Goal: Task Accomplishment & Management: Manage account settings

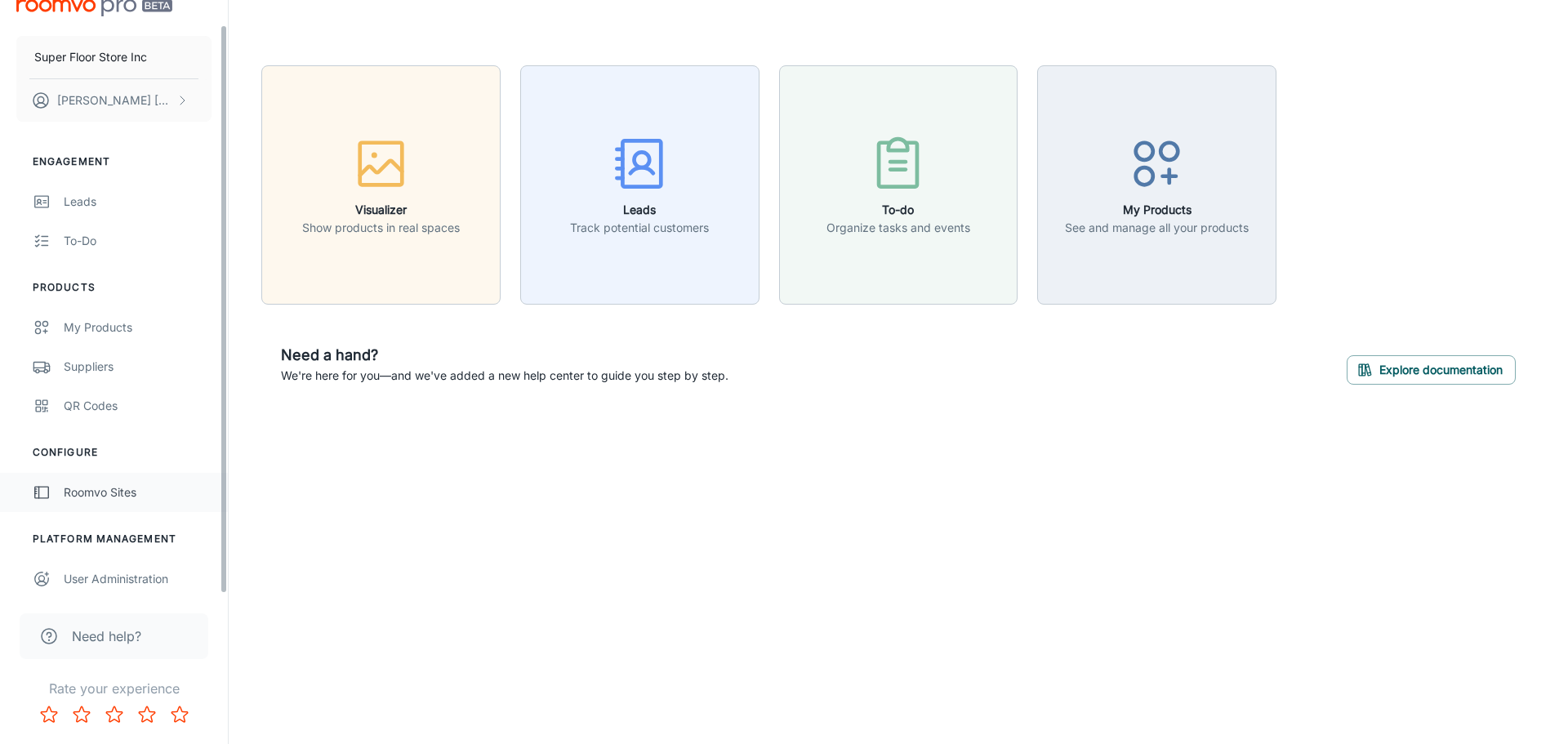
scroll to position [26, 0]
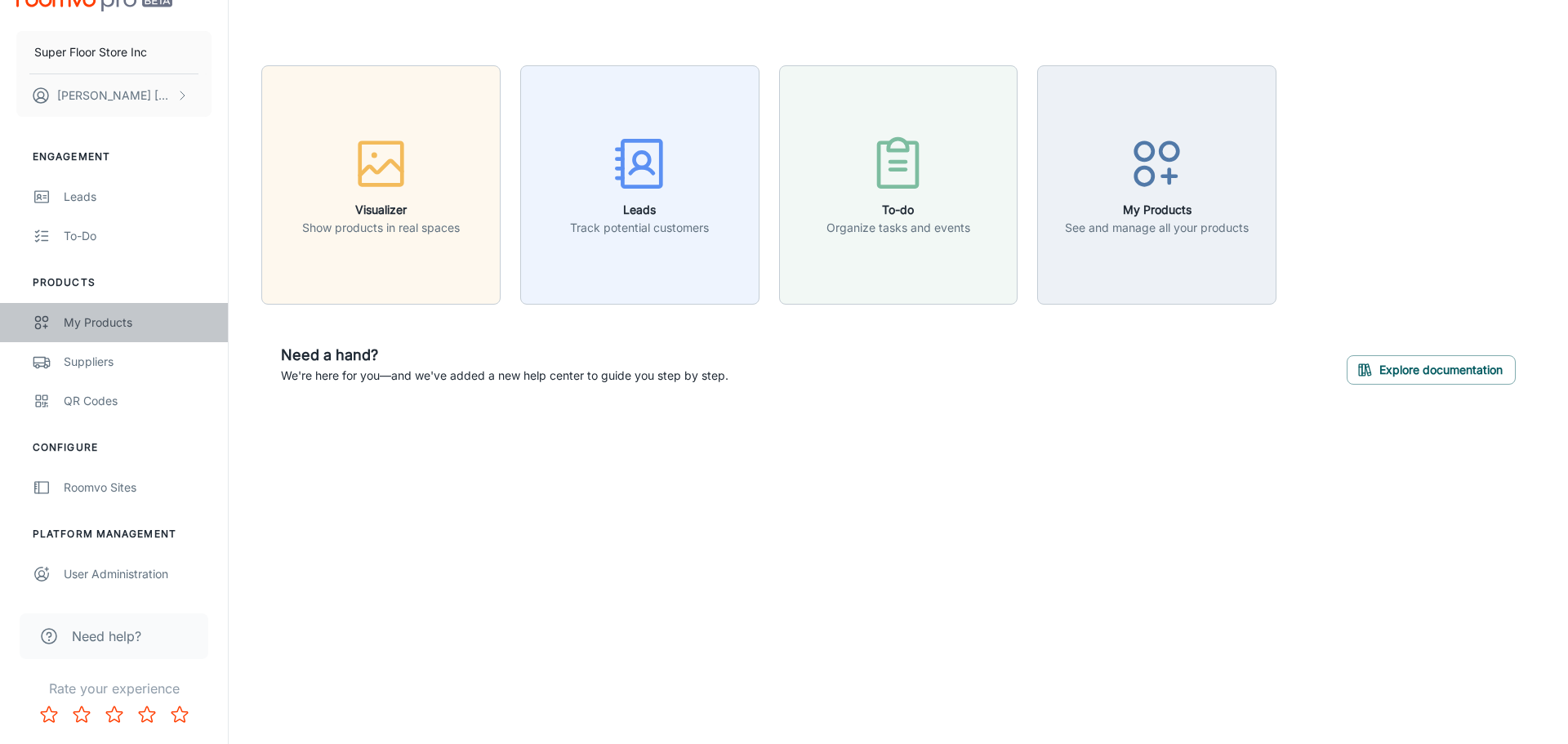
click at [137, 330] on div "My Products" at bounding box center [137, 322] width 148 height 18
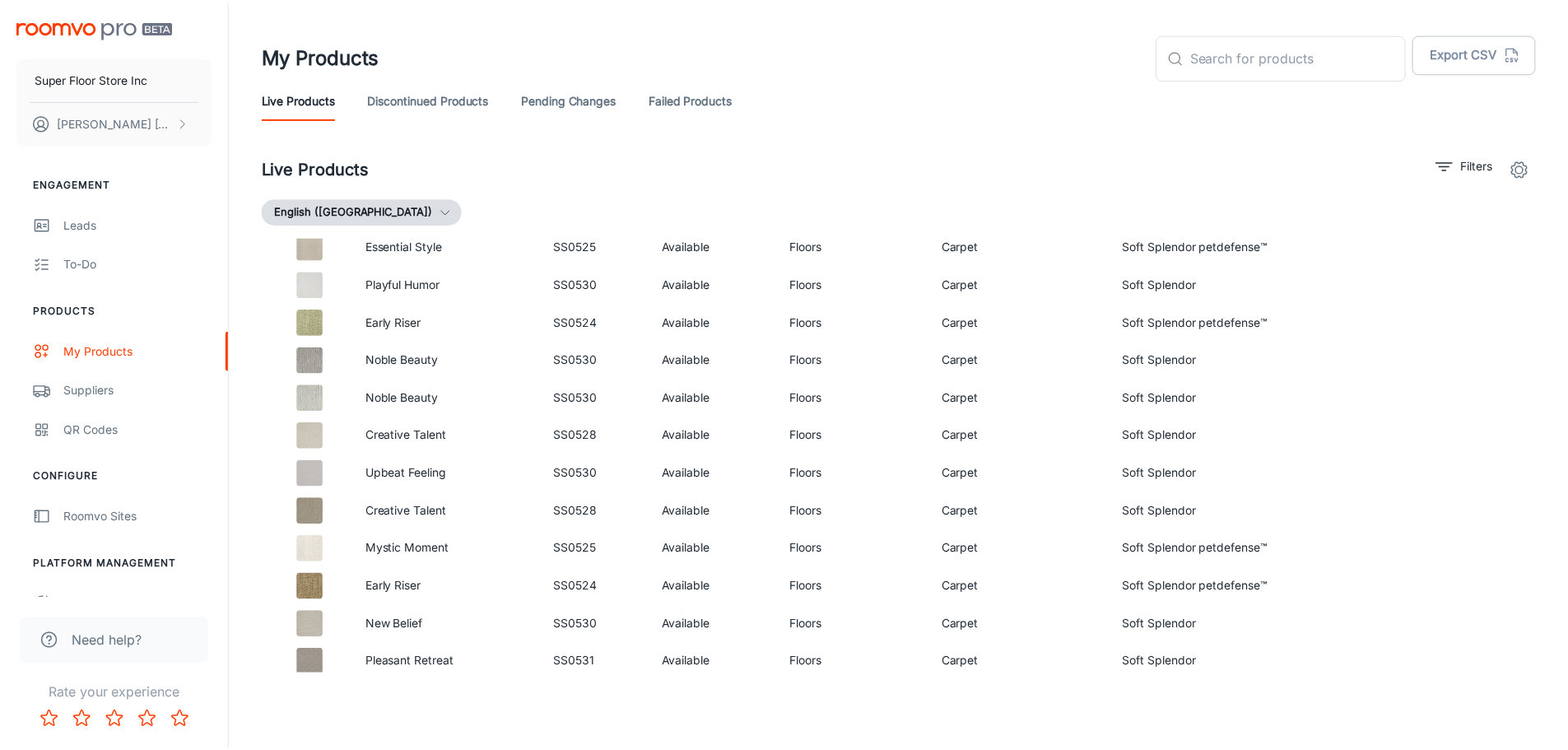
scroll to position [1892, 0]
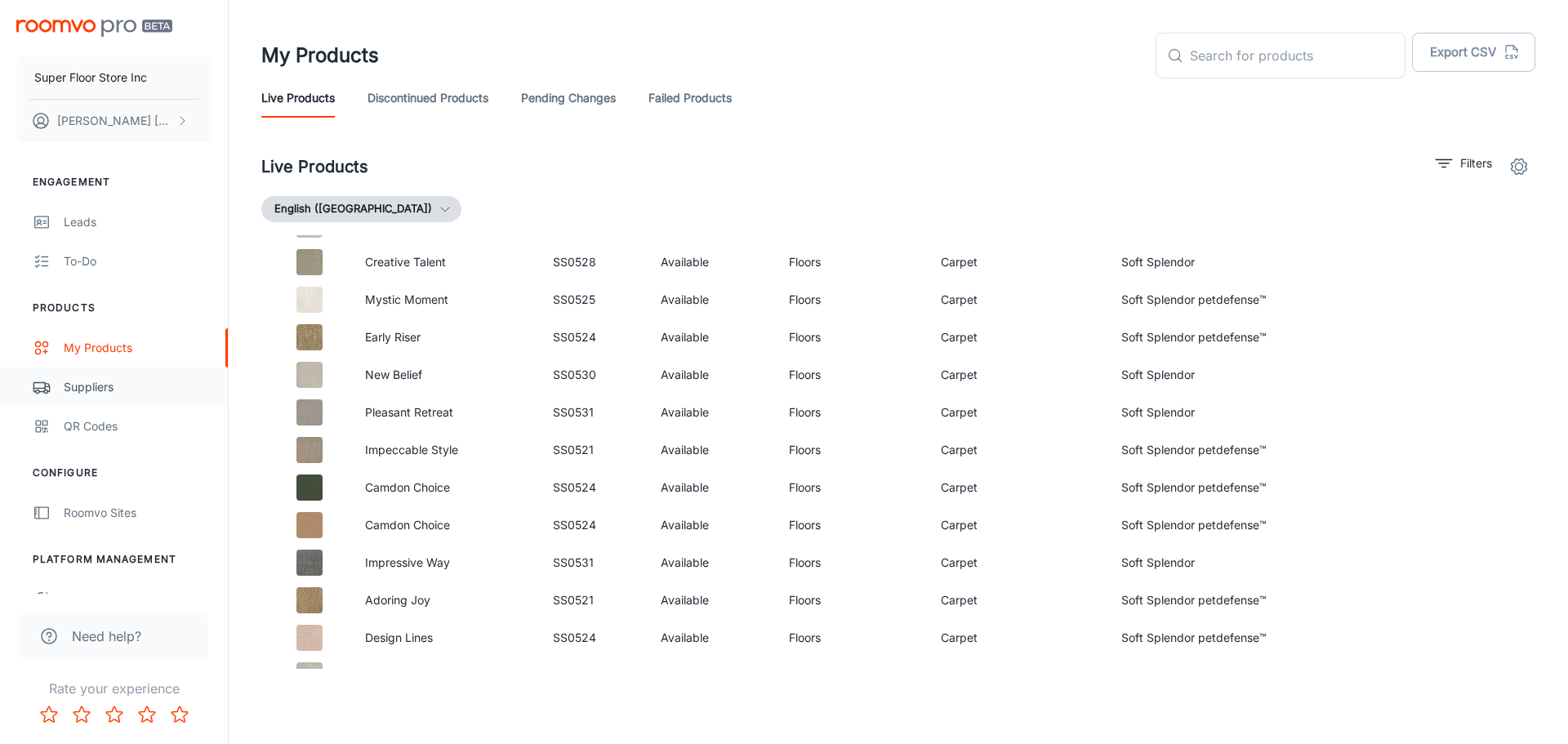
click at [109, 391] on div "Suppliers" at bounding box center [137, 387] width 148 height 18
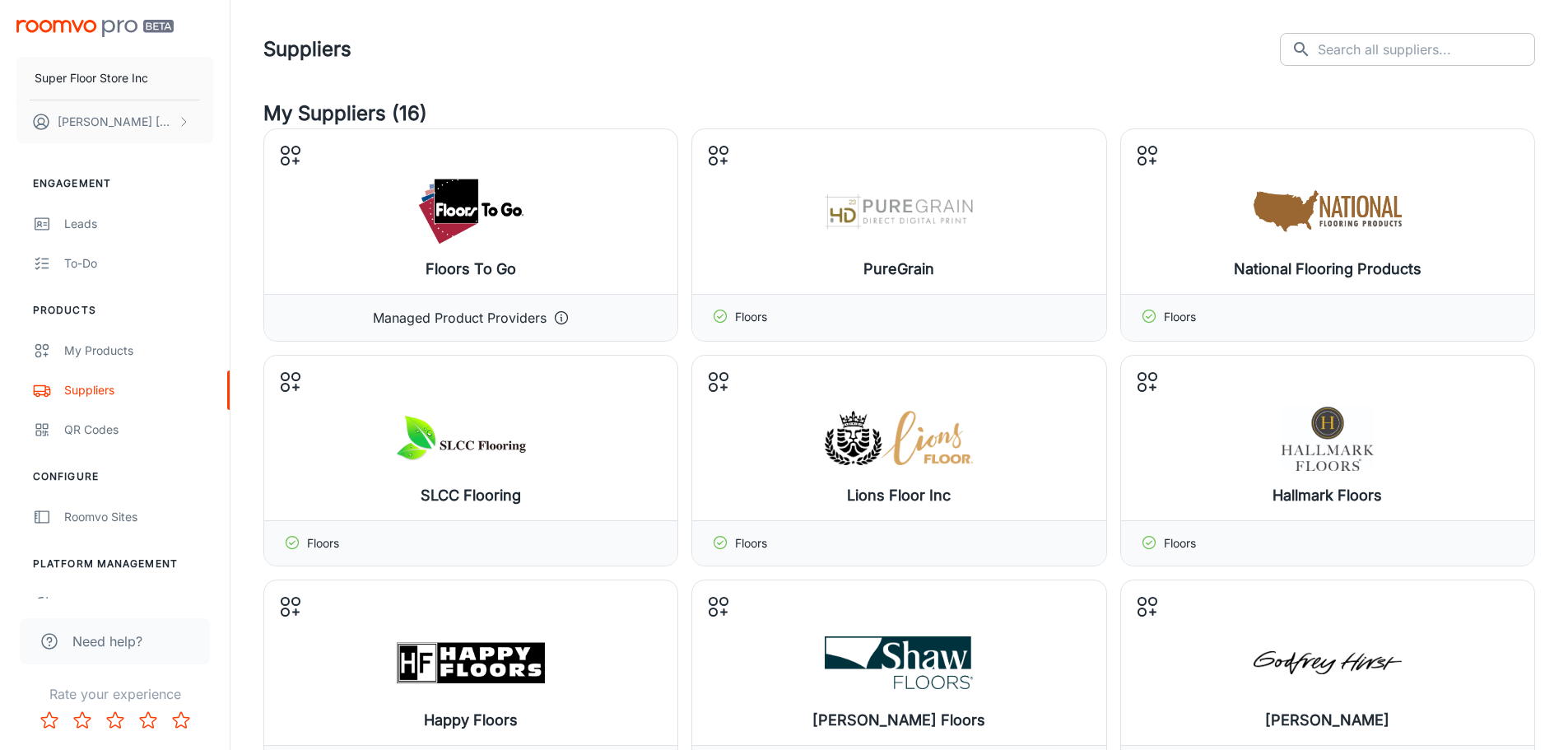
click at [1396, 52] on input "text" at bounding box center [1426, 49] width 218 height 33
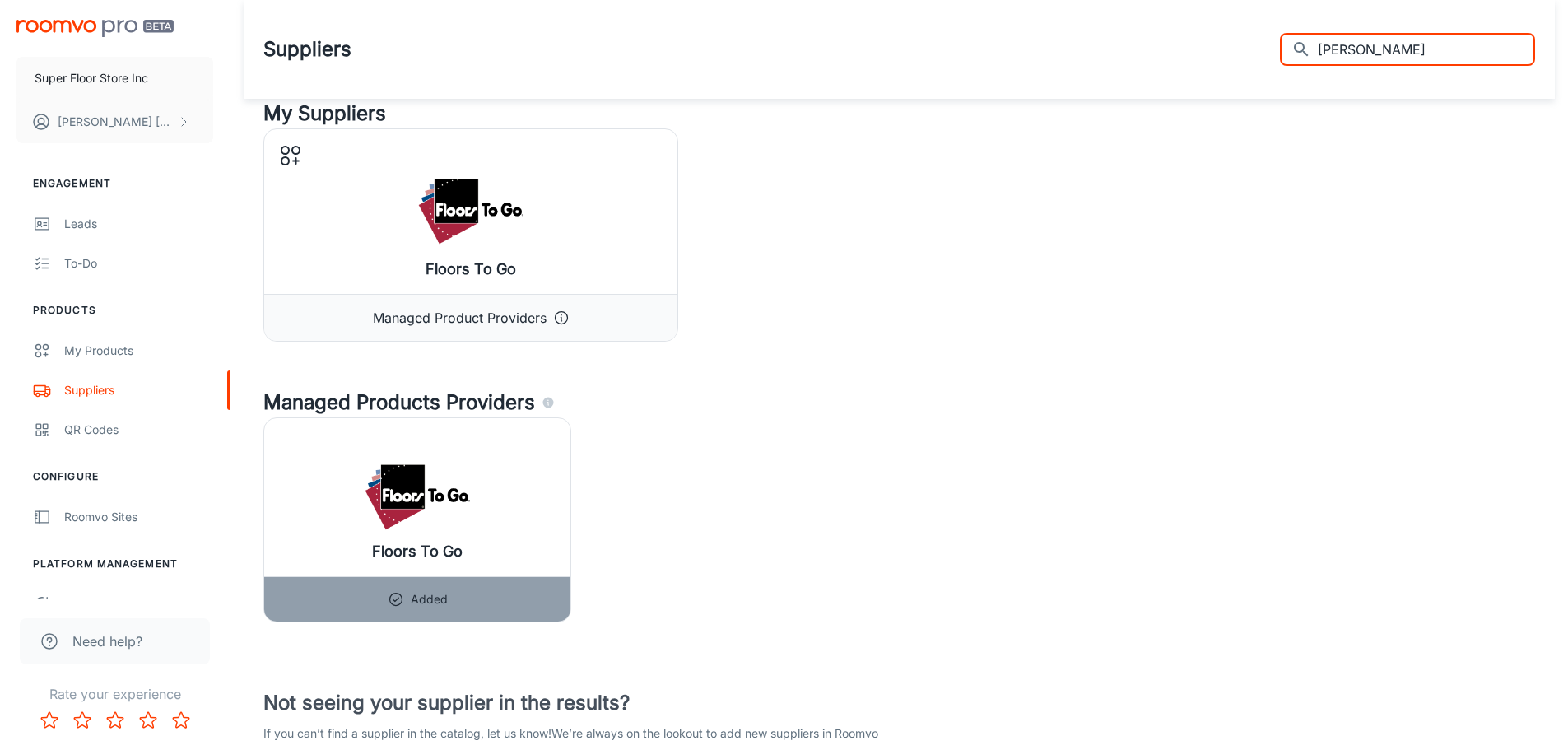
scroll to position [82, 0]
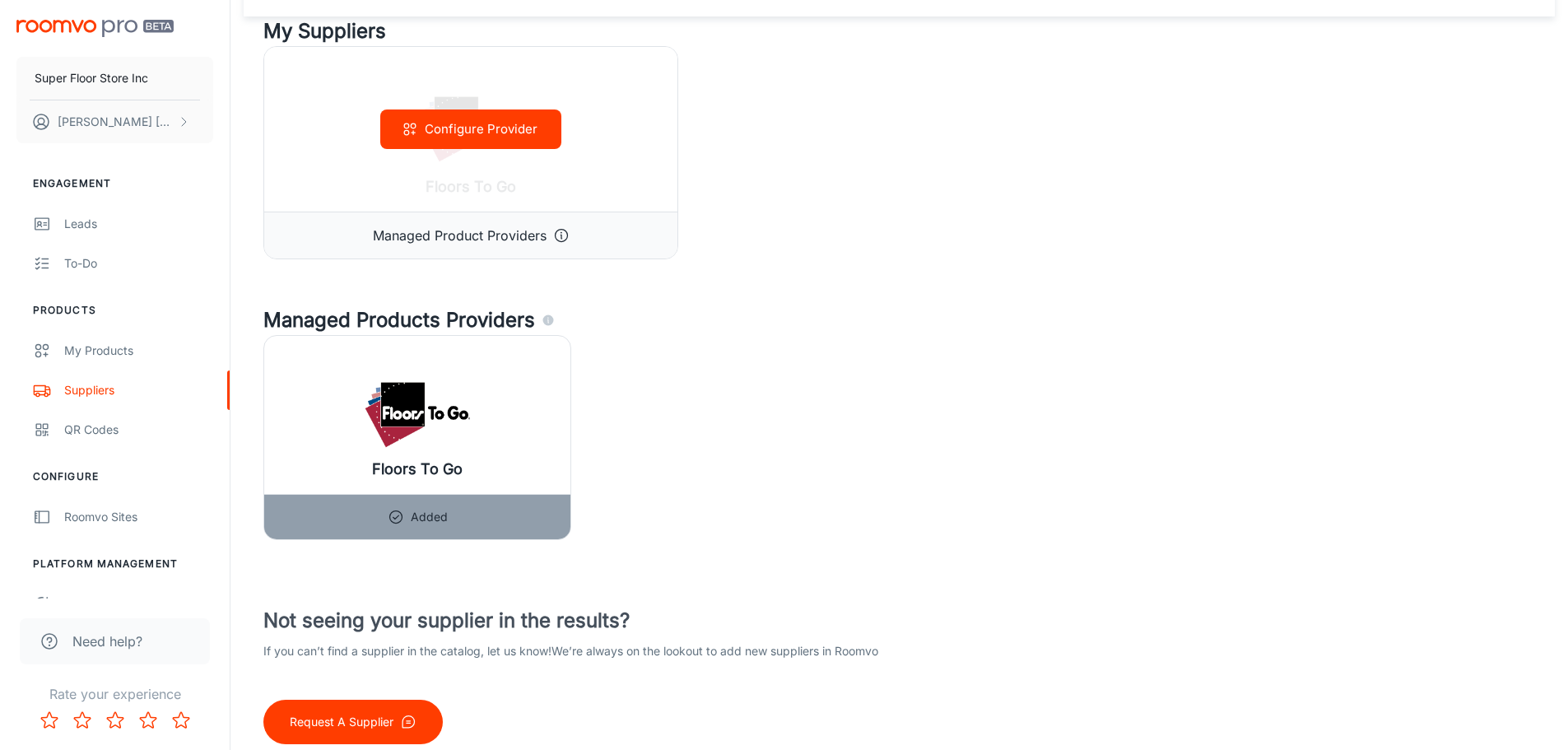
type input "[PERSON_NAME]"
click at [502, 229] on p "Managed Product Providers" at bounding box center [459, 236] width 174 height 20
click at [563, 238] on icon at bounding box center [561, 235] width 16 height 16
click at [524, 129] on button "Configure Provider" at bounding box center [470, 130] width 181 height 40
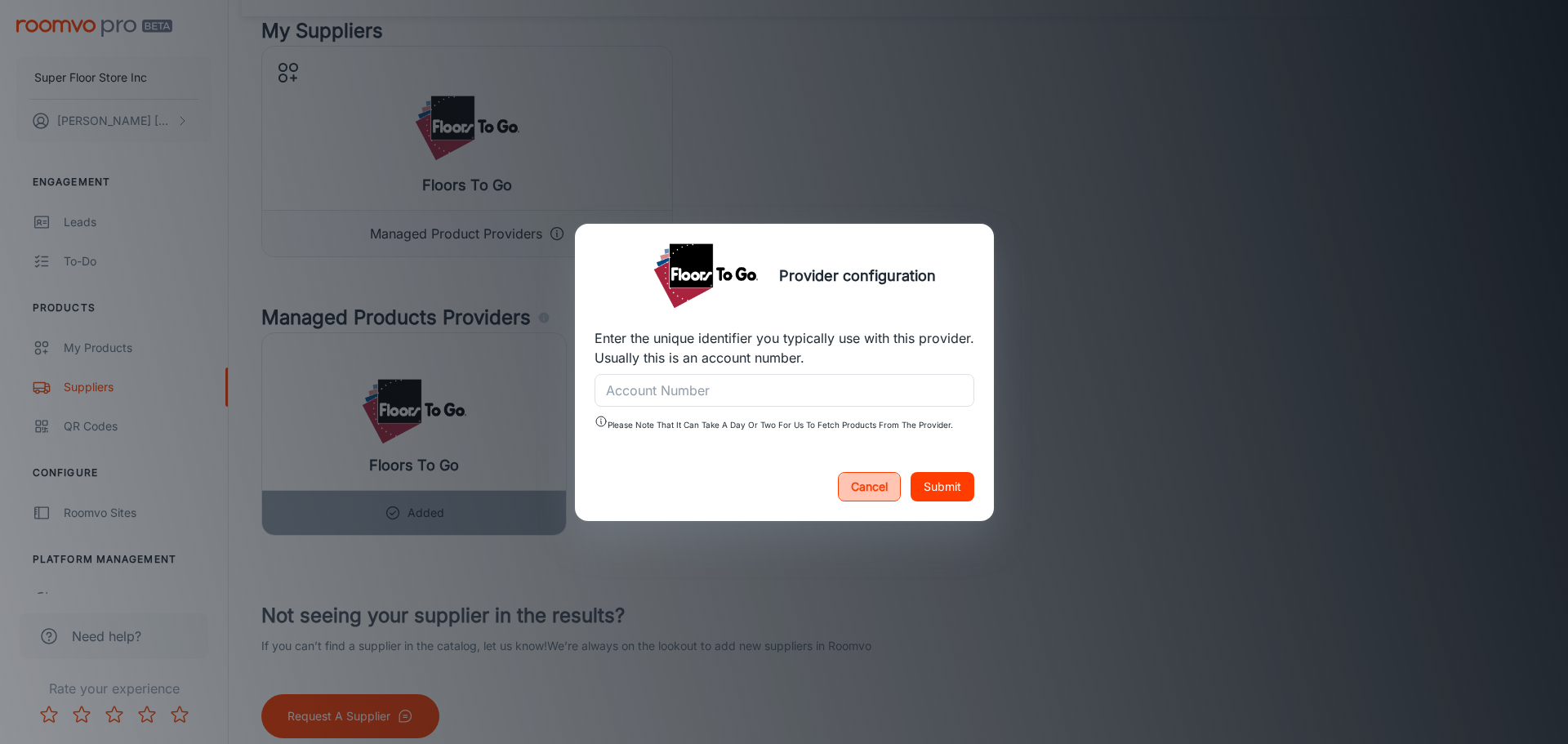
click at [877, 492] on button "Cancel" at bounding box center [869, 486] width 62 height 30
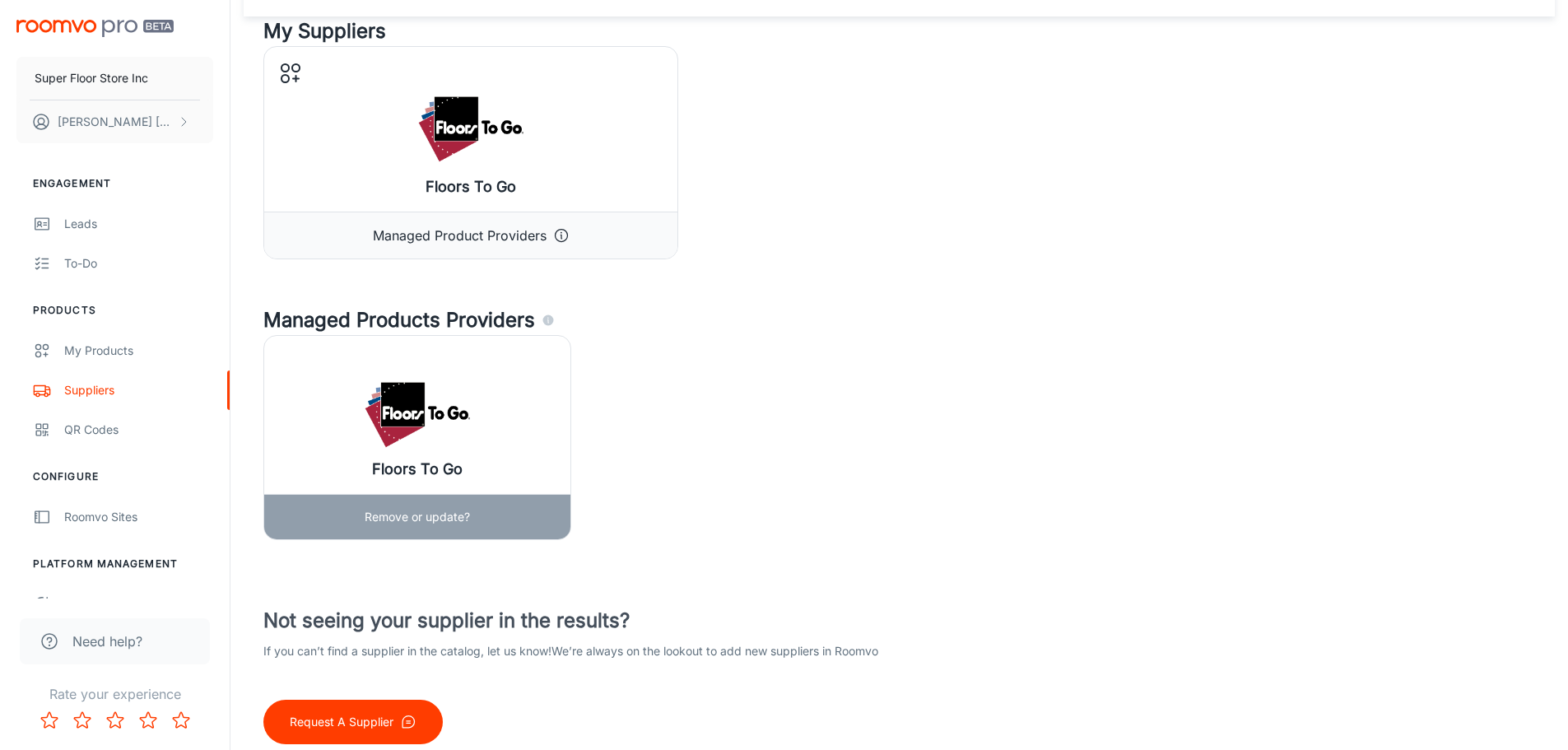
click at [538, 451] on div "Floors To Go" at bounding box center [417, 414] width 307 height 158
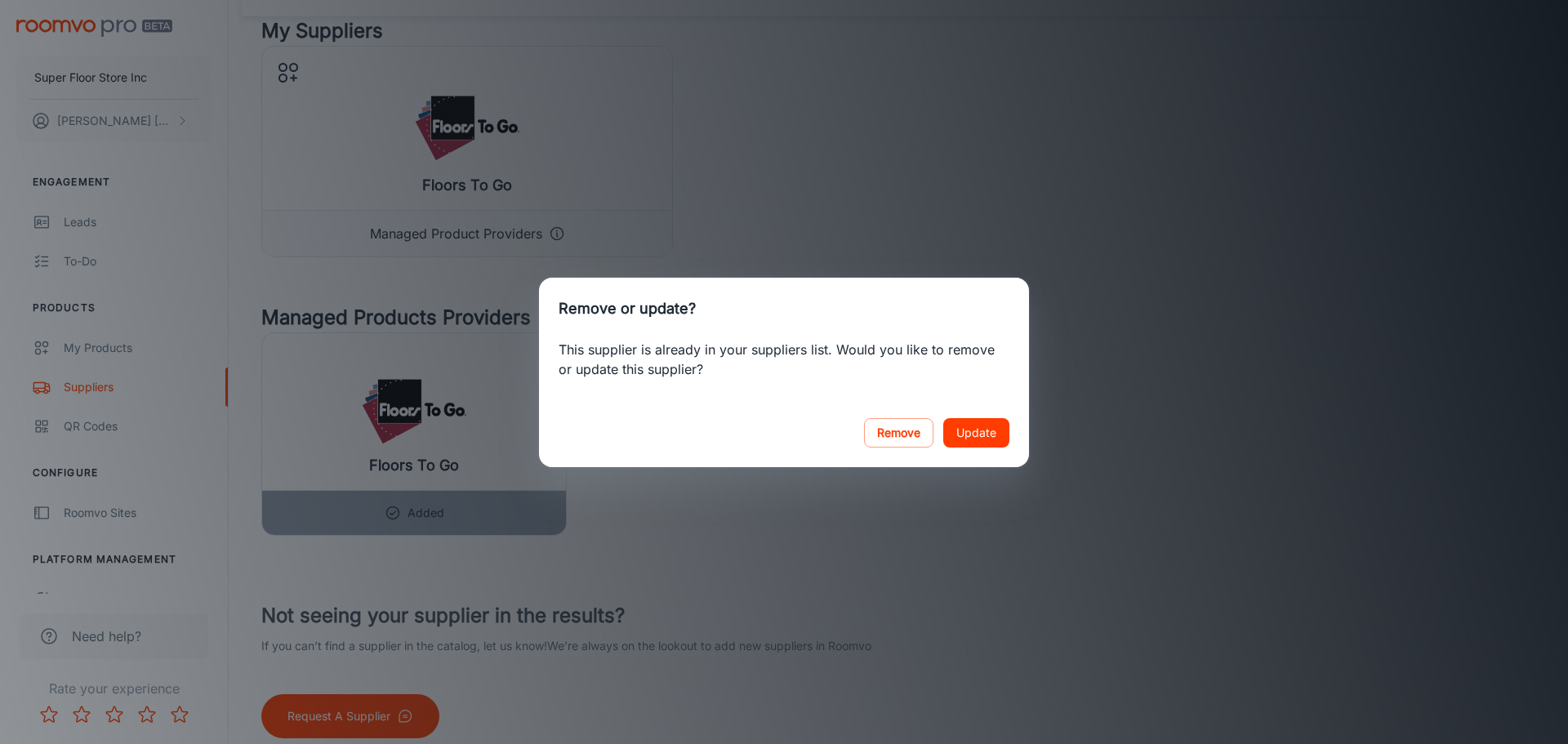
click at [894, 217] on div "Remove or update? This supplier is already in your suppliers list. Would you li…" at bounding box center [784, 372] width 1568 height 744
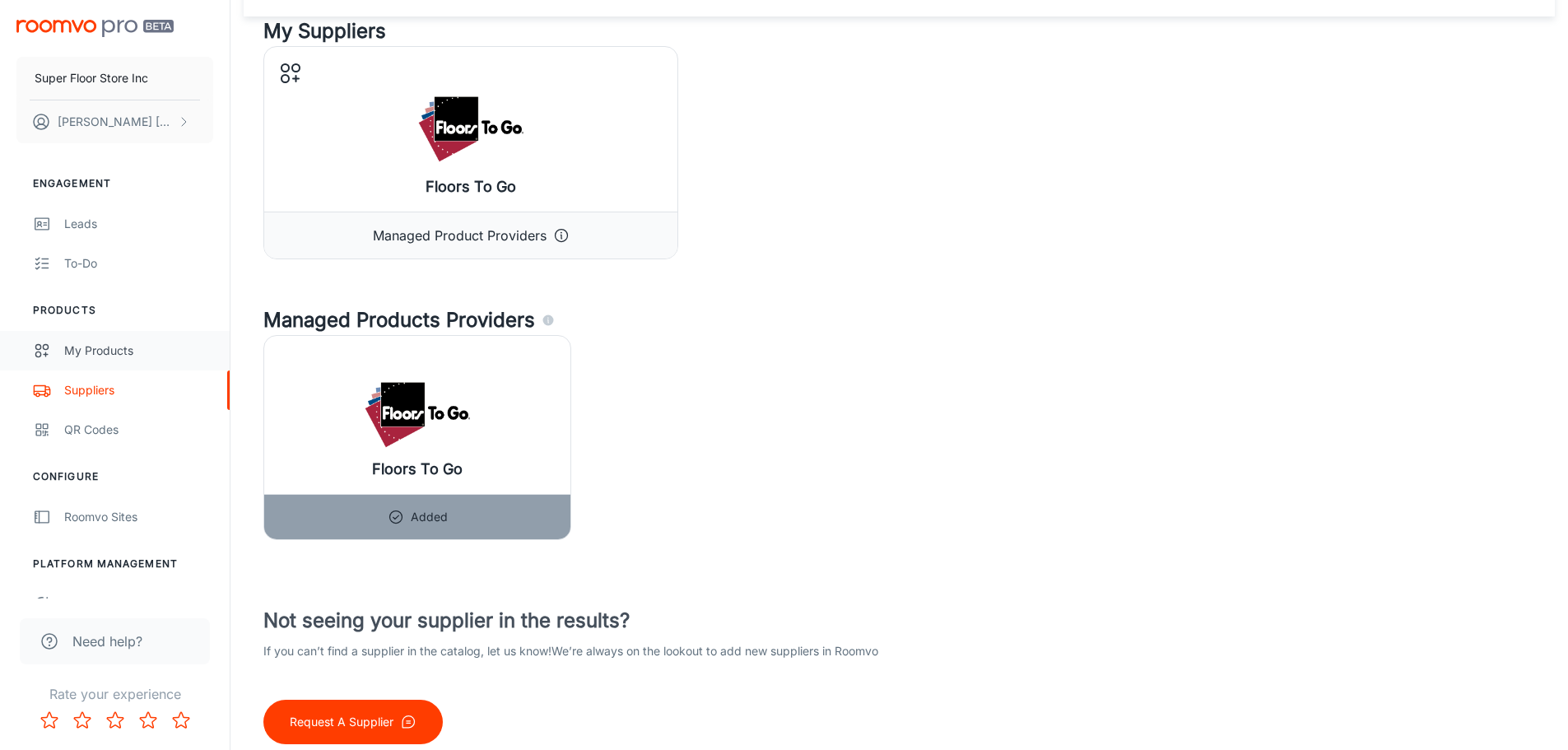
click at [138, 358] on div "My Products" at bounding box center [138, 351] width 149 height 18
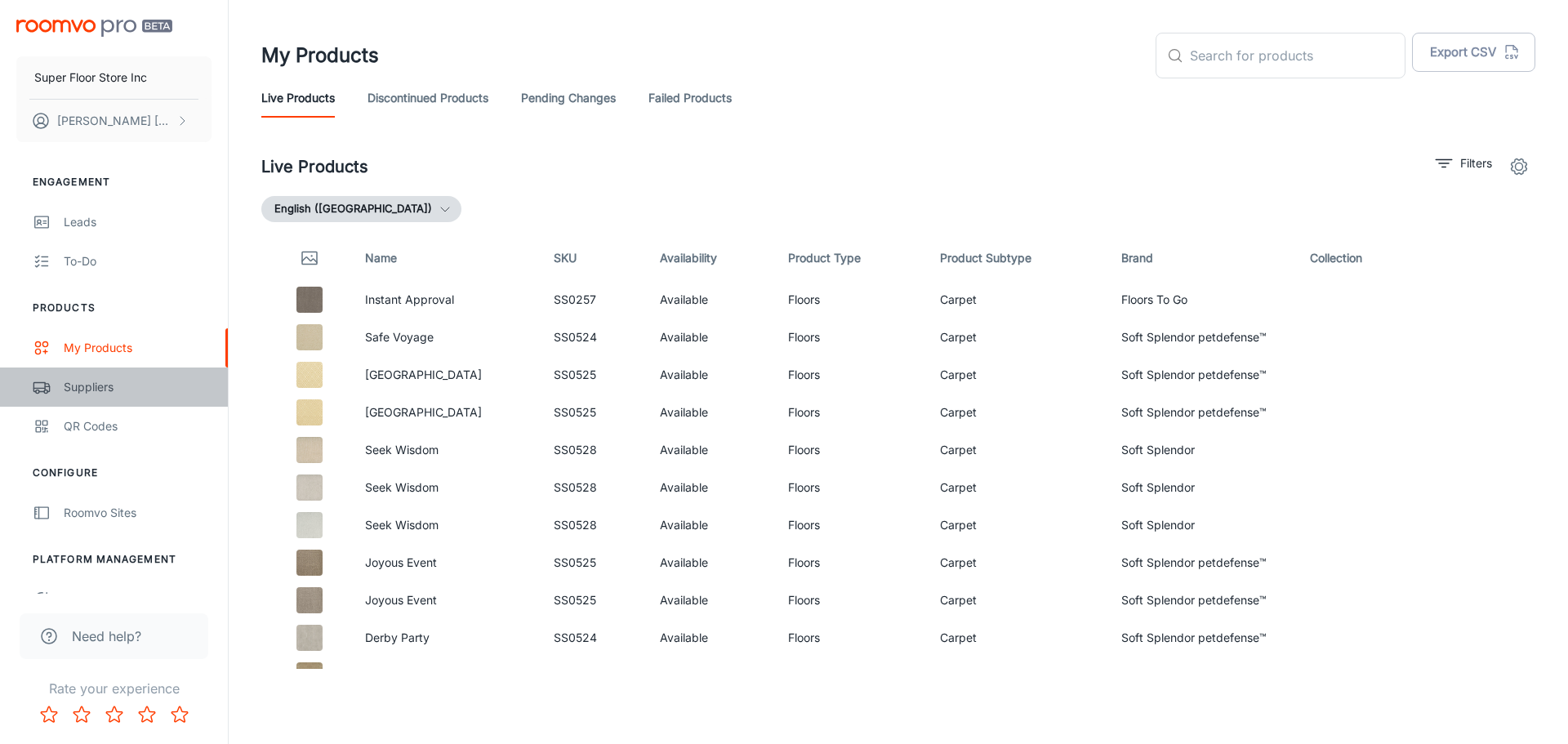
click at [115, 381] on div "Suppliers" at bounding box center [137, 387] width 148 height 18
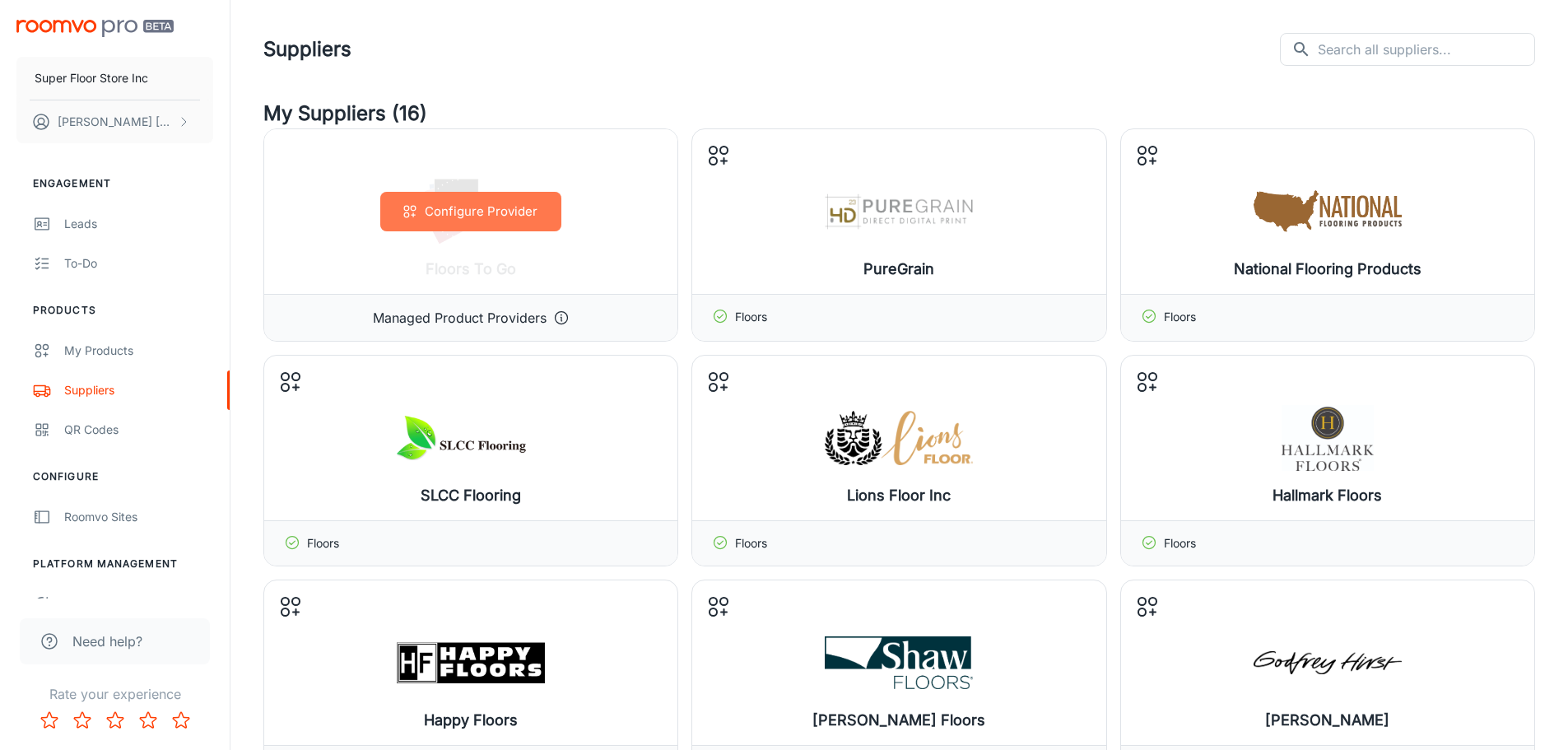
click at [497, 218] on button "Configure Provider" at bounding box center [470, 212] width 181 height 40
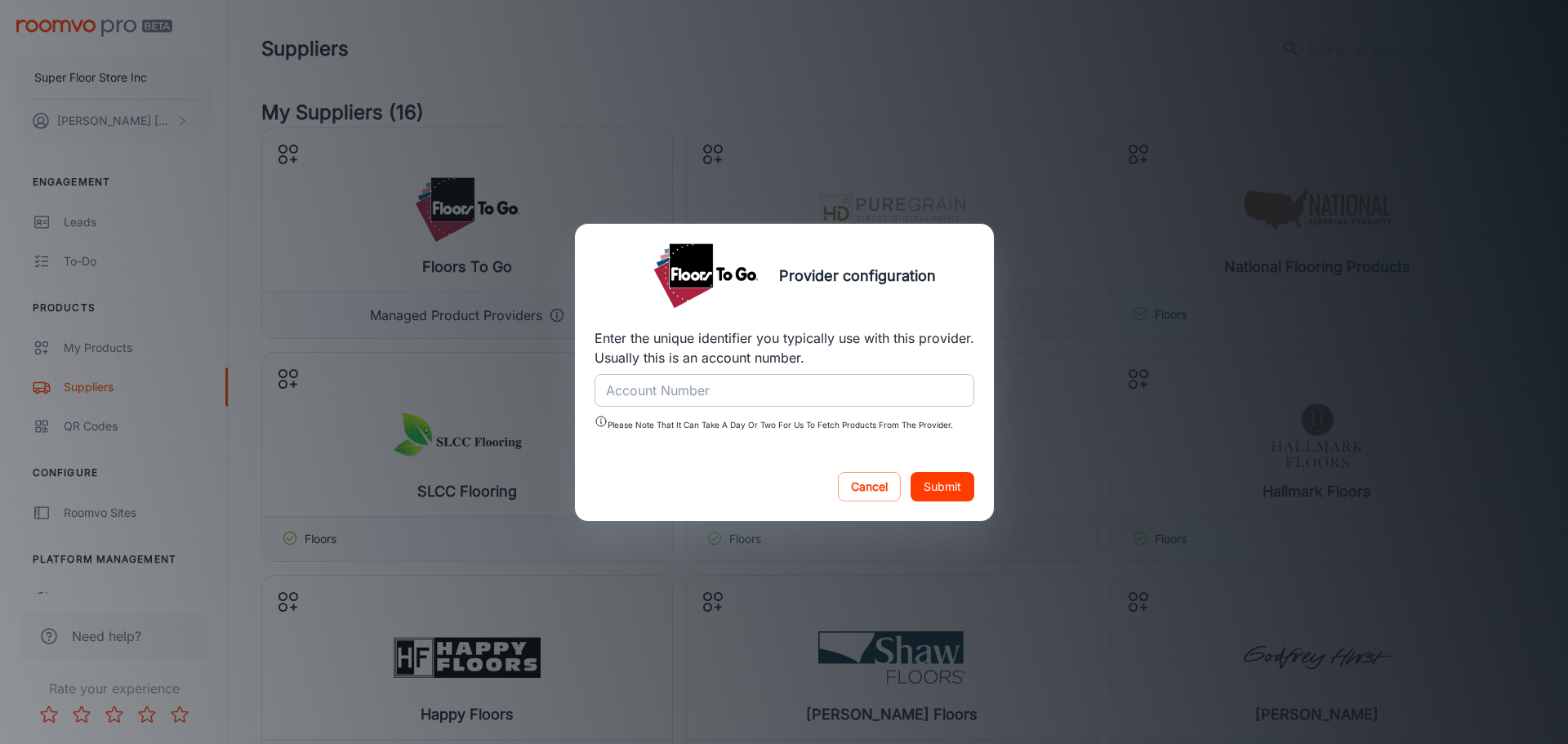
click at [794, 384] on input "Account Number" at bounding box center [784, 389] width 380 height 33
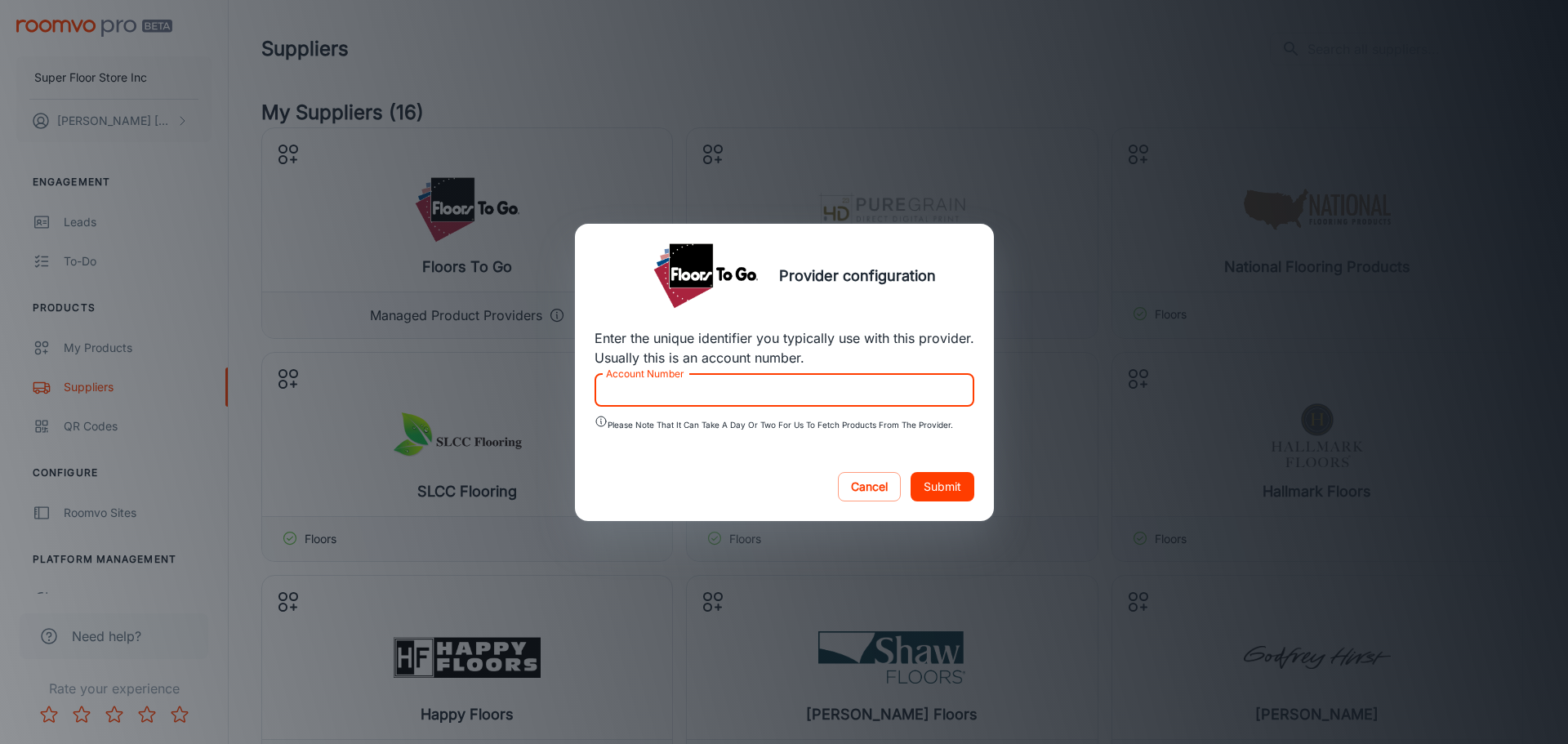
type input "8405"
click at [957, 480] on button "Submit" at bounding box center [943, 486] width 63 height 30
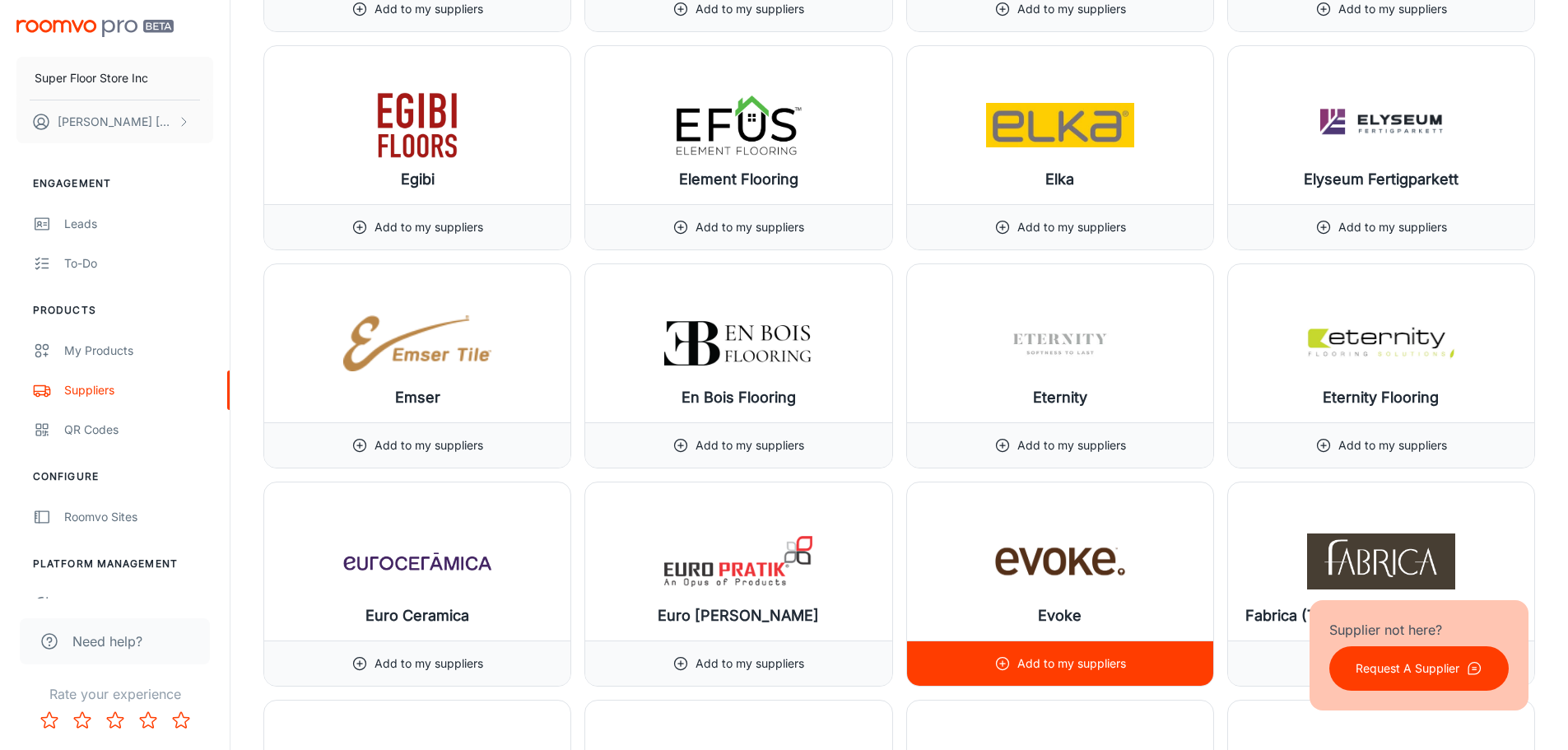
scroll to position [7654, 0]
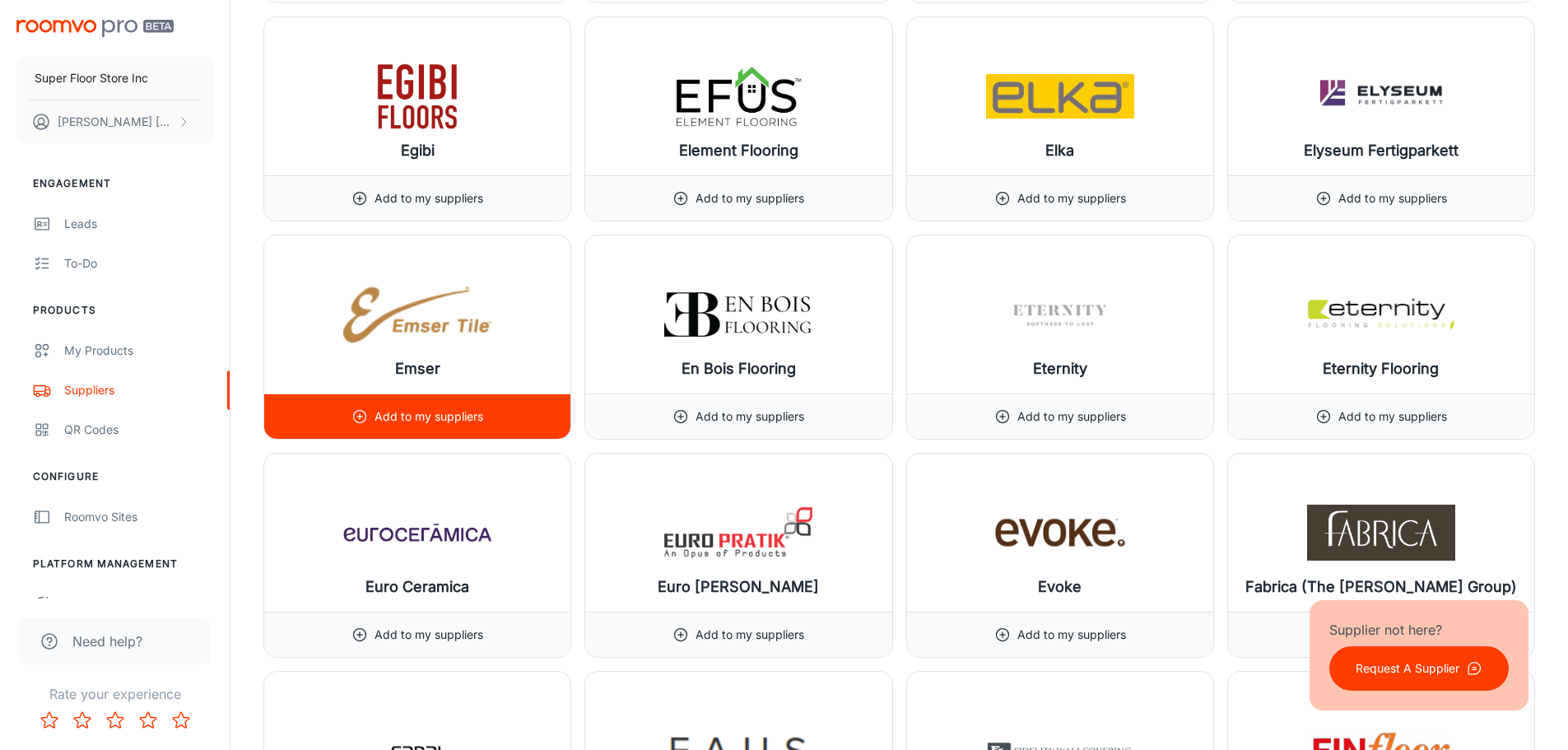
click at [470, 420] on p "Add to my suppliers" at bounding box center [428, 416] width 109 height 18
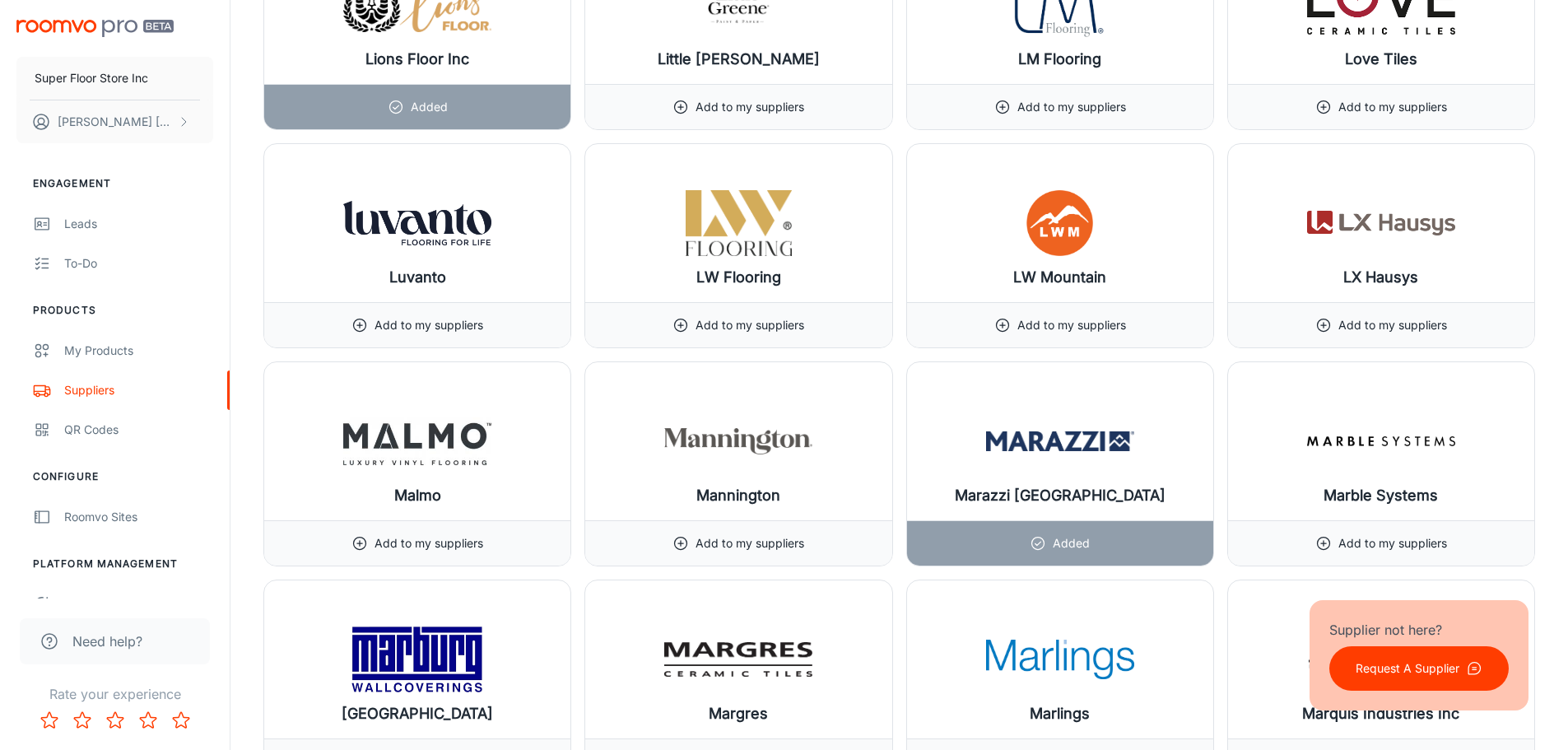
scroll to position [13004, 0]
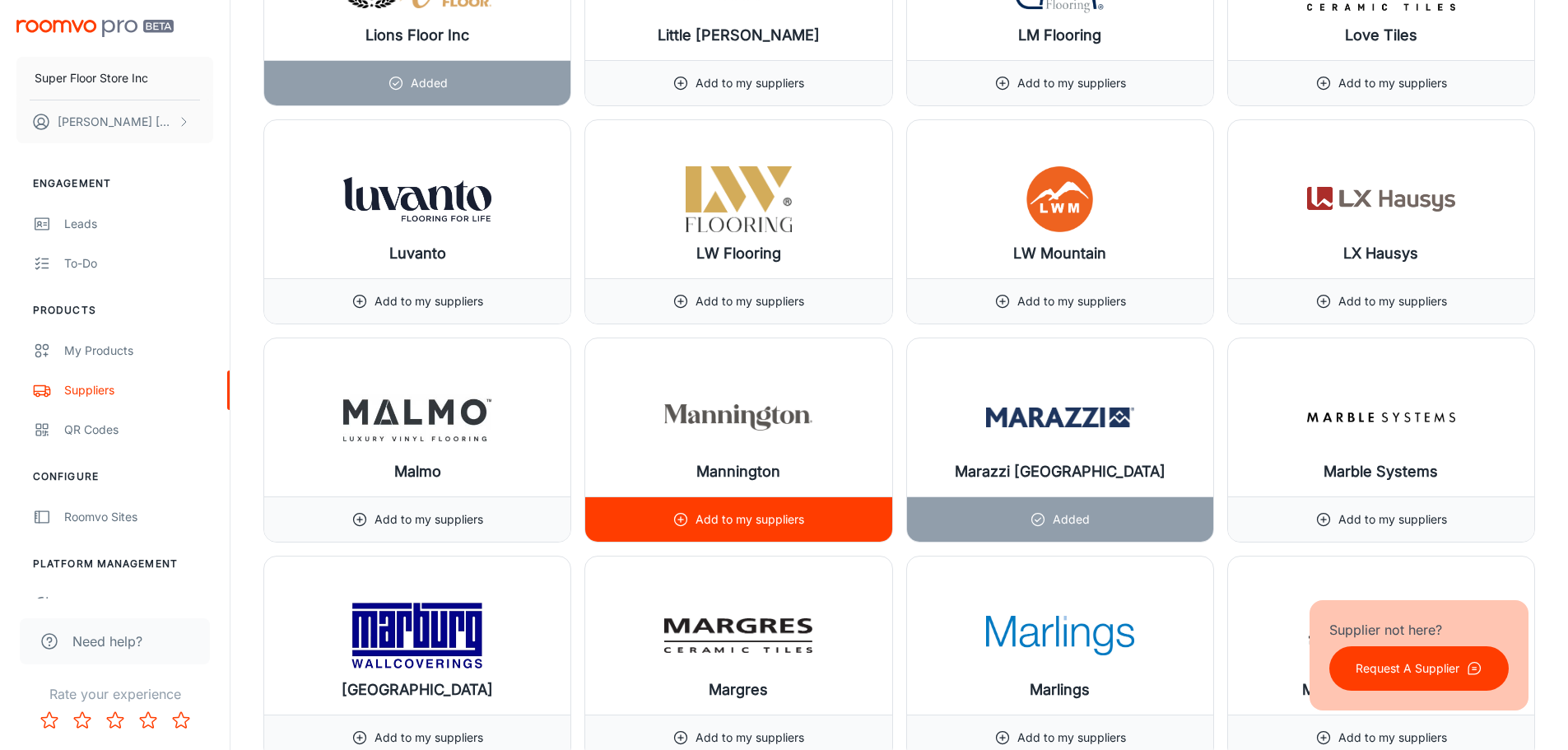
click at [837, 527] on div "Add to my suppliers" at bounding box center [738, 518] width 307 height 45
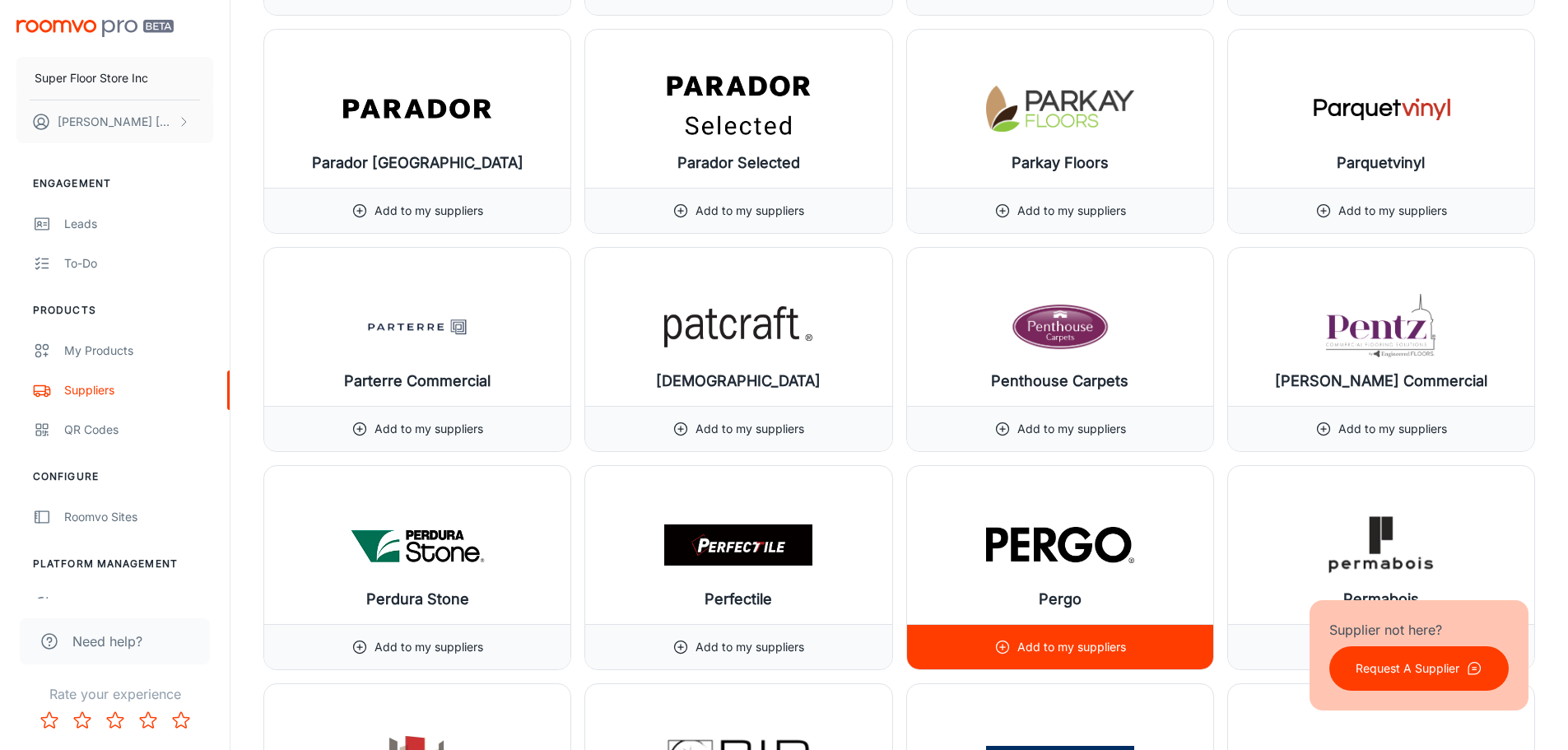
scroll to position [15554, 0]
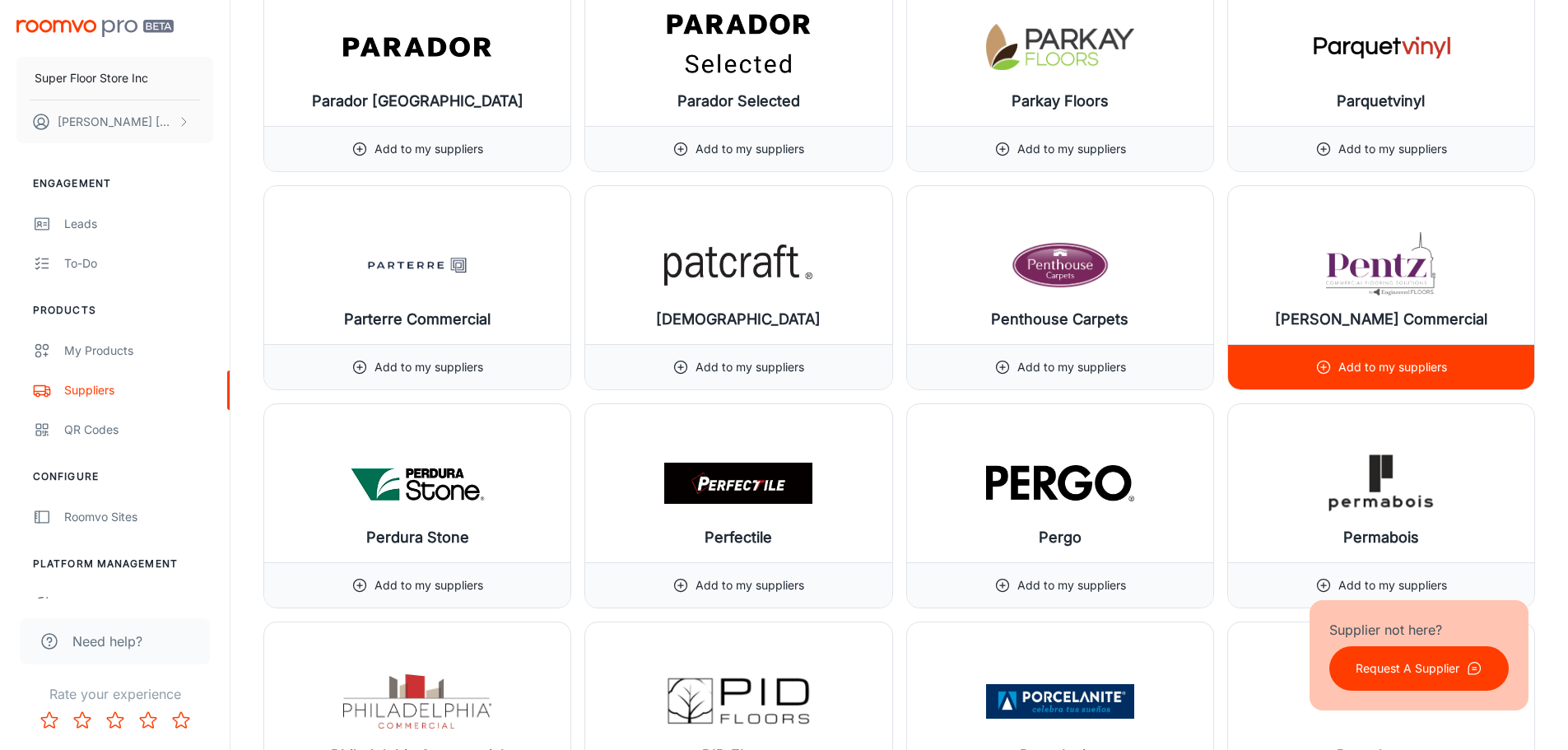
click at [1383, 366] on p "Add to my suppliers" at bounding box center [1392, 367] width 109 height 18
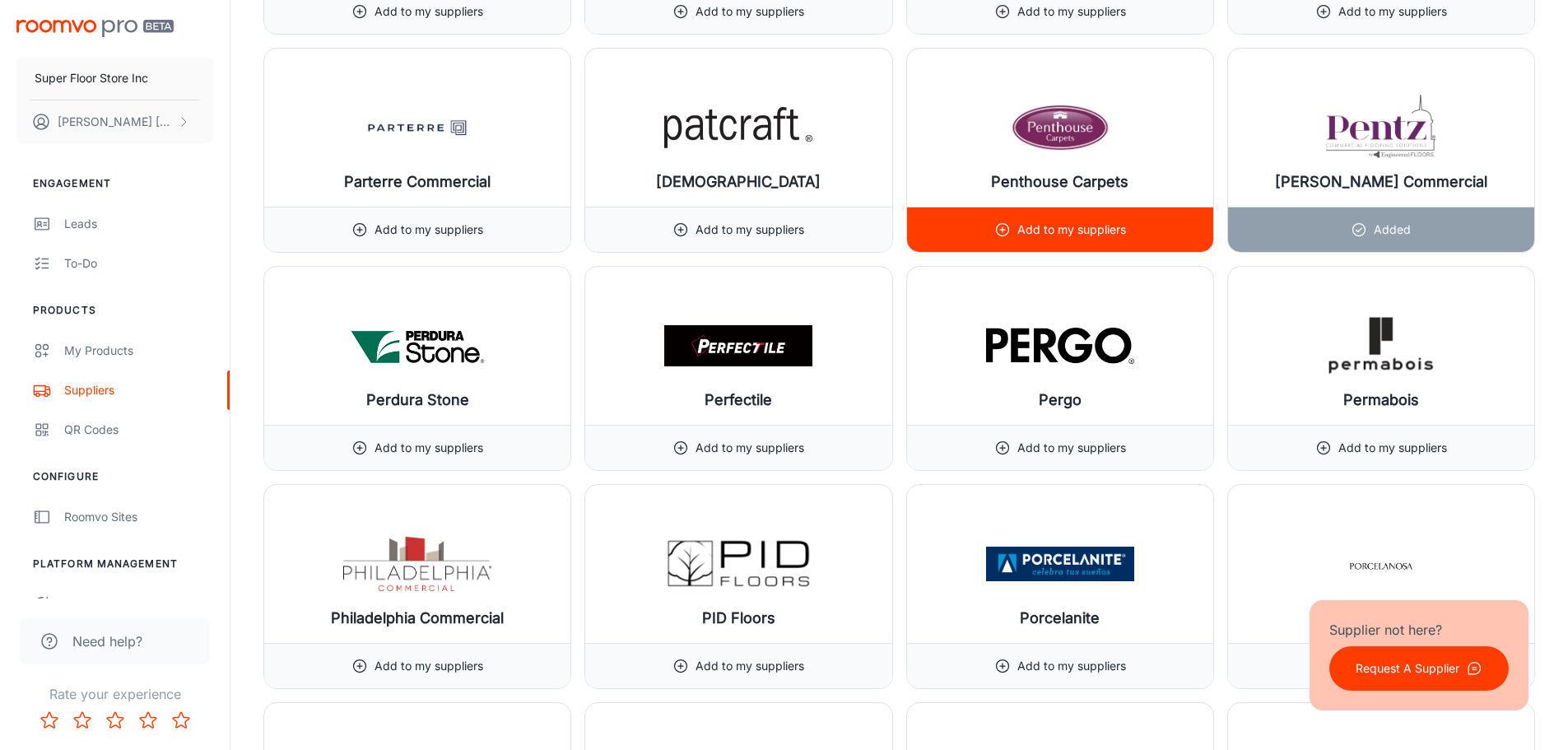
scroll to position [15719, 0]
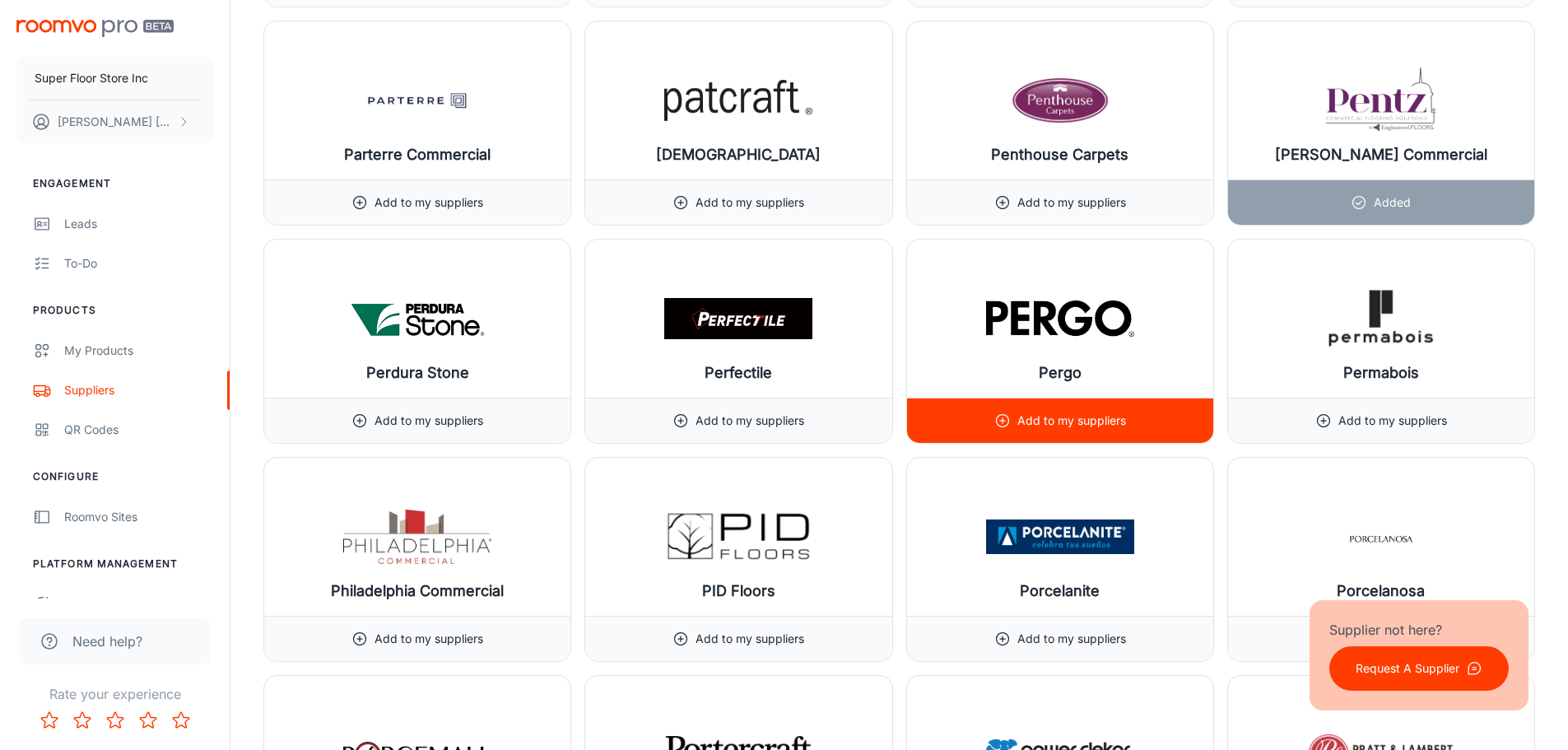
click at [1096, 420] on p "Add to my suppliers" at bounding box center [1072, 420] width 109 height 18
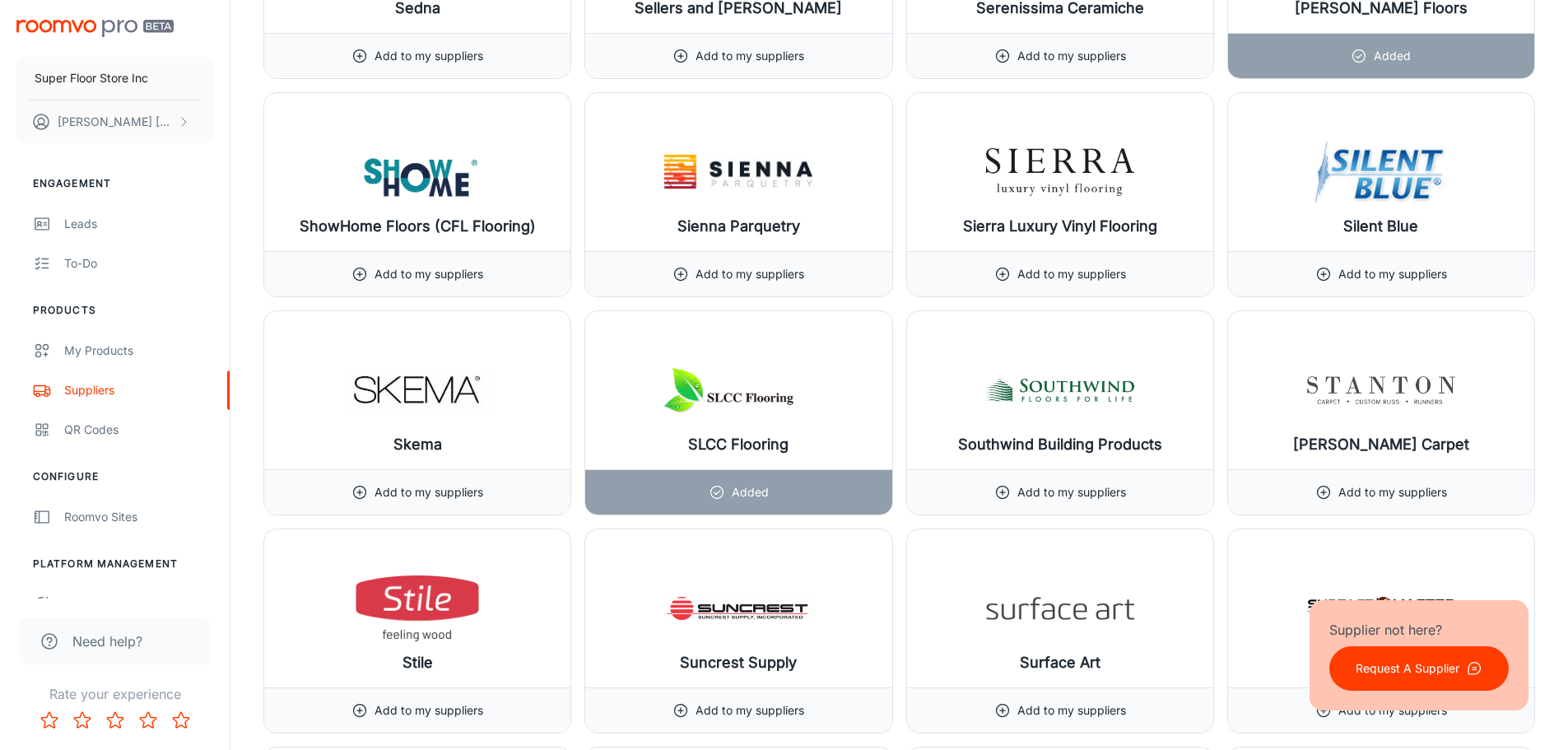
scroll to position [17612, 0]
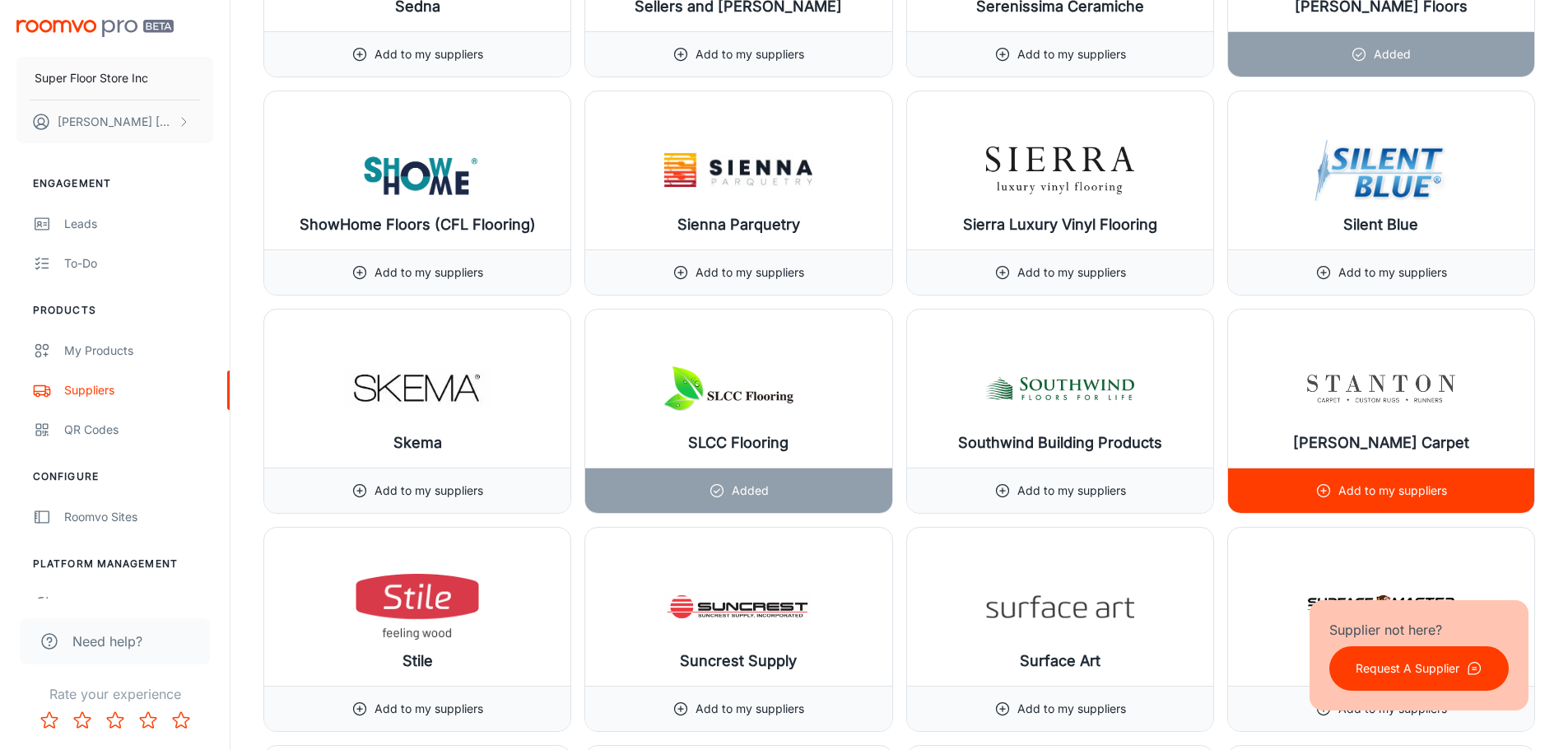
click at [1393, 484] on p "Add to my suppliers" at bounding box center [1392, 490] width 109 height 18
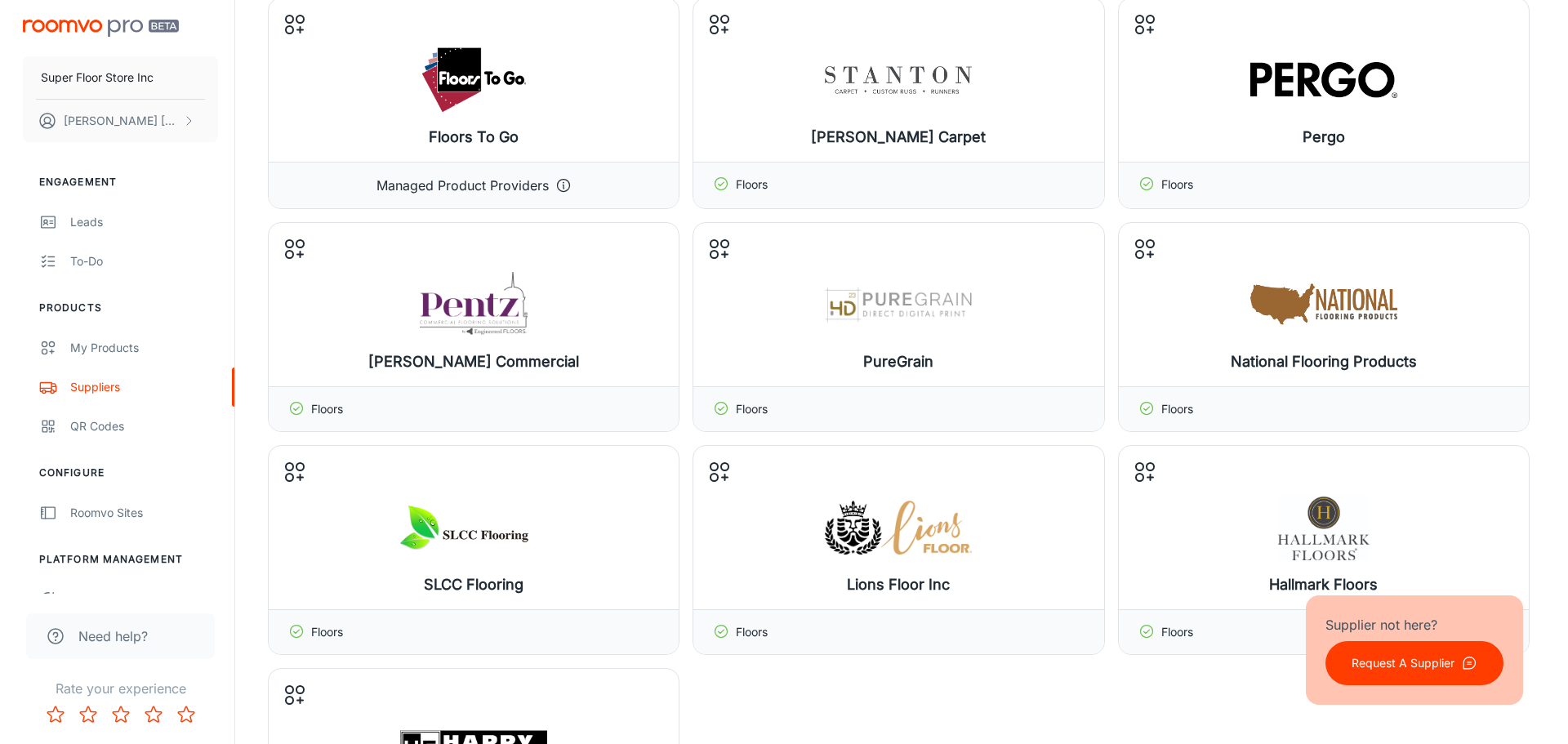
scroll to position [0, 0]
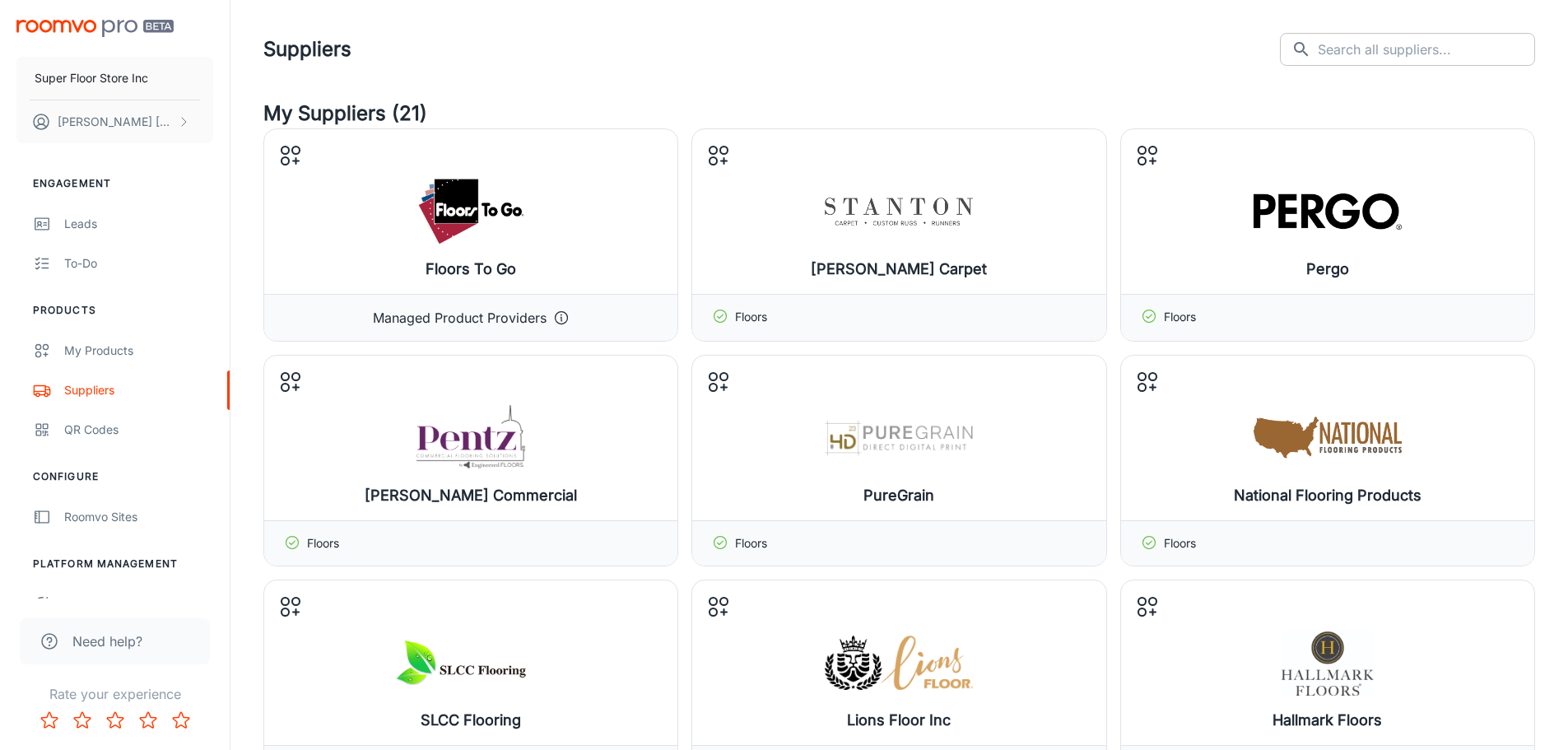
click at [1387, 45] on input "text" at bounding box center [1426, 49] width 218 height 33
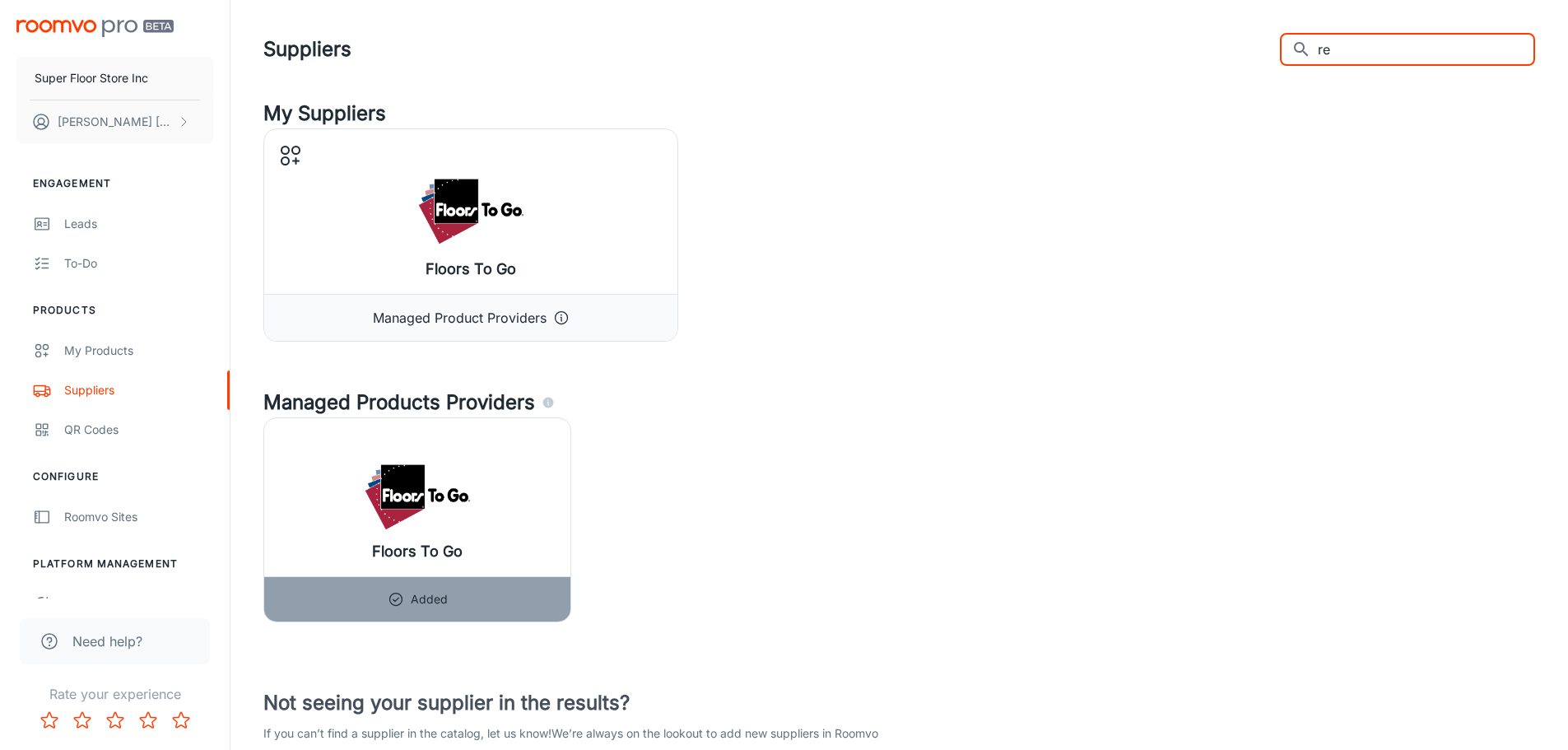
type input "r"
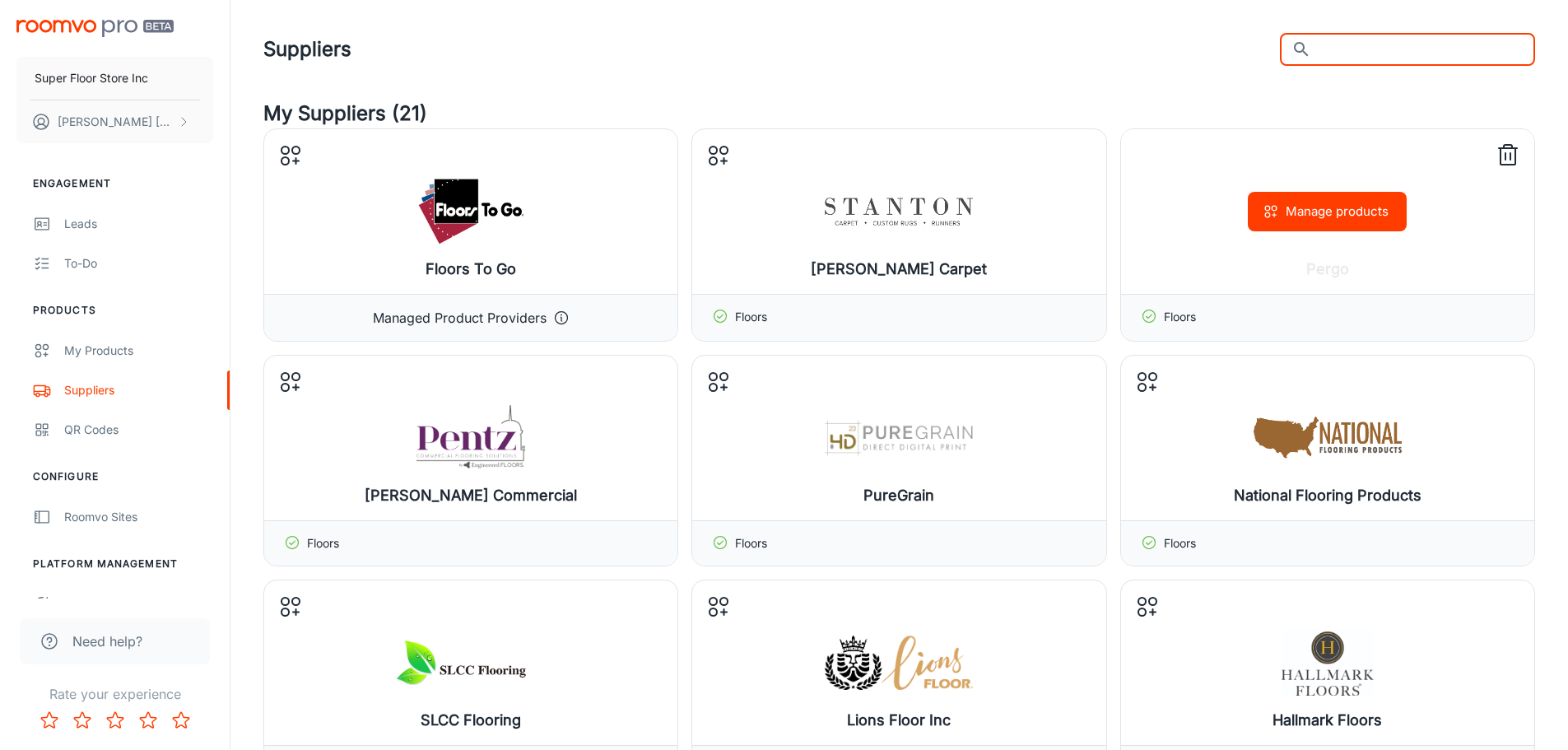
click at [1334, 219] on button "Manage products" at bounding box center [1326, 212] width 159 height 40
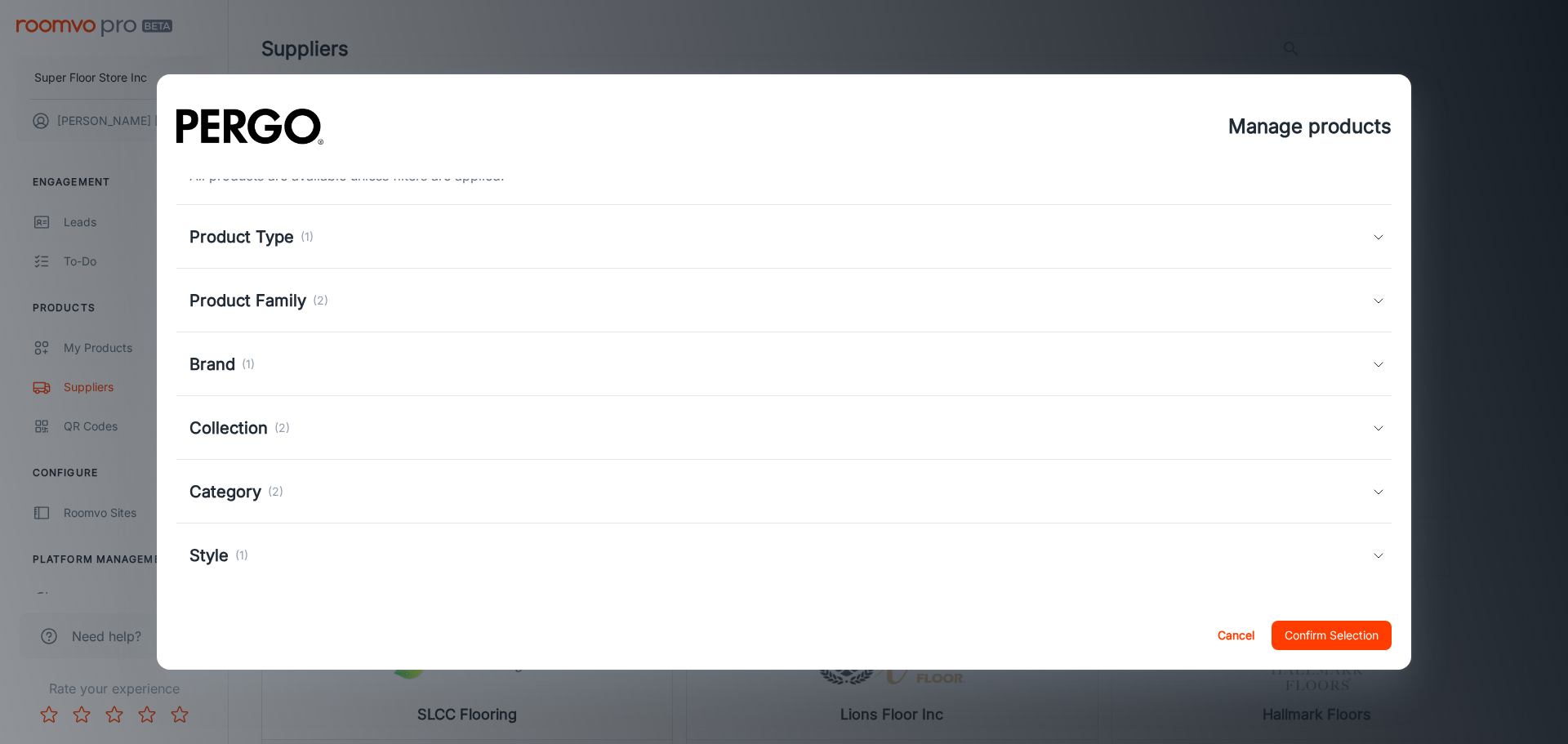
scroll to position [26, 0]
click at [234, 341] on div "Brand (1)" at bounding box center [784, 359] width 1215 height 63
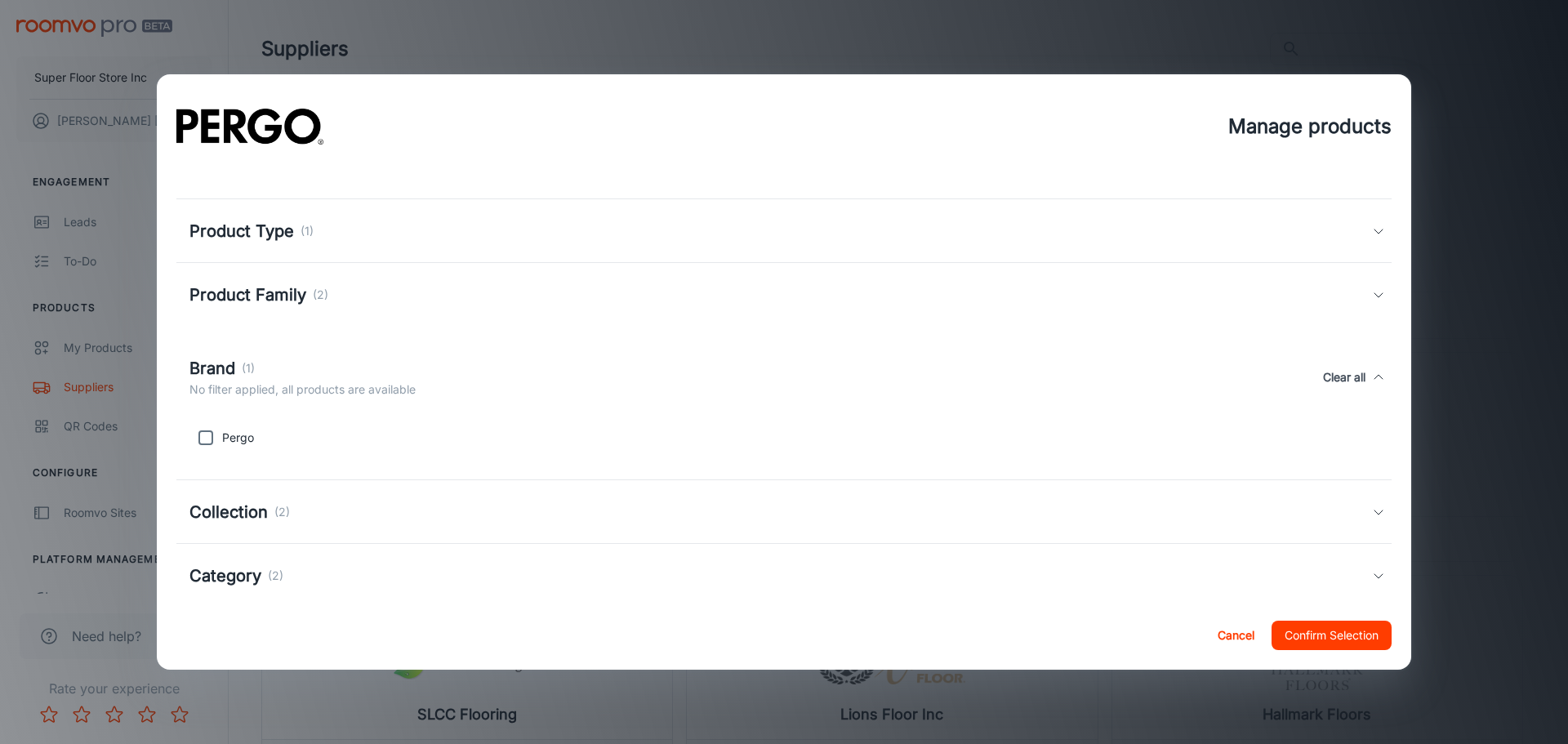
click at [346, 242] on div "Product Type (1)" at bounding box center [780, 231] width 1182 height 25
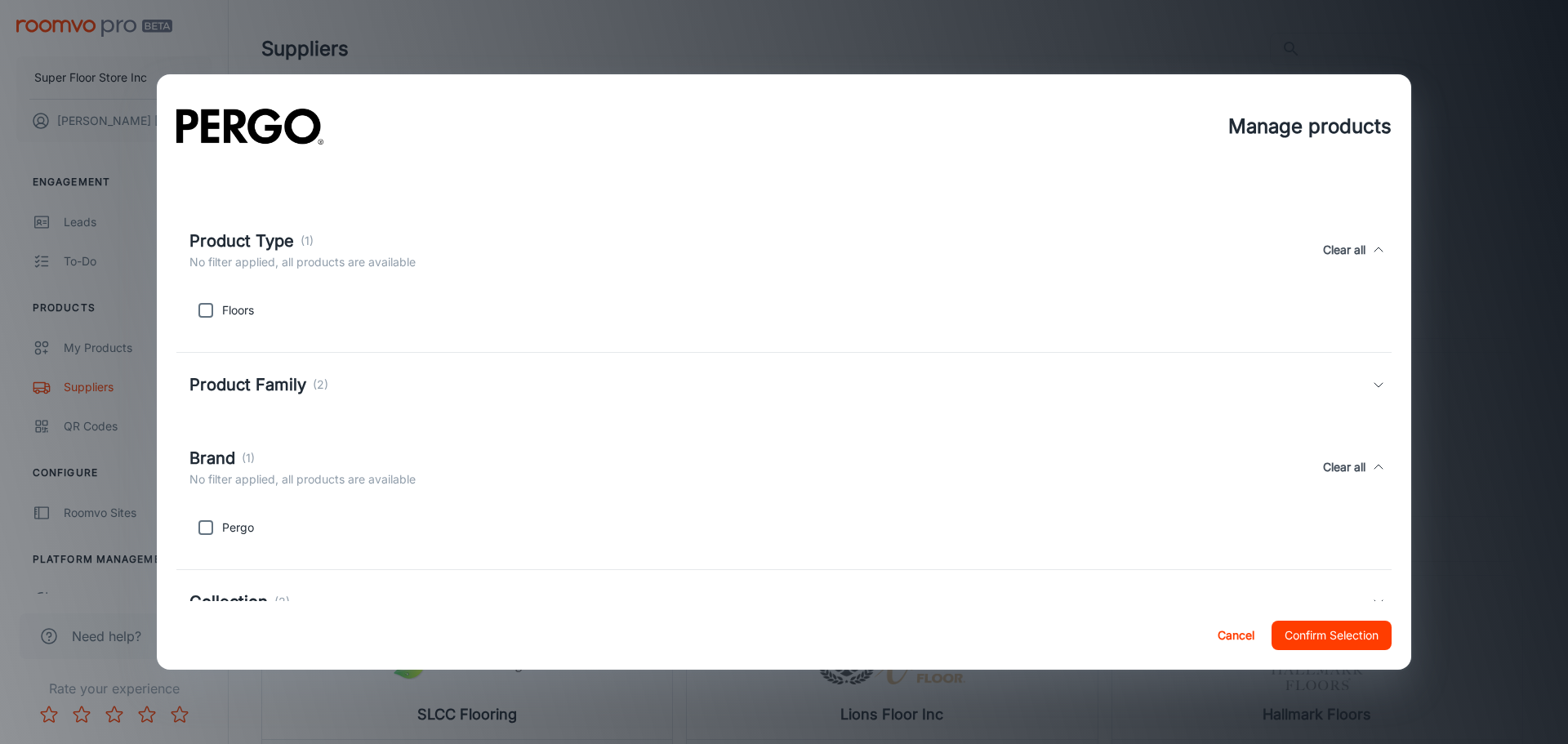
click at [214, 314] on input "checkbox" at bounding box center [205, 310] width 33 height 33
checkbox input "true"
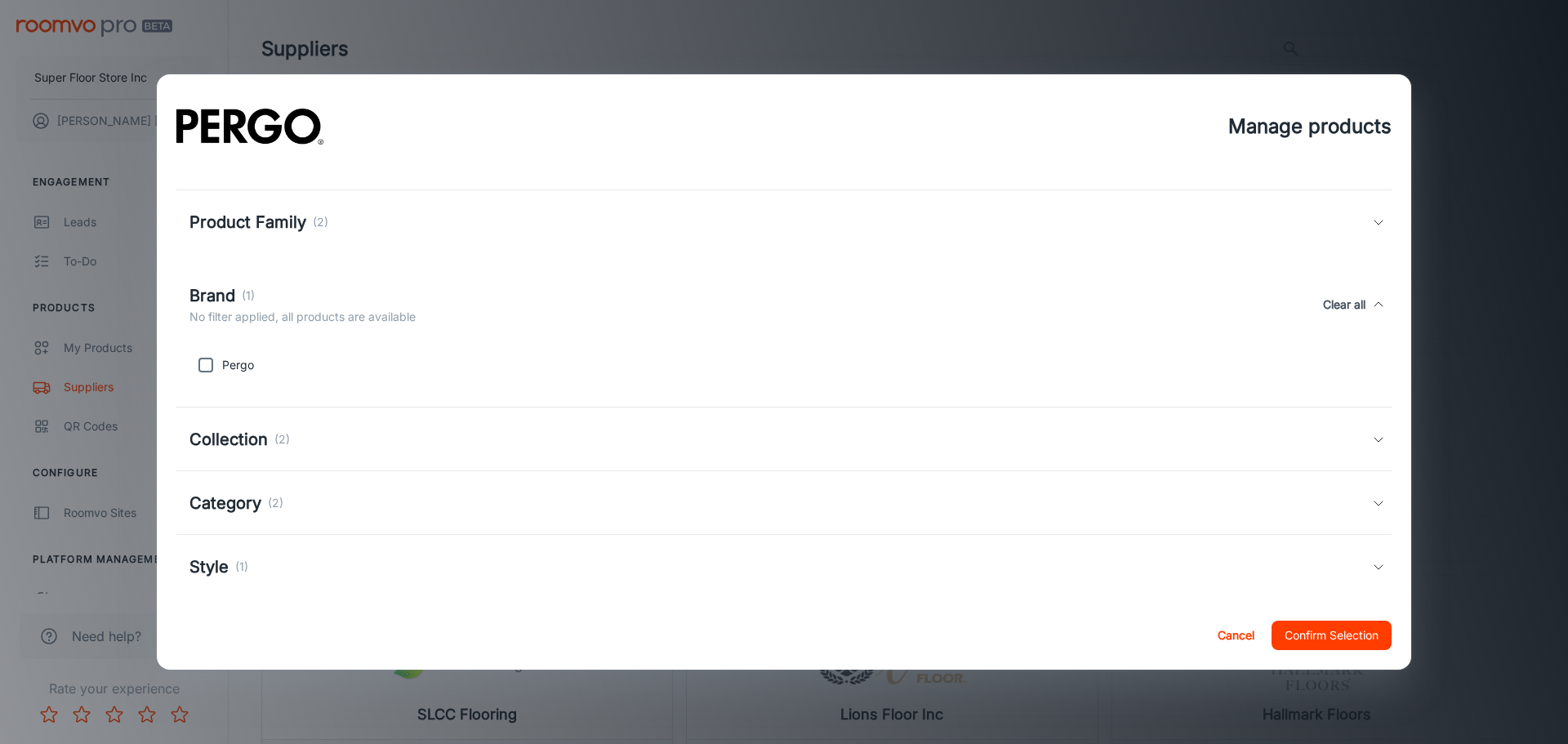
scroll to position [188, 0]
click at [380, 235] on div "Product Family (2)" at bounding box center [784, 221] width 1215 height 63
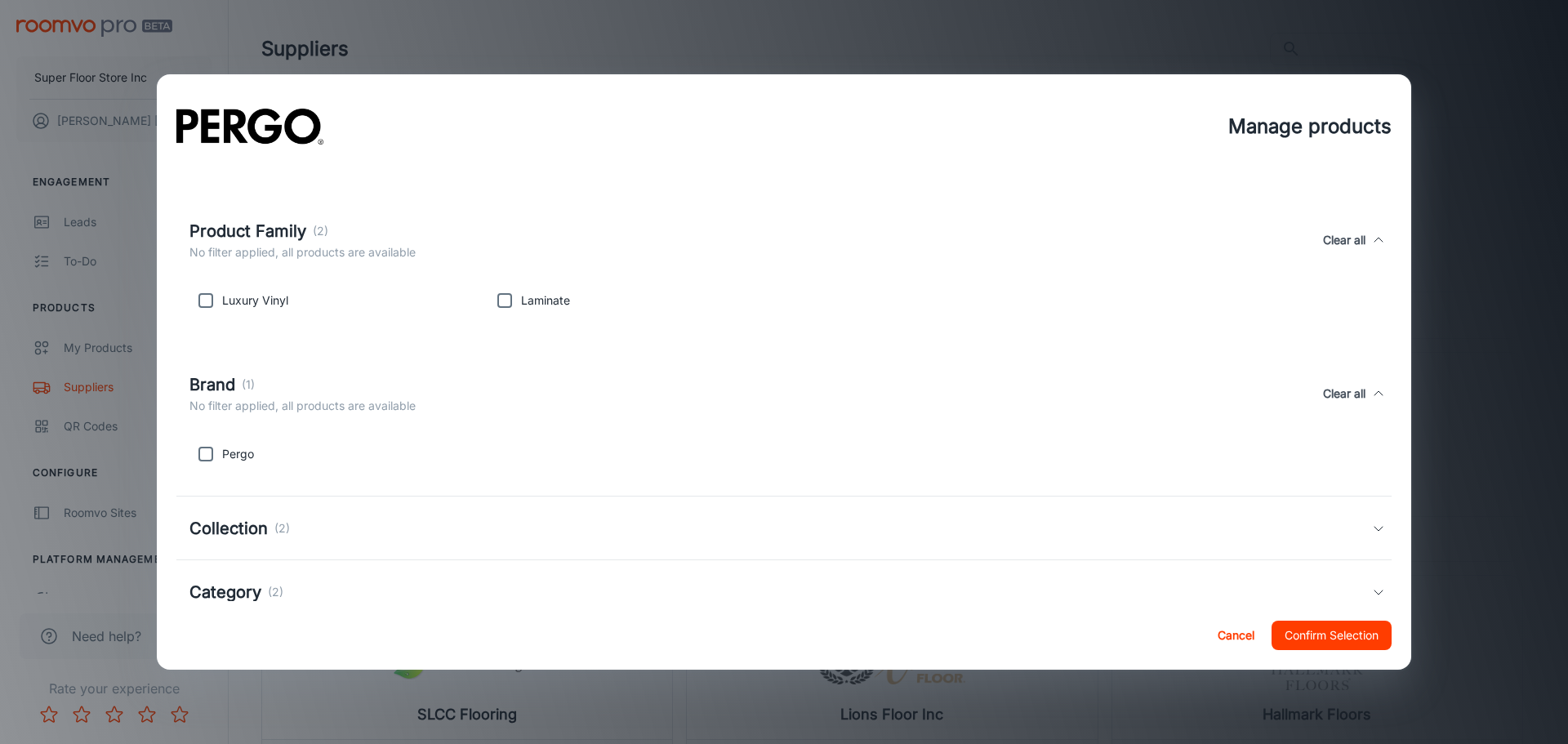
click at [510, 304] on input "checkbox" at bounding box center [504, 300] width 33 height 33
checkbox input "true"
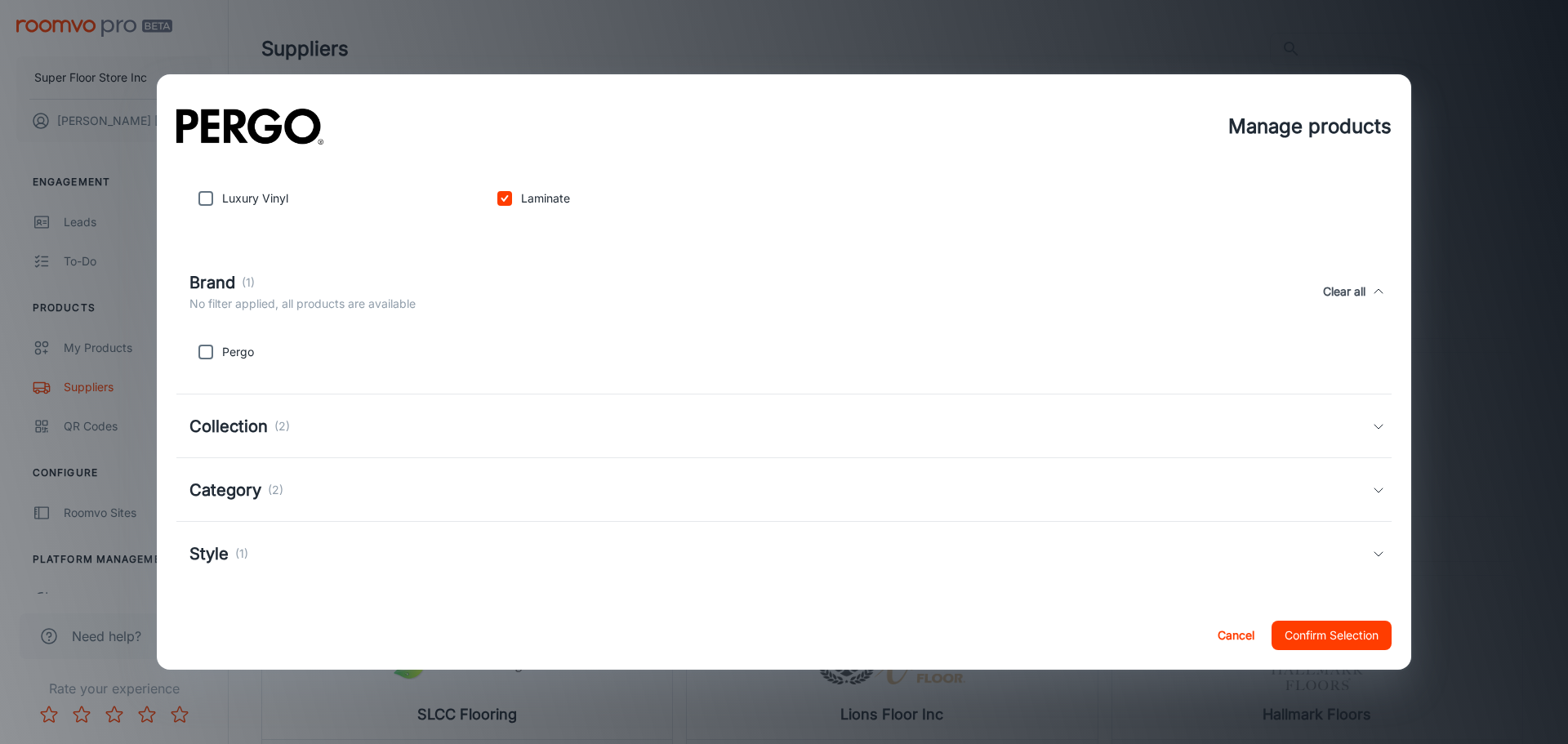
scroll to position [294, 0]
click at [211, 352] on input "checkbox" at bounding box center [205, 348] width 33 height 33
checkbox input "true"
click at [356, 420] on div "Collection (2)" at bounding box center [780, 422] width 1182 height 25
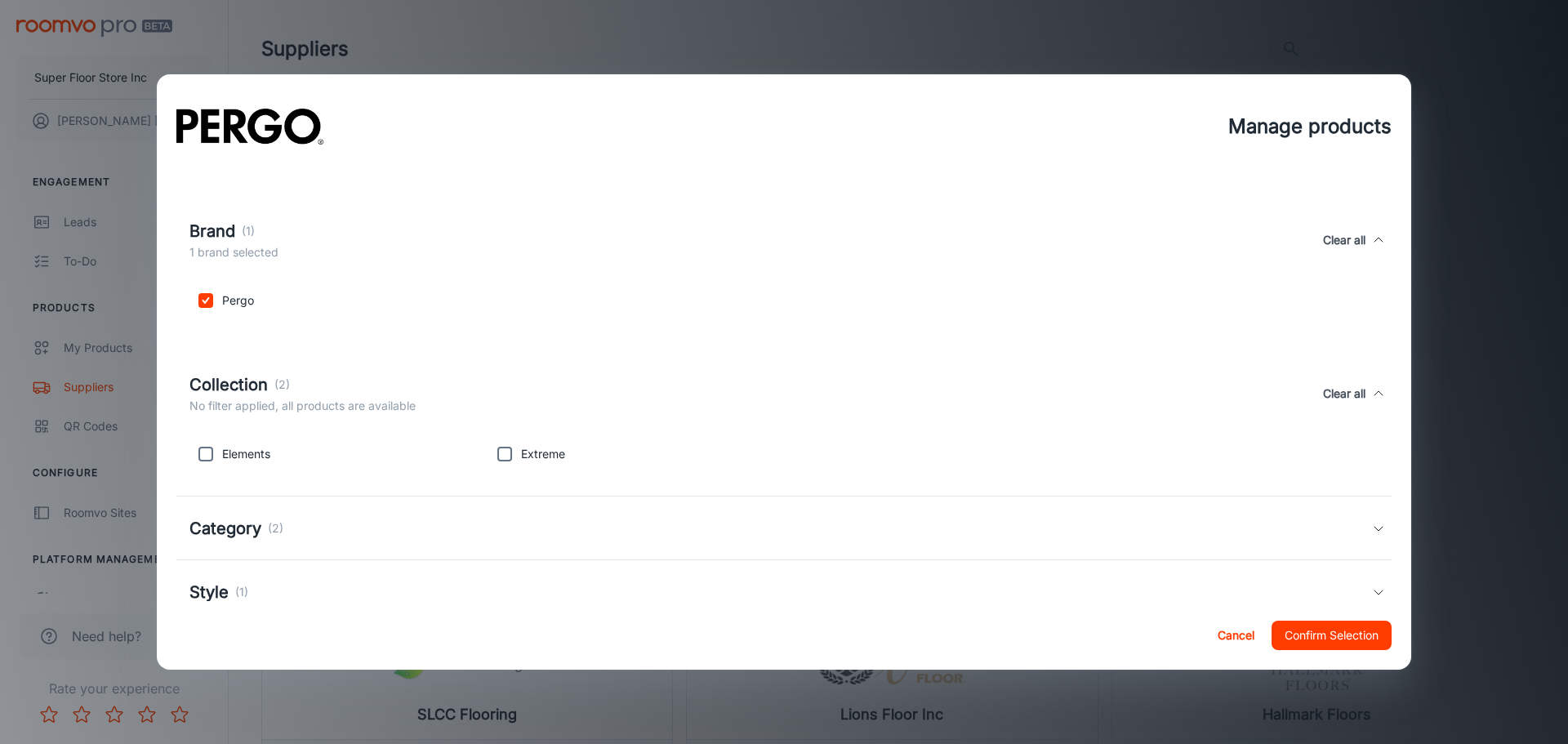
scroll to position [384, 0]
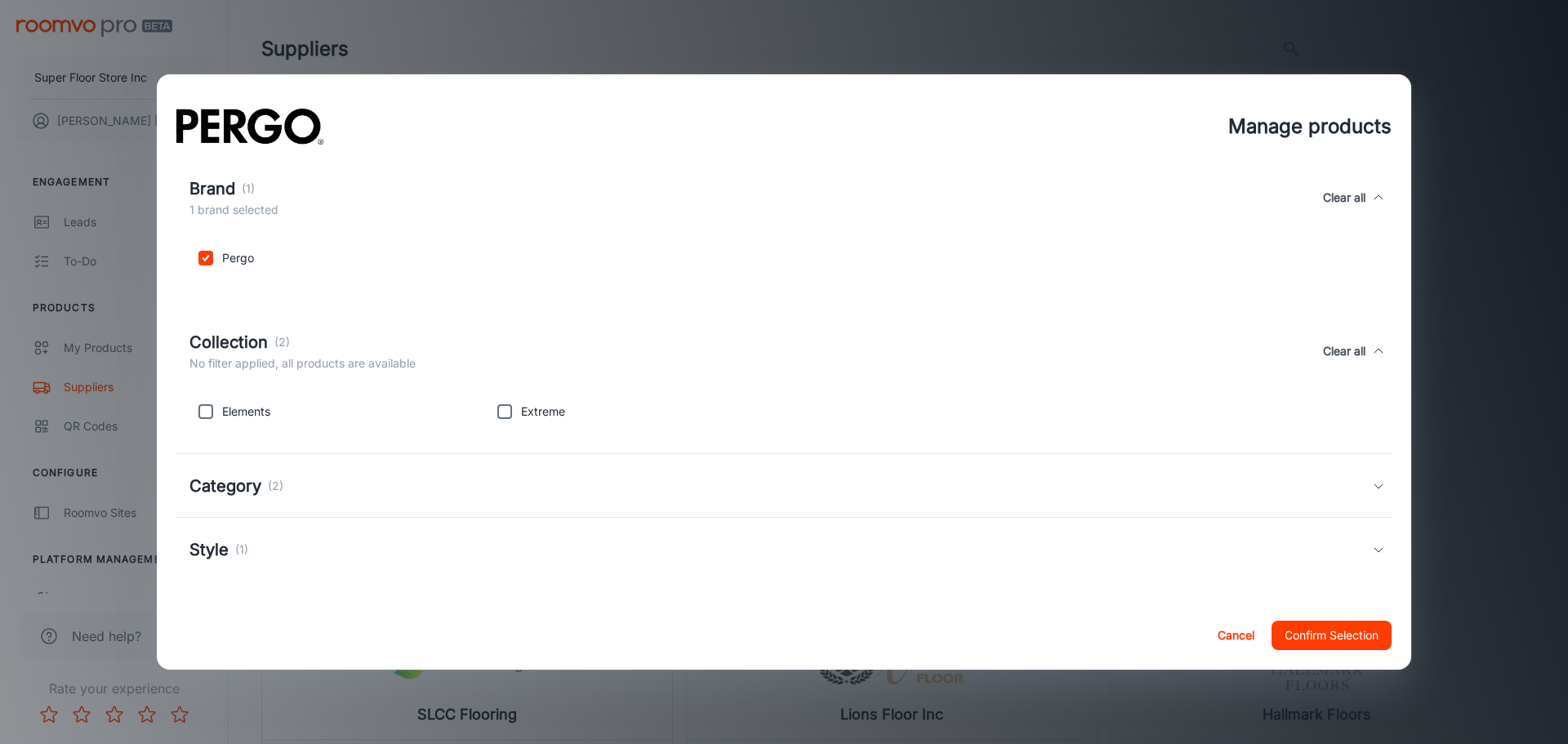
click at [207, 406] on input "checkbox" at bounding box center [205, 411] width 33 height 33
checkbox input "true"
click at [382, 477] on div "Category (2)" at bounding box center [780, 485] width 1182 height 25
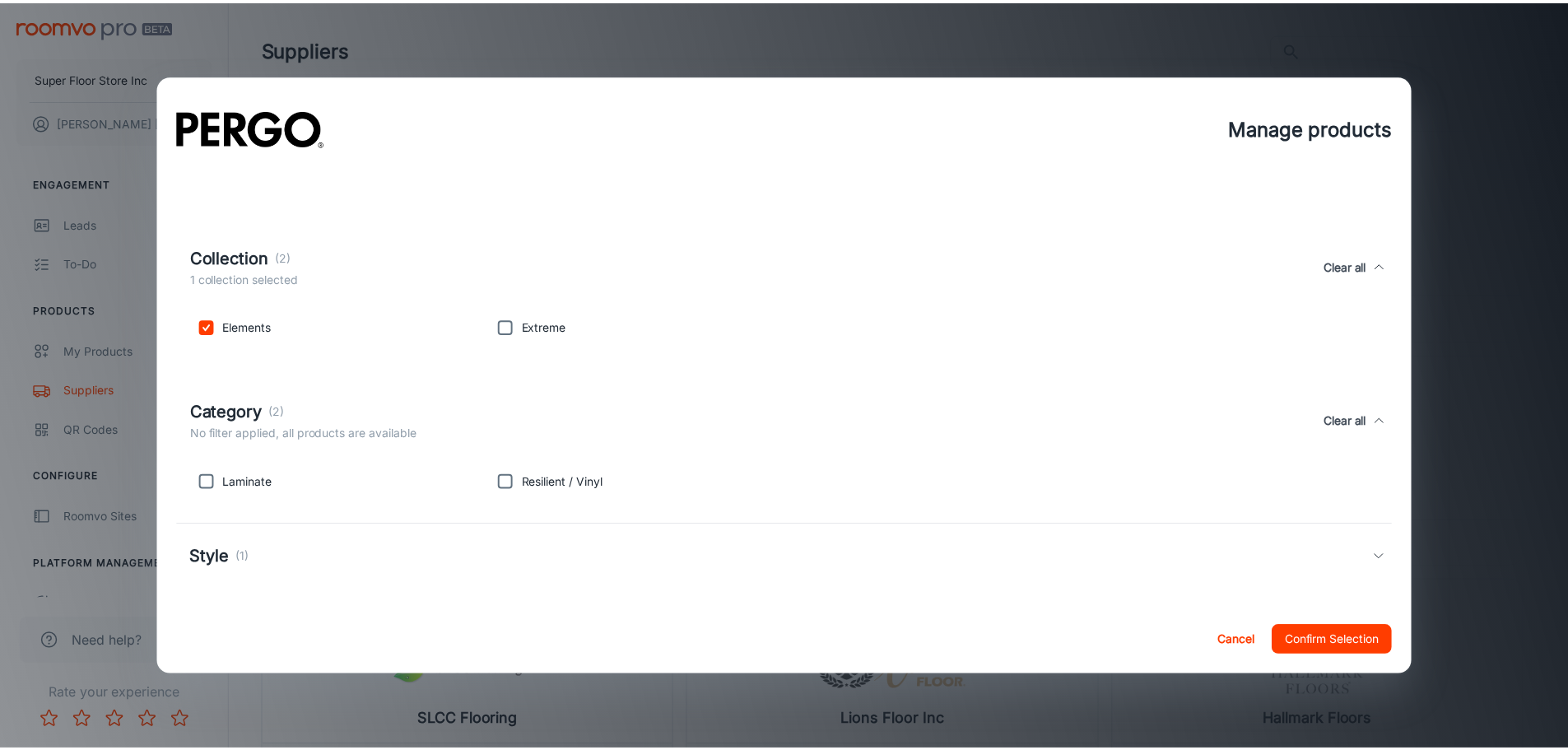
scroll to position [478, 0]
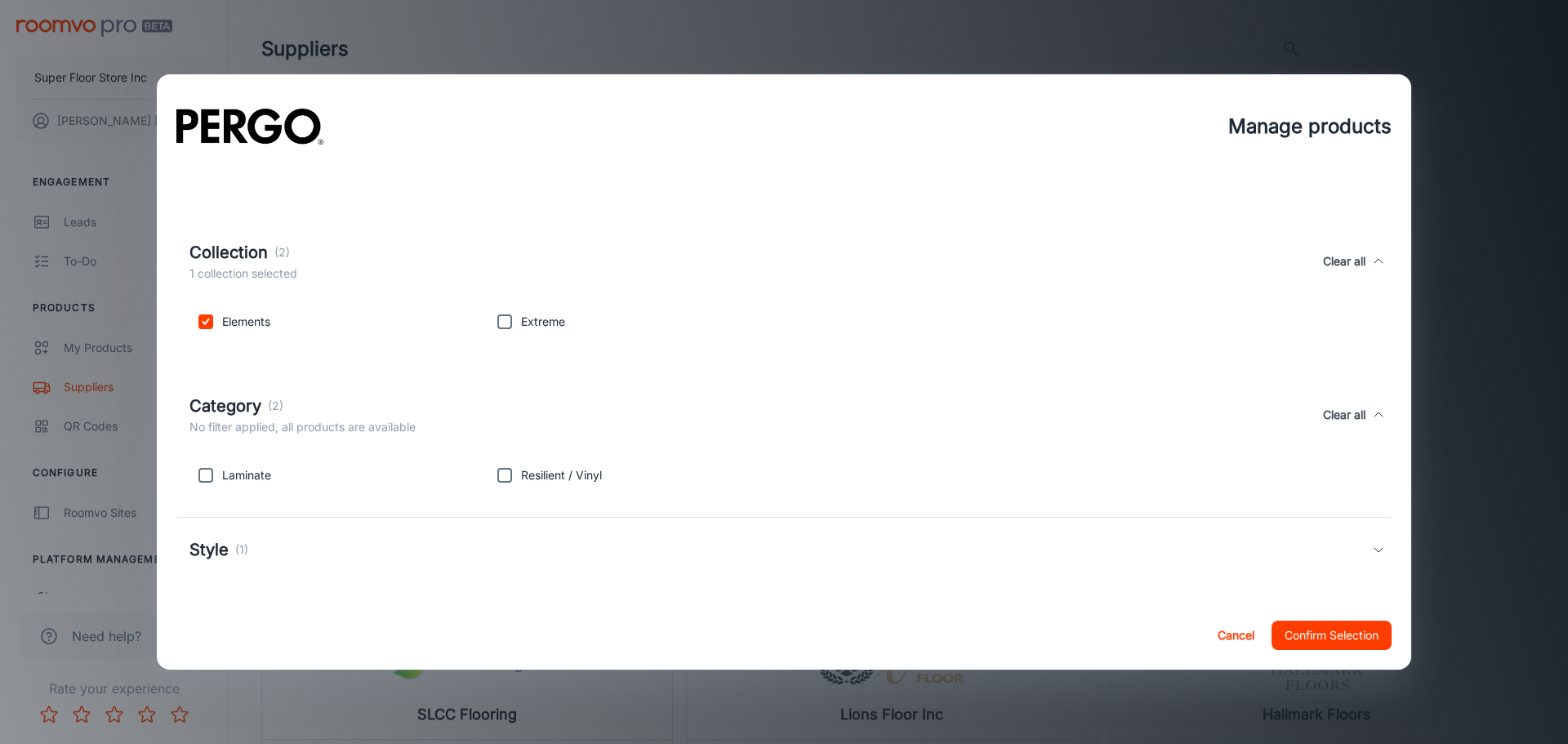
click at [211, 479] on input "checkbox" at bounding box center [205, 475] width 33 height 33
checkbox input "true"
click at [327, 555] on div "Style (1)" at bounding box center [780, 549] width 1182 height 25
click at [1378, 642] on button "Confirm Selection" at bounding box center [1331, 635] width 120 height 30
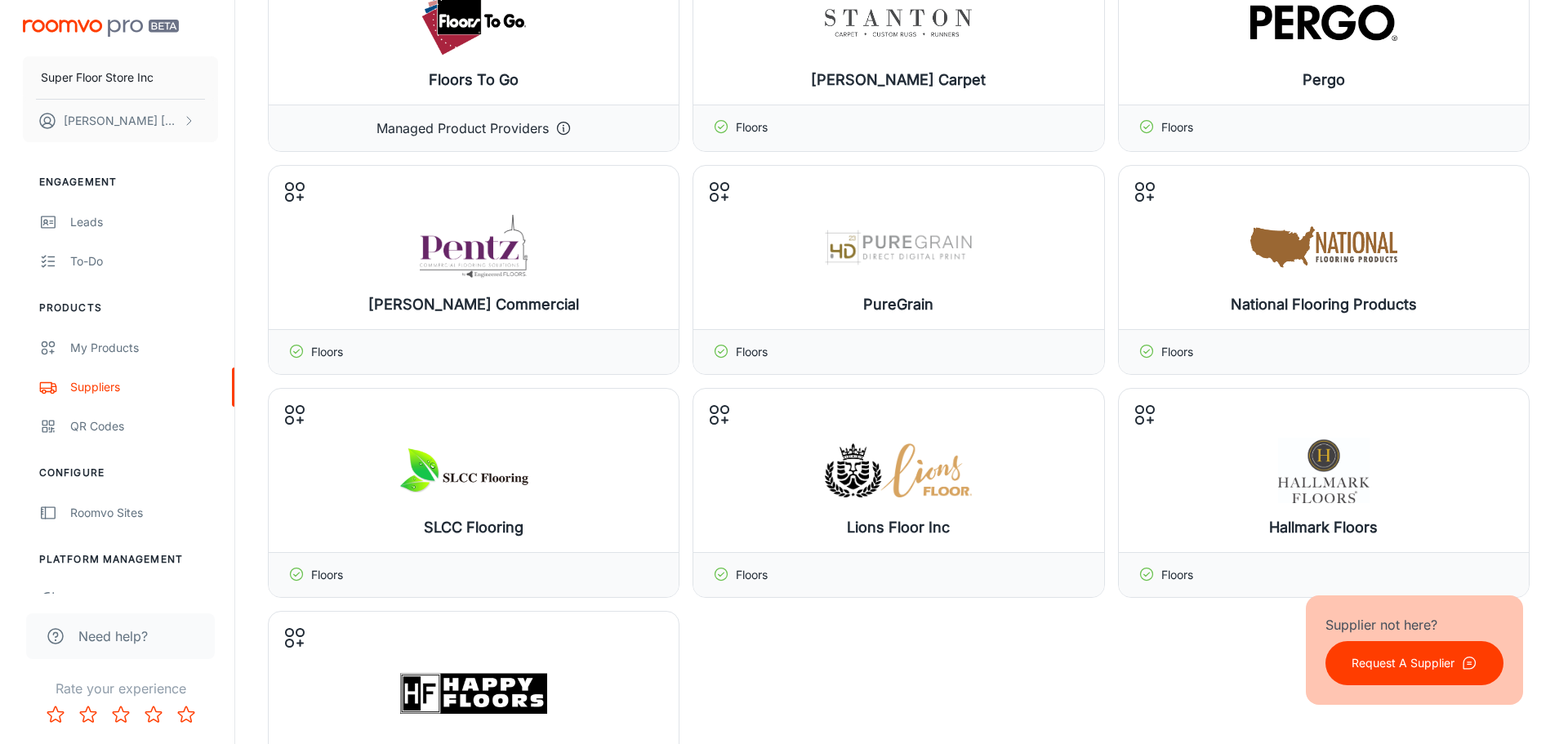
scroll to position [245, 0]
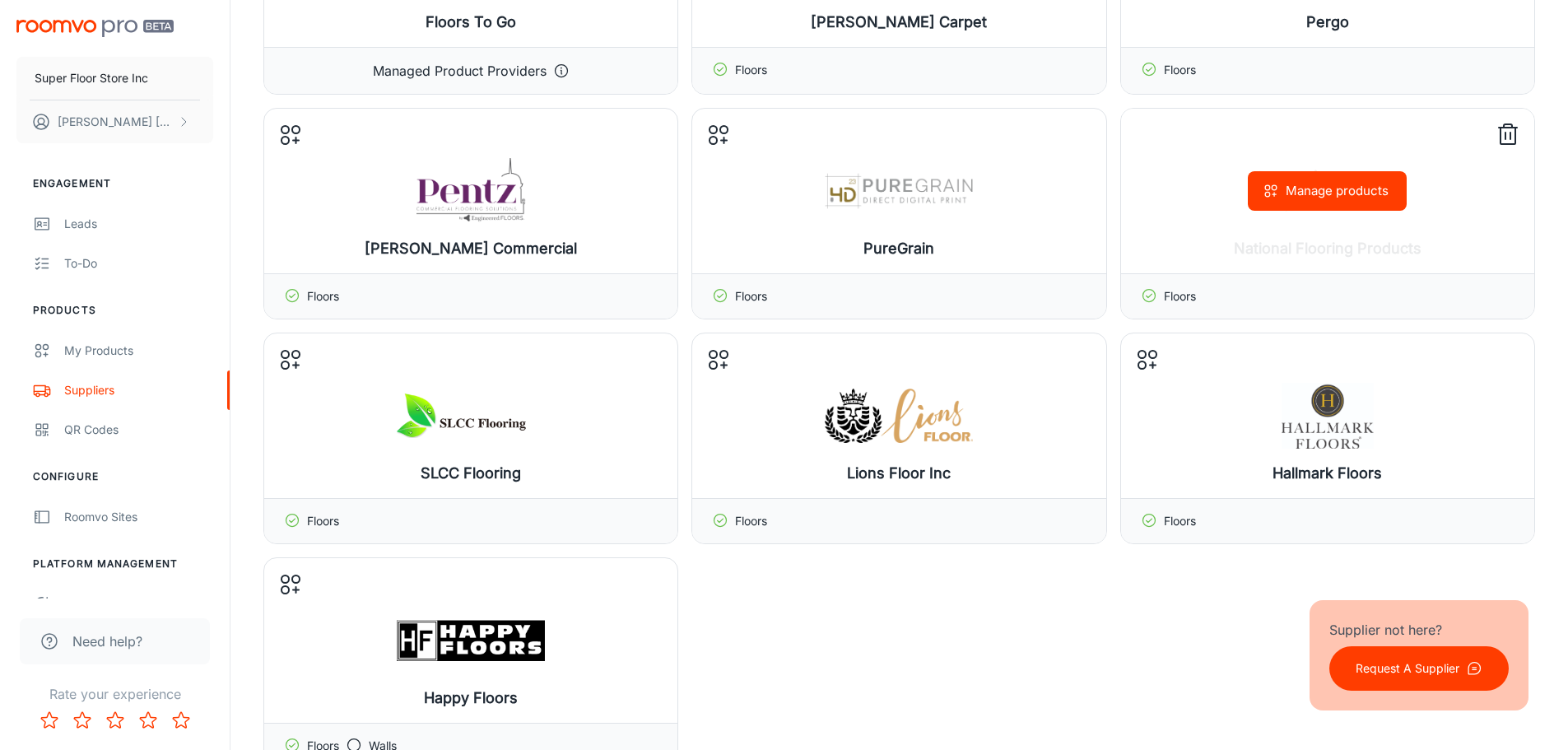
click at [1320, 199] on button "Manage products" at bounding box center [1326, 191] width 159 height 40
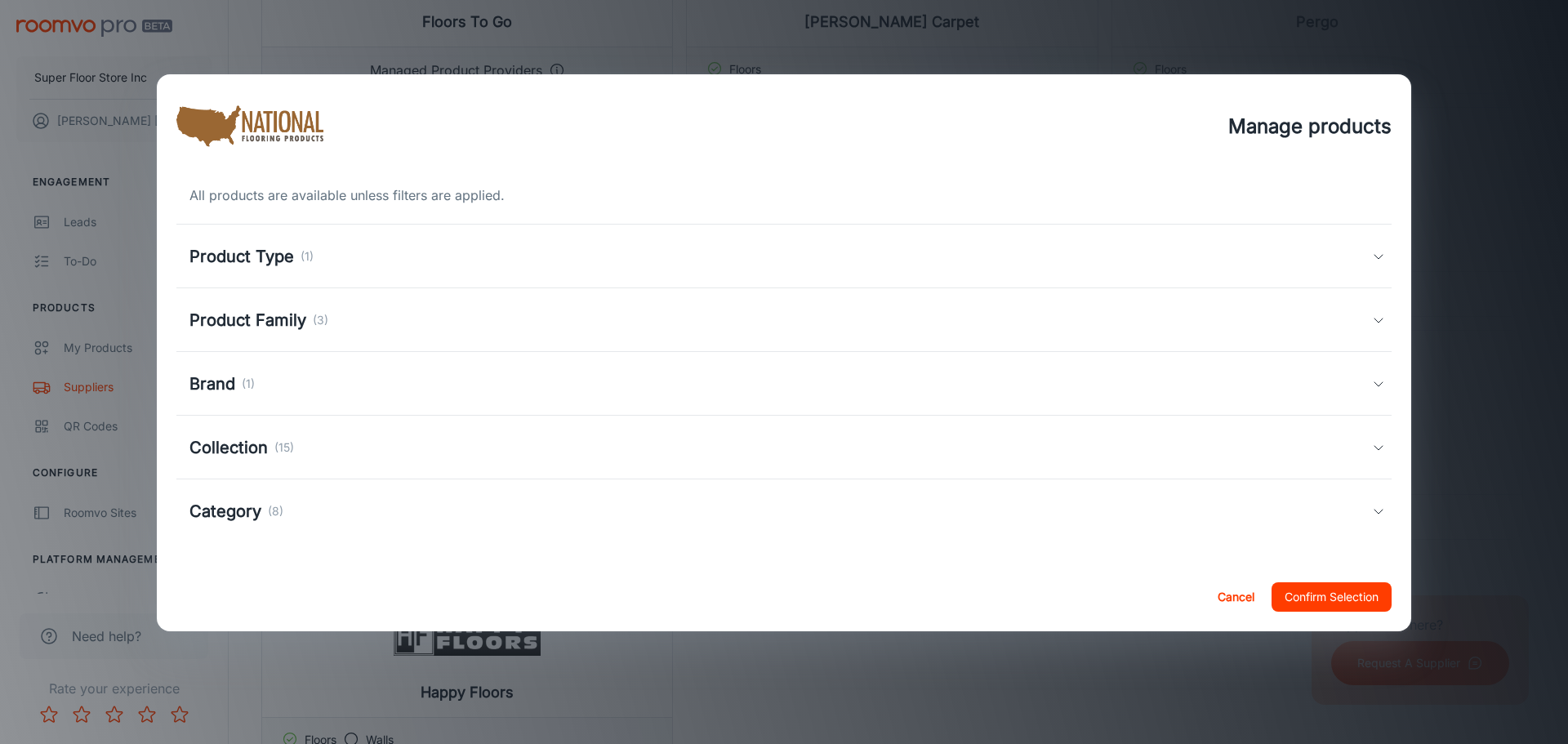
click at [502, 248] on div "Product Type (1)" at bounding box center [780, 256] width 1182 height 25
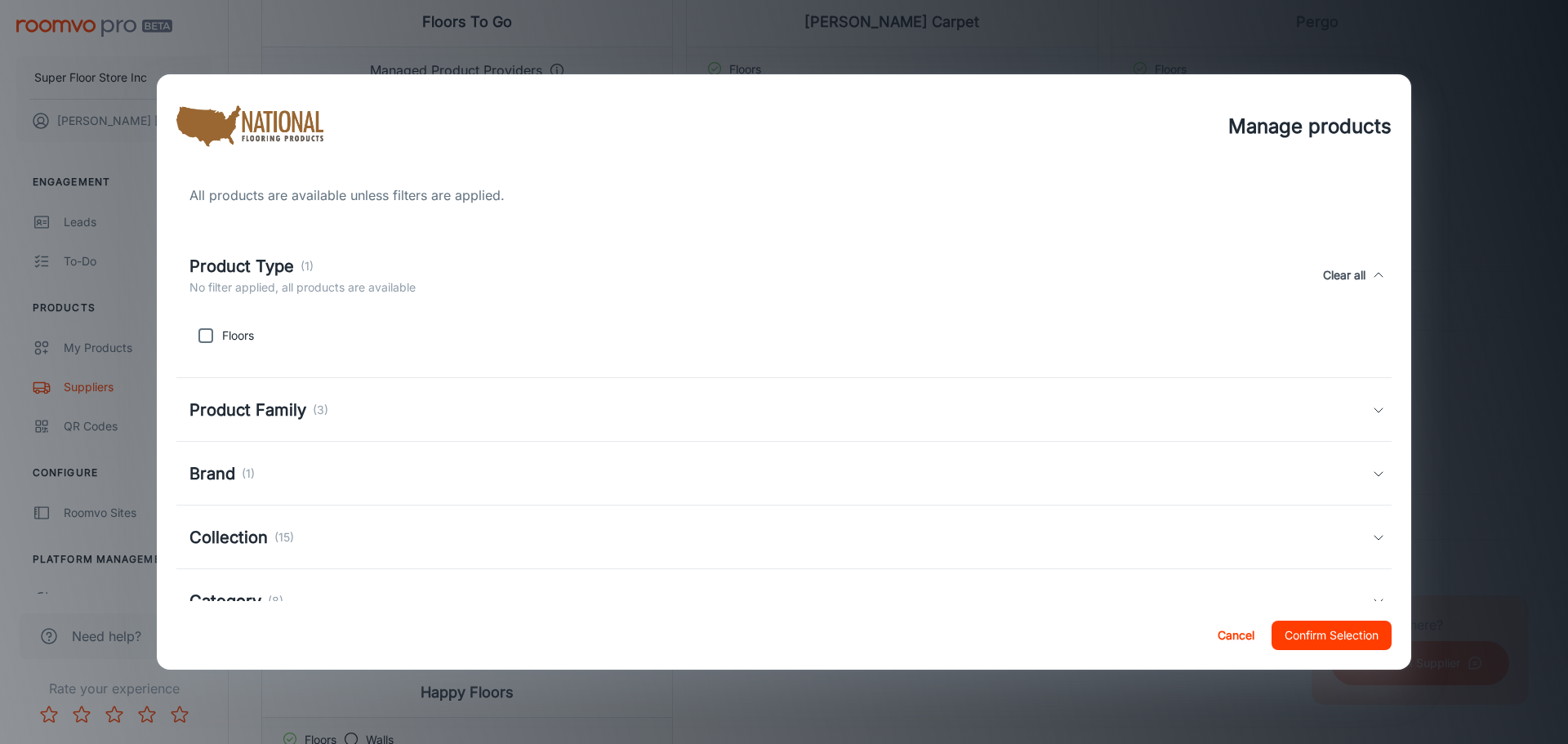
click at [208, 341] on input "checkbox" at bounding box center [205, 335] width 33 height 33
checkbox input "true"
click at [365, 410] on div "Product Family (3)" at bounding box center [780, 409] width 1182 height 25
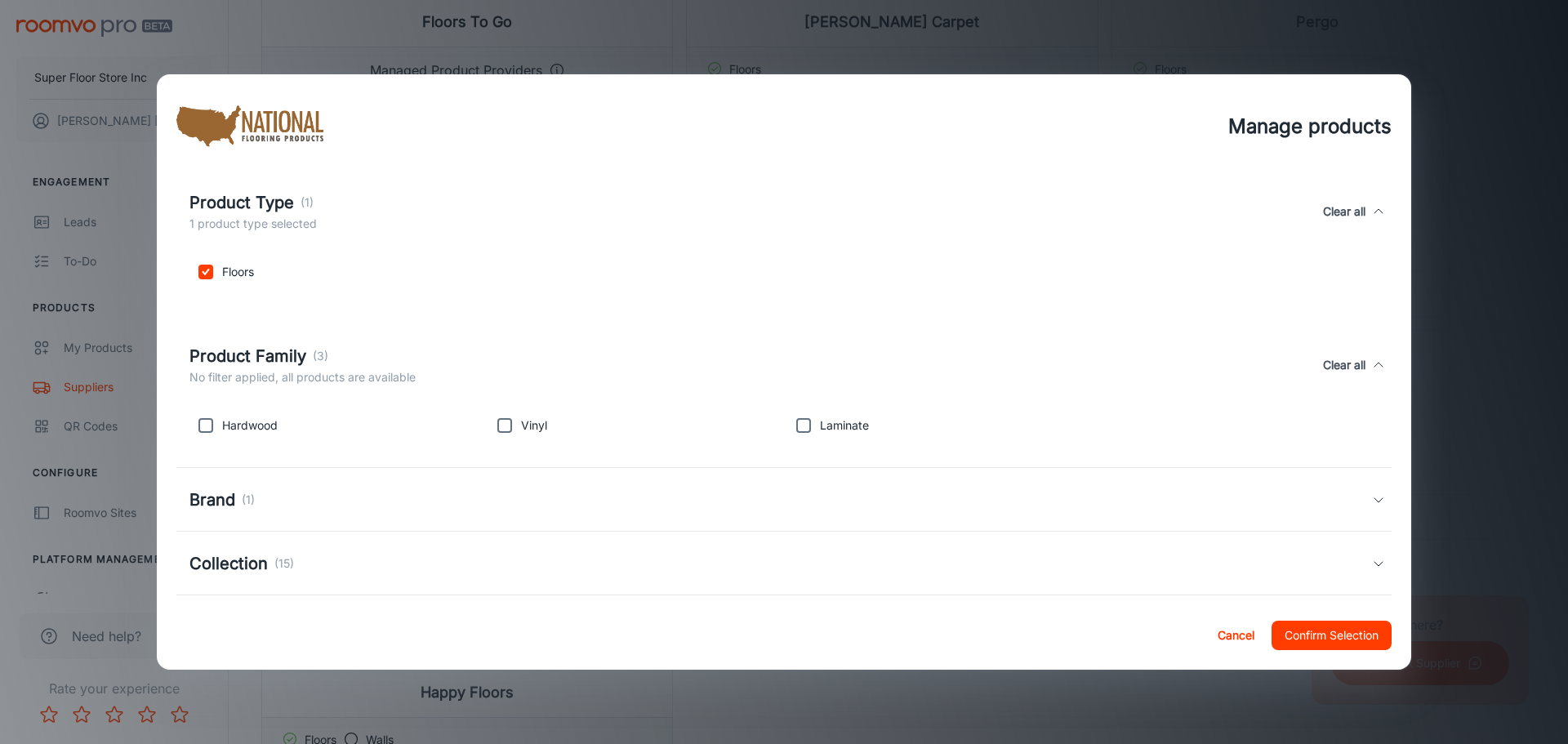
scroll to position [142, 0]
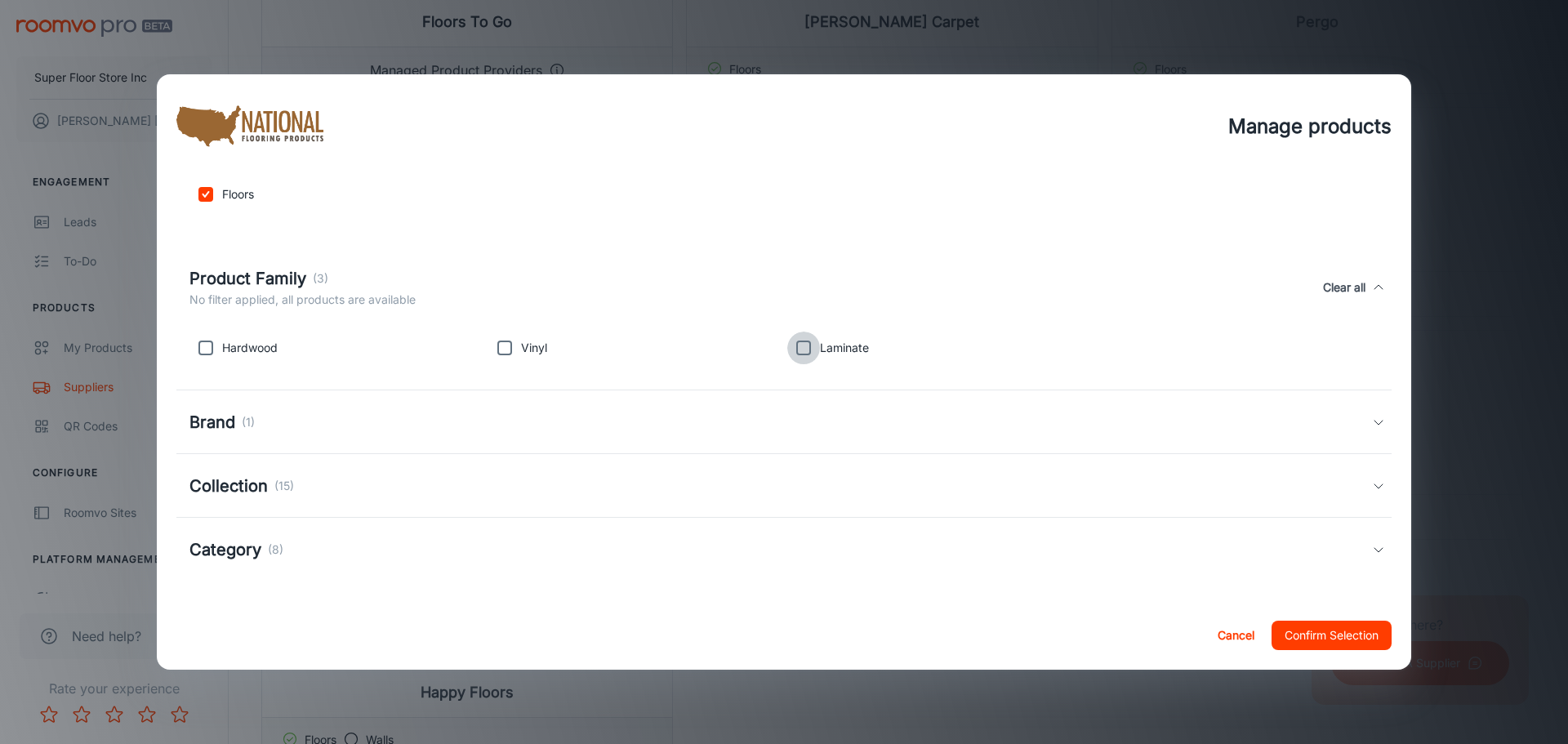
click at [808, 351] on input "checkbox" at bounding box center [803, 348] width 33 height 33
checkbox input "true"
click at [500, 359] on input "checkbox" at bounding box center [504, 348] width 33 height 33
checkbox input "true"
click at [454, 420] on div "Brand (1)" at bounding box center [780, 422] width 1182 height 25
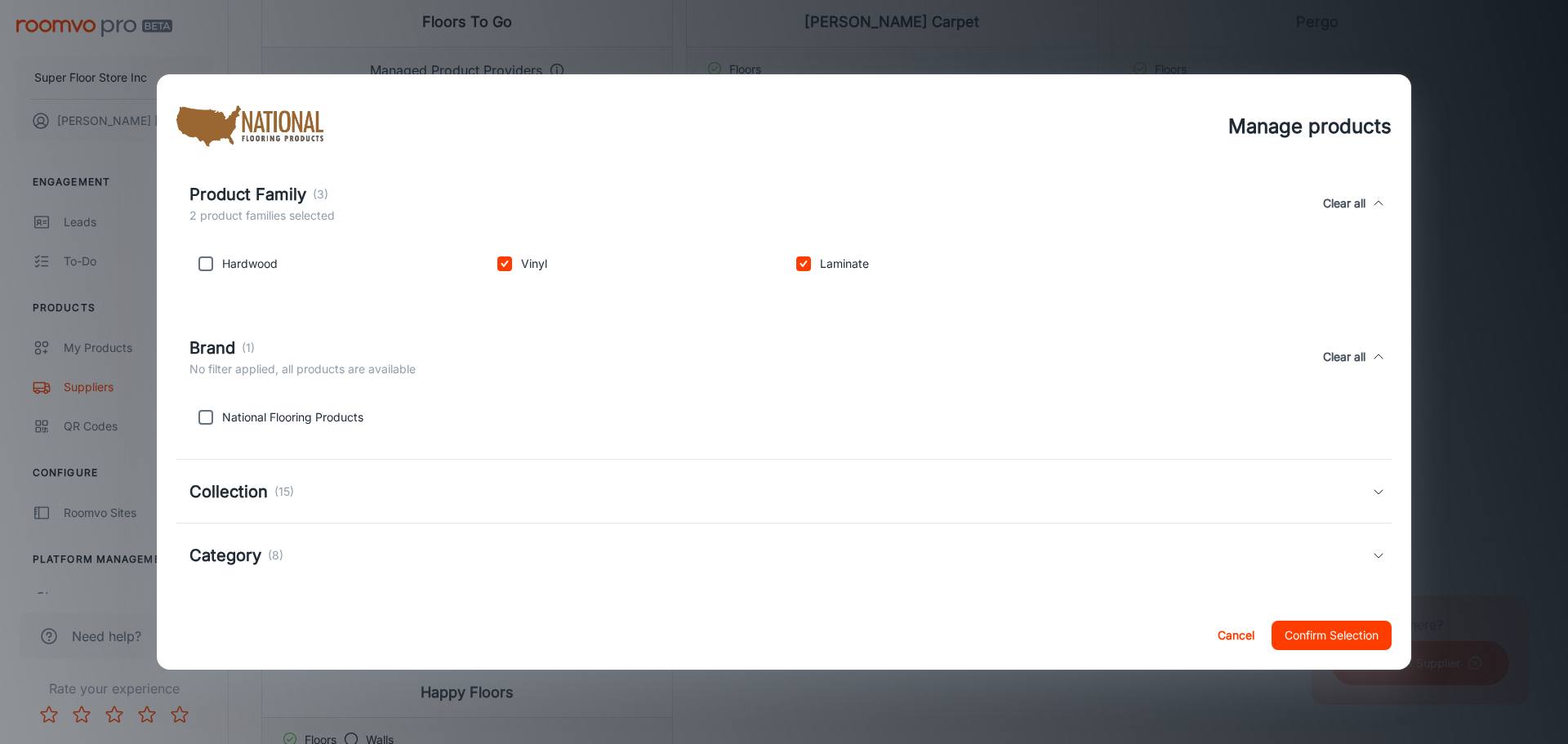
scroll to position [231, 0]
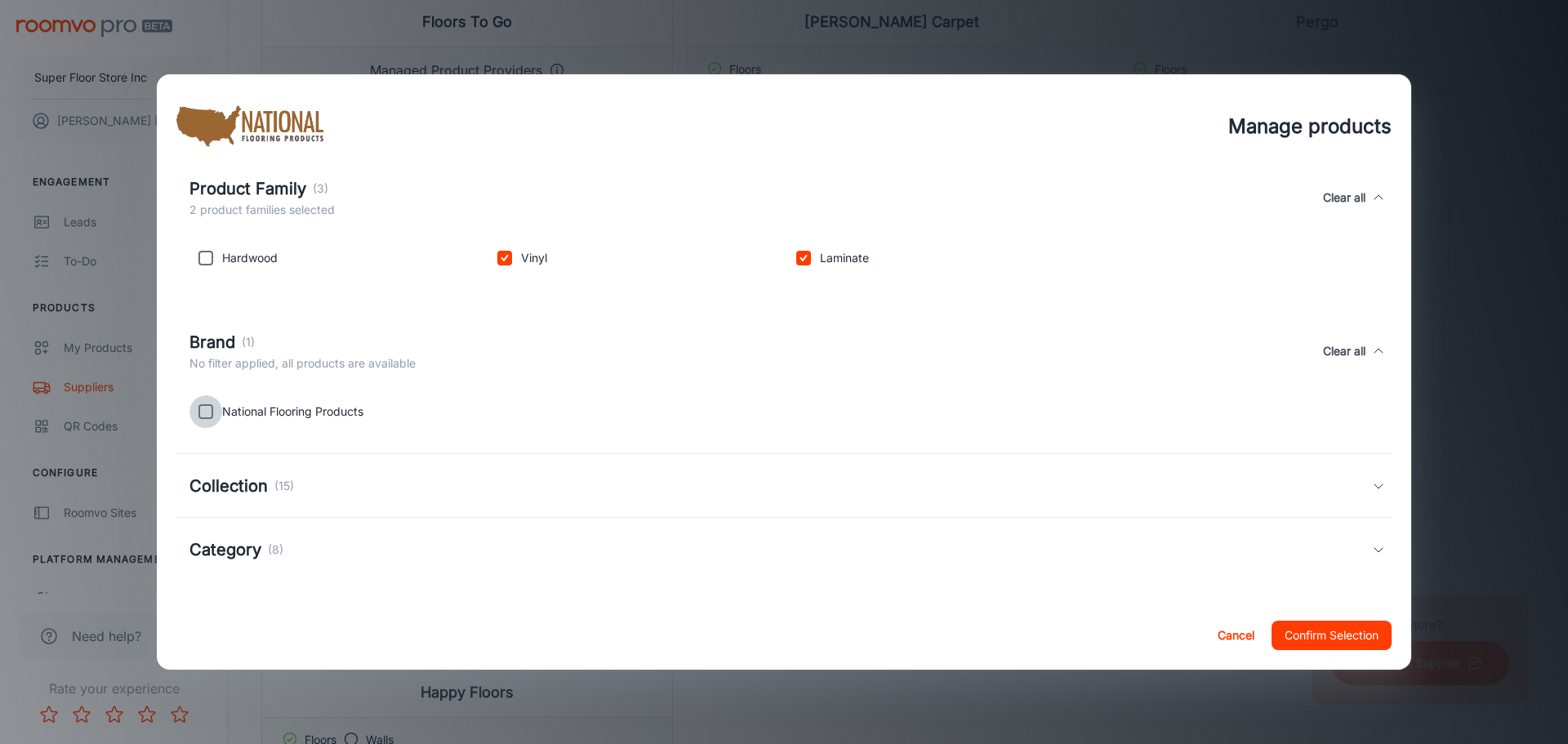
click at [208, 423] on input "checkbox" at bounding box center [205, 411] width 33 height 33
checkbox input "true"
click at [369, 488] on div "Collection (15)" at bounding box center [780, 485] width 1182 height 25
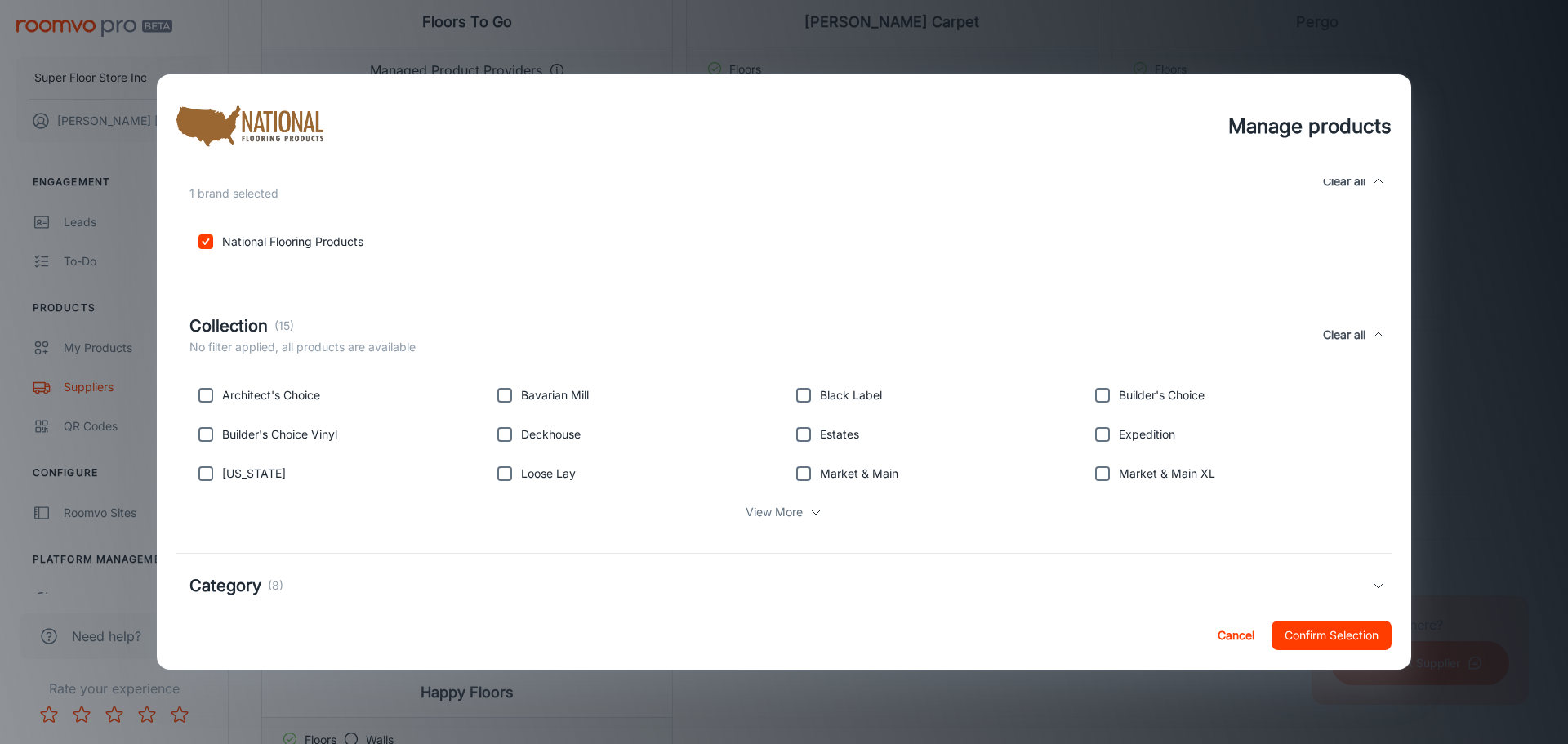
scroll to position [437, 0]
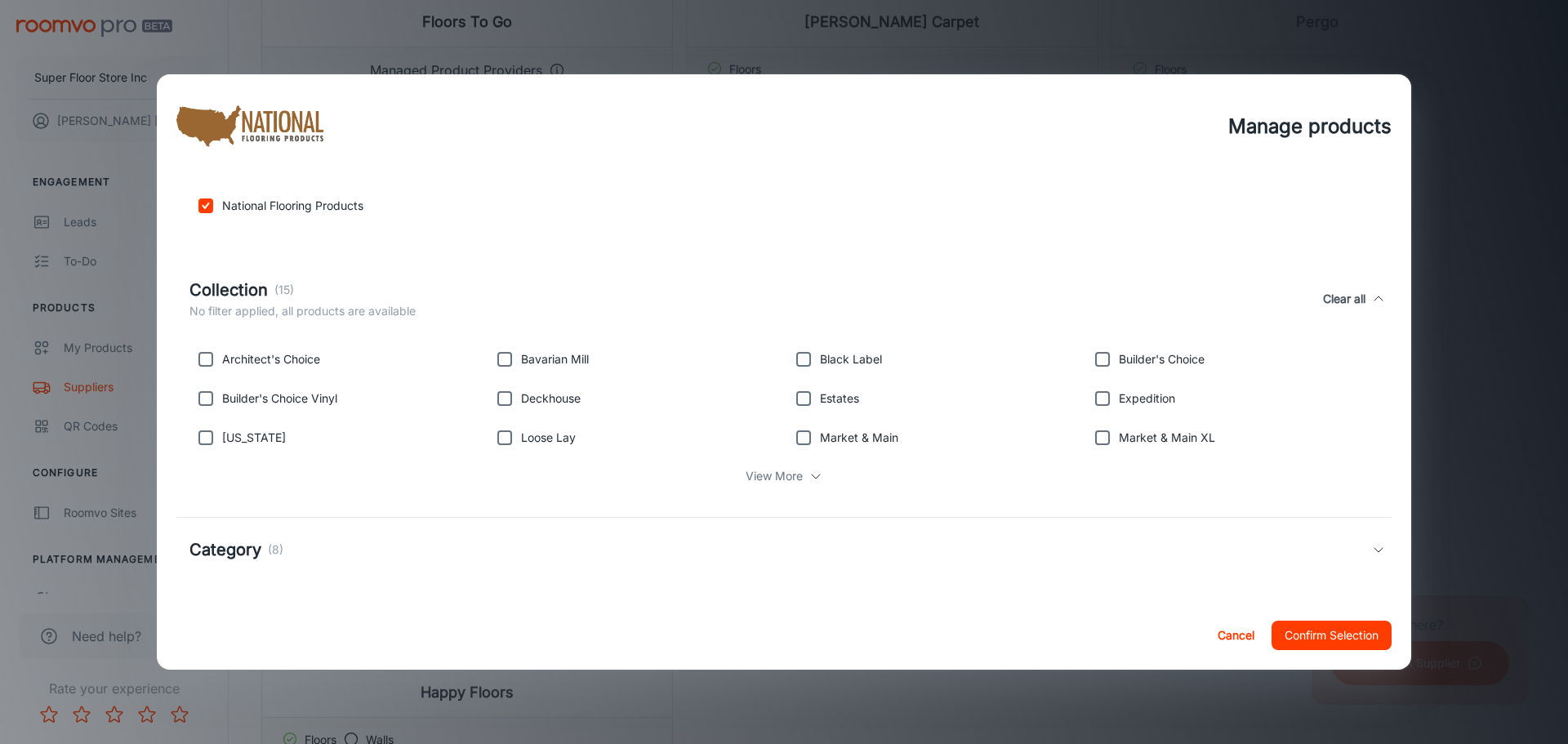
click at [770, 471] on p "View More" at bounding box center [774, 476] width 57 height 18
click at [1092, 362] on input "checkbox" at bounding box center [1102, 359] width 33 height 33
checkbox input "true"
click at [195, 387] on input "checkbox" at bounding box center [205, 398] width 33 height 33
checkbox input "true"
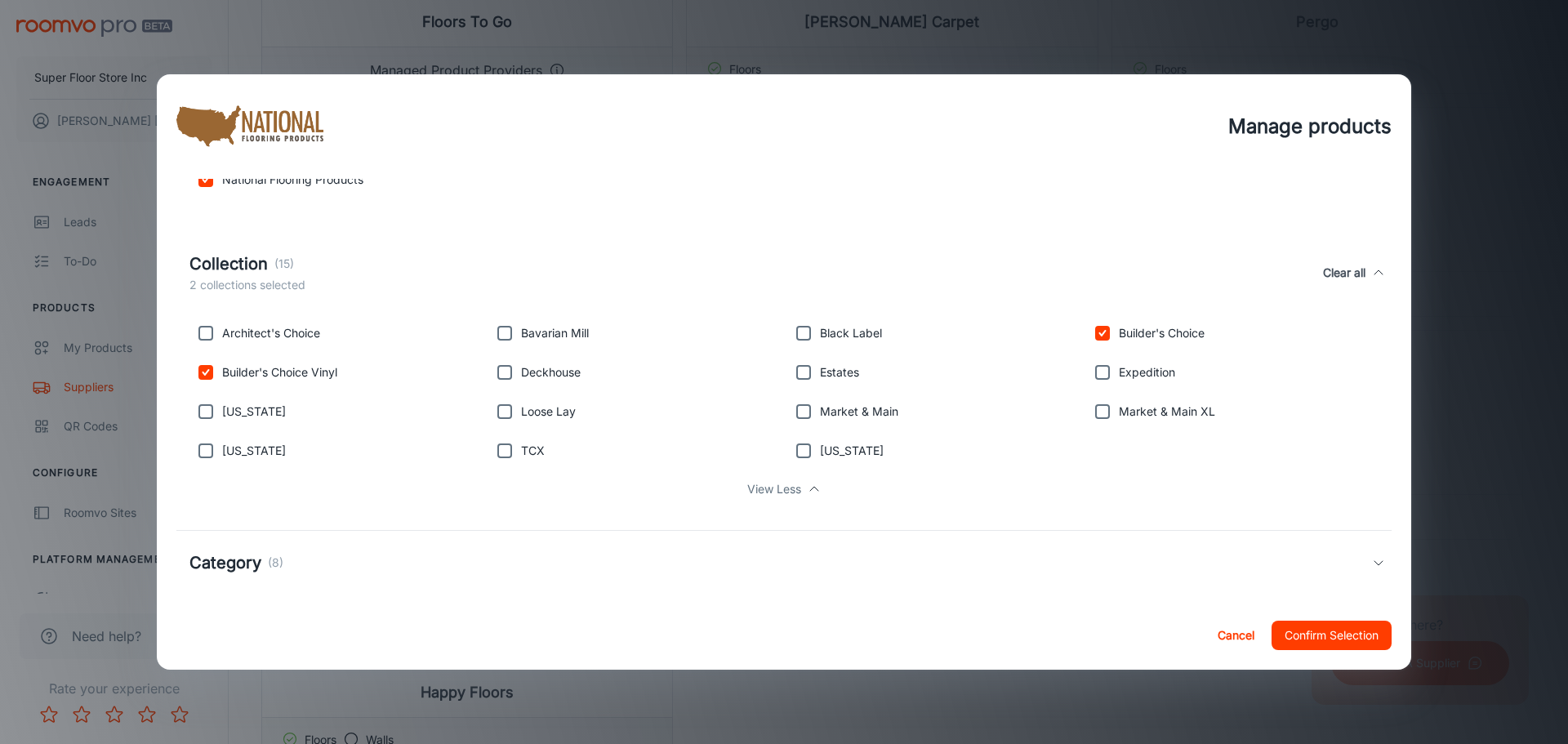
scroll to position [476, 0]
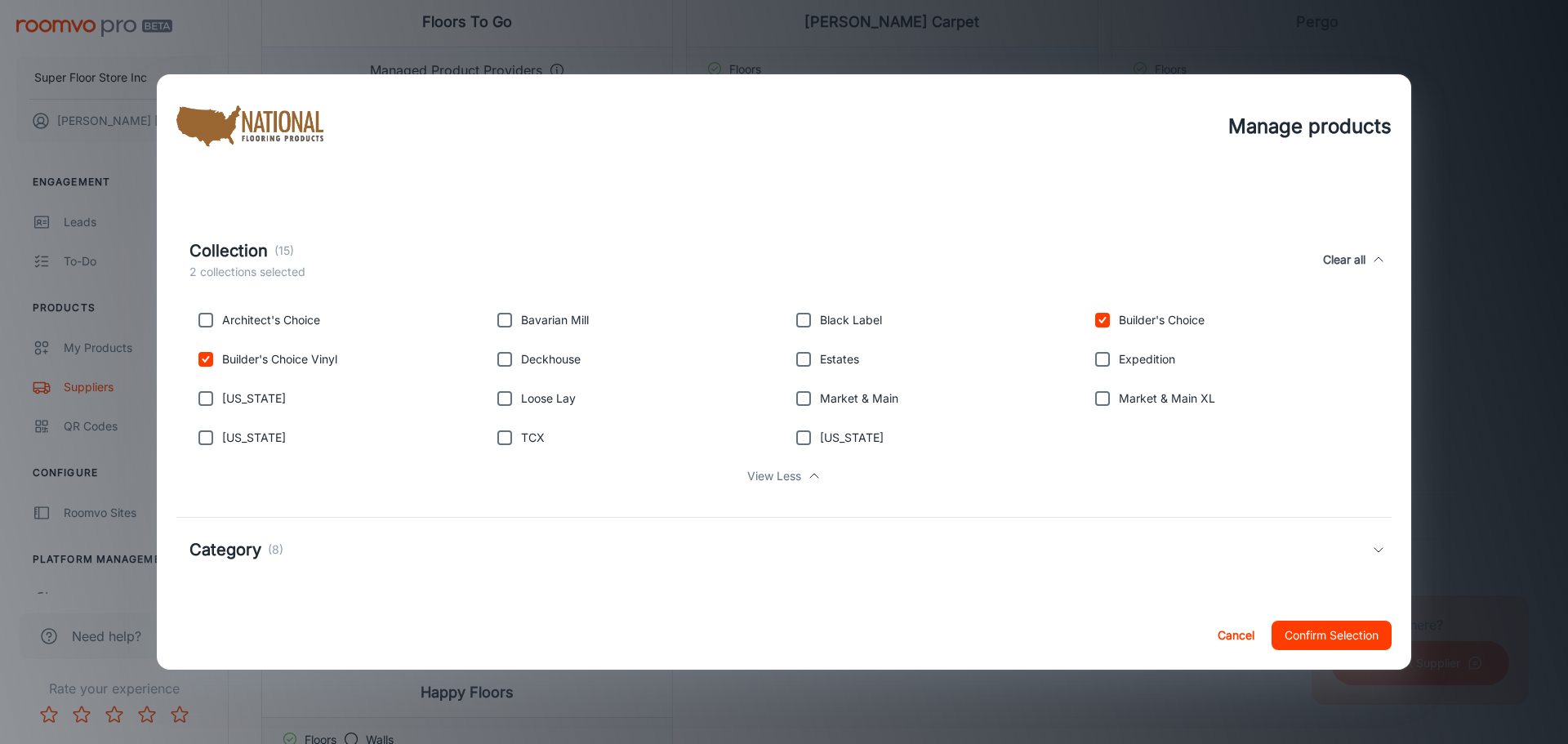
click at [800, 361] on input "checkbox" at bounding box center [803, 359] width 33 height 33
checkbox input "true"
click at [206, 327] on input "checkbox" at bounding box center [205, 320] width 33 height 33
checkbox input "true"
click at [235, 541] on h5 "Category" at bounding box center [225, 549] width 72 height 25
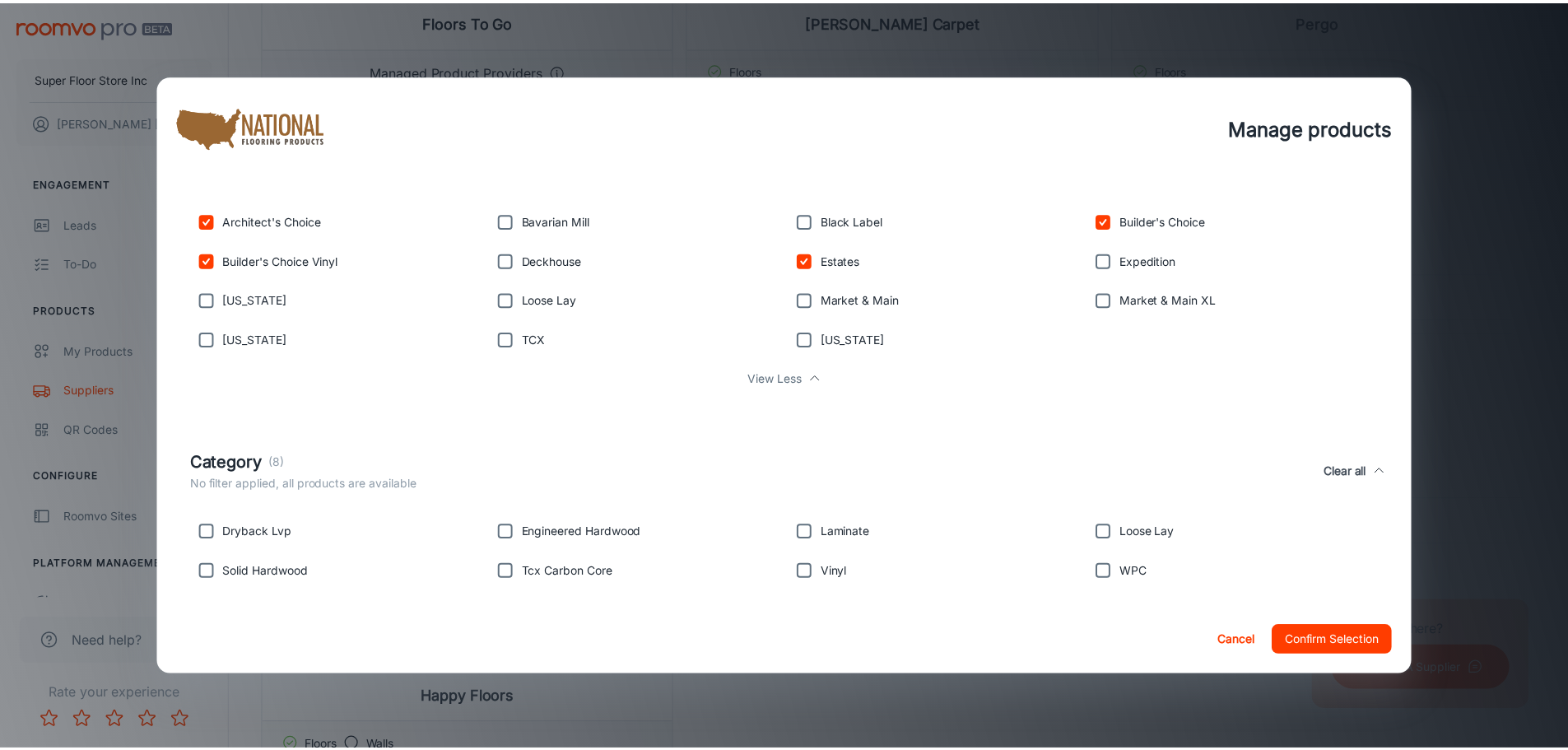
scroll to position [596, 0]
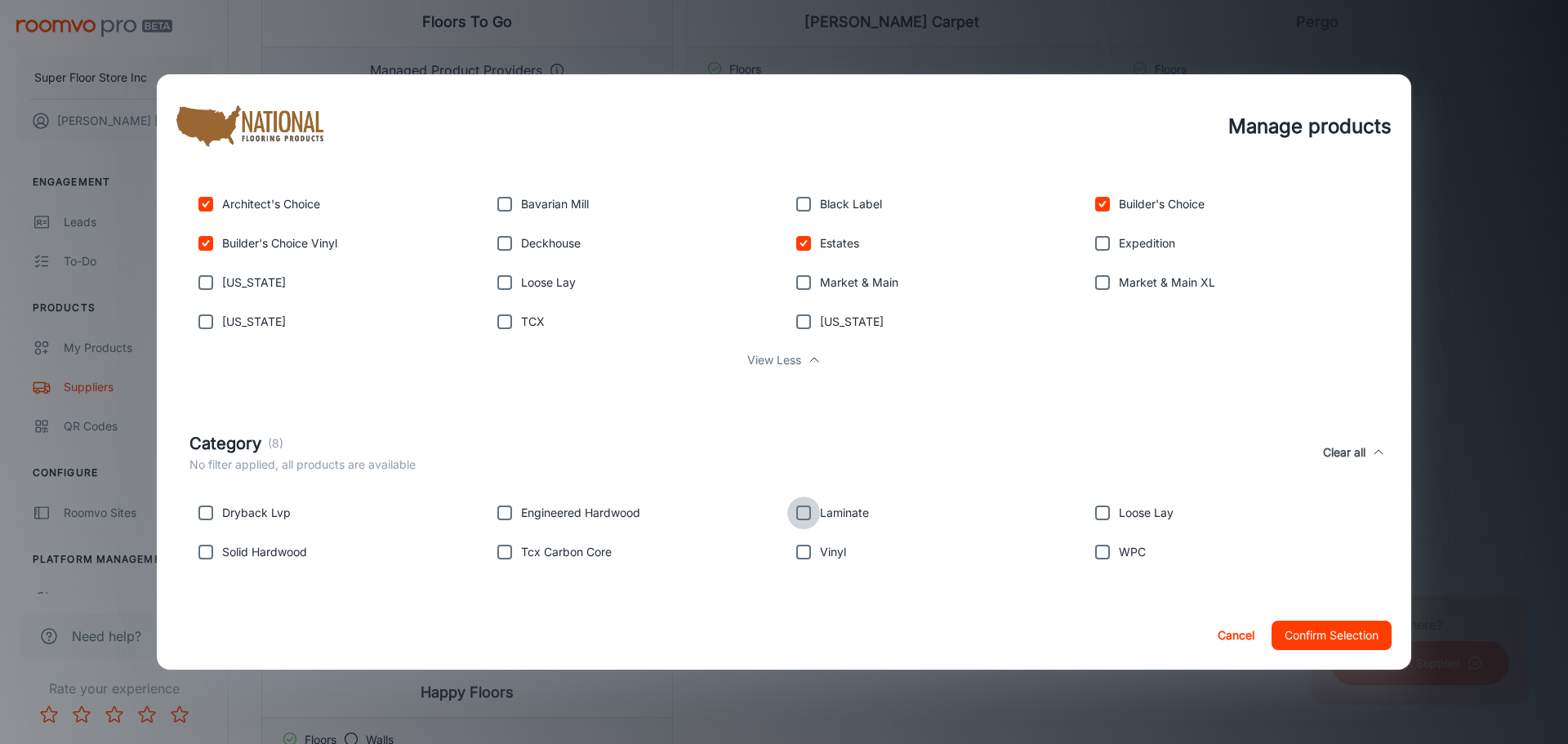
click at [805, 509] on input "checkbox" at bounding box center [803, 512] width 33 height 33
checkbox input "true"
click at [1330, 635] on button "Confirm Selection" at bounding box center [1331, 635] width 120 height 30
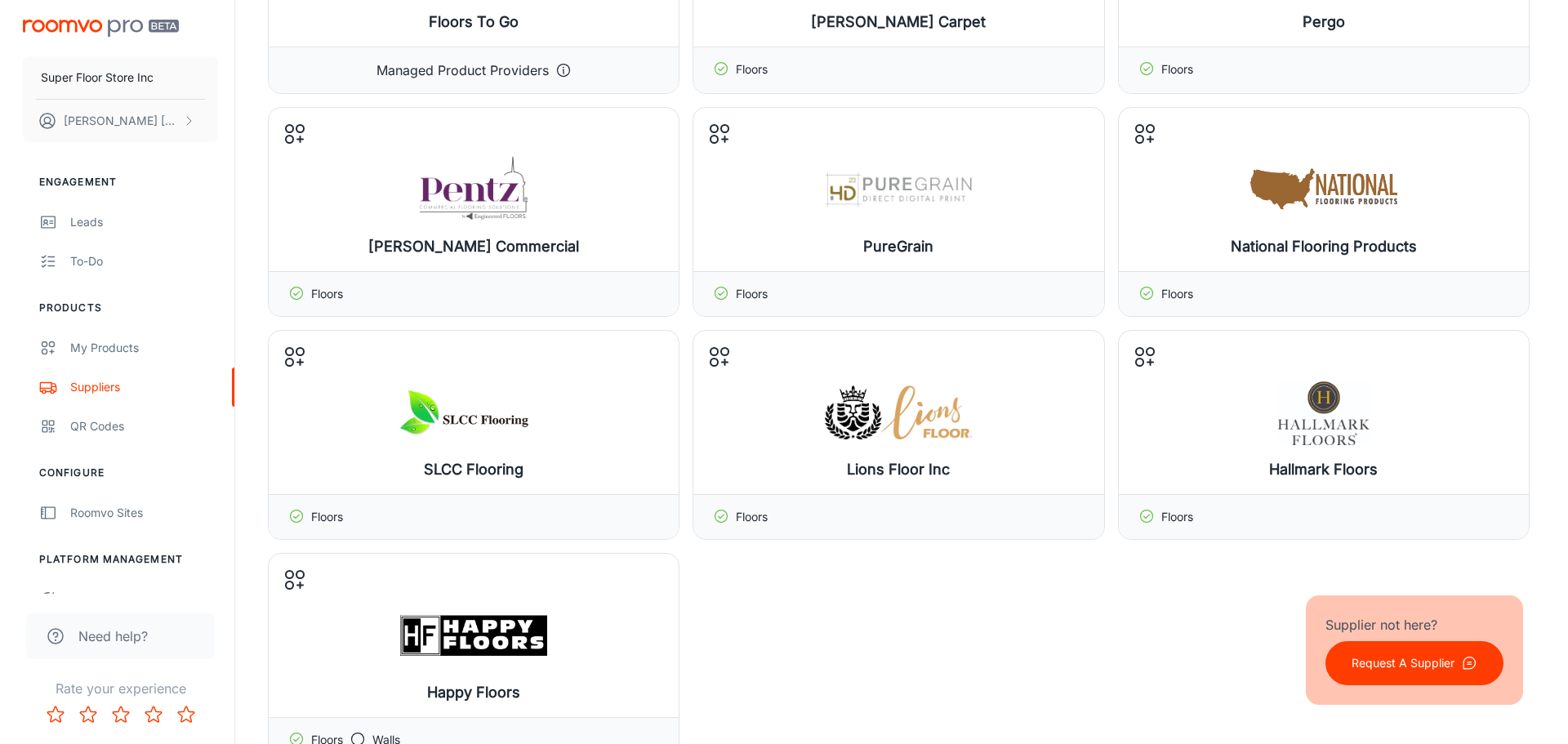
scroll to position [0, 0]
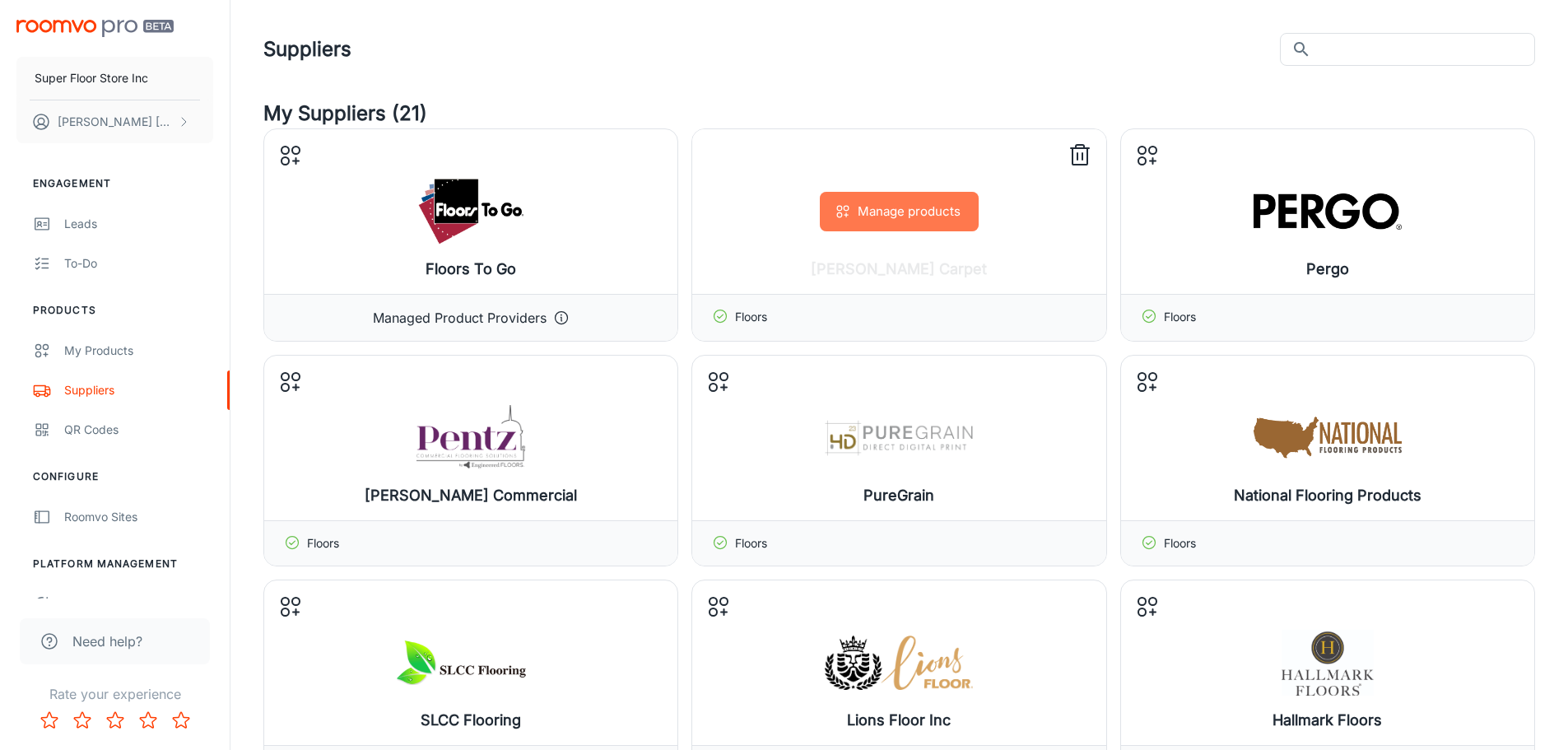
click at [901, 218] on button "Manage products" at bounding box center [899, 212] width 159 height 40
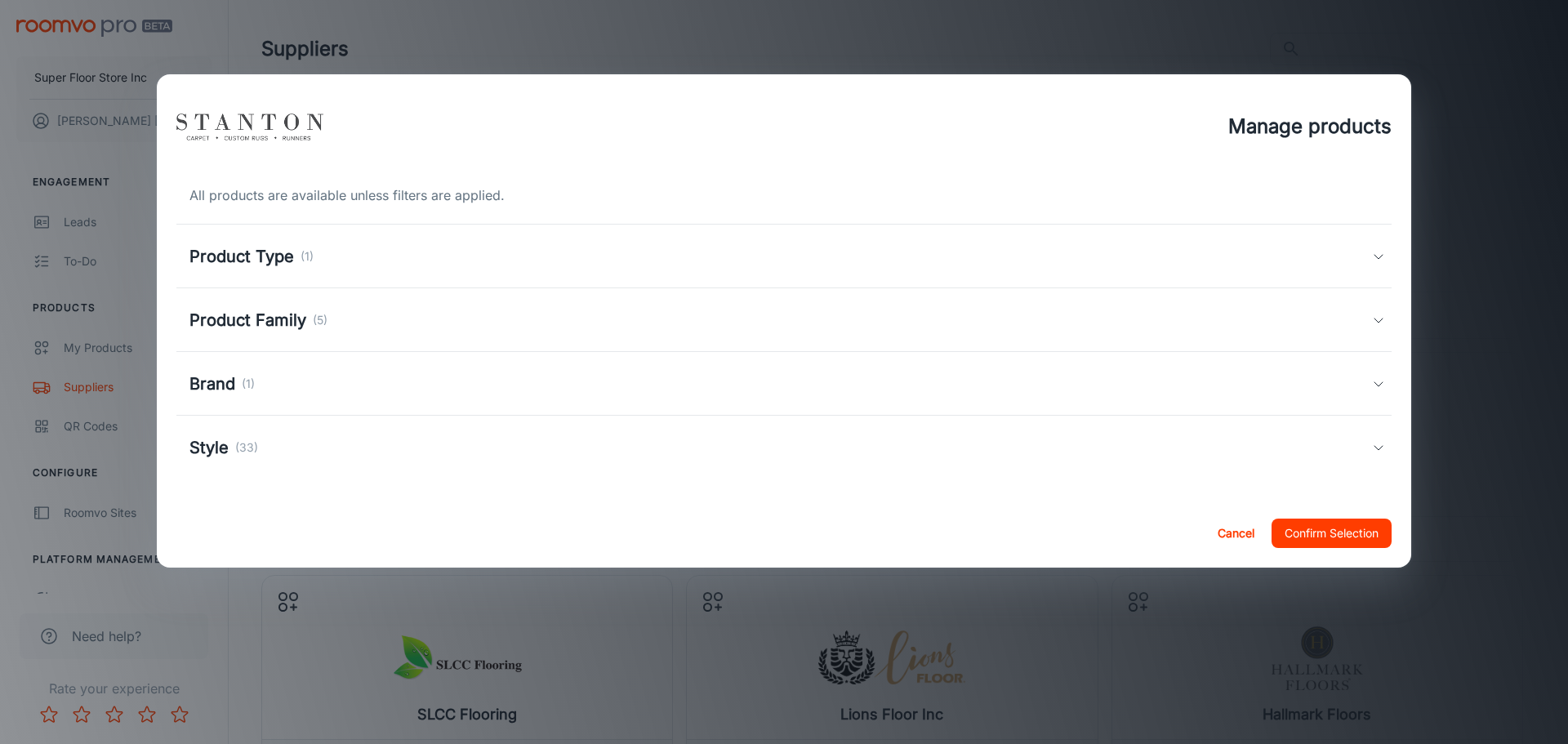
click at [341, 262] on div "Product Type (1)" at bounding box center [780, 256] width 1182 height 25
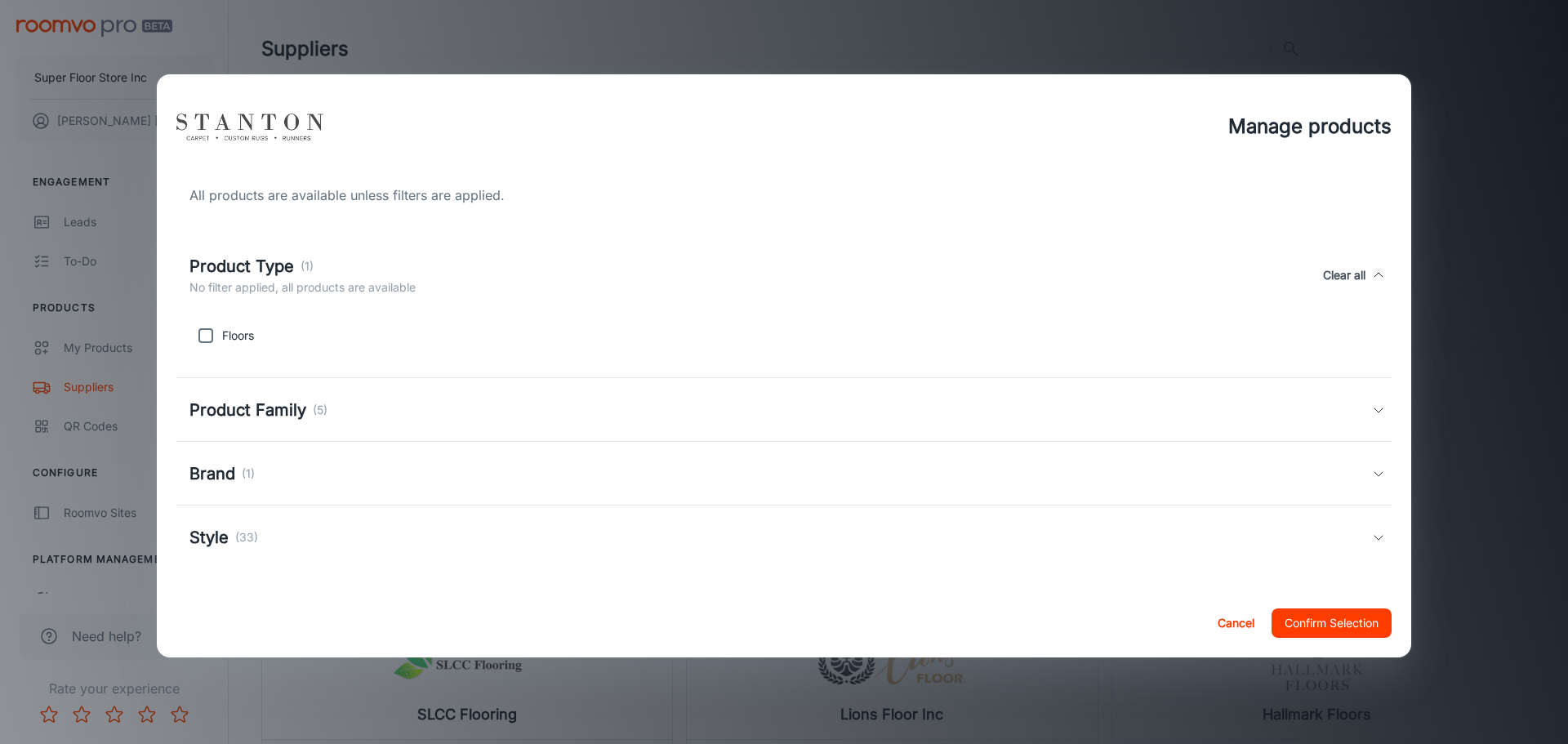
click at [206, 330] on input "checkbox" at bounding box center [205, 335] width 33 height 33
checkbox input "true"
click at [370, 408] on div "Product Family (5)" at bounding box center [780, 409] width 1182 height 25
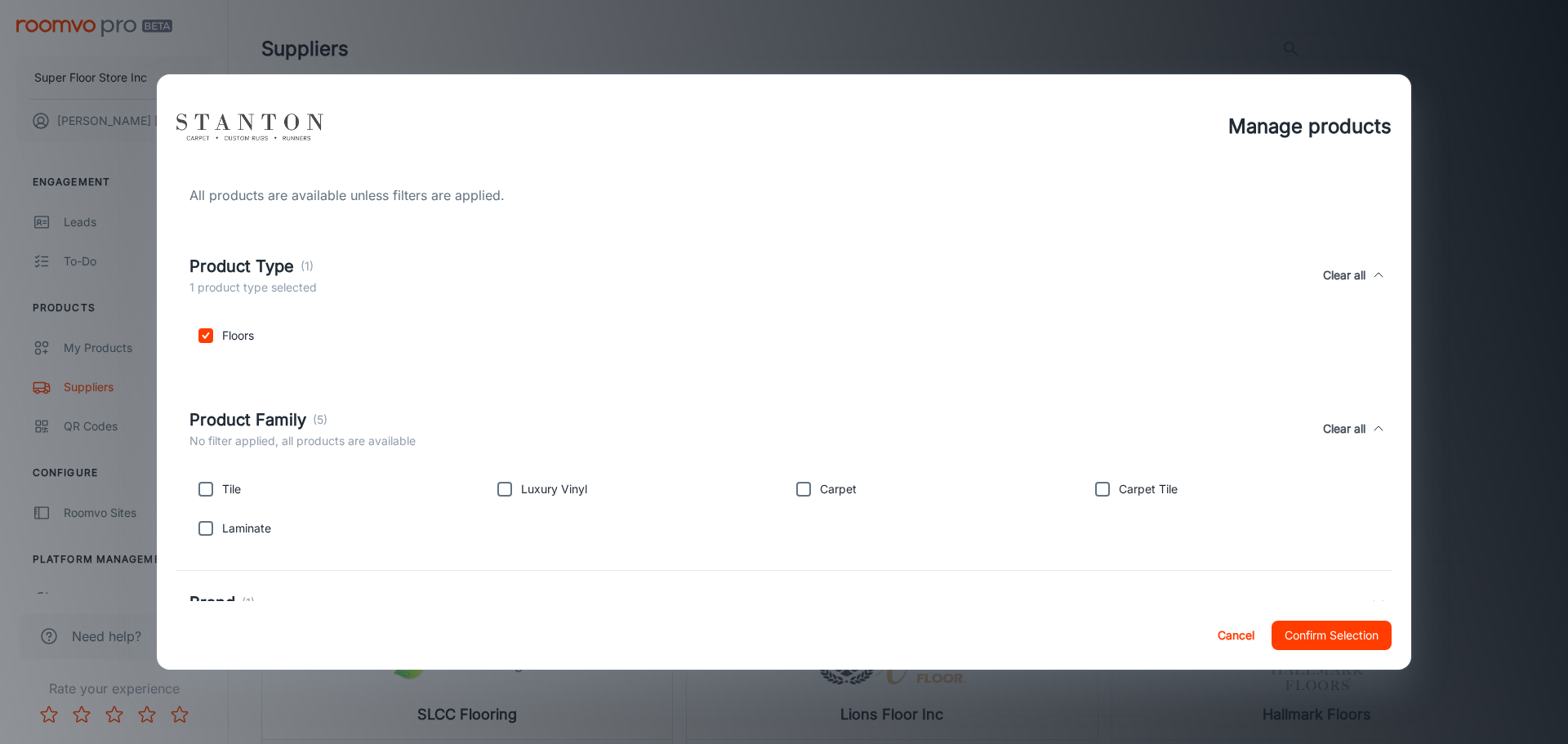
click at [209, 526] on input "checkbox" at bounding box center [205, 528] width 33 height 33
checkbox input "true"
click at [792, 484] on input "checkbox" at bounding box center [803, 488] width 33 height 33
checkbox input "true"
click at [497, 484] on input "checkbox" at bounding box center [504, 488] width 33 height 33
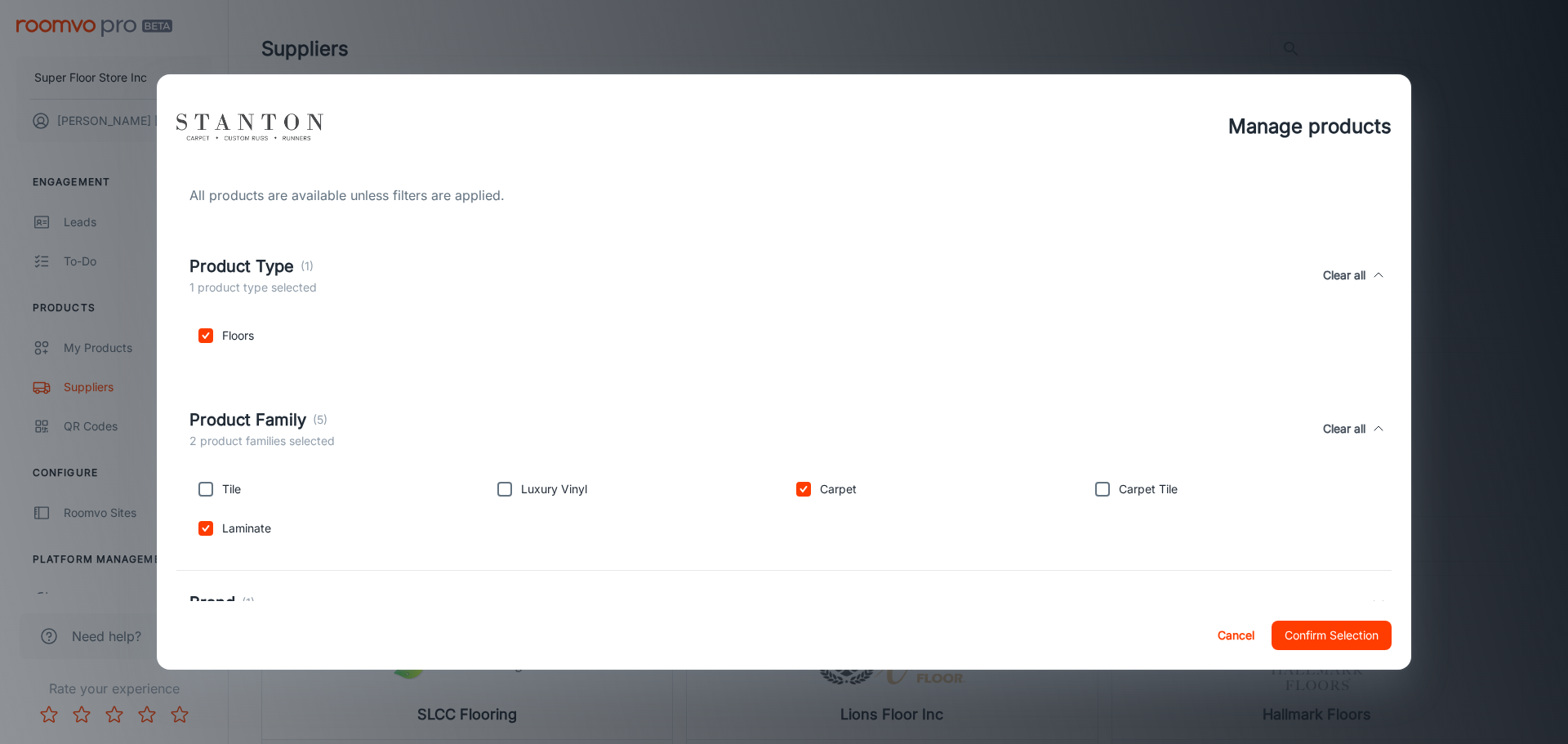
checkbox input "true"
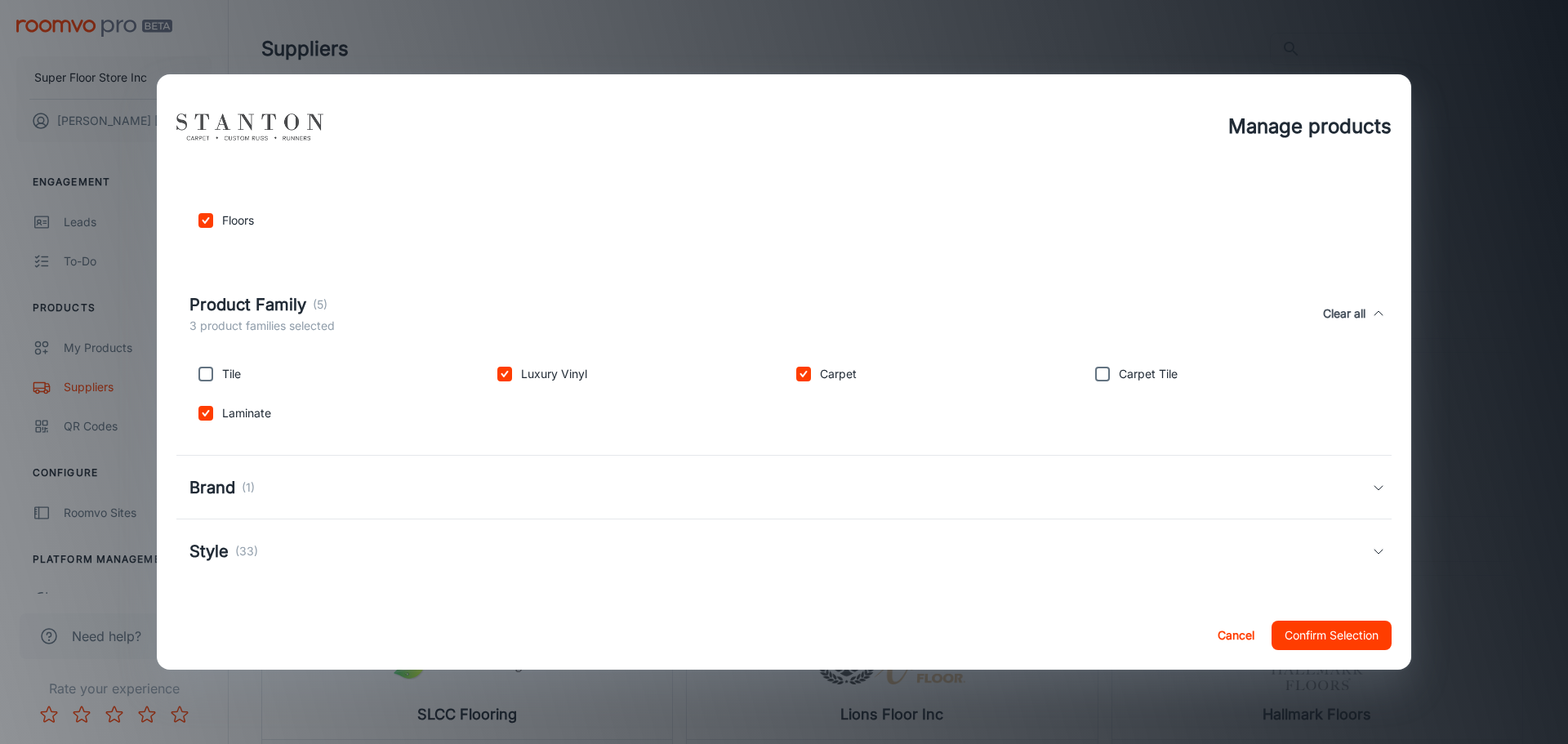
scroll to position [117, 0]
click at [471, 487] on div "Brand (1)" at bounding box center [780, 485] width 1182 height 25
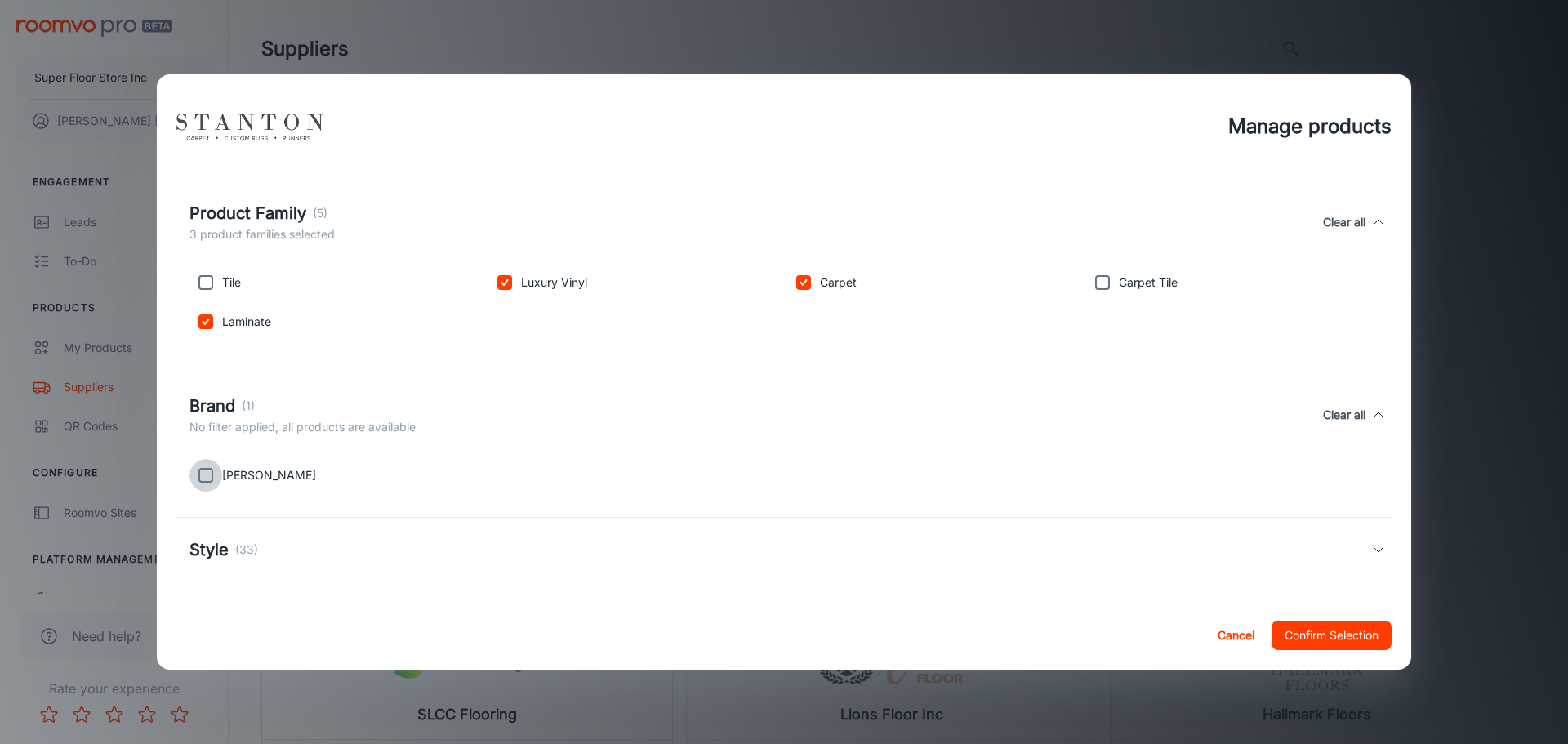
click at [200, 476] on input "checkbox" at bounding box center [205, 475] width 33 height 33
checkbox input "true"
click at [325, 559] on div "Style (33)" at bounding box center [780, 549] width 1182 height 25
click at [1307, 622] on button "Confirm Selection" at bounding box center [1331, 635] width 120 height 30
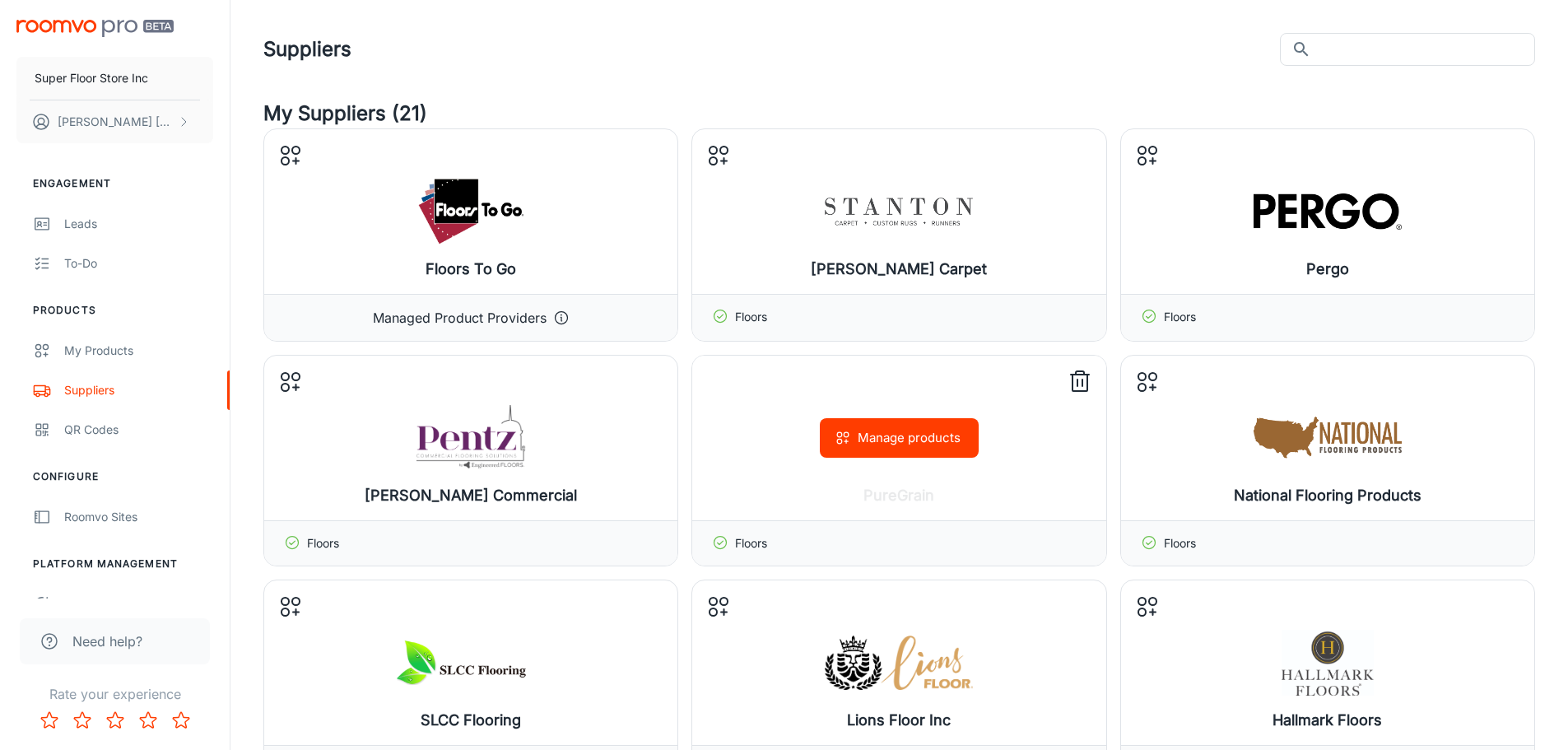
click at [938, 433] on button "Manage products" at bounding box center [899, 438] width 159 height 40
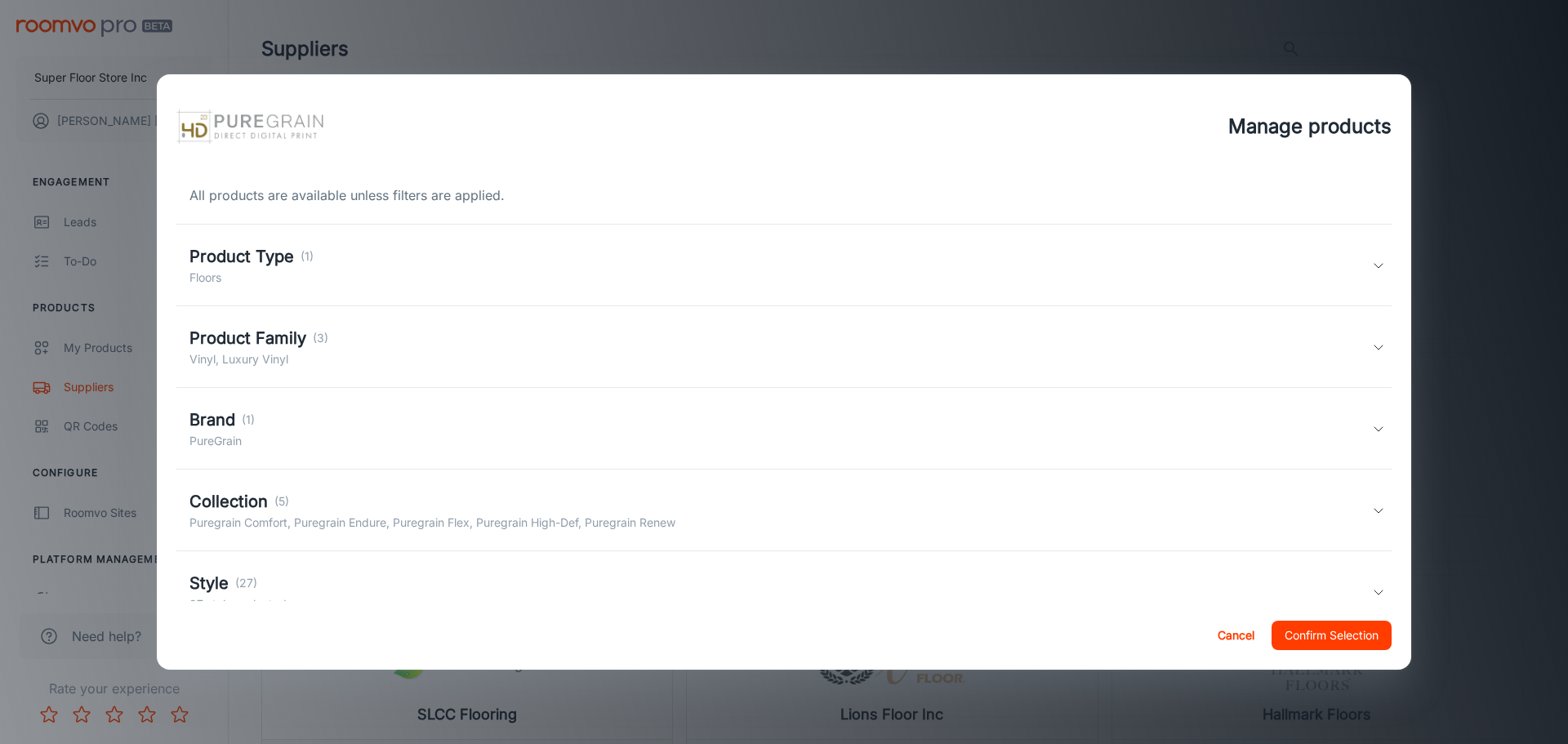
click at [750, 378] on div "Product Family (3) Vinyl, Luxury Vinyl" at bounding box center [784, 347] width 1215 height 81
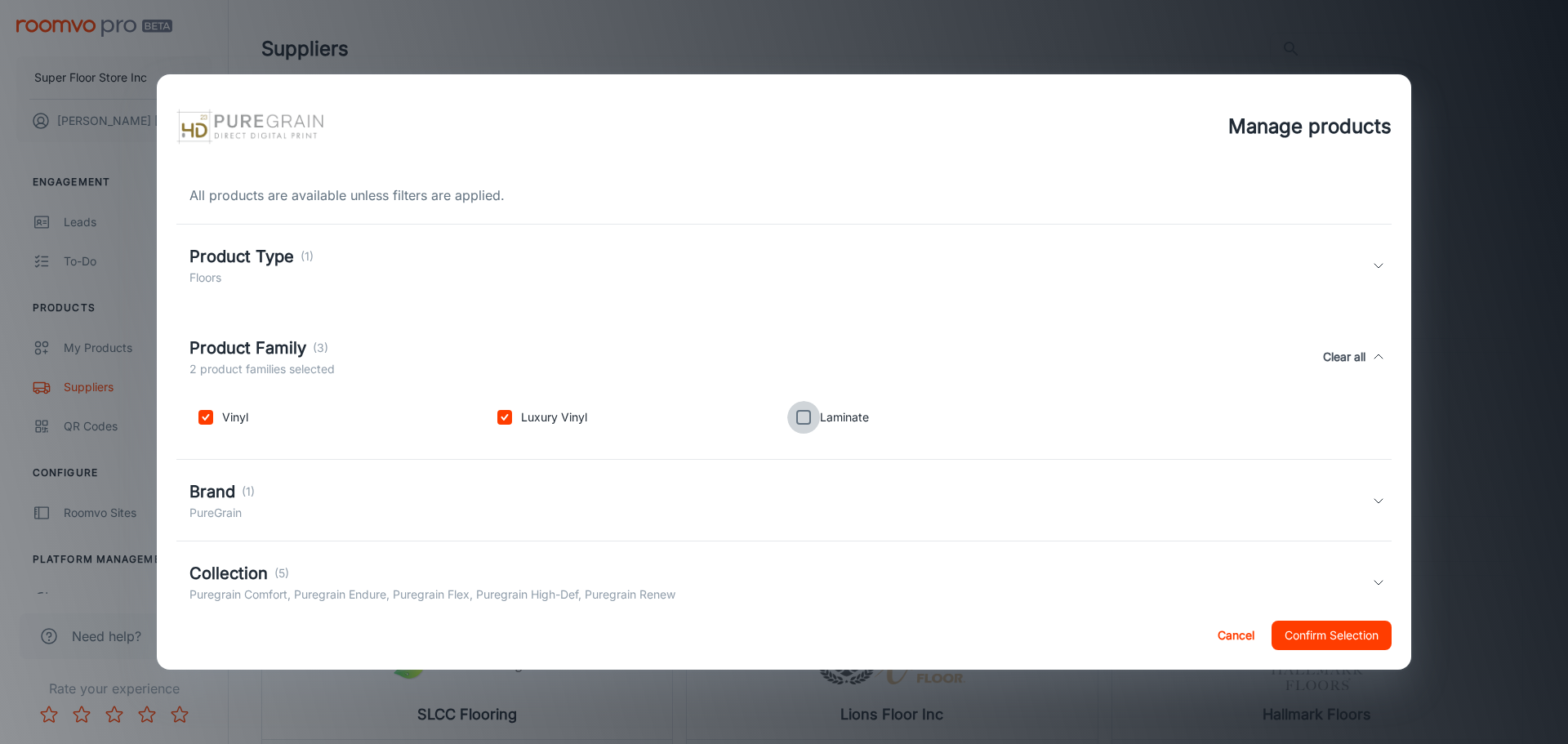
click at [805, 419] on input "checkbox" at bounding box center [803, 417] width 33 height 33
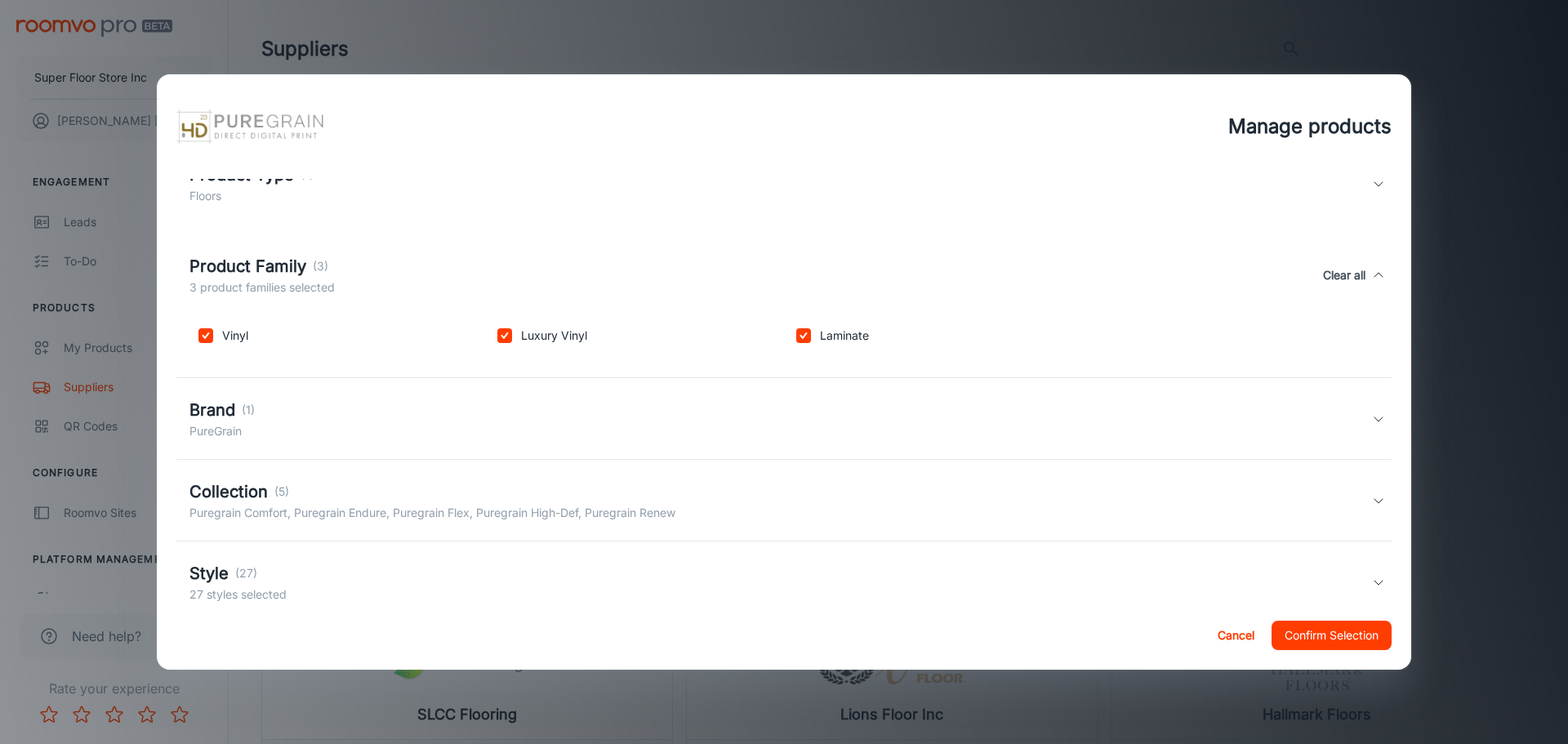
scroll to position [163, 0]
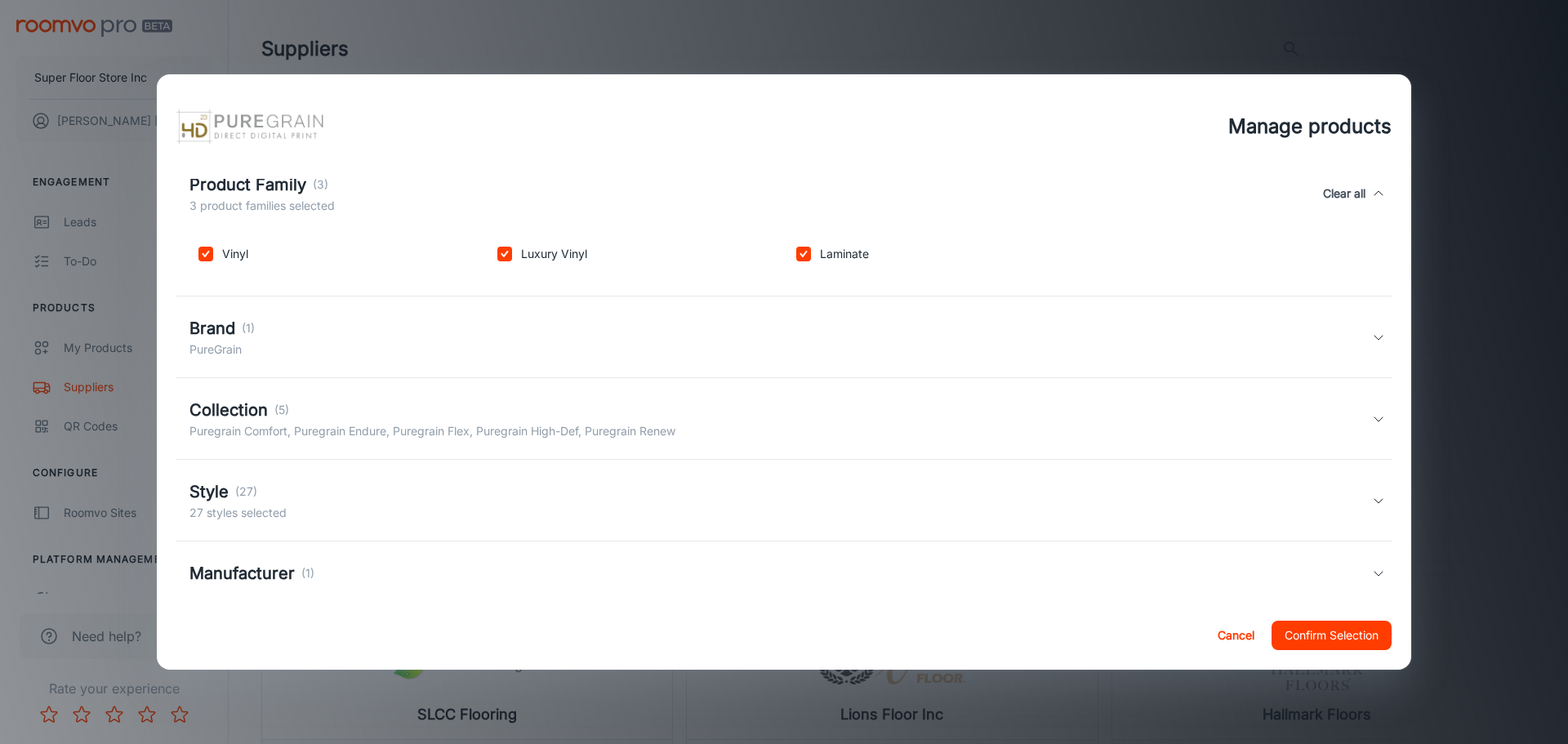
click at [799, 258] on input "checkbox" at bounding box center [803, 254] width 33 height 33
checkbox input "false"
click at [522, 345] on div "Brand (1) PureGrain" at bounding box center [780, 337] width 1182 height 43
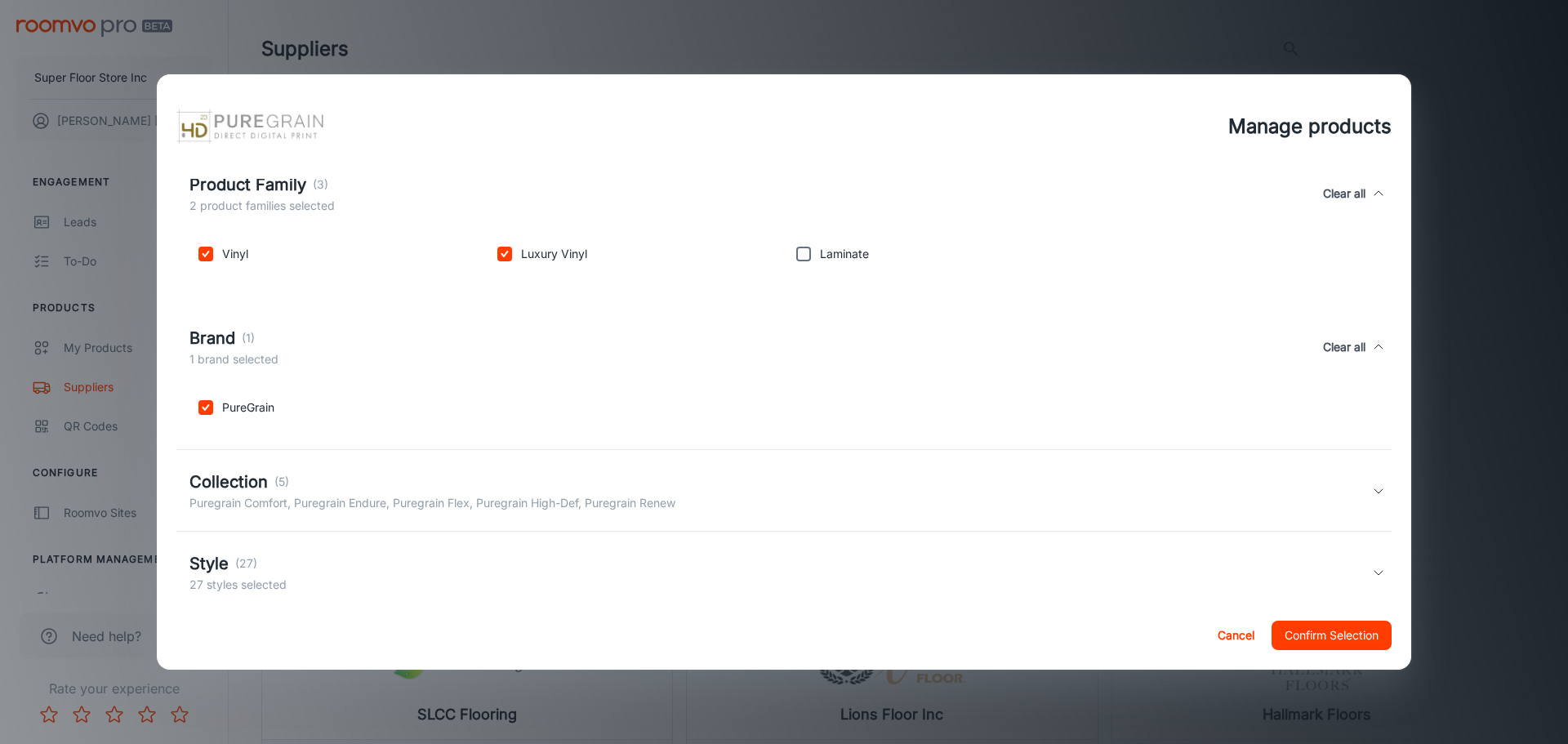
click at [466, 508] on p "Puregrain Comfort, Puregrain Endure, Puregrain Flex, Puregrain High-Def, Puregr…" at bounding box center [432, 503] width 486 height 18
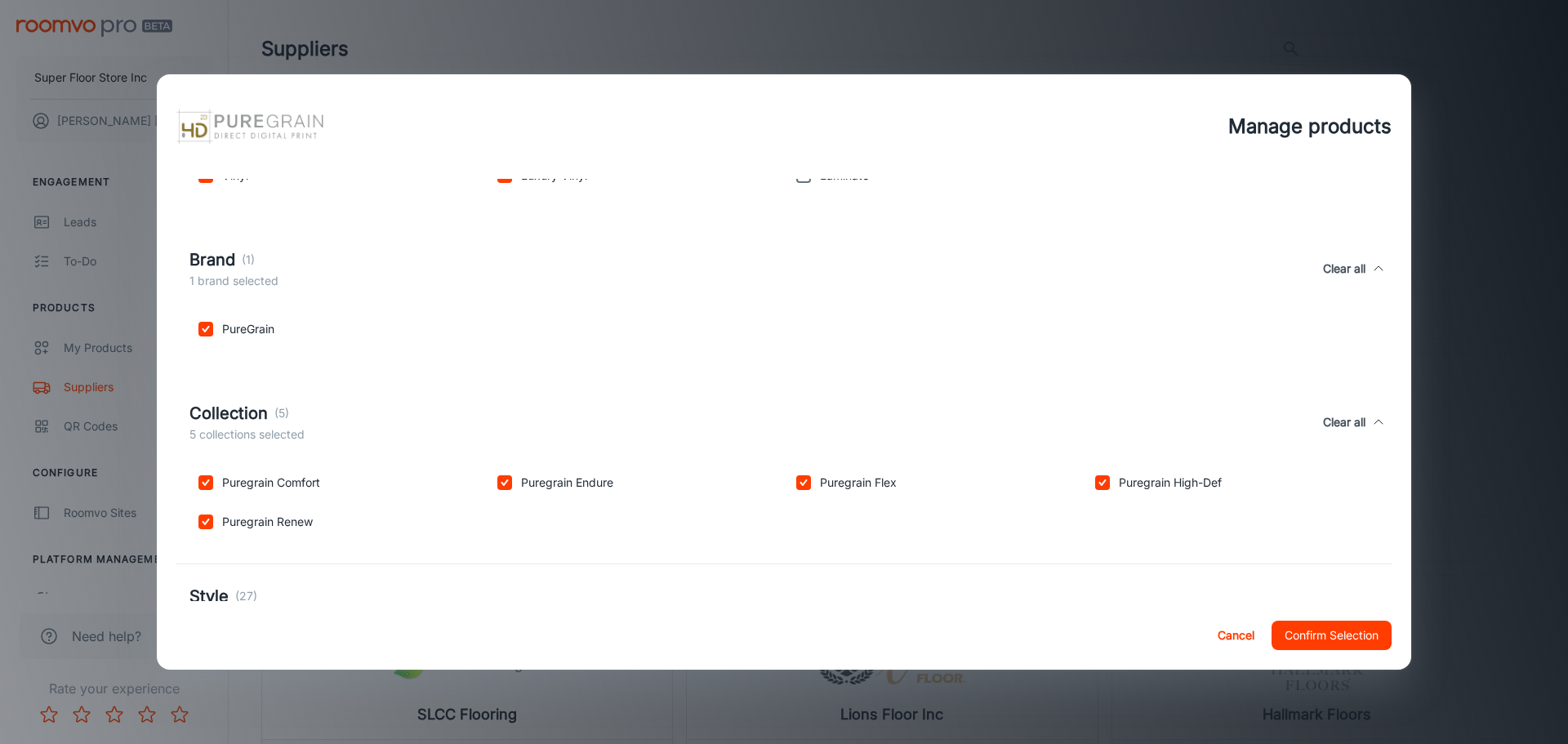
scroll to position [370, 0]
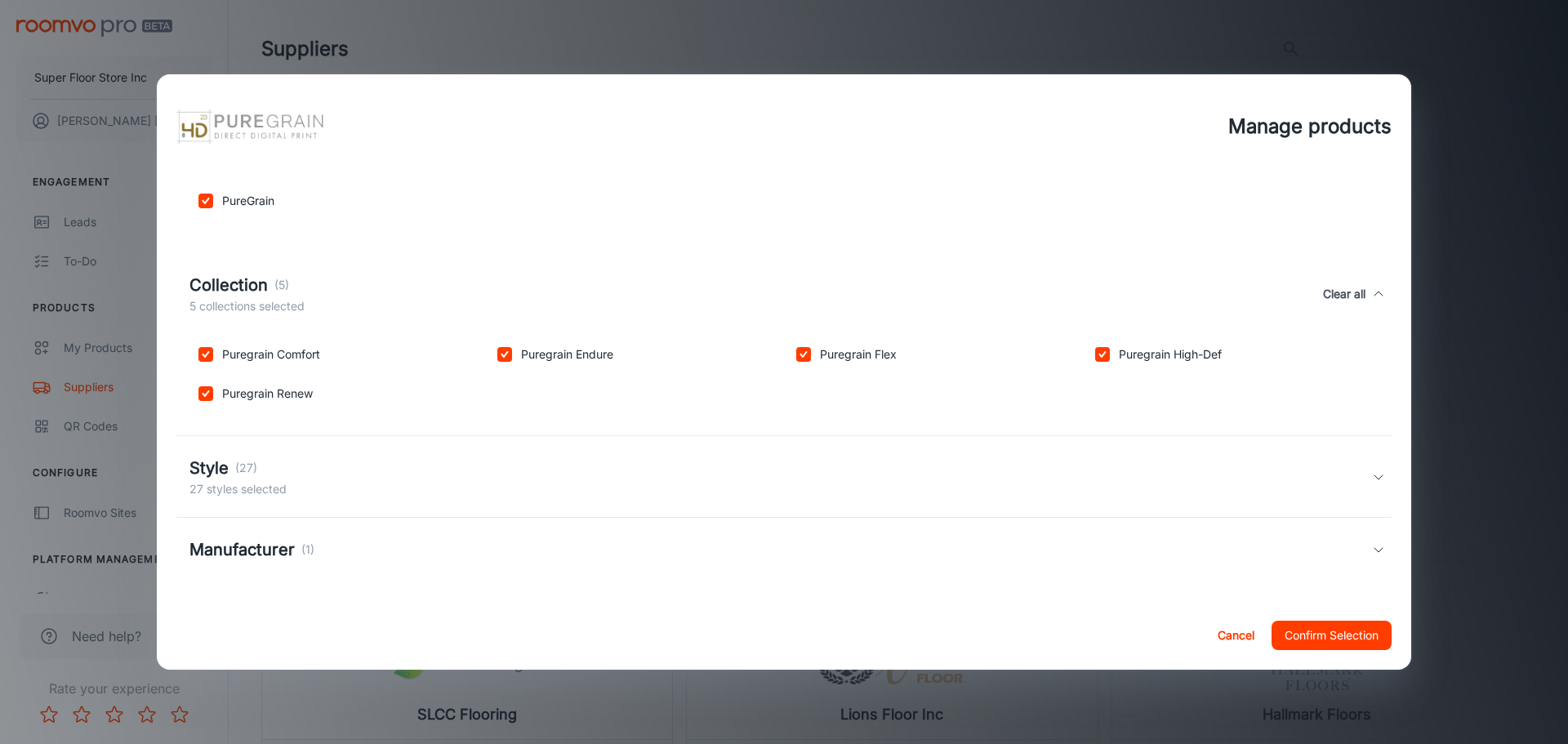
click at [510, 468] on div "Style (27) 27 styles selected" at bounding box center [780, 477] width 1182 height 43
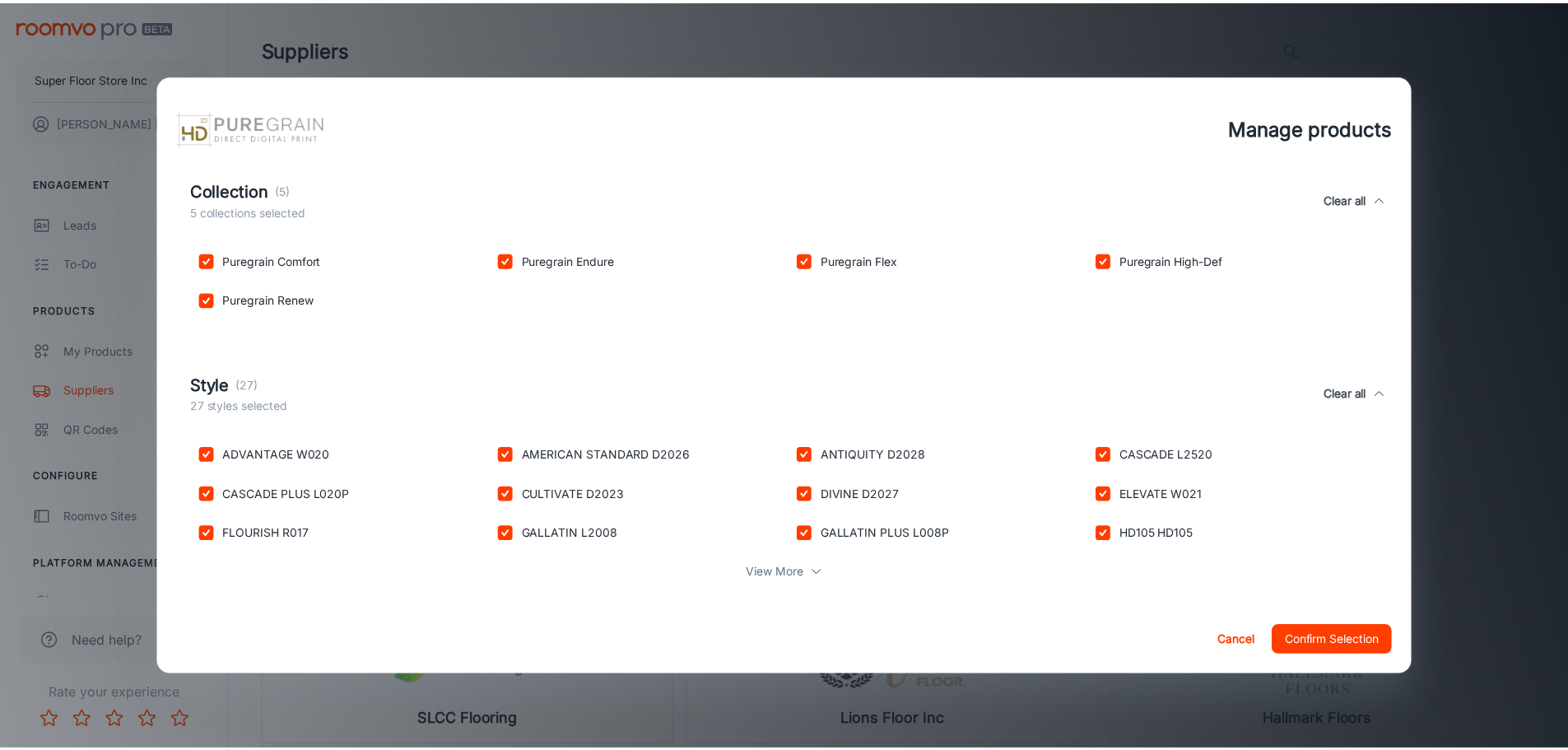
scroll to position [562, 0]
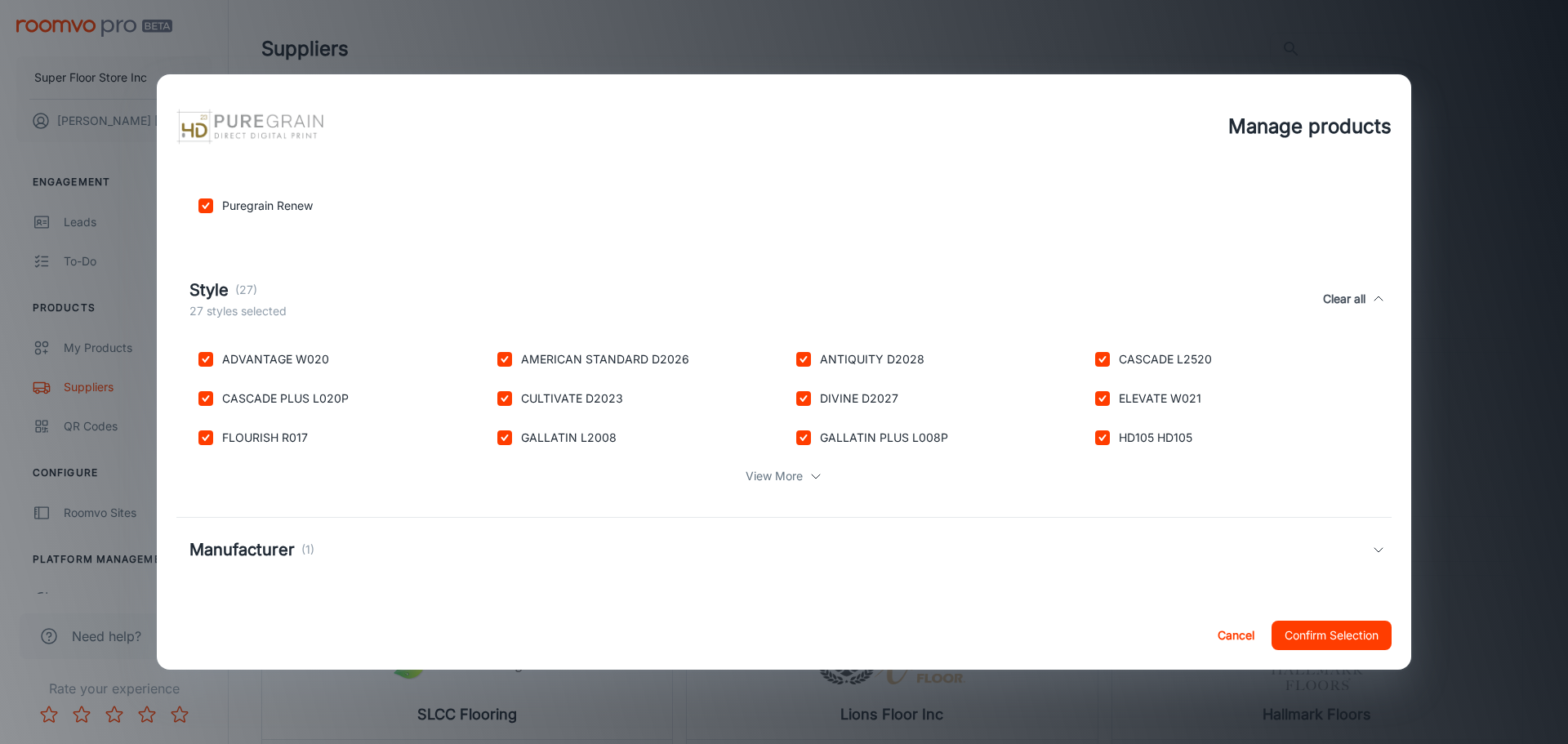
click at [1335, 636] on button "Confirm Selection" at bounding box center [1331, 635] width 120 height 30
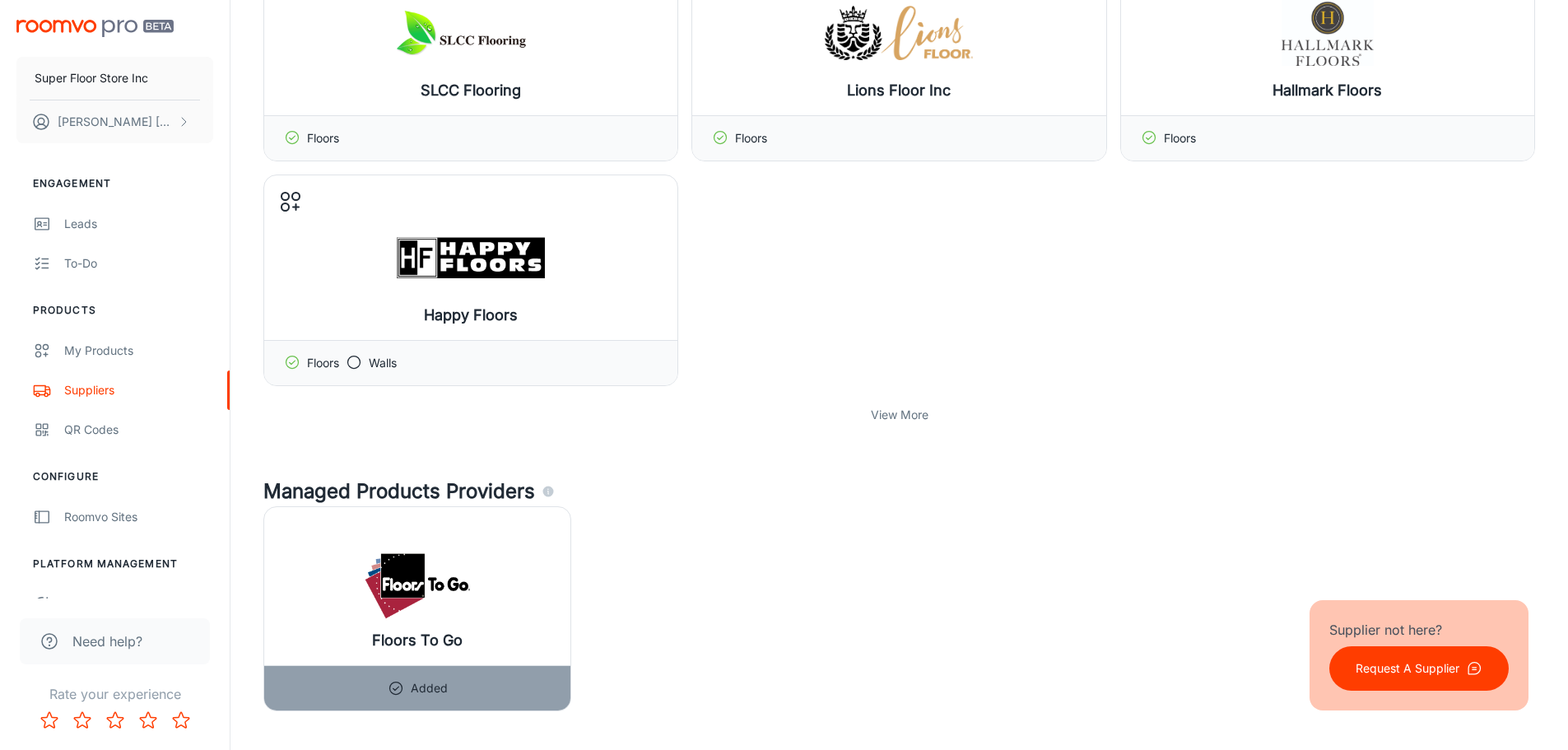
scroll to position [658, 0]
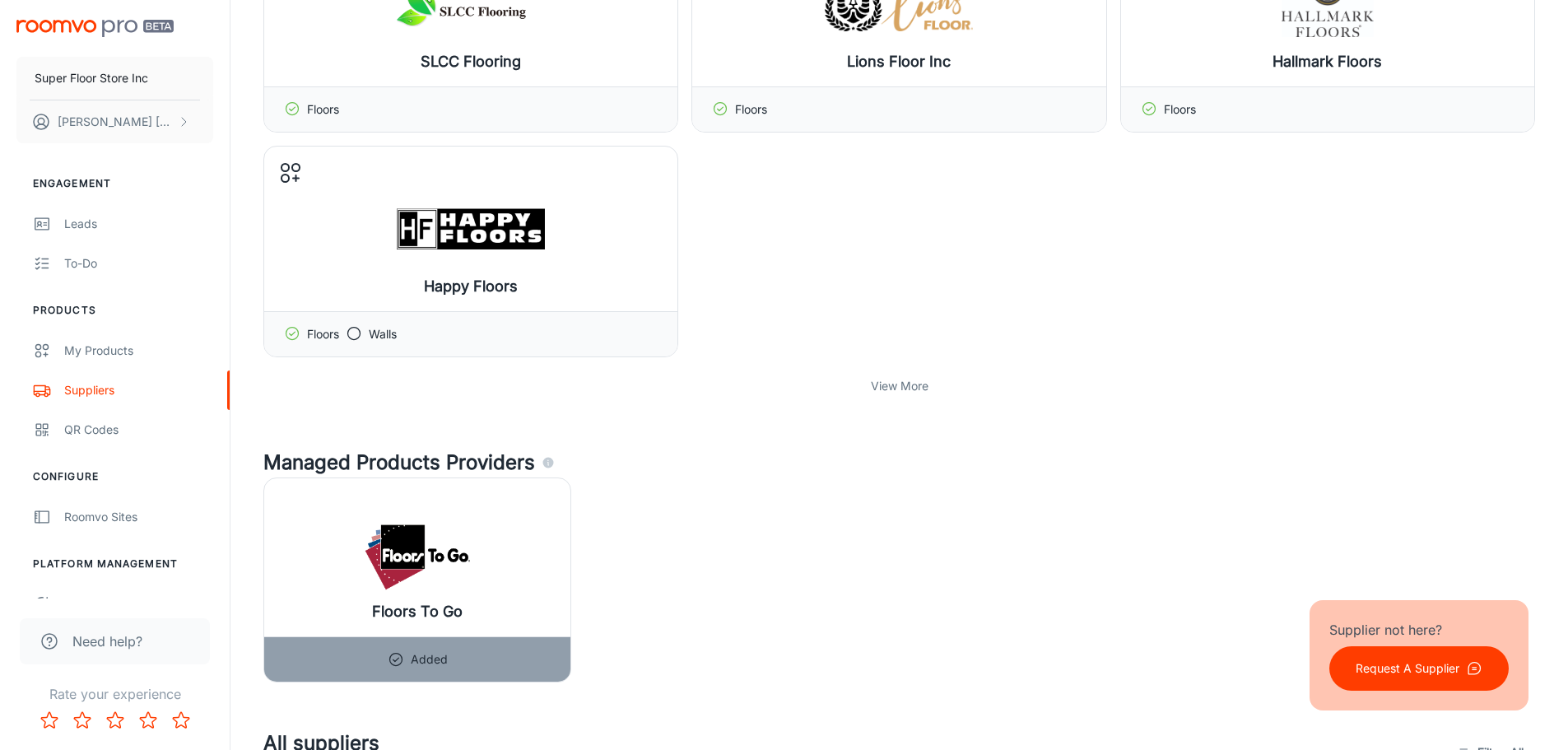
click at [905, 392] on p "View More" at bounding box center [900, 385] width 58 height 18
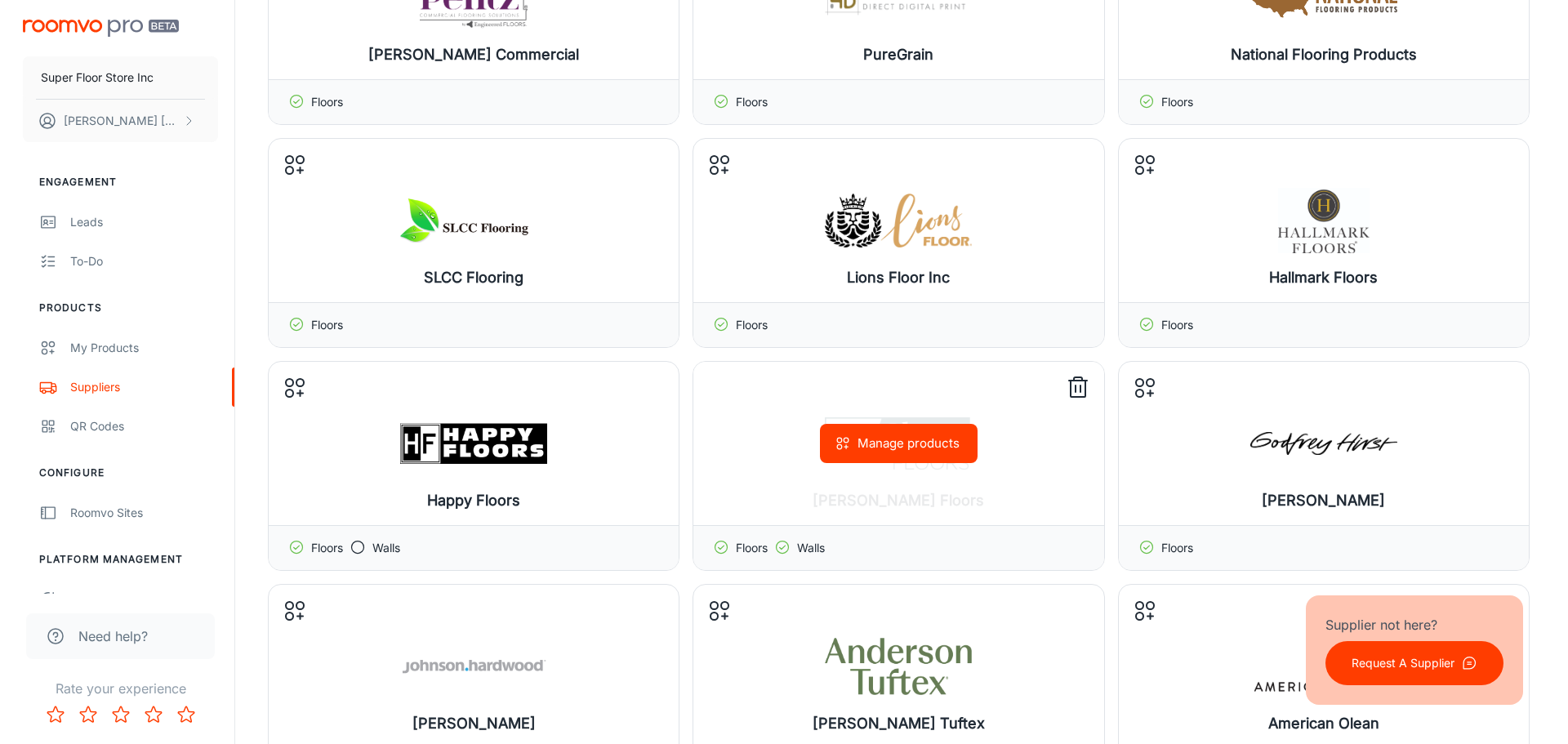
scroll to position [408, 0]
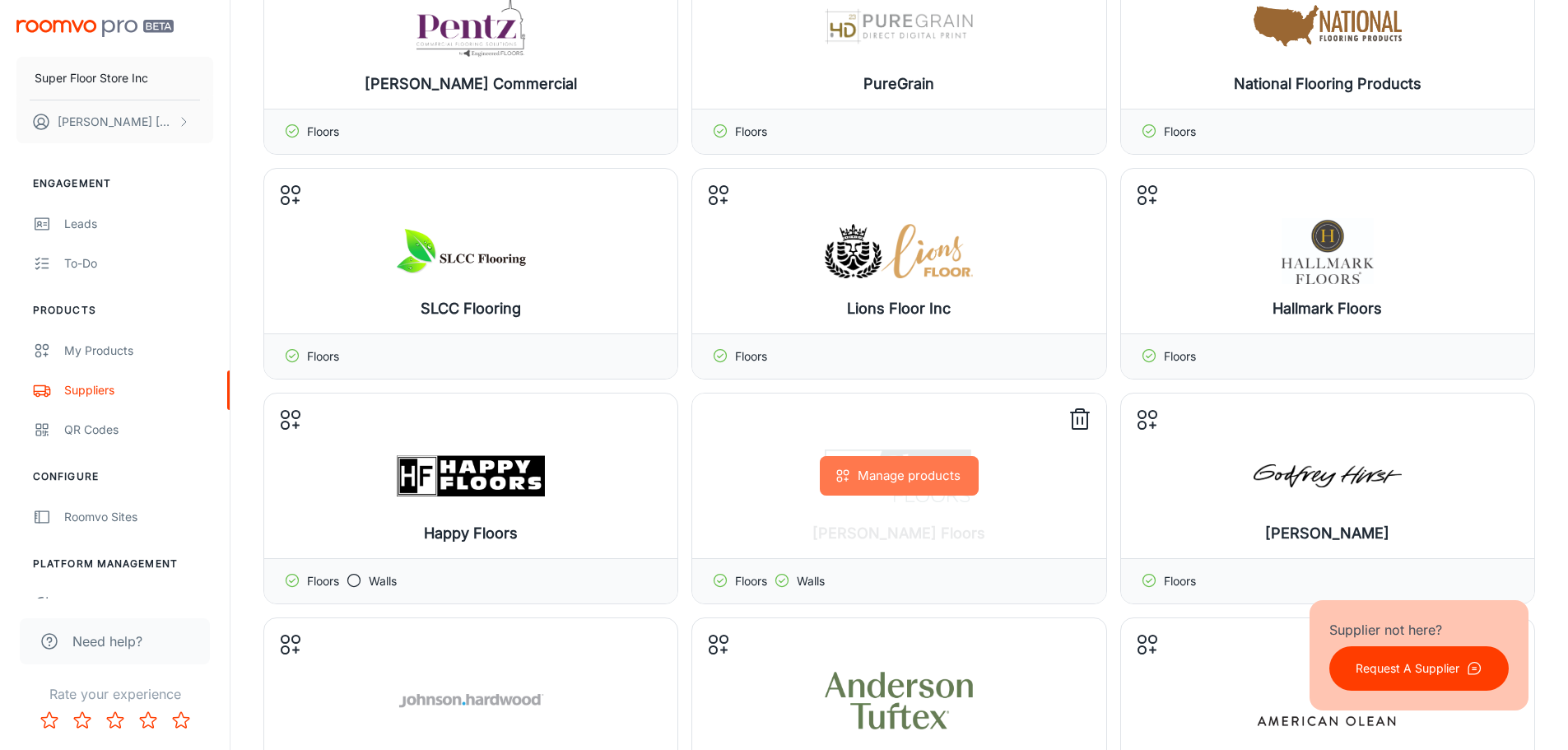
click at [950, 479] on button "Manage products" at bounding box center [899, 476] width 159 height 40
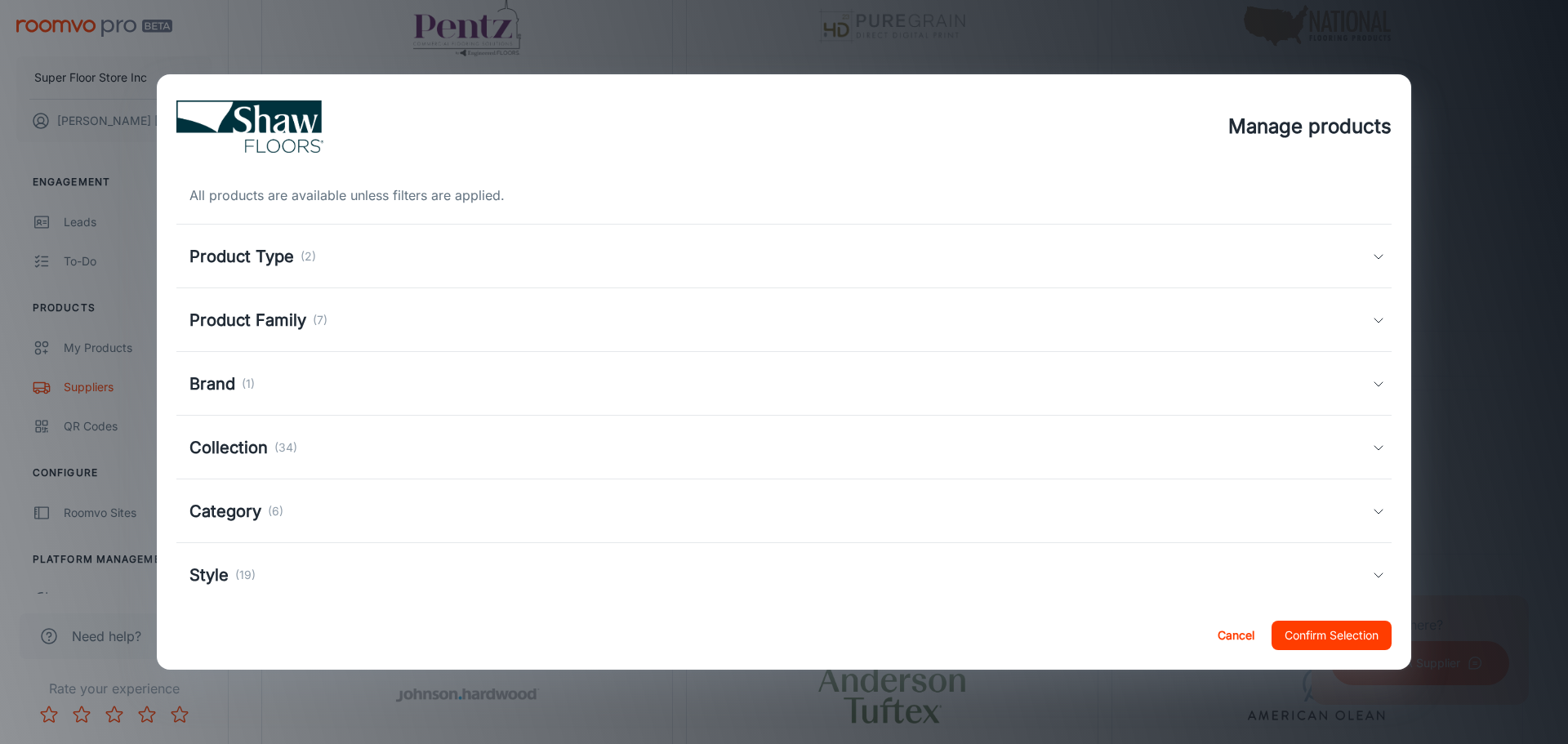
click at [593, 270] on div "Product Type (2)" at bounding box center [784, 257] width 1215 height 63
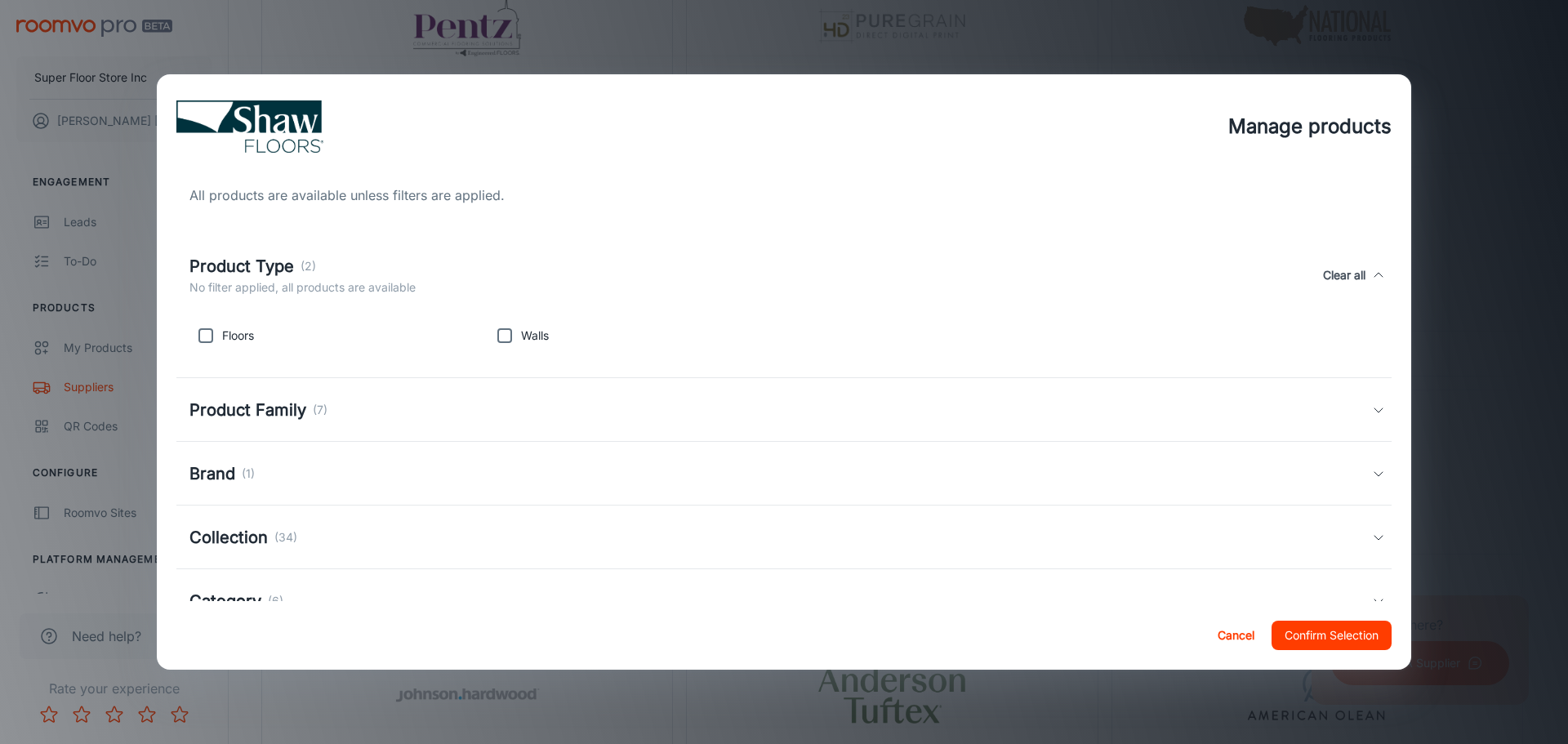
click at [203, 347] on input "checkbox" at bounding box center [205, 335] width 33 height 33
checkbox input "true"
click at [331, 425] on div "Product Family (7)" at bounding box center [784, 410] width 1215 height 63
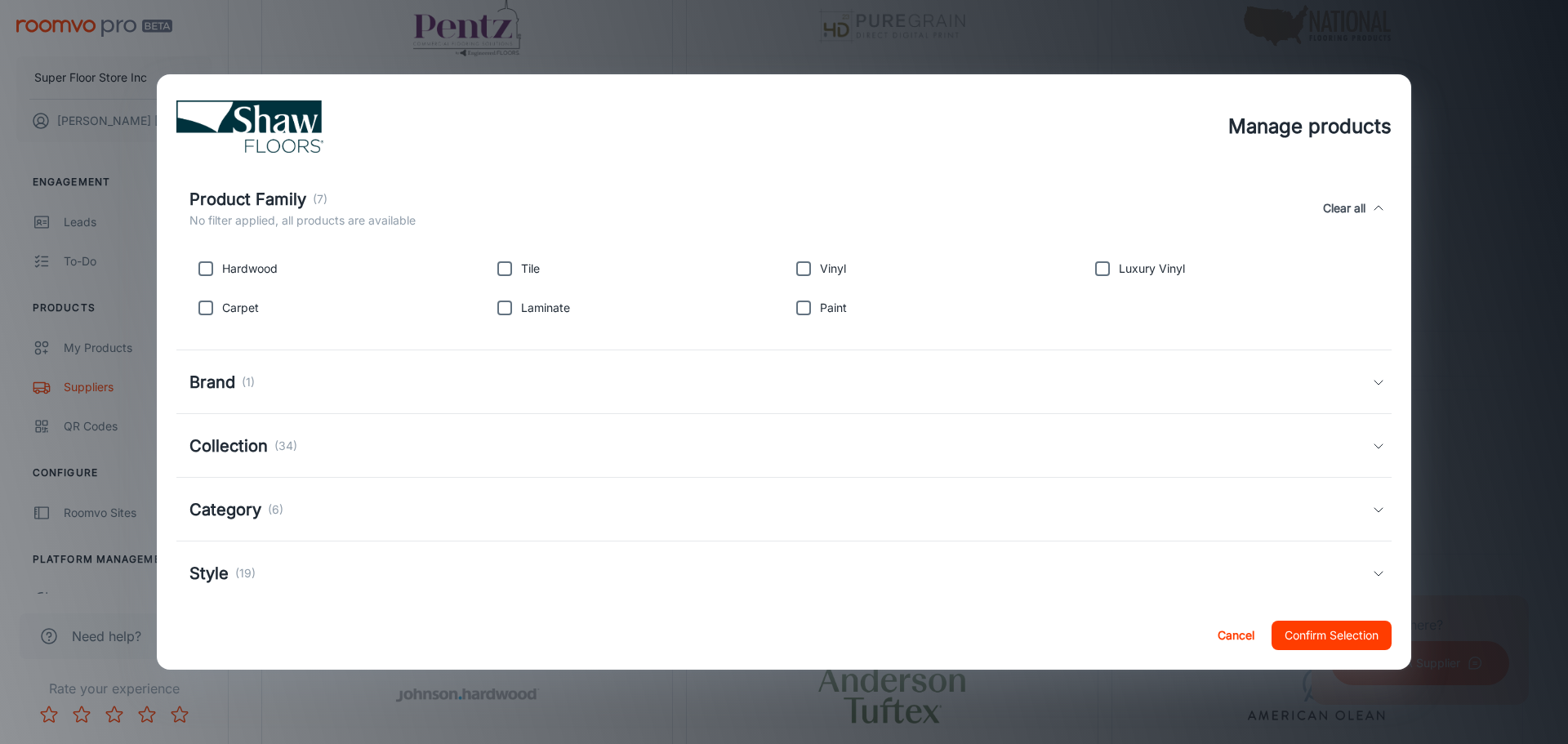
scroll to position [244, 0]
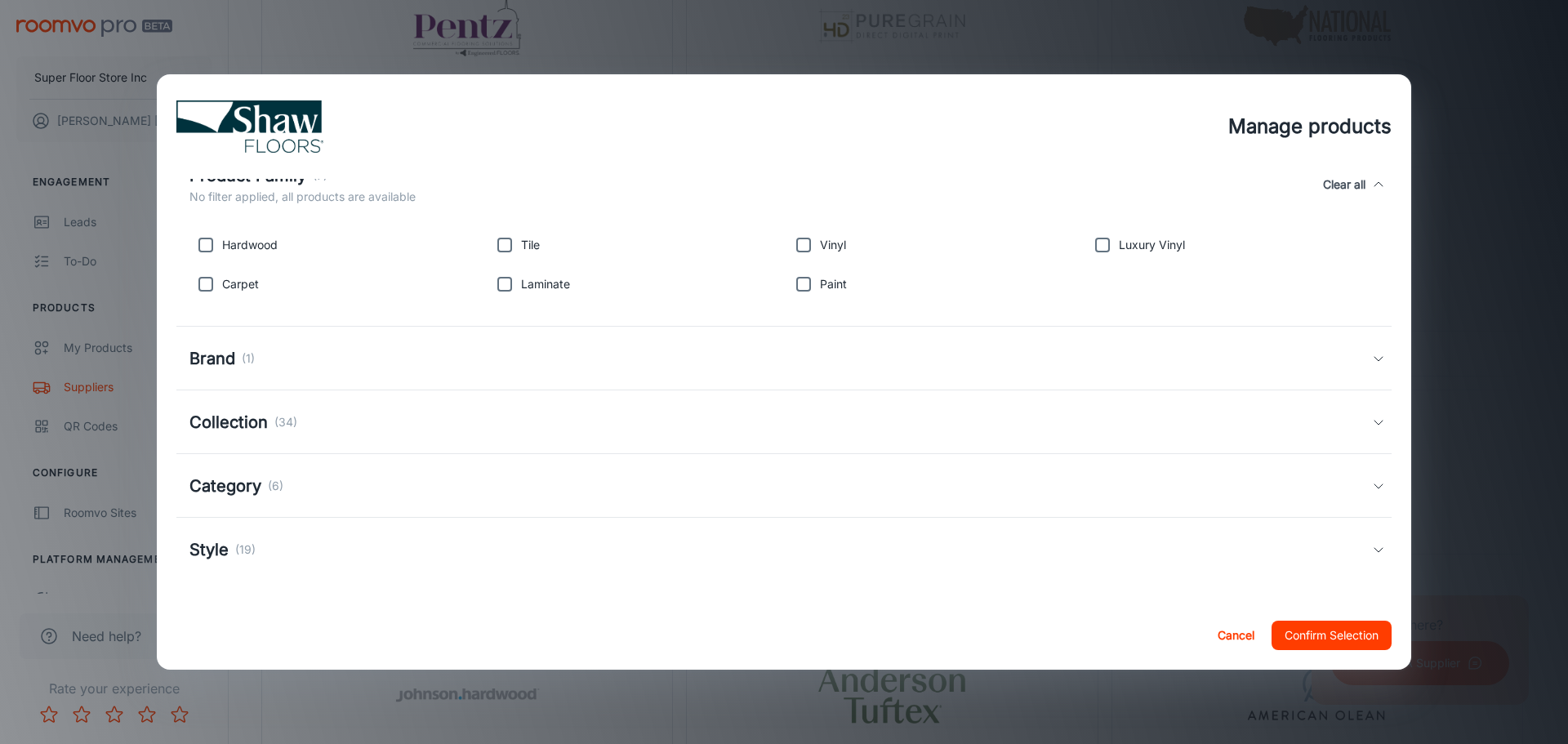
click at [216, 244] on input "checkbox" at bounding box center [205, 245] width 33 height 33
checkbox input "true"
click at [208, 290] on input "checkbox" at bounding box center [205, 283] width 33 height 33
checkbox input "true"
click at [1107, 248] on input "checkbox" at bounding box center [1102, 245] width 33 height 33
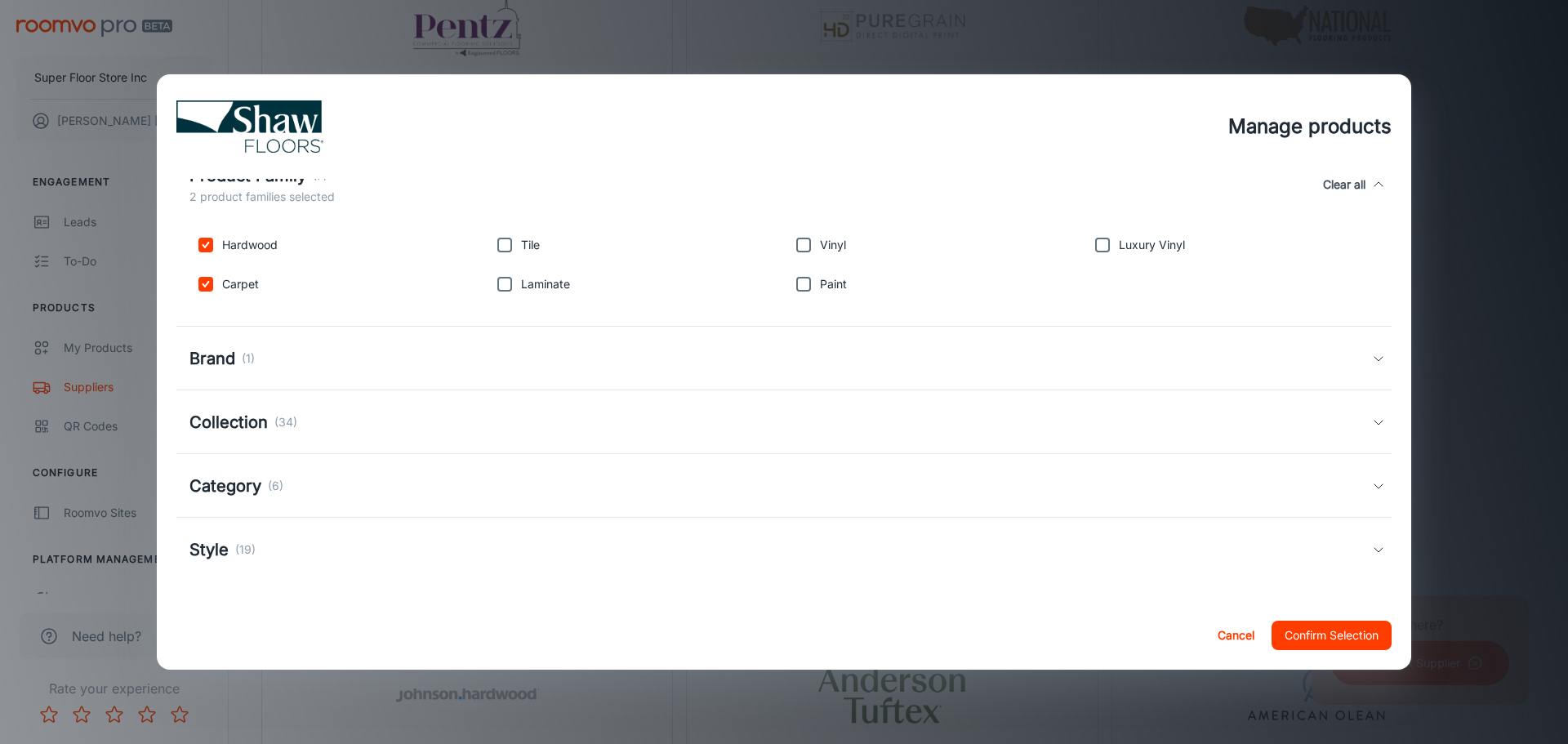
checkbox input "true"
click at [504, 285] on input "checkbox" at bounding box center [504, 283] width 33 height 33
checkbox input "true"
click at [518, 365] on div "Brand (1)" at bounding box center [780, 358] width 1182 height 25
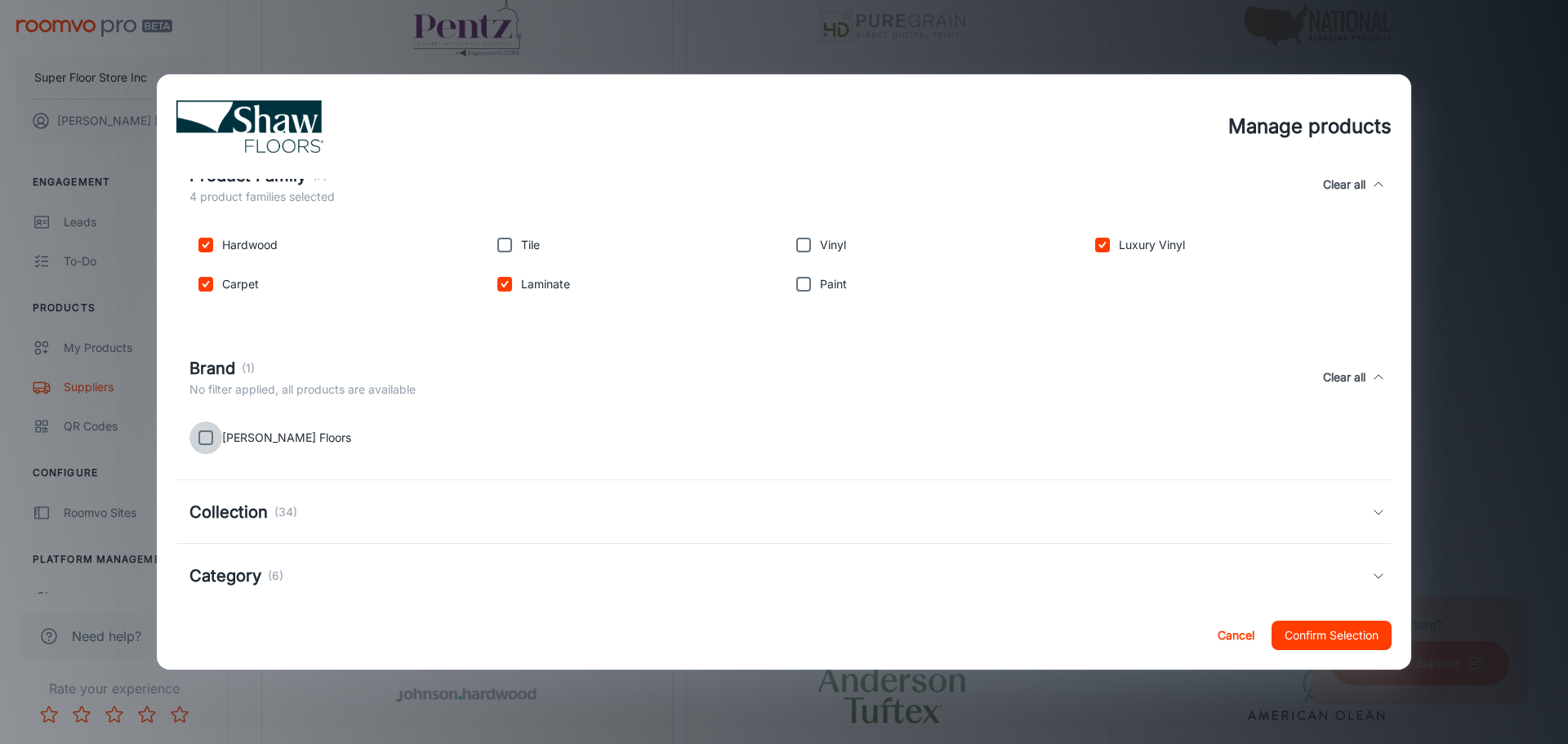
click at [214, 436] on input "checkbox" at bounding box center [205, 437] width 33 height 33
checkbox input "true"
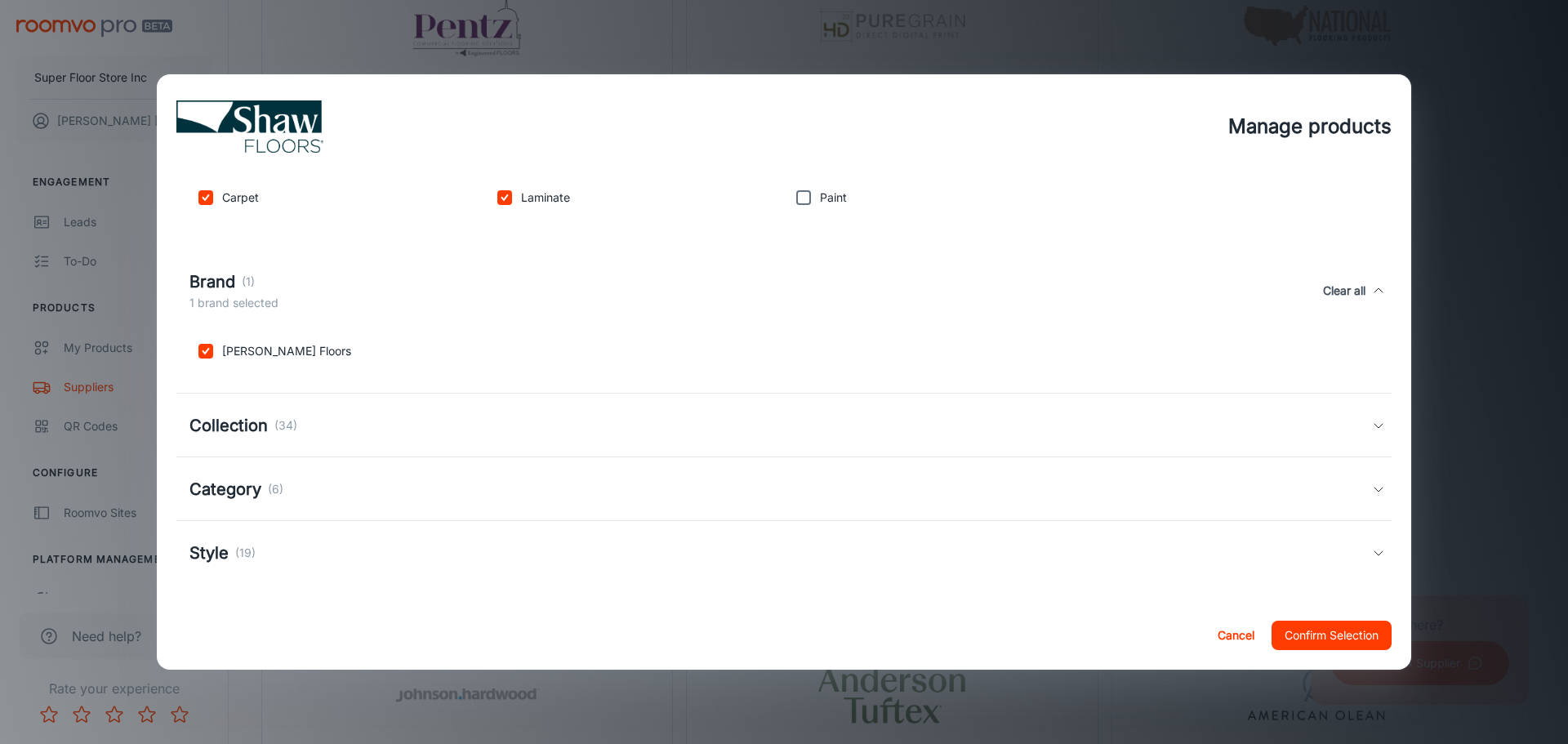
scroll to position [334, 0]
click at [371, 411] on div "Collection (34)" at bounding box center [780, 422] width 1182 height 25
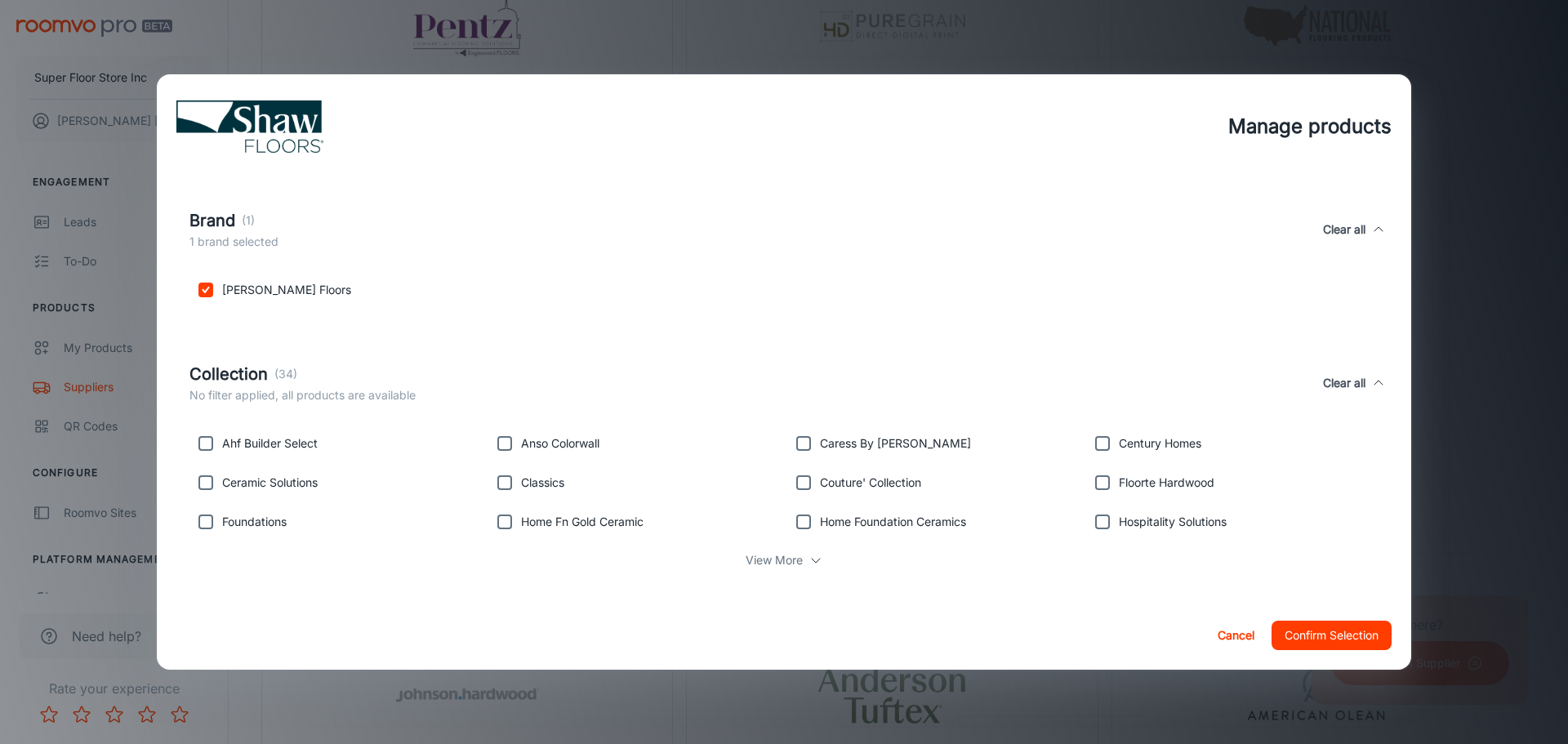
scroll to position [497, 0]
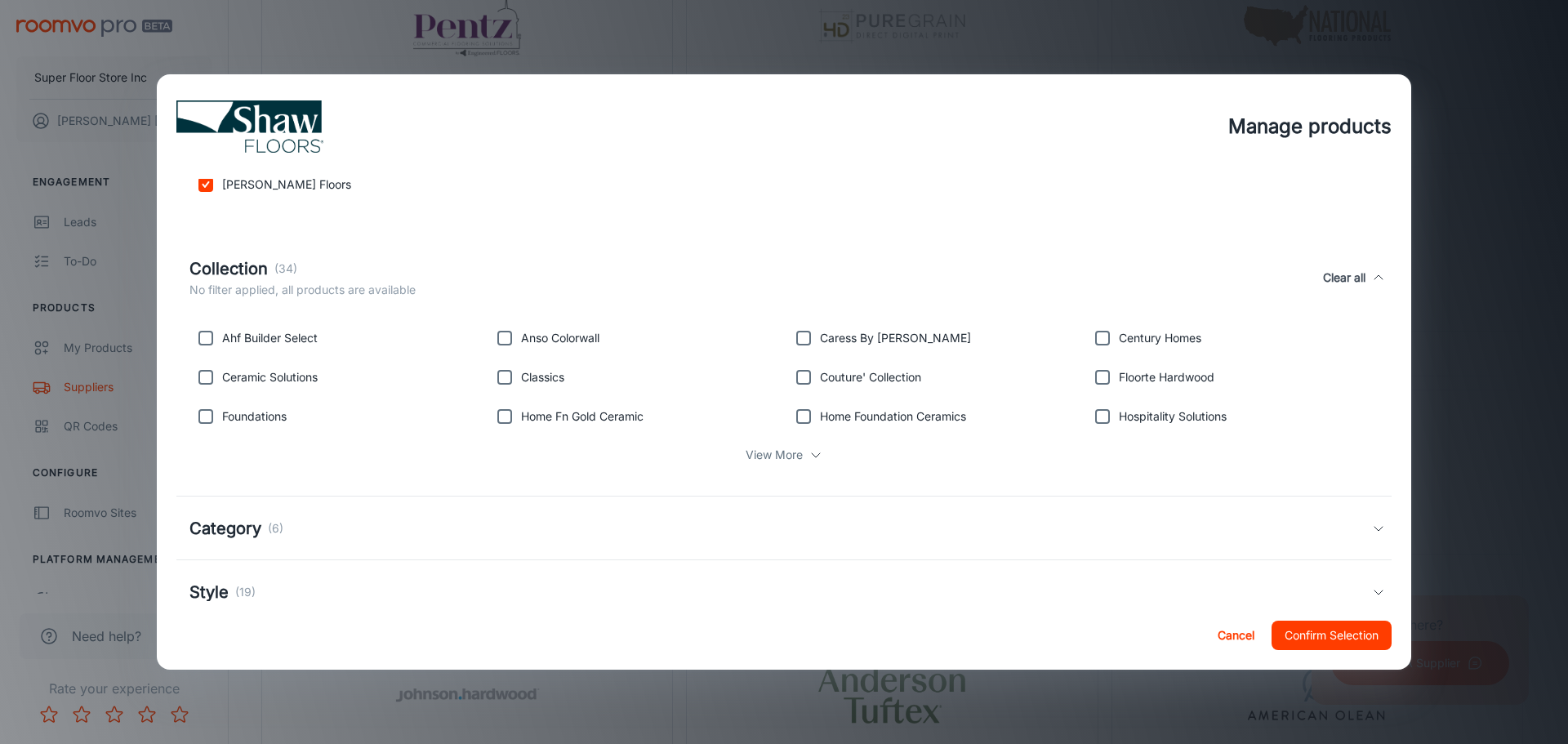
click at [791, 454] on p "View More" at bounding box center [774, 455] width 57 height 18
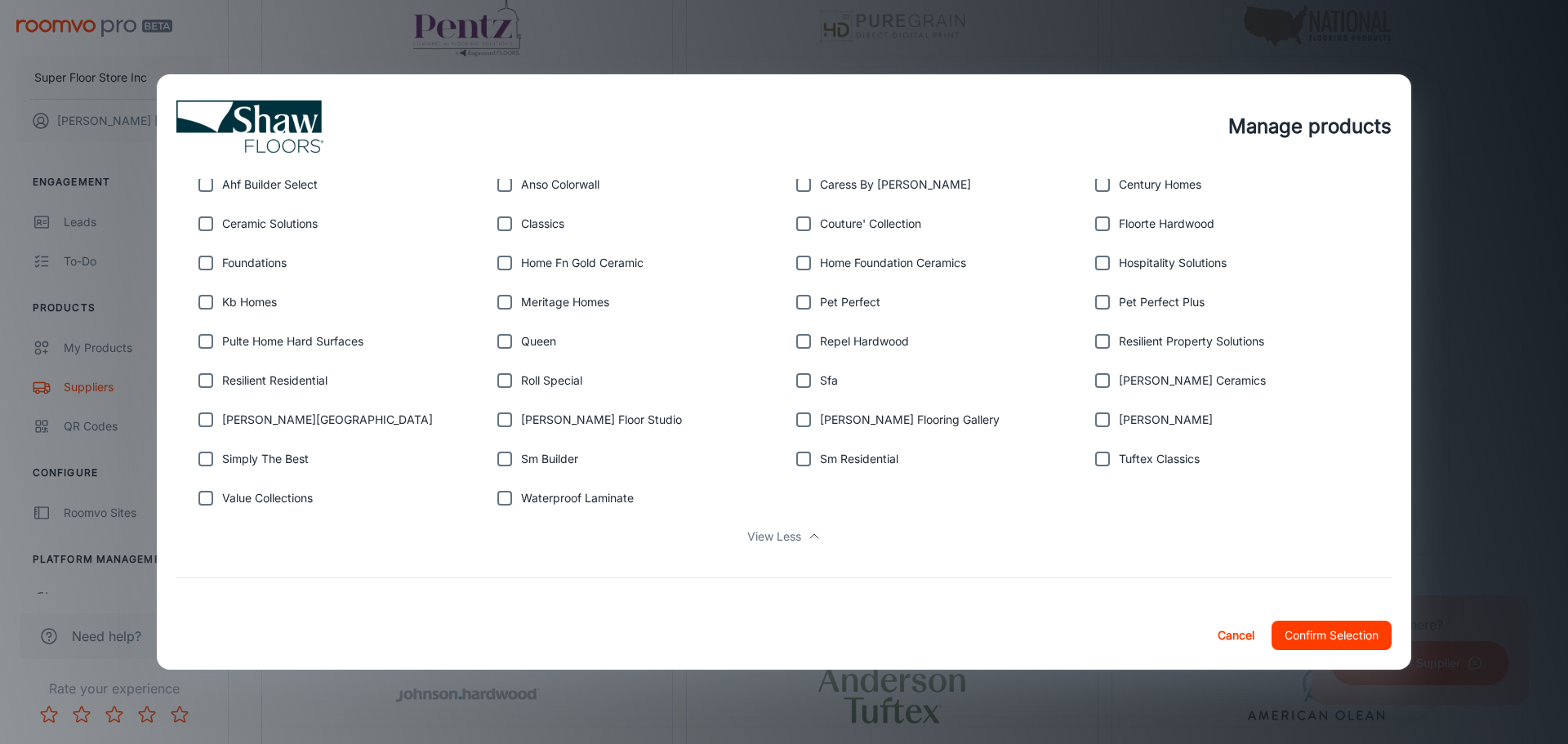
scroll to position [661, 0]
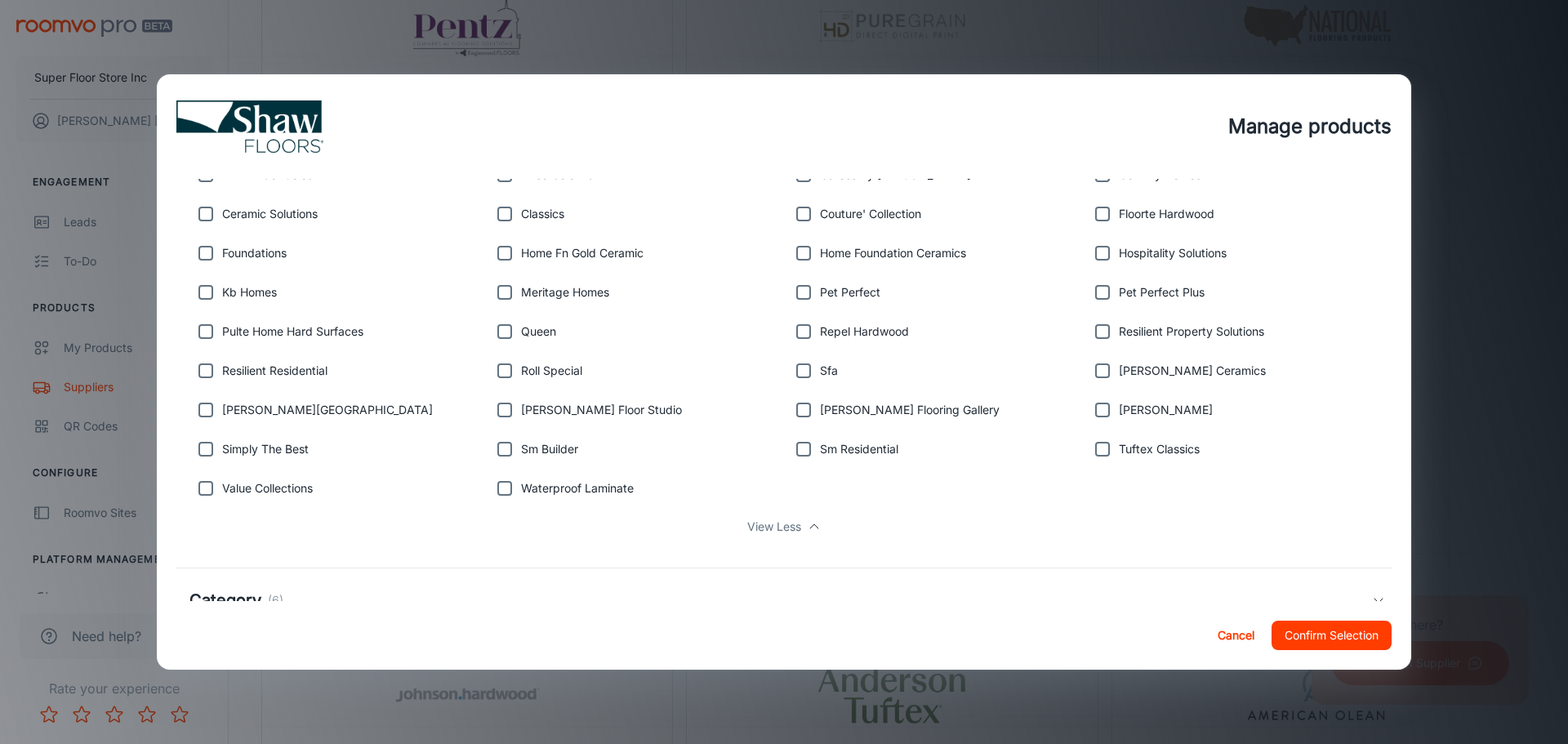
click at [1089, 456] on input "checkbox" at bounding box center [1102, 449] width 33 height 33
checkbox input "true"
click at [504, 489] on input "checkbox" at bounding box center [504, 487] width 33 height 33
checkbox input "true"
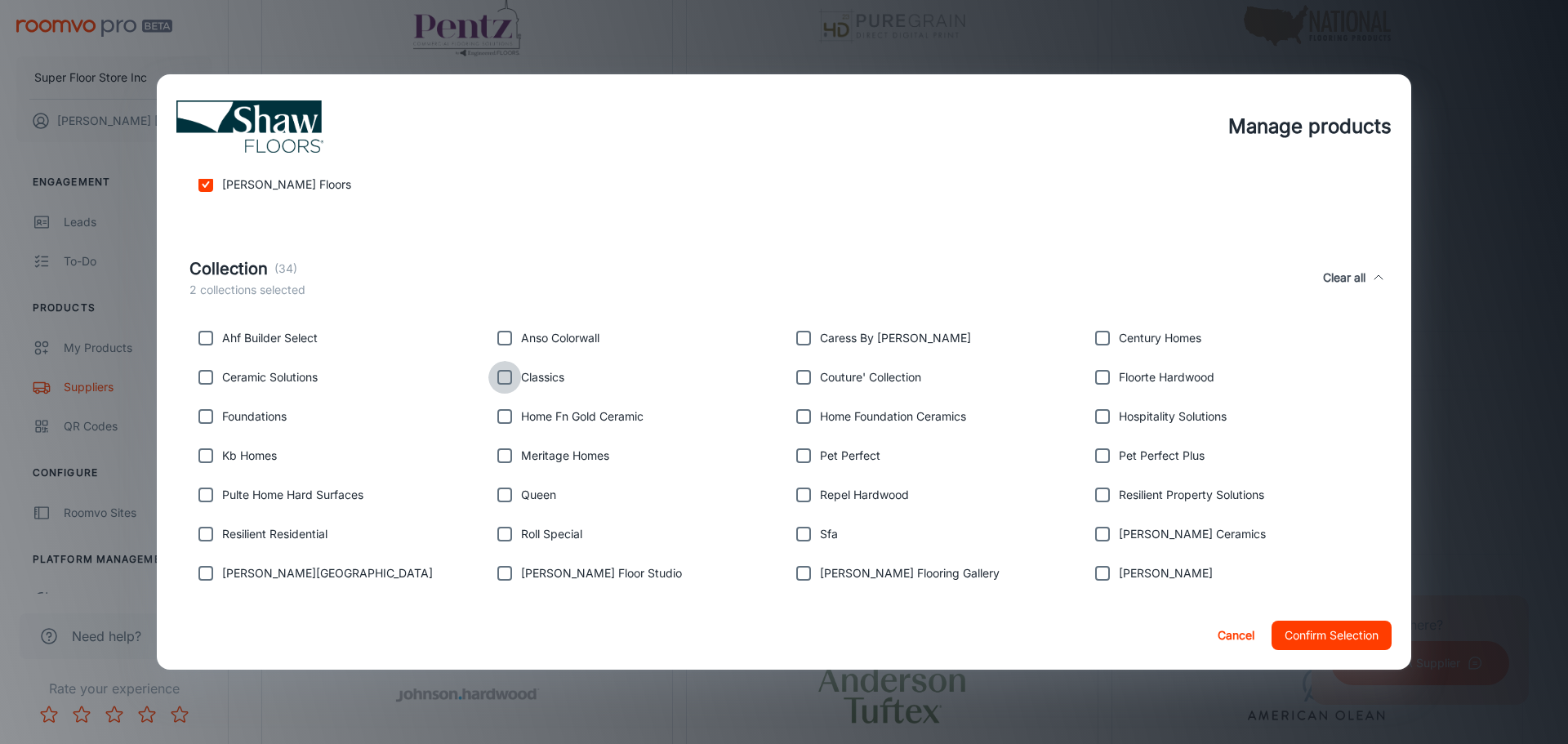
click at [506, 372] on input "checkbox" at bounding box center [504, 376] width 33 height 33
checkbox input "true"
click at [1093, 462] on input "checkbox" at bounding box center [1102, 455] width 33 height 33
checkbox input "true"
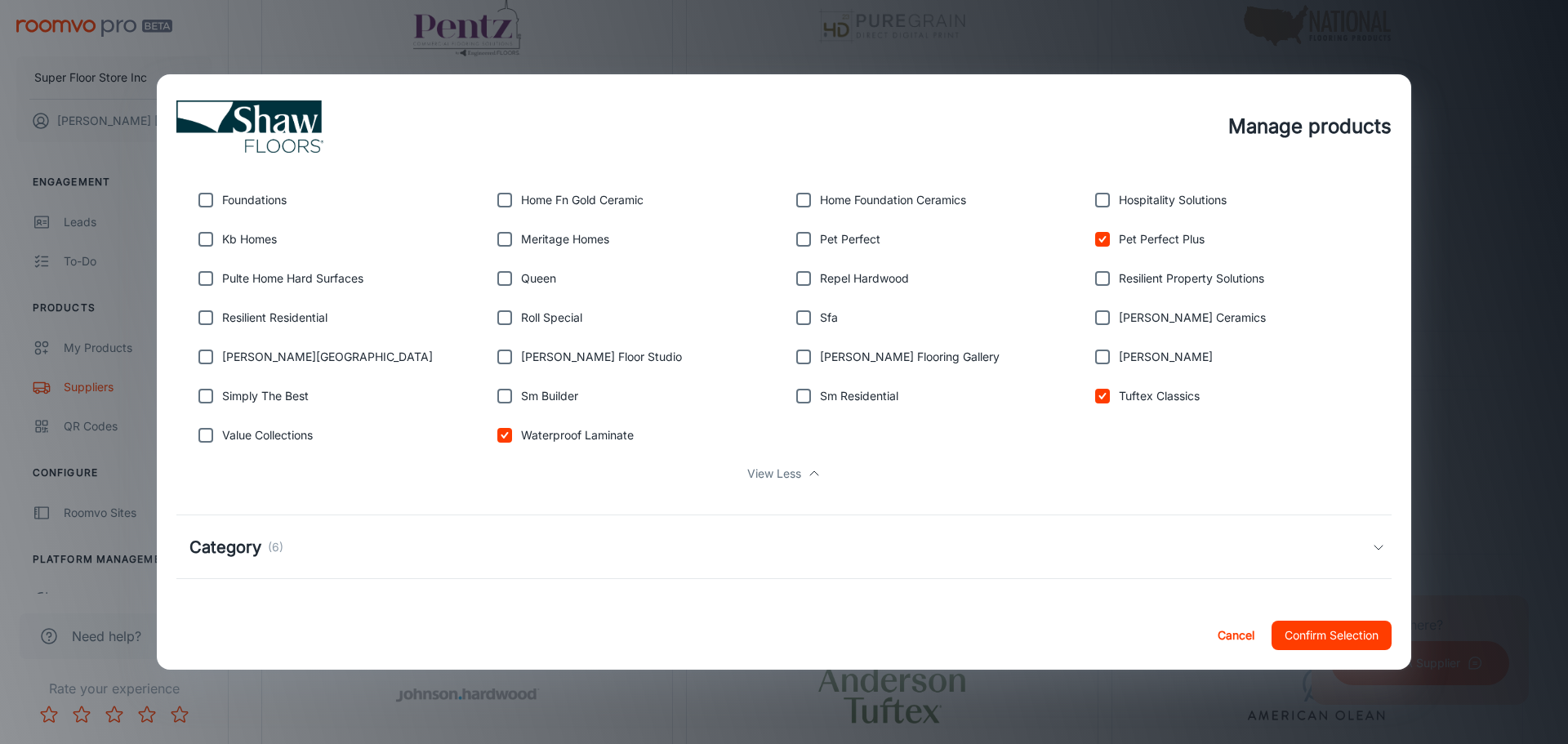
scroll to position [742, 0]
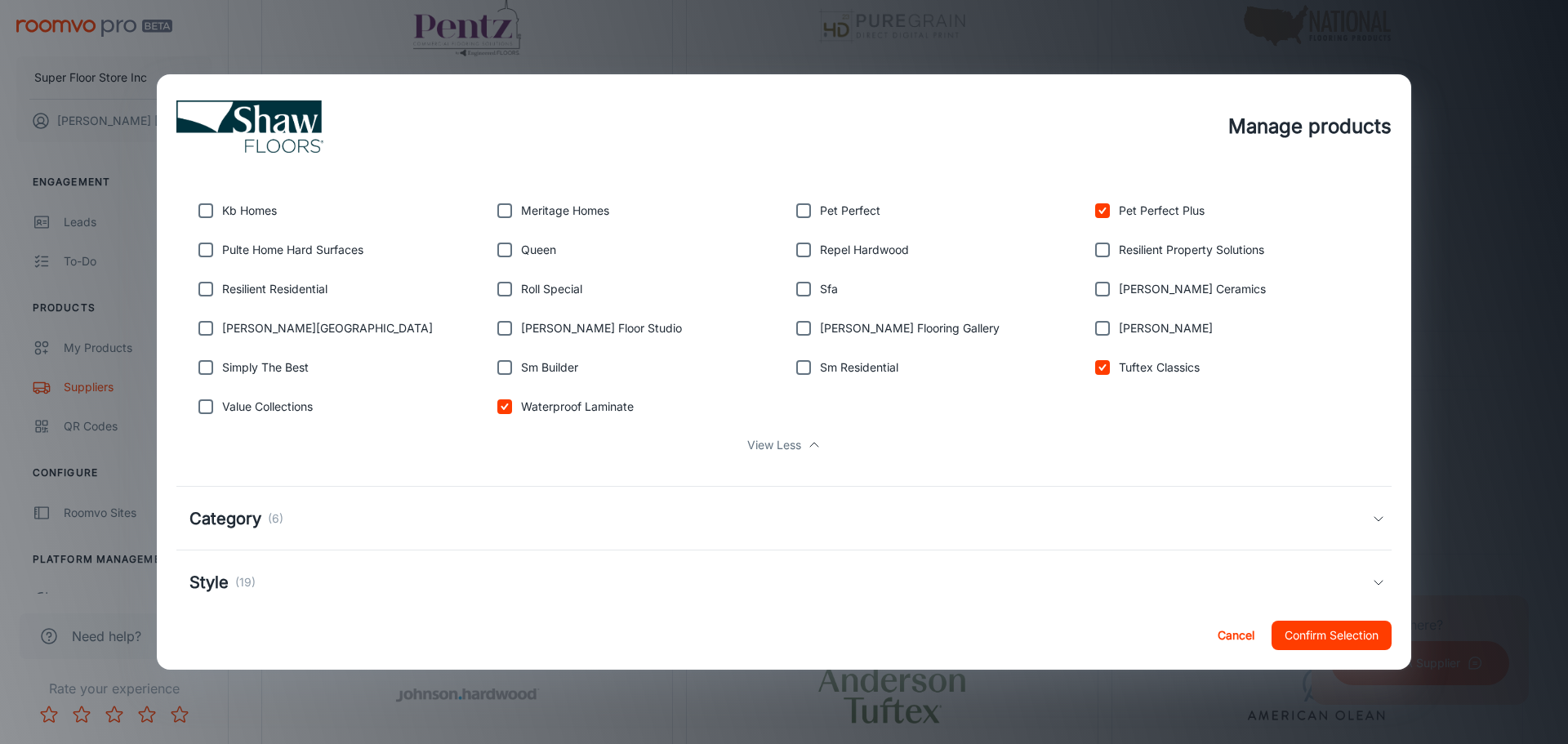
click at [785, 528] on div "Category (6)" at bounding box center [780, 518] width 1182 height 25
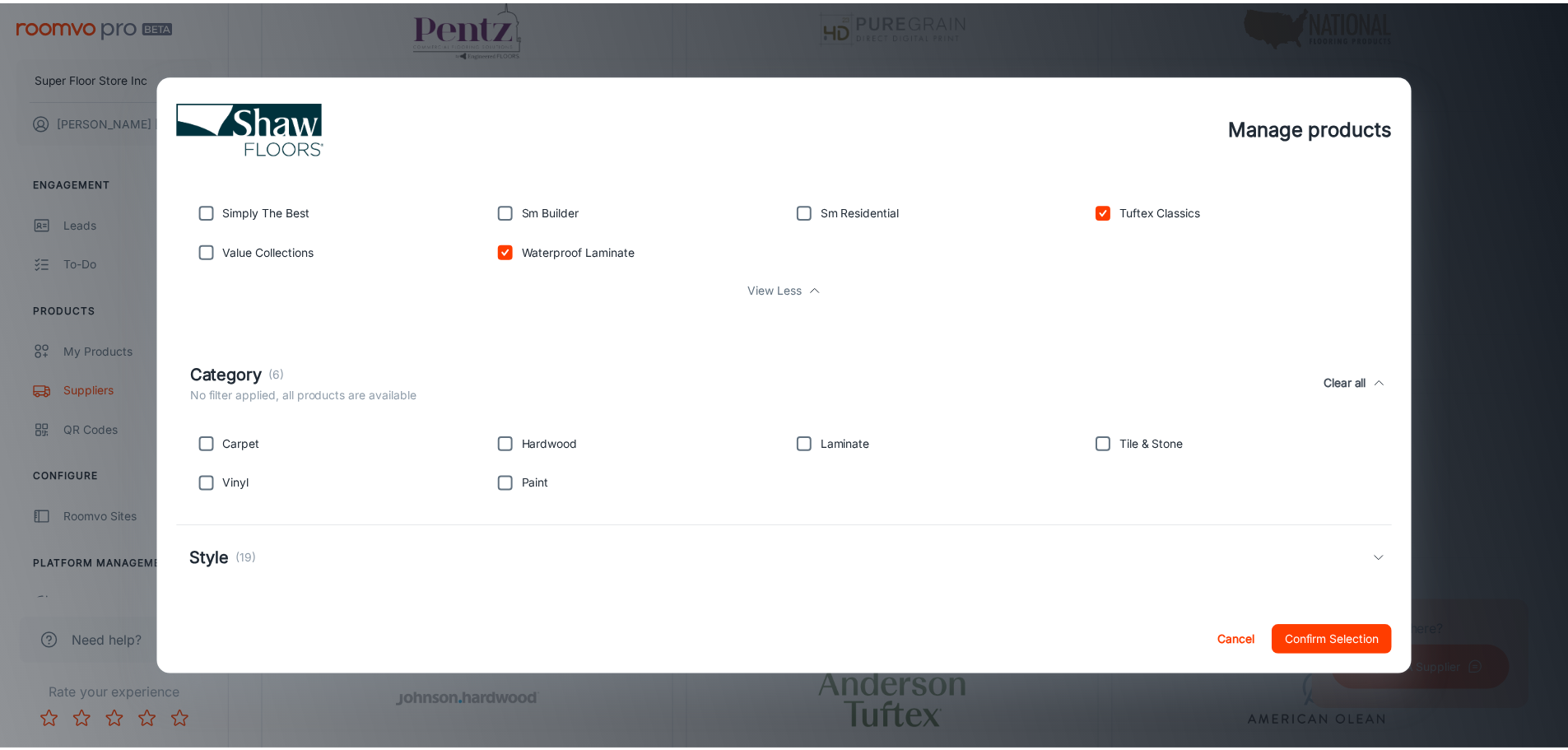
scroll to position [911, 0]
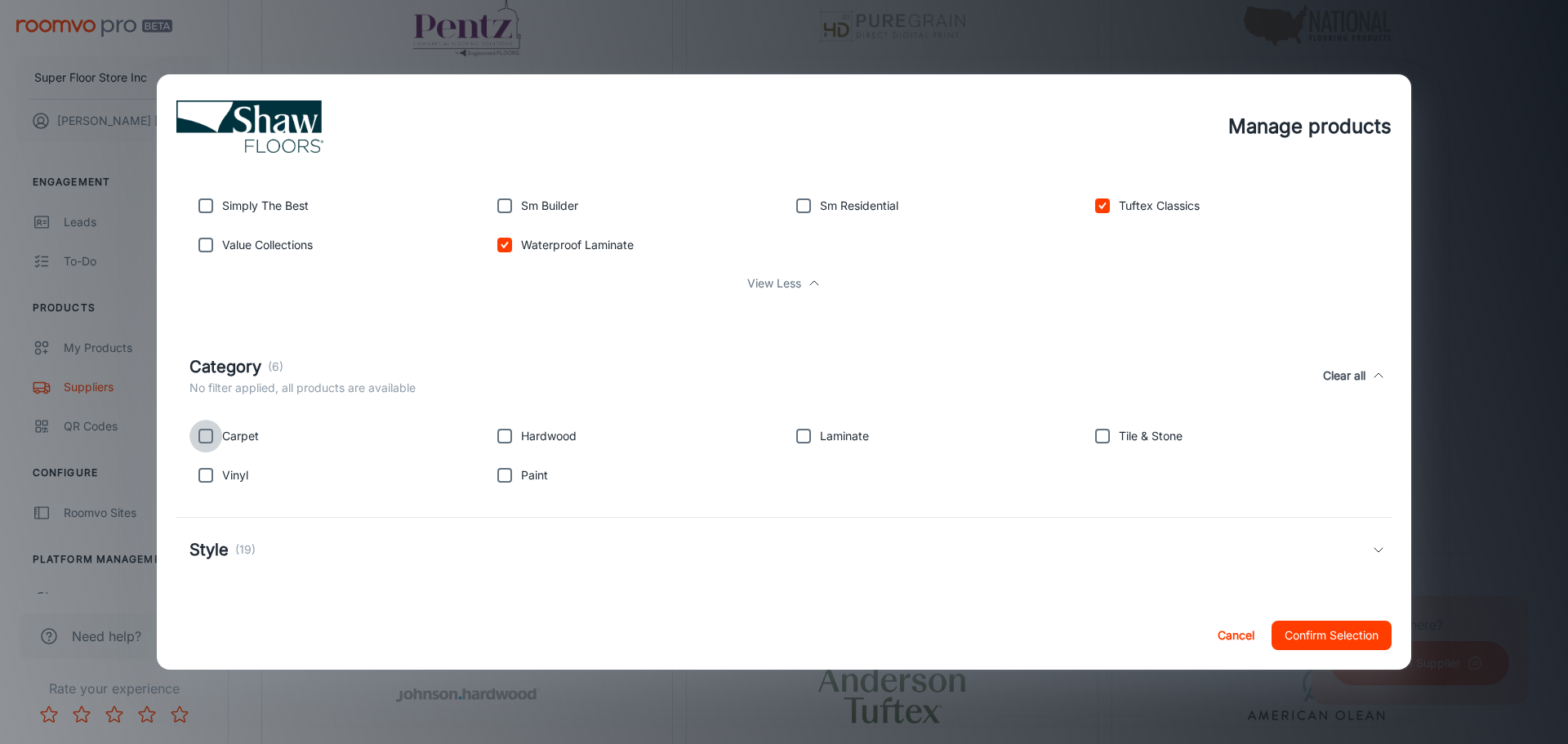
drag, startPoint x: 205, startPoint y: 423, endPoint x: 204, endPoint y: 448, distance: 25.0
click at [204, 423] on input "checkbox" at bounding box center [205, 436] width 33 height 33
checkbox input "true"
click at [204, 476] on input "checkbox" at bounding box center [205, 475] width 33 height 33
checkbox input "true"
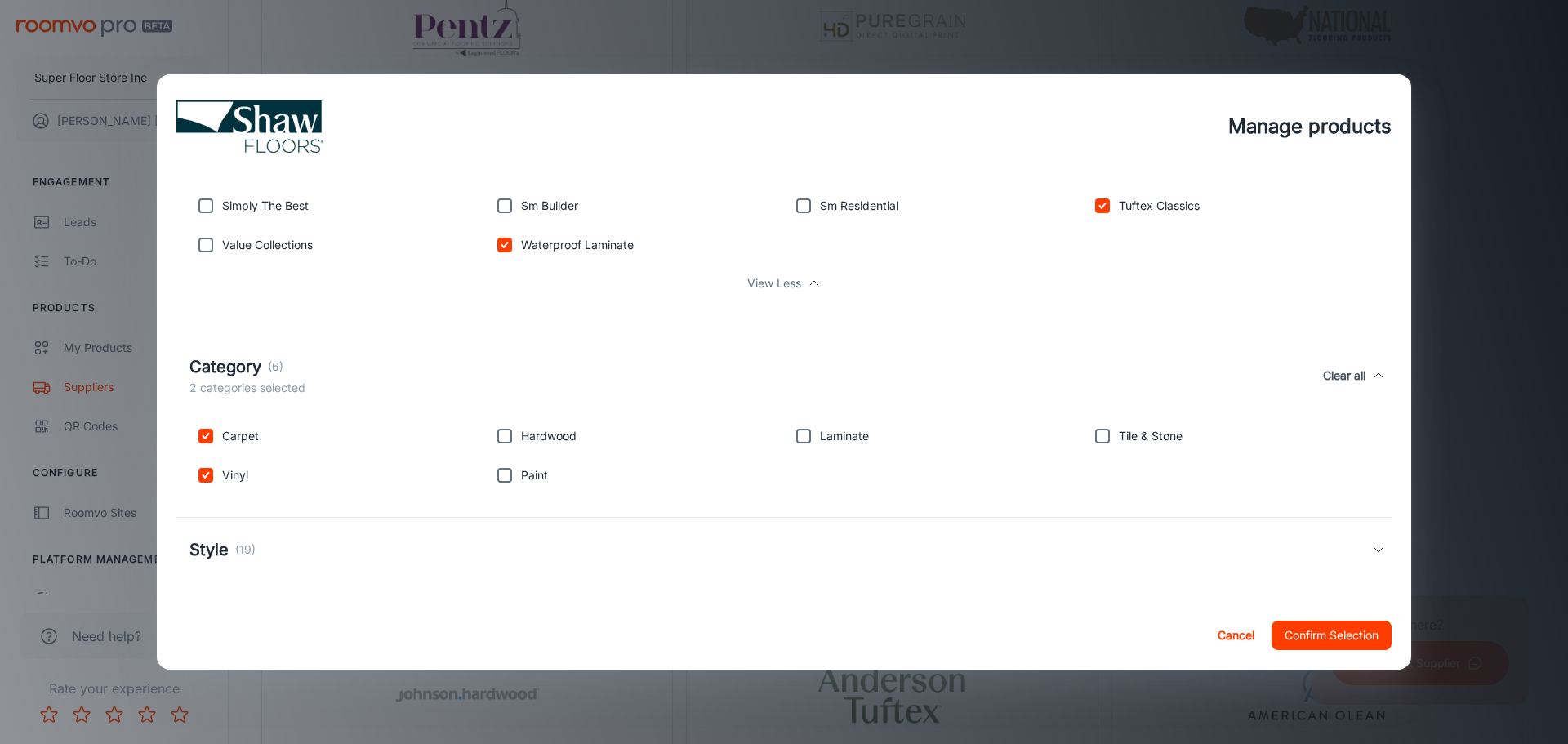
click at [508, 446] on input "checkbox" at bounding box center [504, 436] width 33 height 33
checkbox input "true"
click at [804, 429] on input "checkbox" at bounding box center [803, 436] width 33 height 33
checkbox input "true"
click at [649, 533] on div "Style (19)" at bounding box center [784, 549] width 1215 height 63
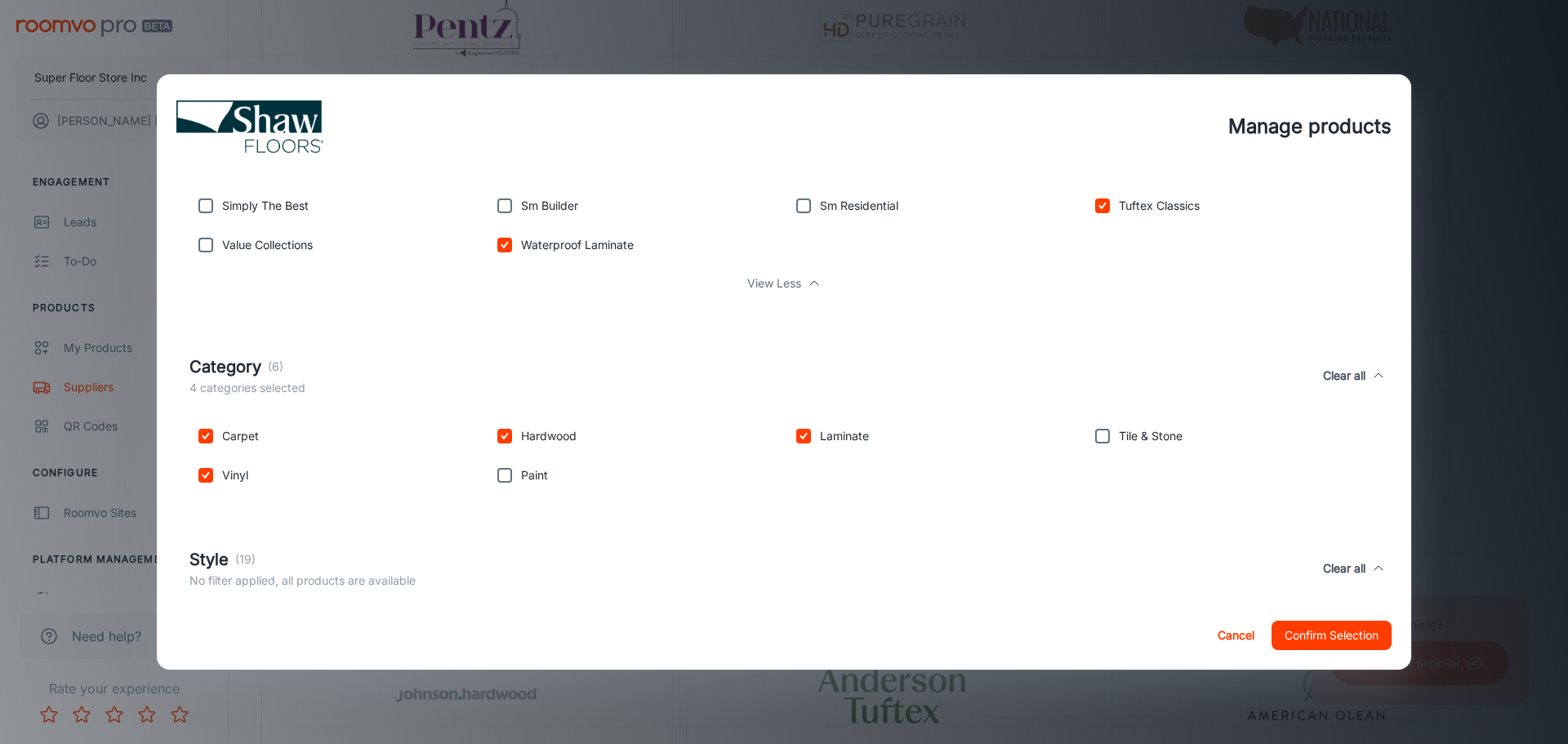
click at [1311, 636] on button "Confirm Selection" at bounding box center [1331, 635] width 120 height 30
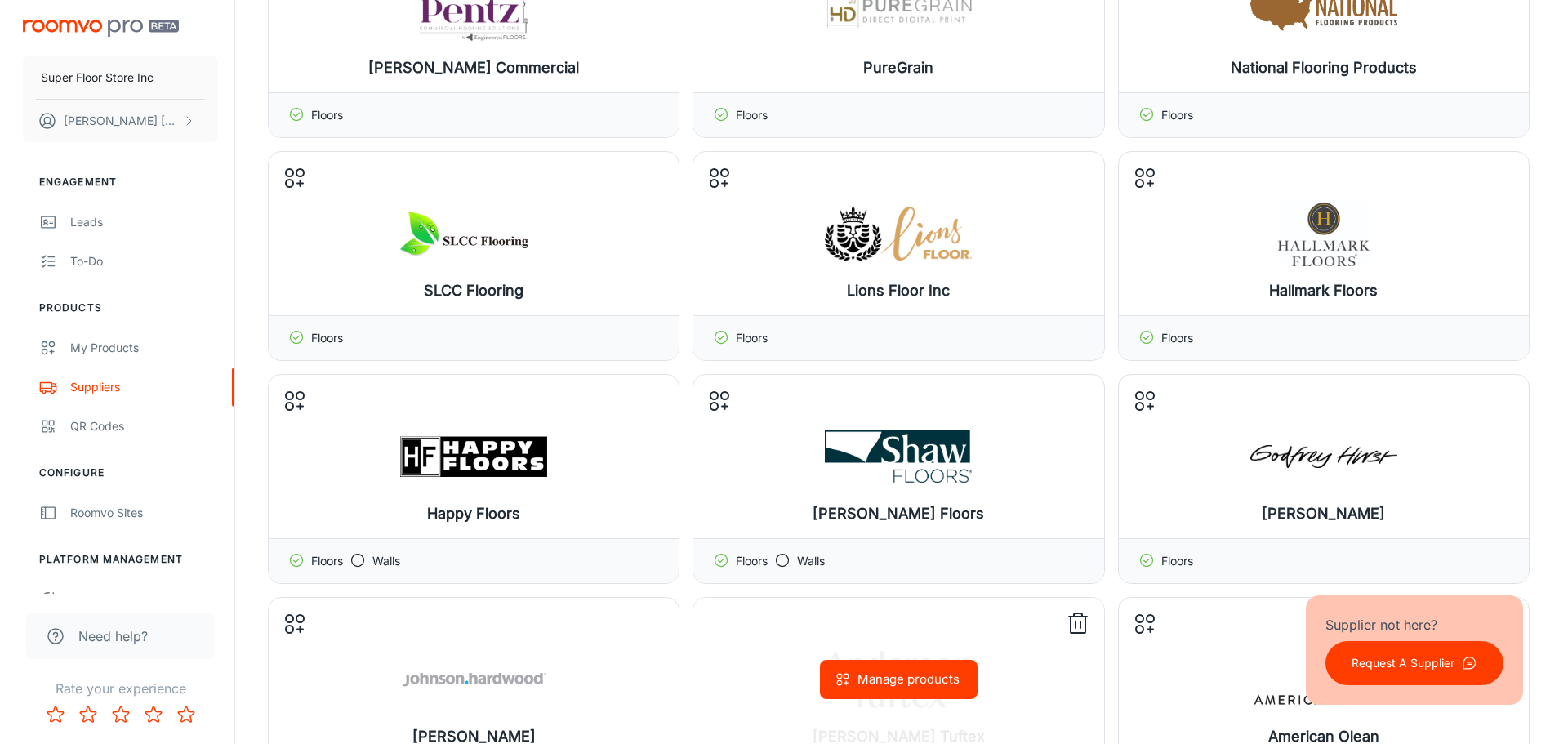
scroll to position [408, 0]
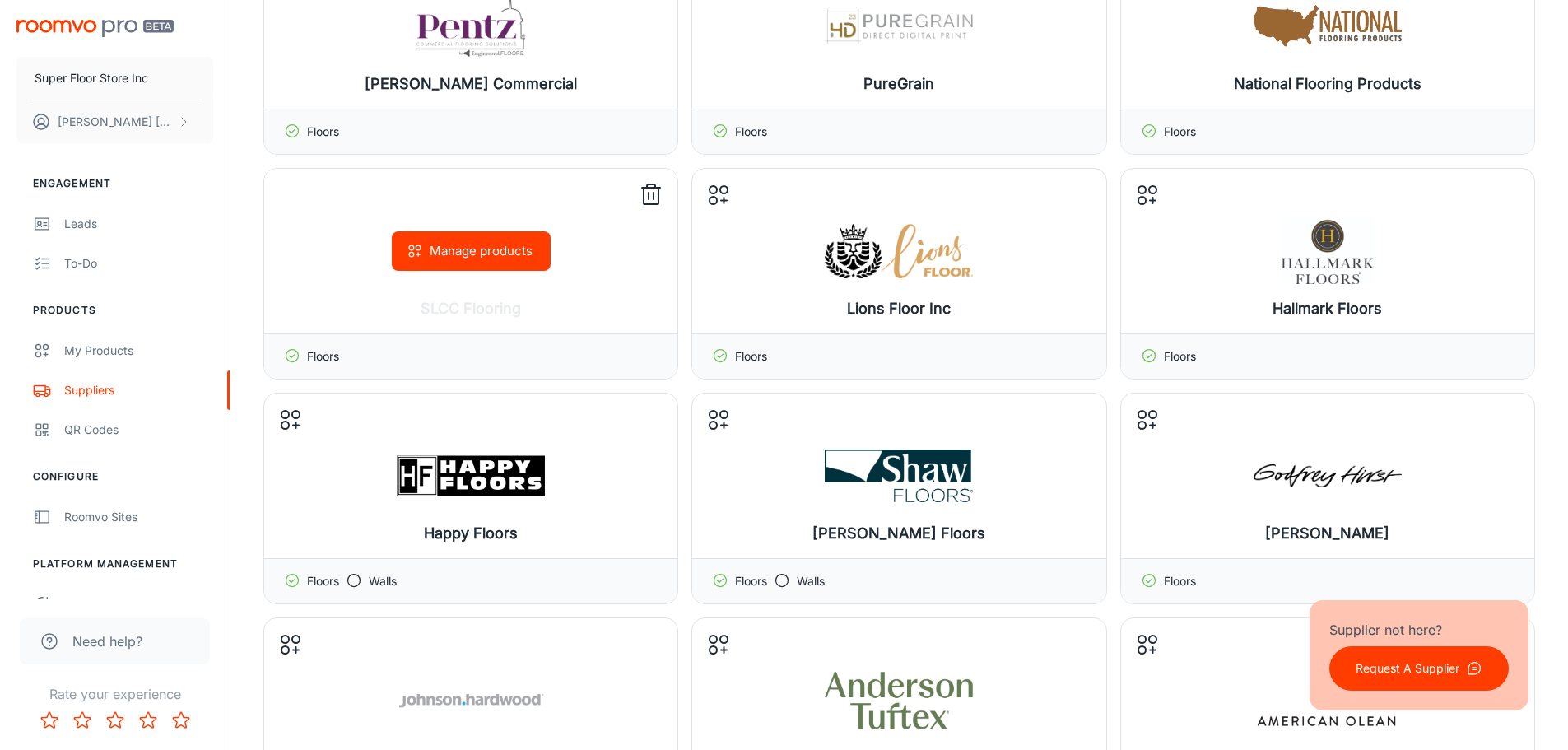
click at [475, 237] on button "Manage products" at bounding box center [470, 252] width 159 height 40
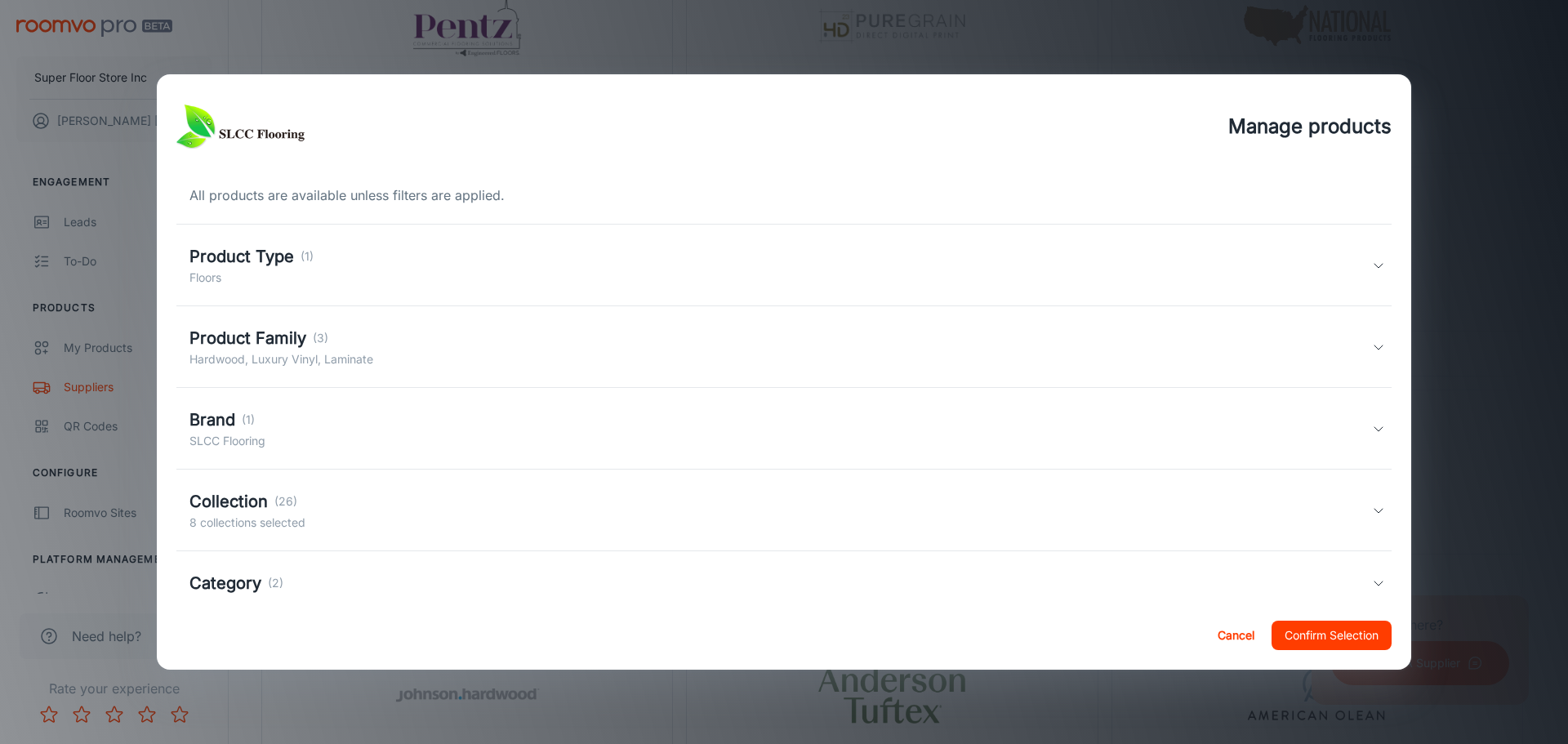
click at [556, 241] on div "Product Type (1) Floors" at bounding box center [784, 266] width 1215 height 81
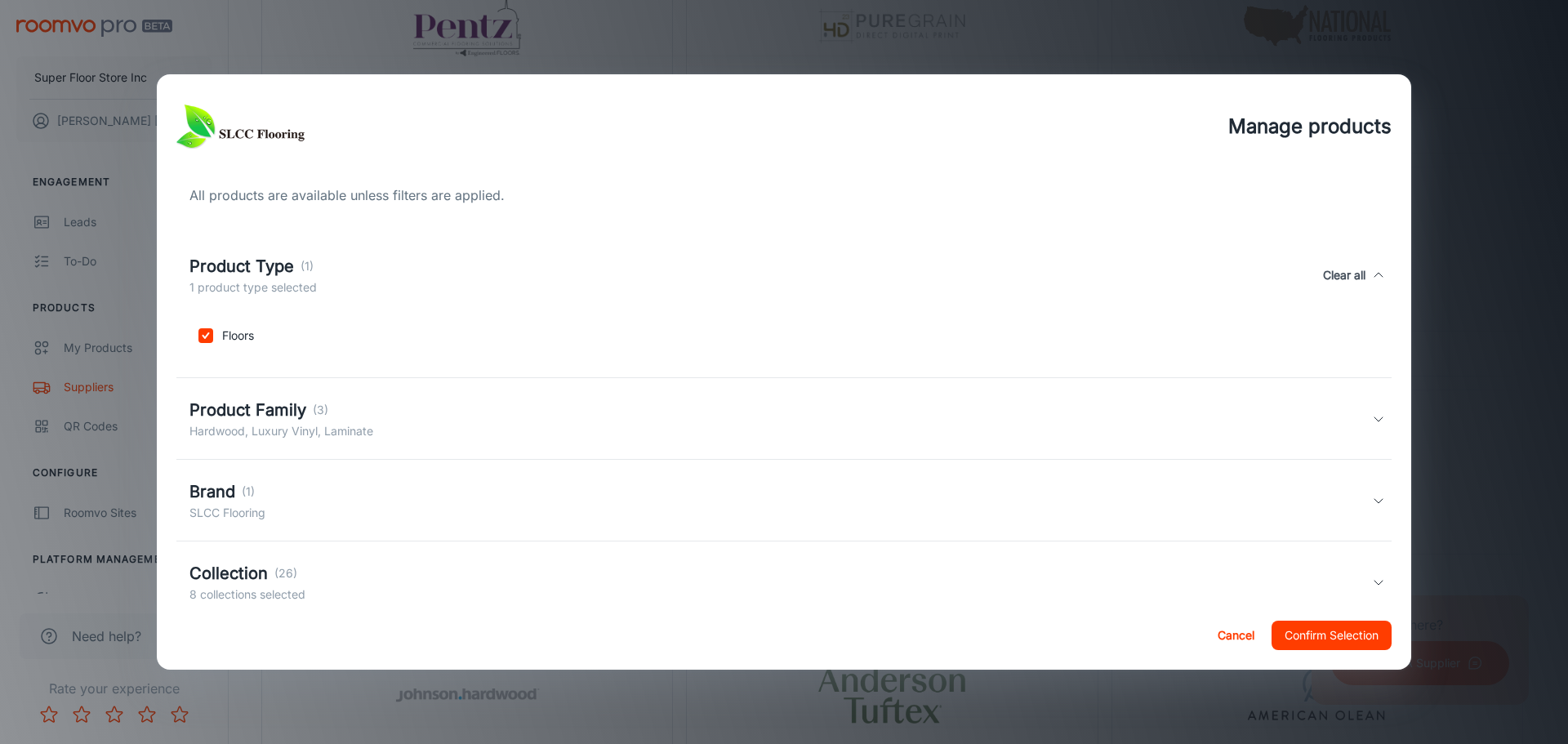
click at [353, 401] on div "Product Family (3)" at bounding box center [280, 409] width 183 height 25
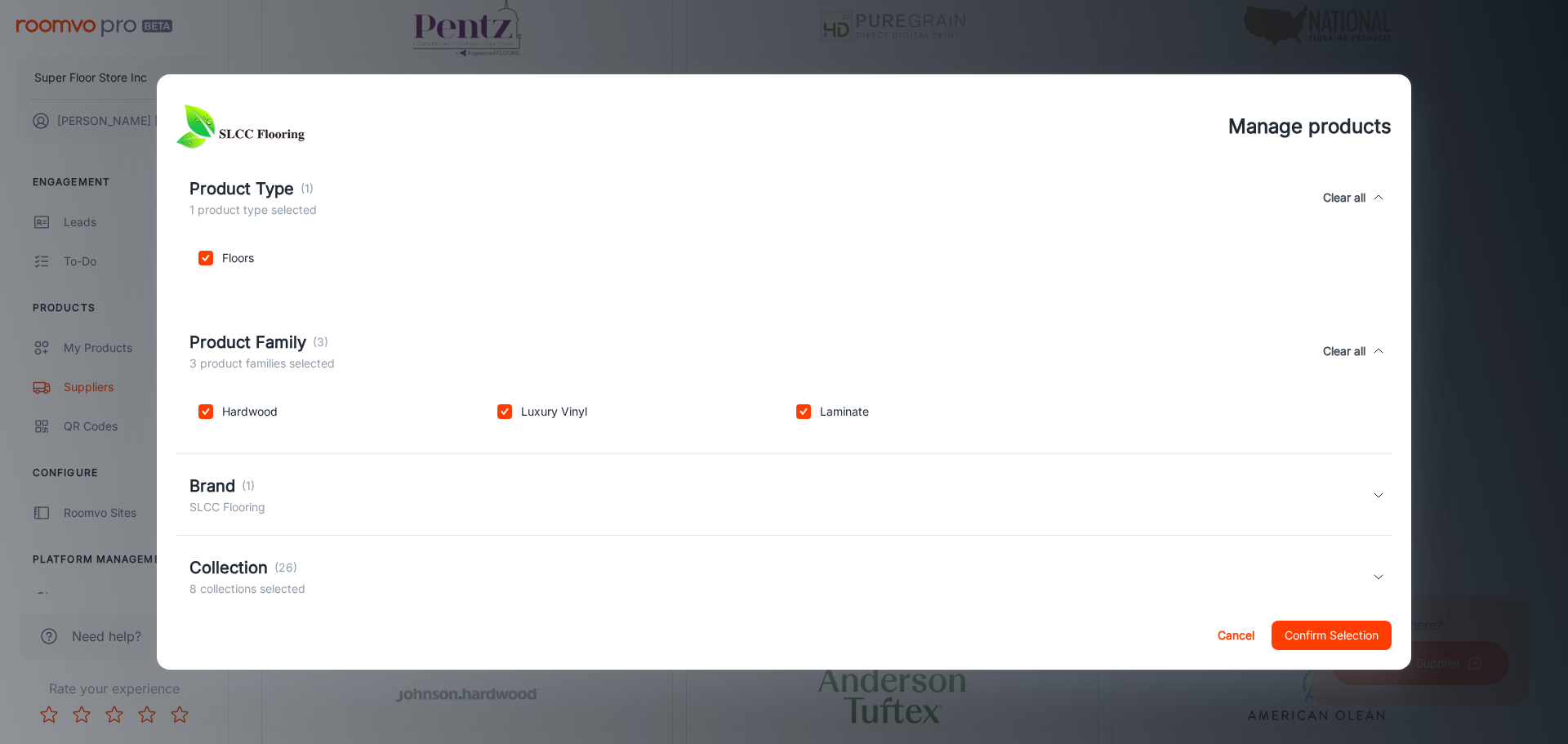
scroll to position [177, 0]
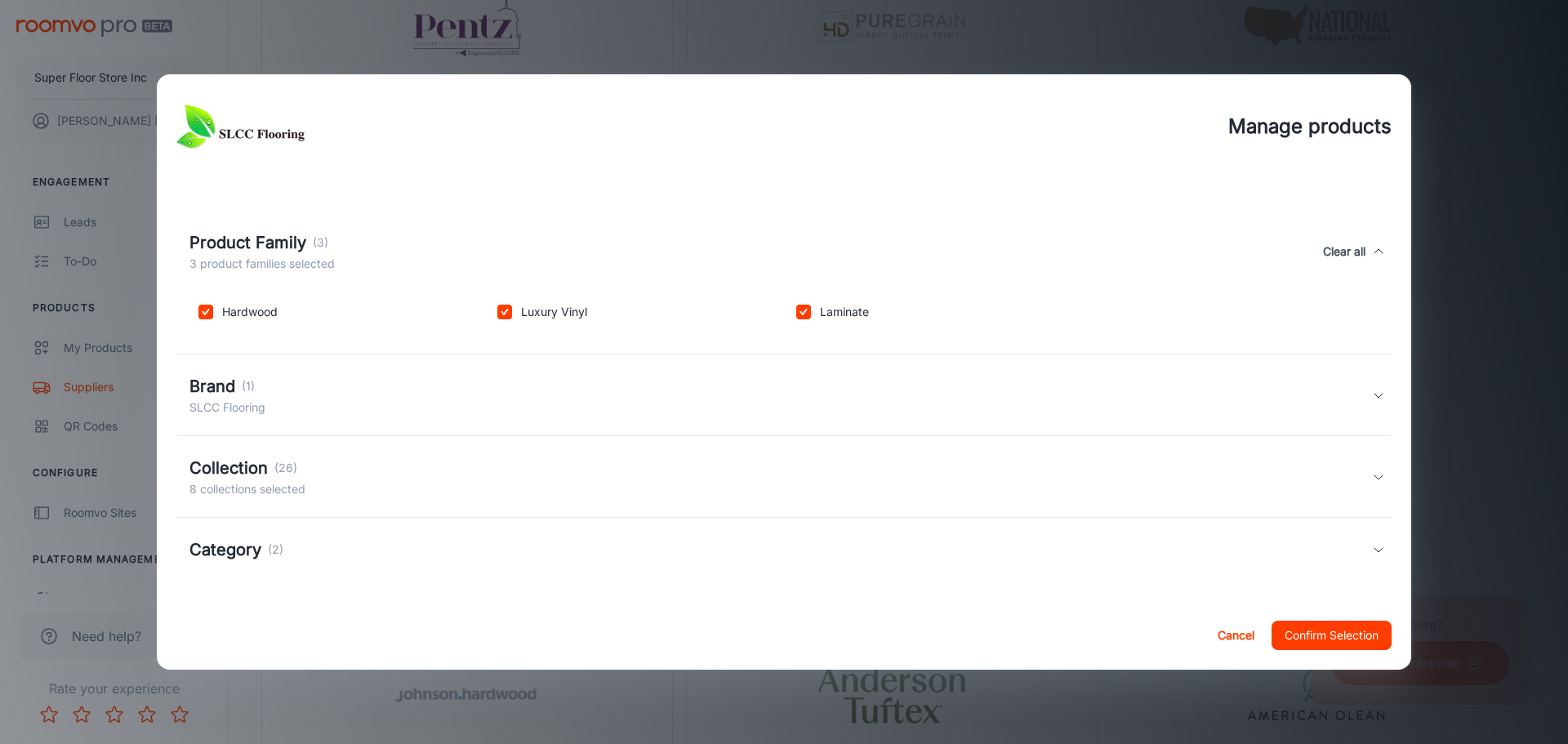
click at [484, 412] on div "Brand (1) SLCC Flooring" at bounding box center [780, 394] width 1182 height 43
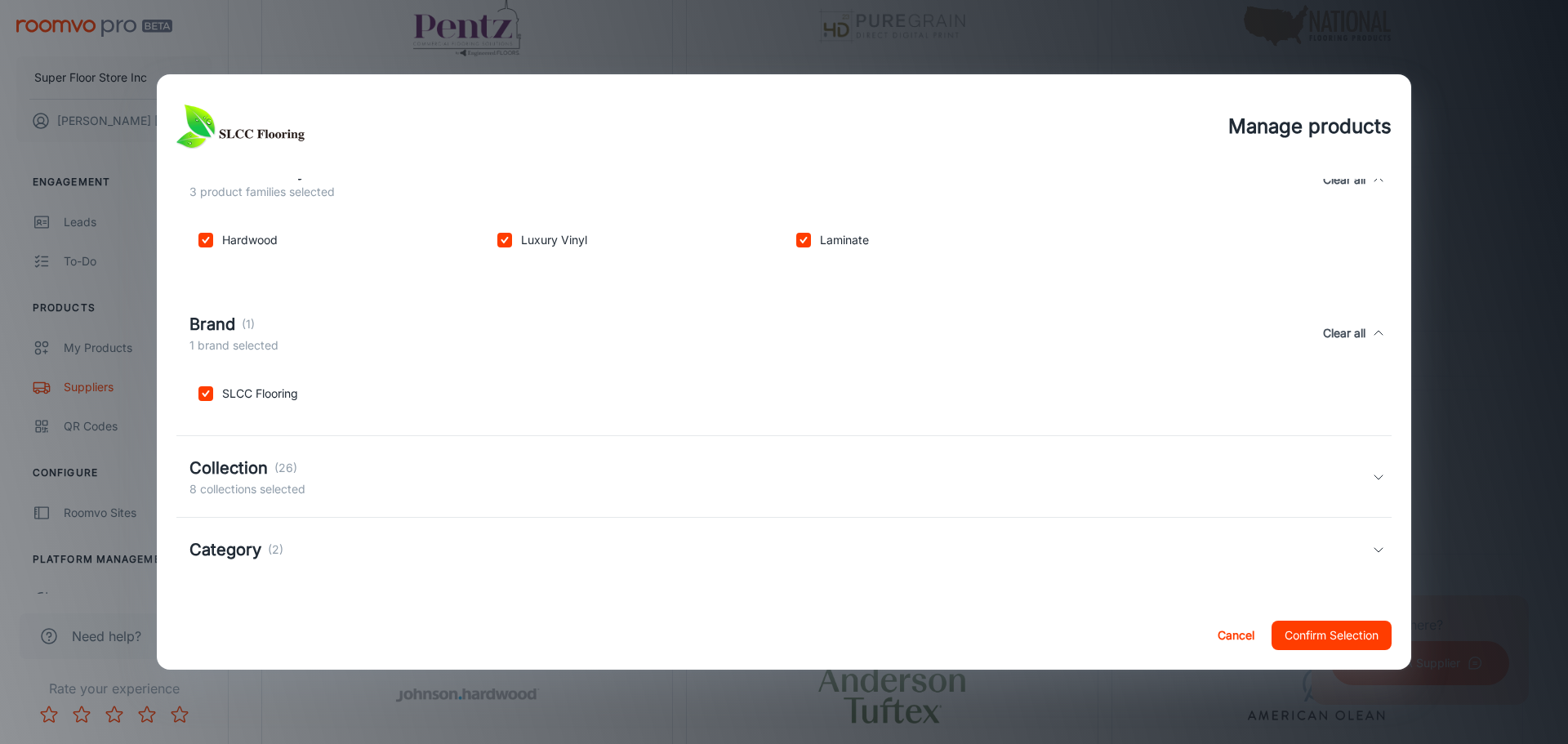
click at [534, 476] on div "Collection (26) 8 collections selected" at bounding box center [780, 477] width 1182 height 43
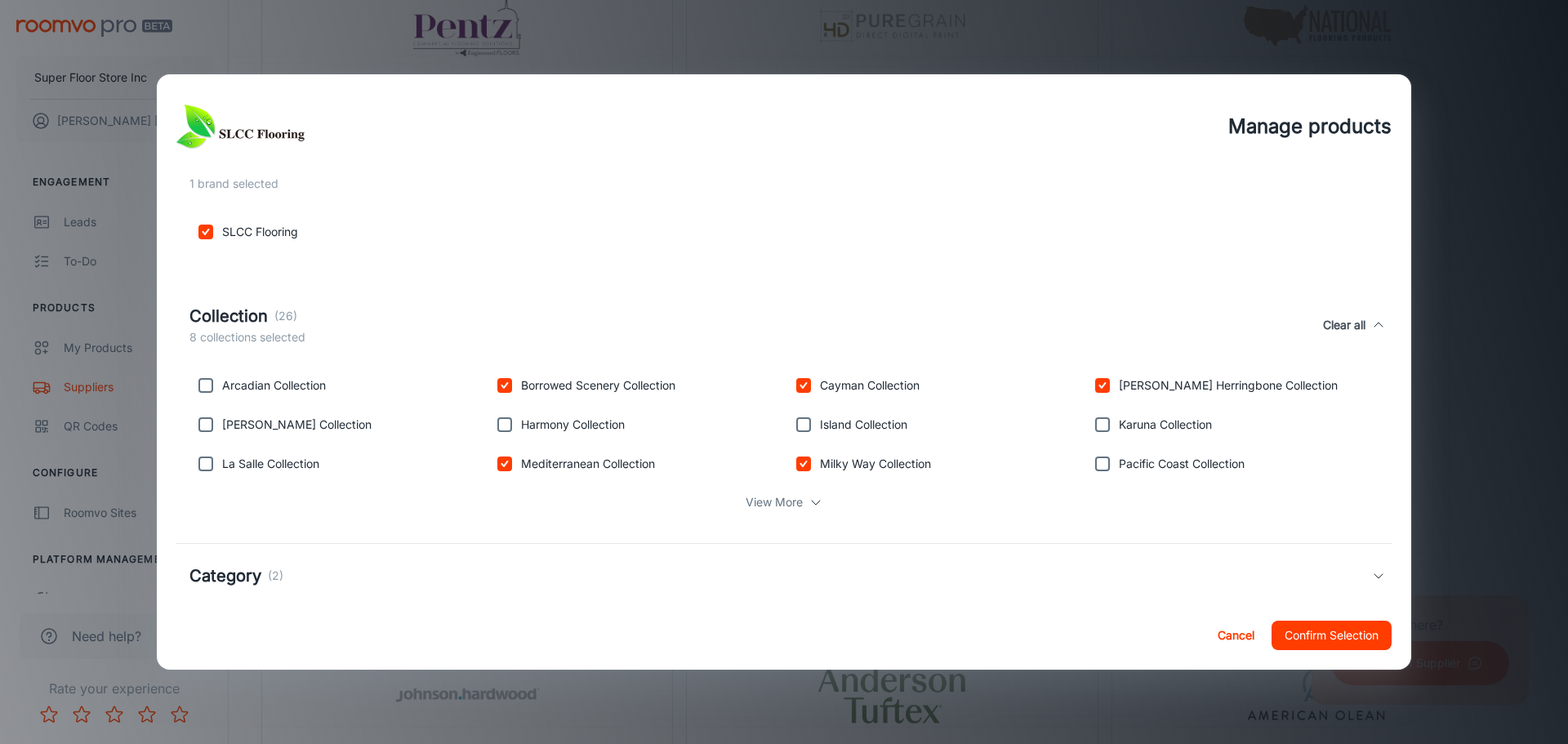
scroll to position [437, 0]
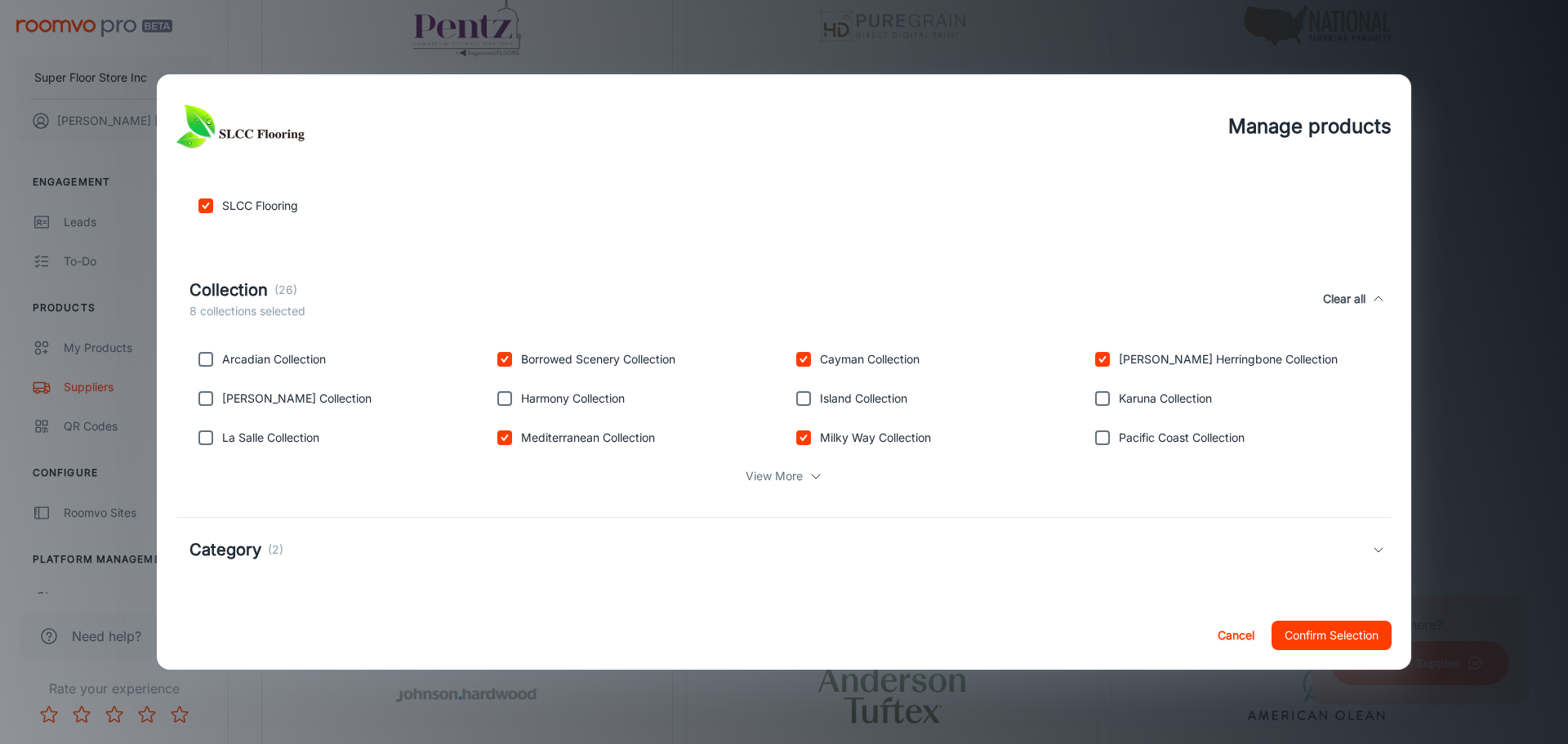
click at [203, 401] on input "checkbox" at bounding box center [205, 398] width 33 height 33
checkbox input "true"
click at [210, 442] on input "checkbox" at bounding box center [205, 437] width 33 height 33
checkbox input "true"
click at [797, 399] on input "checkbox" at bounding box center [803, 398] width 33 height 33
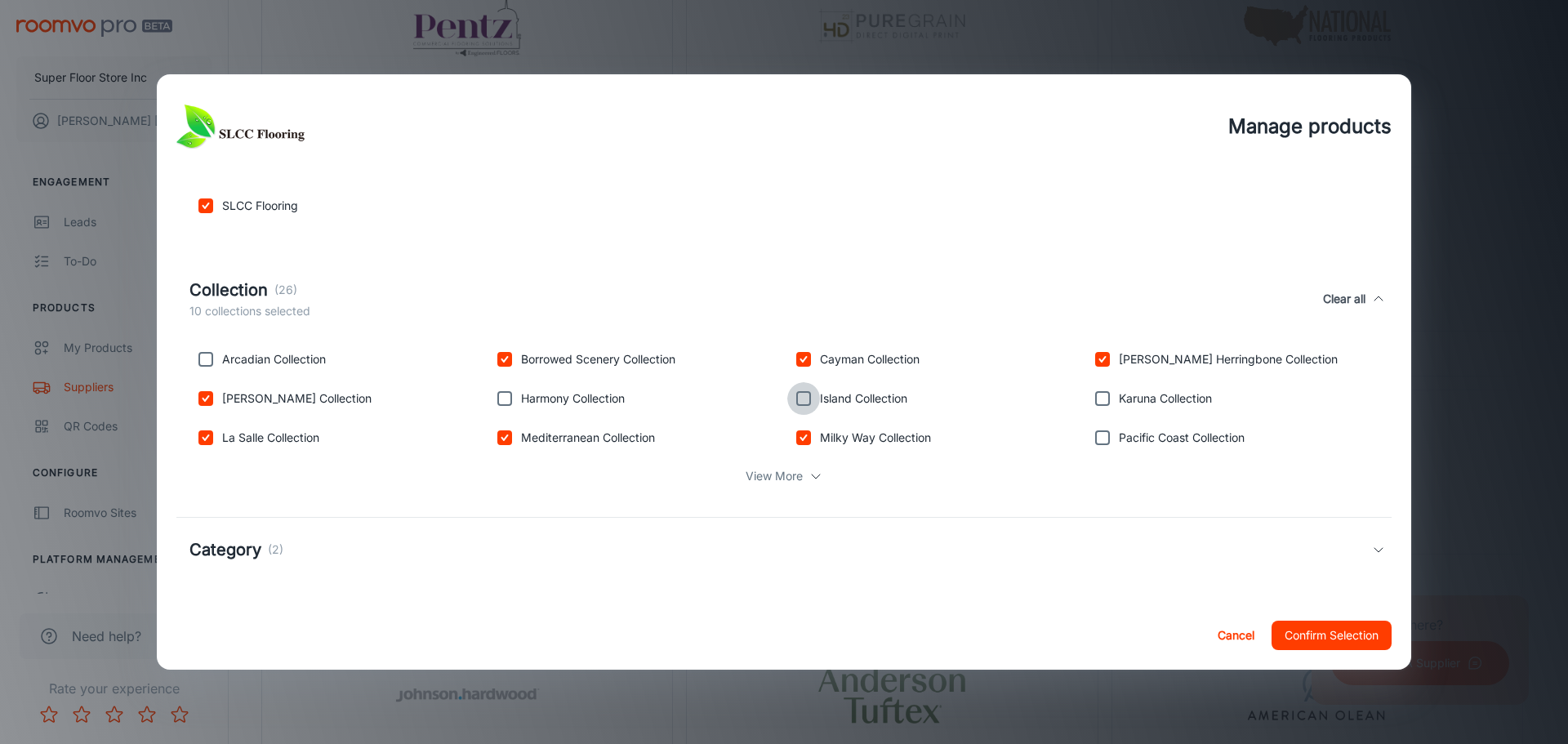
checkbox input "true"
click at [1106, 406] on div "Karuna Collection" at bounding box center [1229, 395] width 299 height 40
click at [1094, 401] on input "checkbox" at bounding box center [1102, 398] width 33 height 33
checkbox input "true"
click at [1099, 448] on input "checkbox" at bounding box center [1102, 437] width 33 height 33
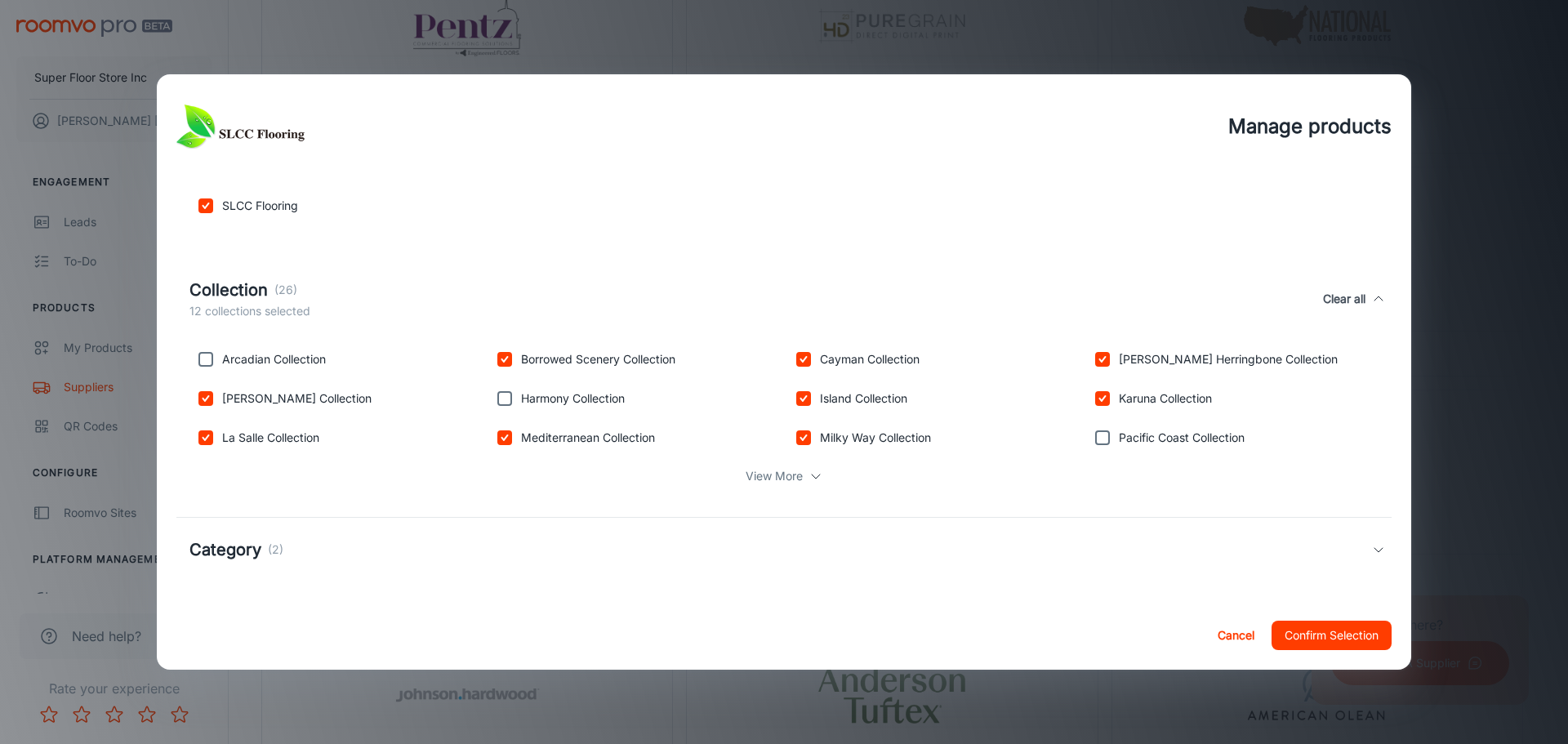
checkbox input "true"
click at [774, 480] on p "View More" at bounding box center [774, 476] width 57 height 18
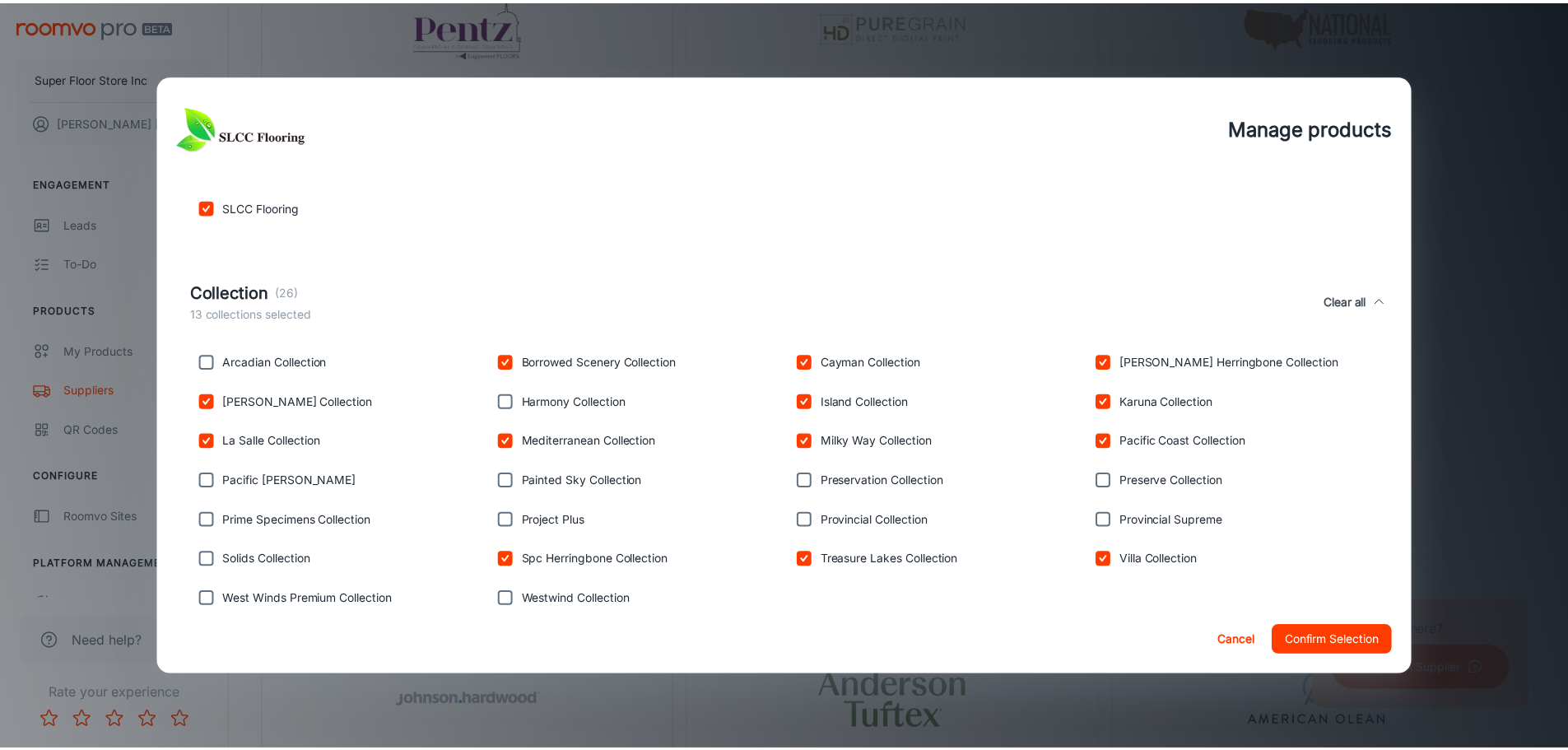
scroll to position [598, 0]
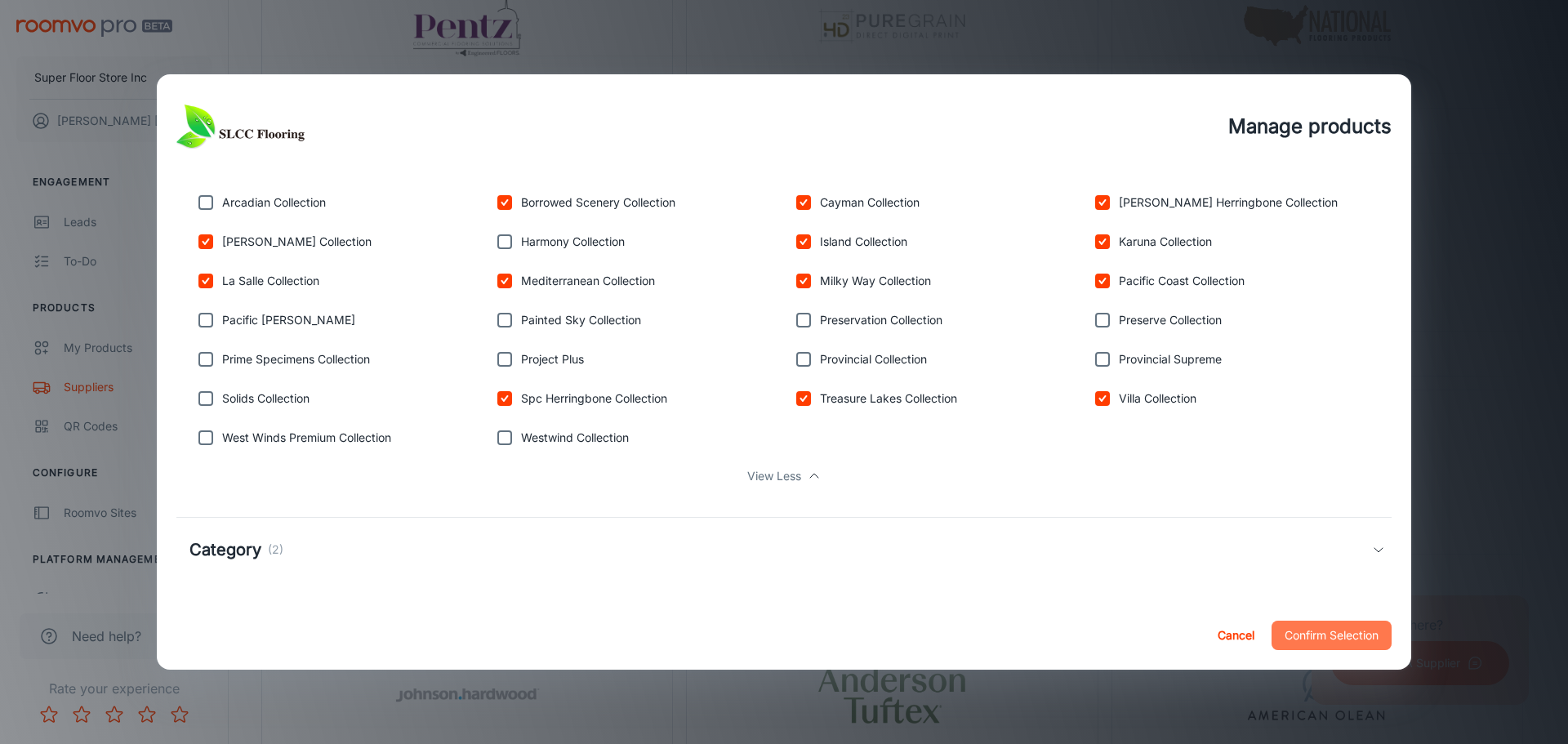
click at [1295, 624] on button "Confirm Selection" at bounding box center [1331, 635] width 120 height 30
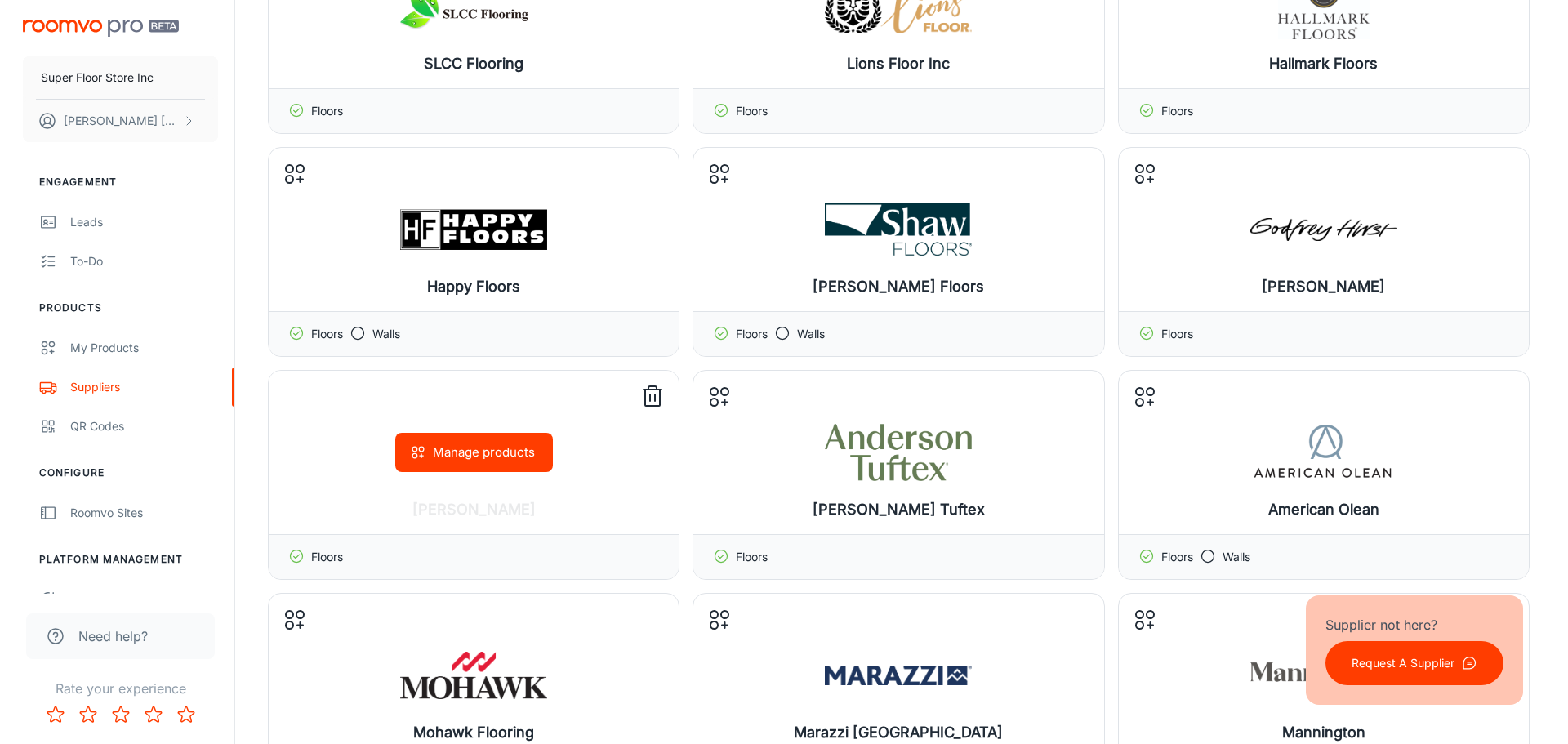
scroll to position [735, 0]
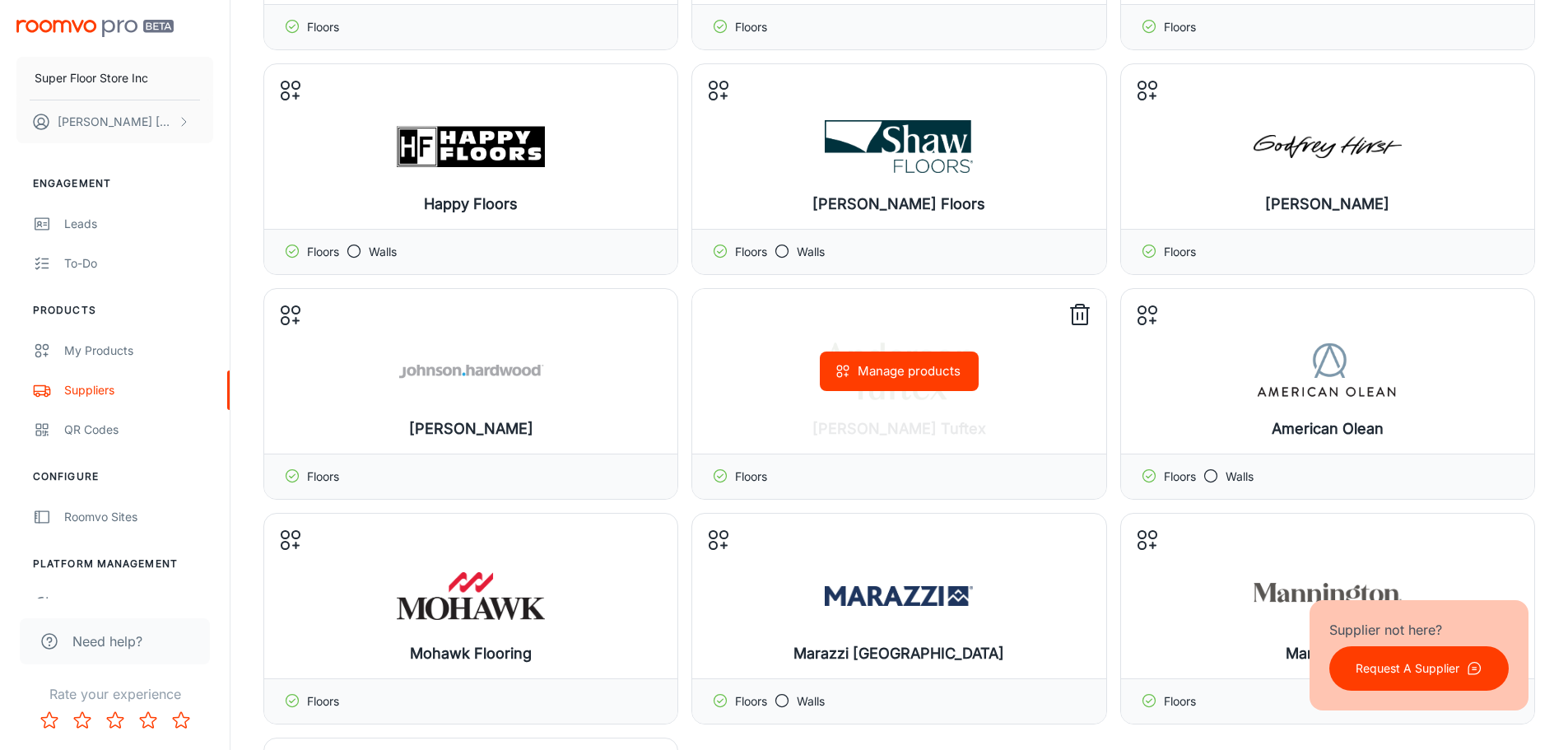
click at [858, 420] on div "Manage products" at bounding box center [899, 371] width 413 height 165
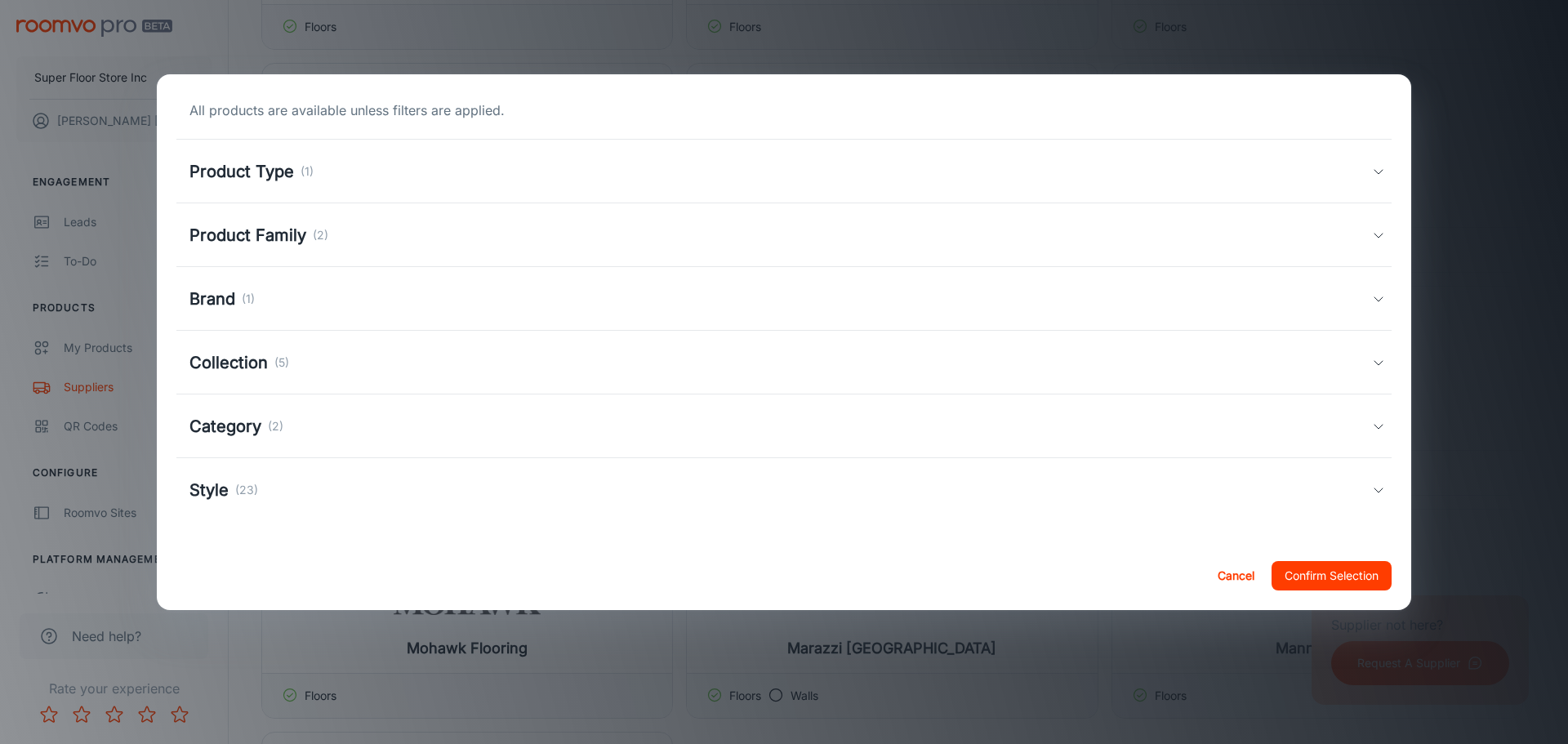
click at [874, 362] on div "All products are available unless filters are applied. Product Type (1) Floors …" at bounding box center [784, 307] width 1255 height 467
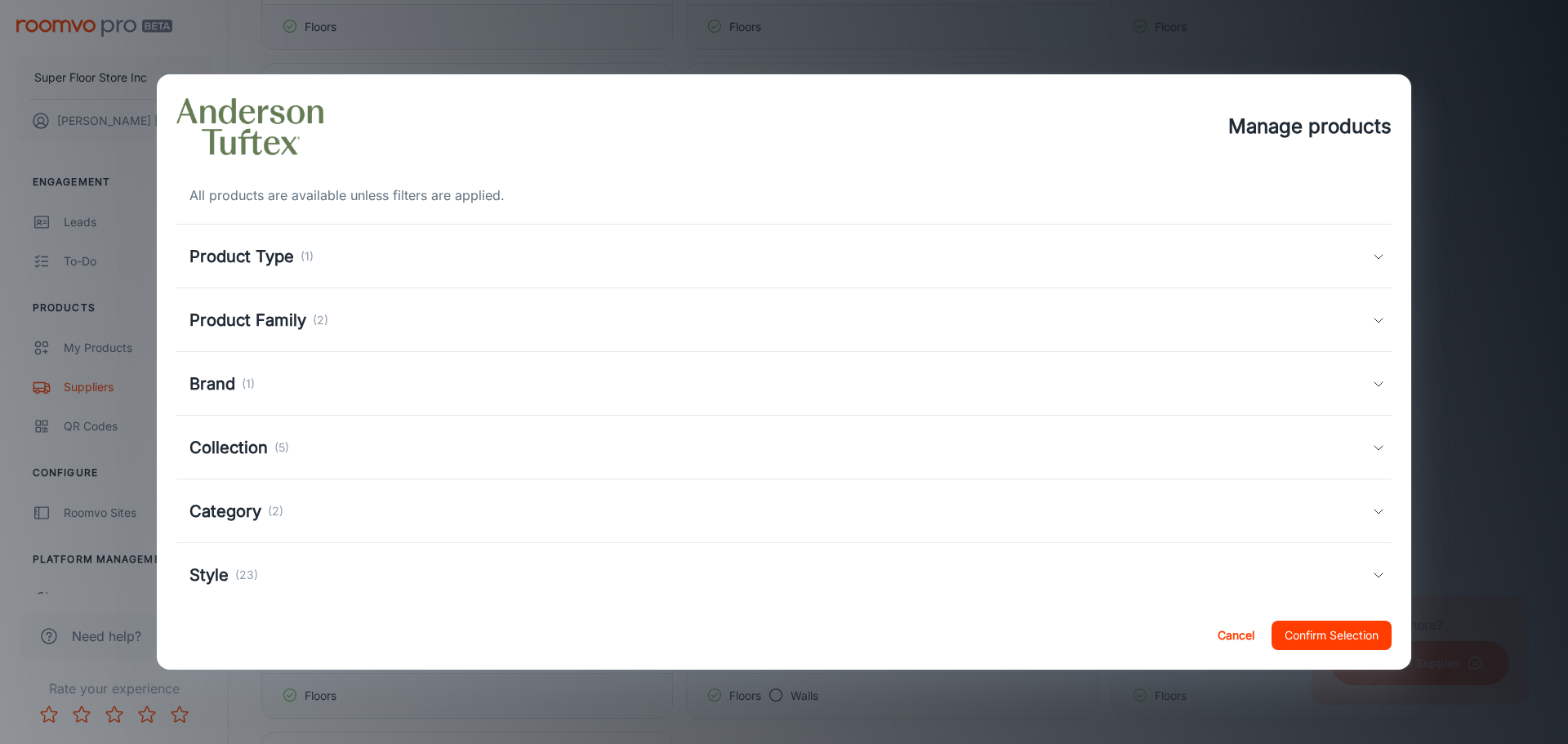
click at [593, 317] on div "Product Family (2)" at bounding box center [780, 320] width 1182 height 25
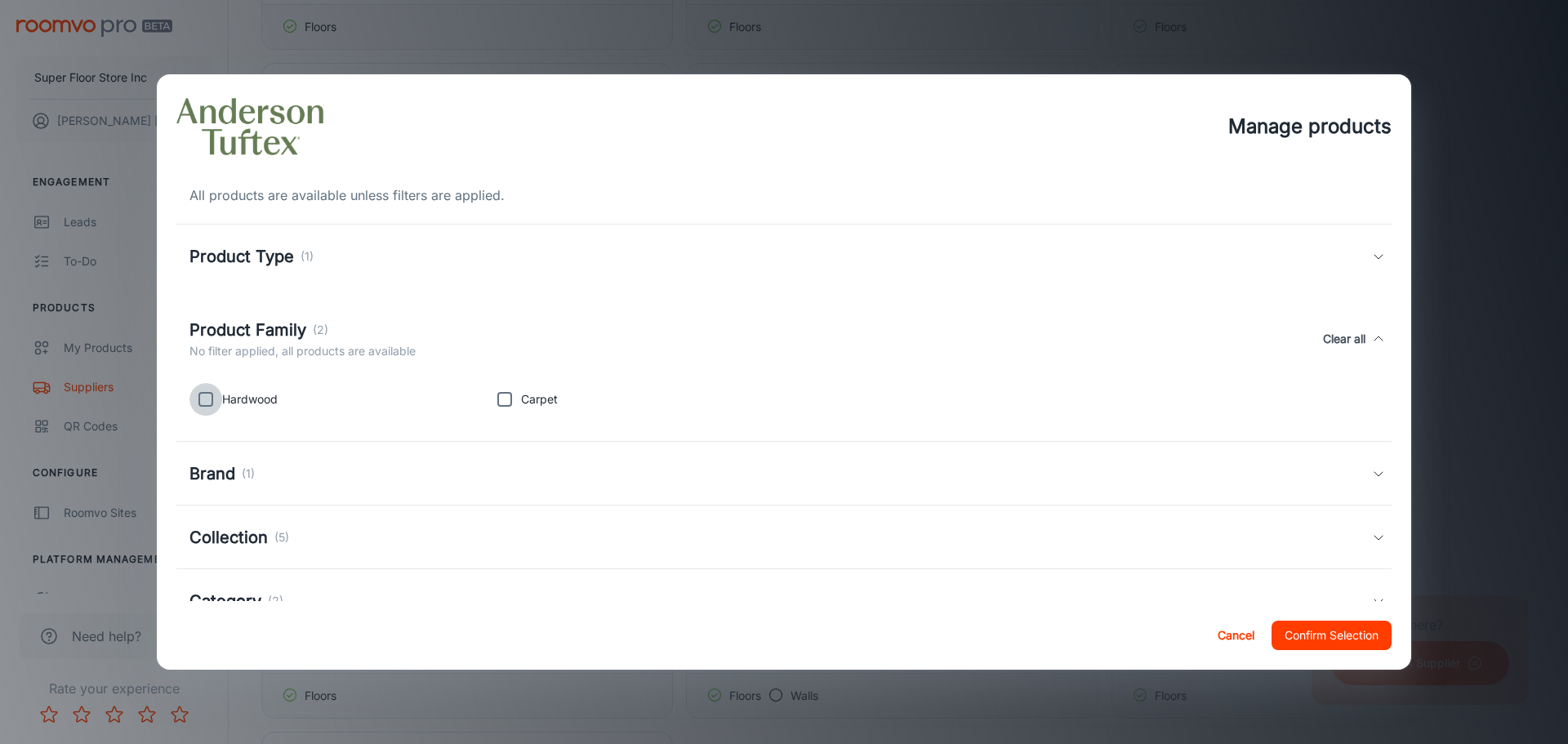
click at [210, 396] on input "checkbox" at bounding box center [205, 398] width 33 height 33
checkbox input "true"
click at [318, 459] on div "Brand (1)" at bounding box center [784, 474] width 1215 height 63
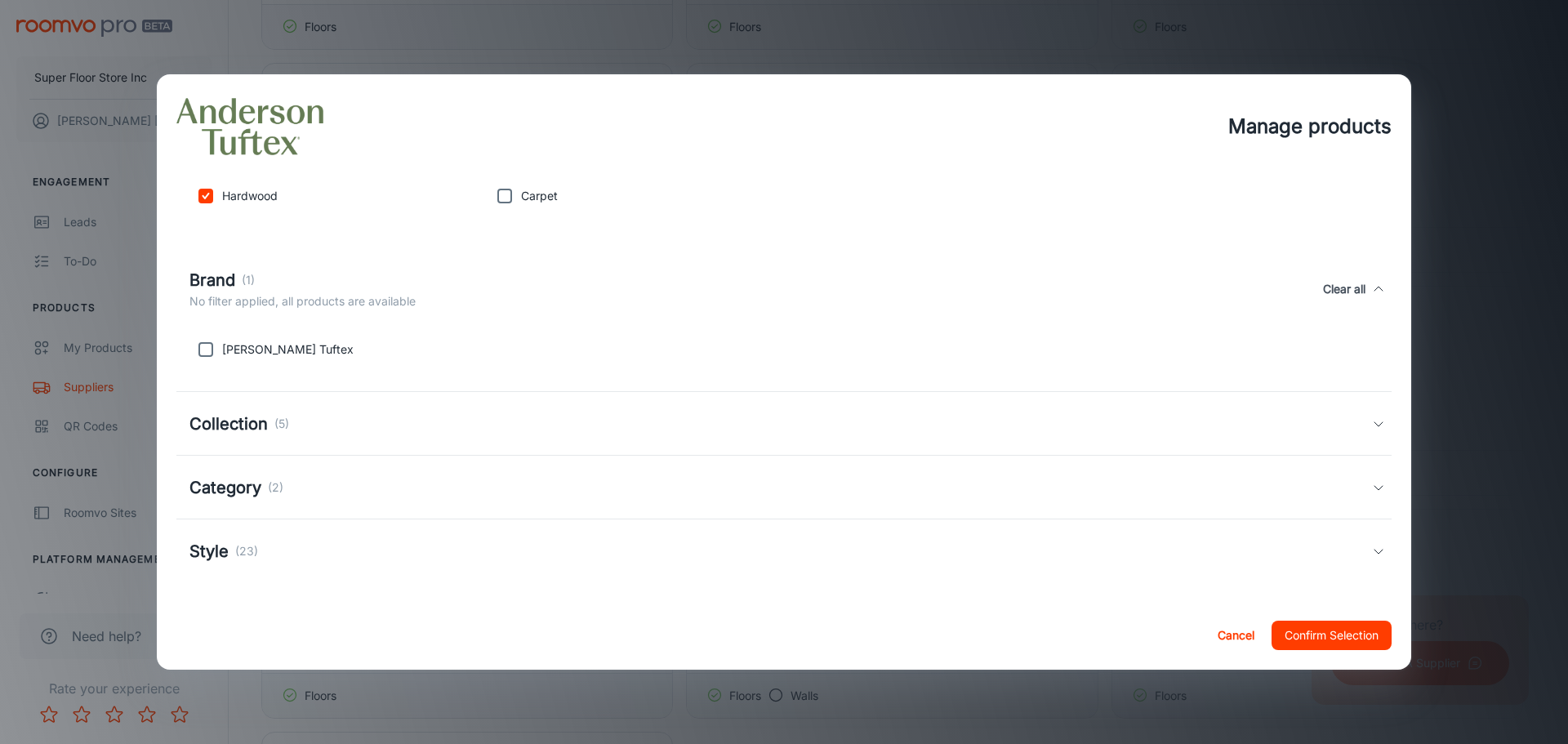
scroll to position [205, 0]
click at [198, 345] on input "checkbox" at bounding box center [205, 348] width 33 height 33
checkbox input "true"
click at [327, 417] on div "Collection (5)" at bounding box center [780, 422] width 1182 height 25
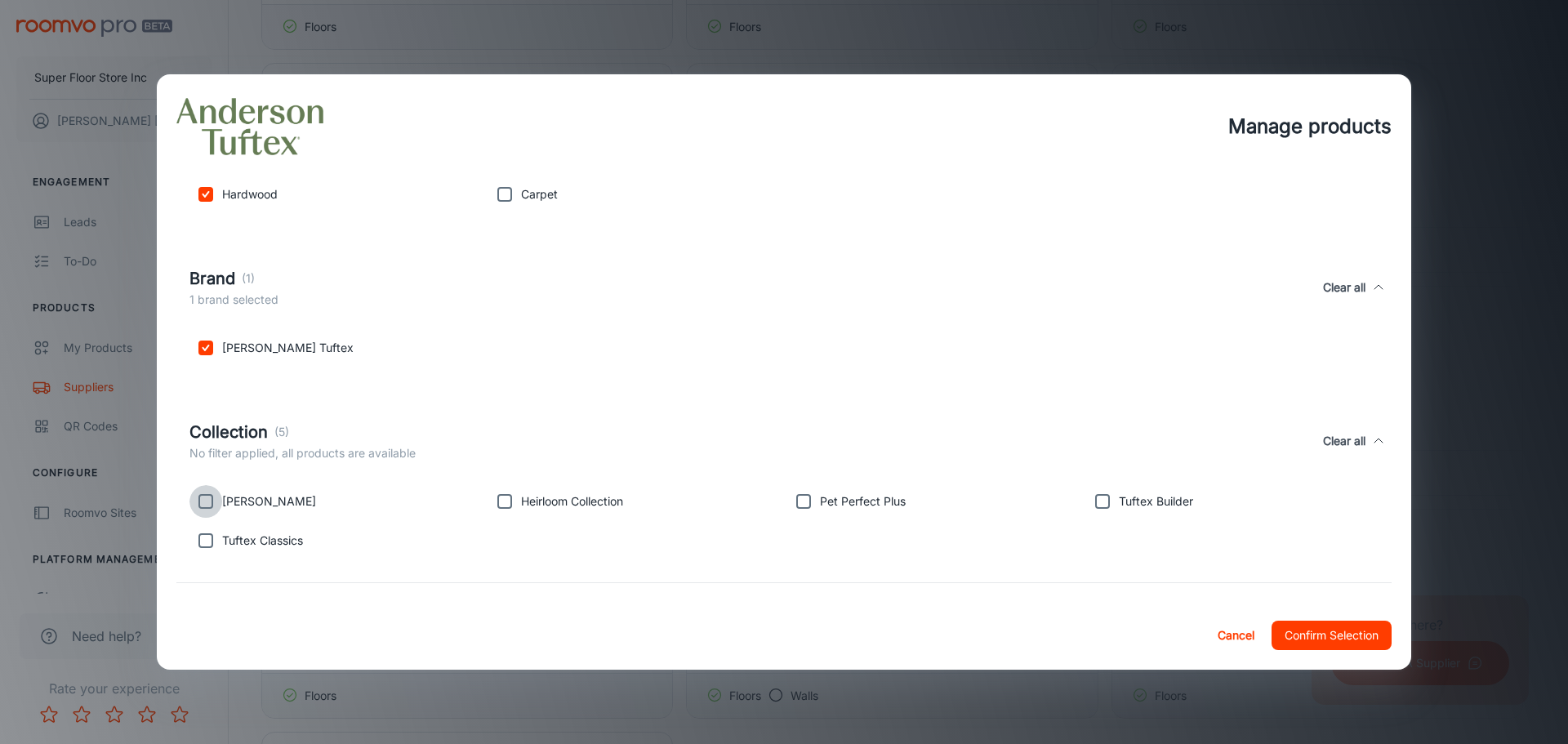
click at [213, 515] on input "checkbox" at bounding box center [205, 501] width 33 height 33
checkbox input "true"
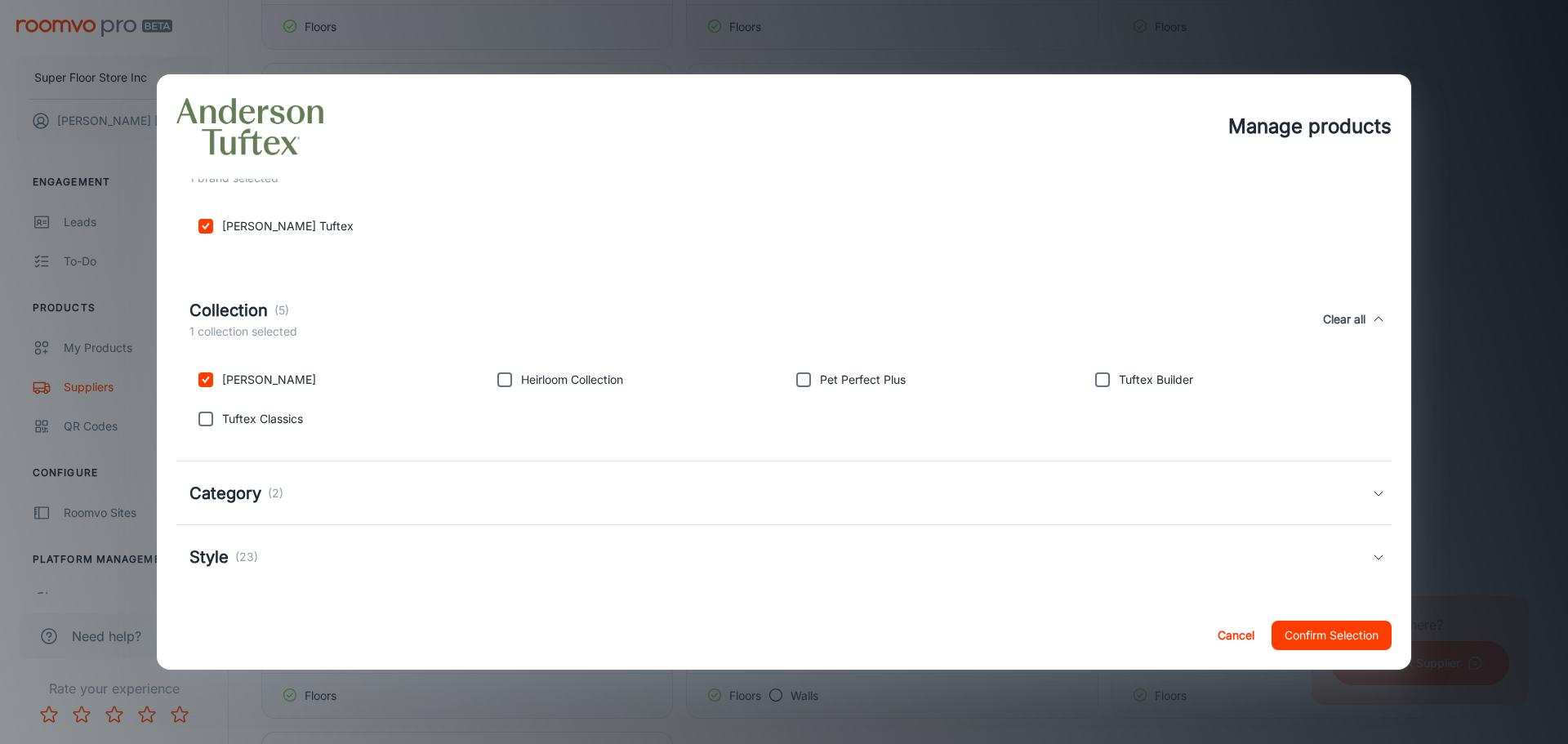
scroll to position [334, 0]
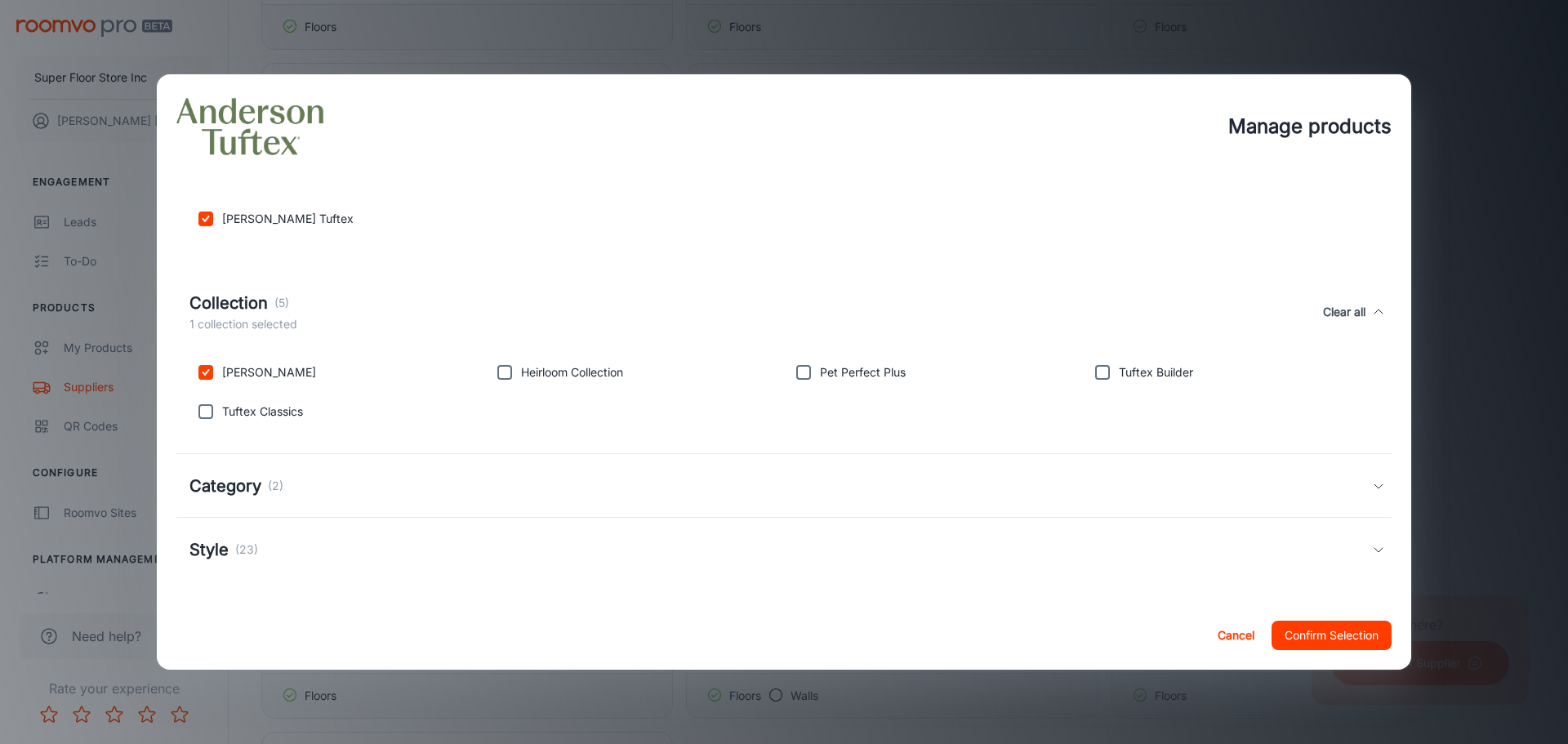
click at [357, 497] on div "Category (2)" at bounding box center [780, 485] width 1182 height 25
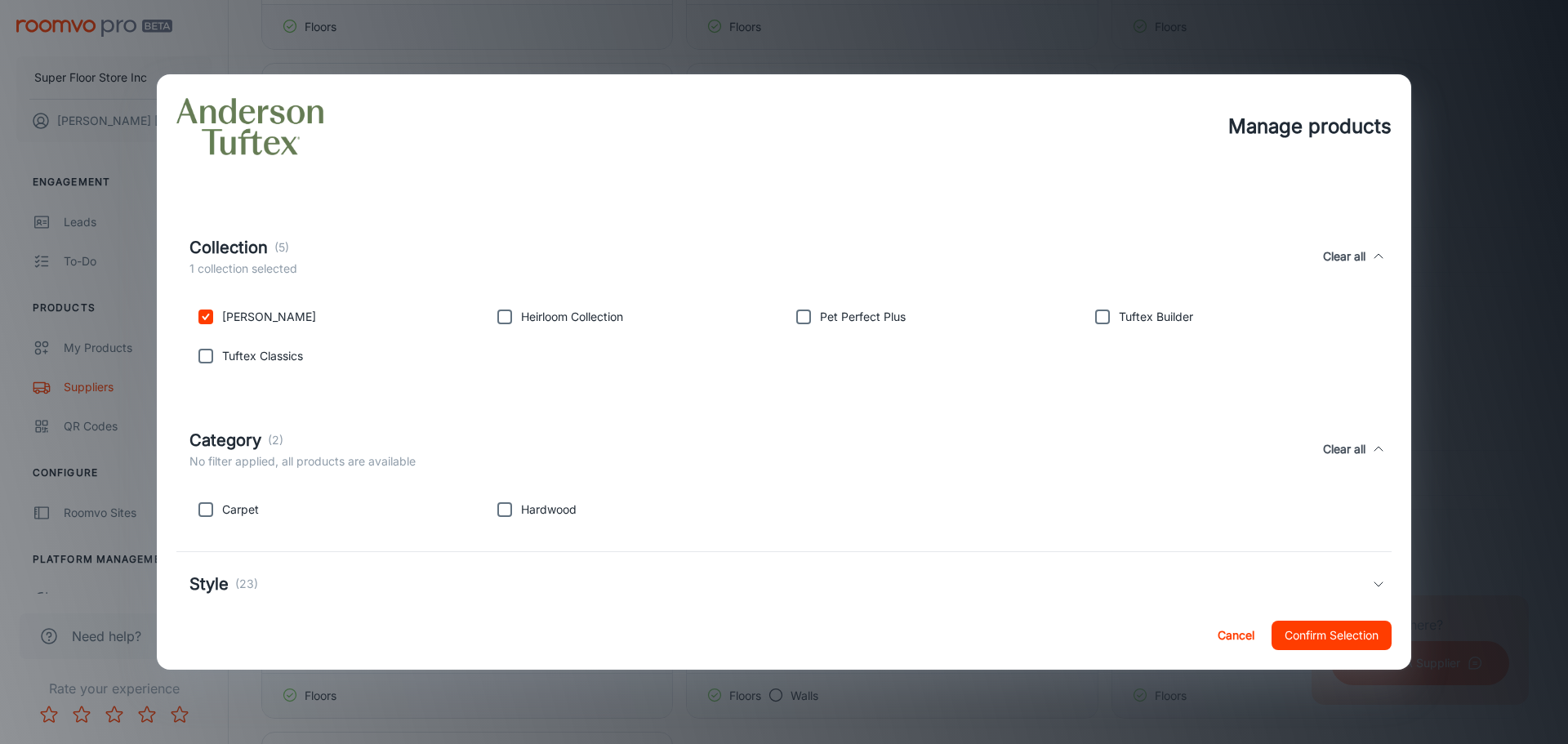
scroll to position [415, 0]
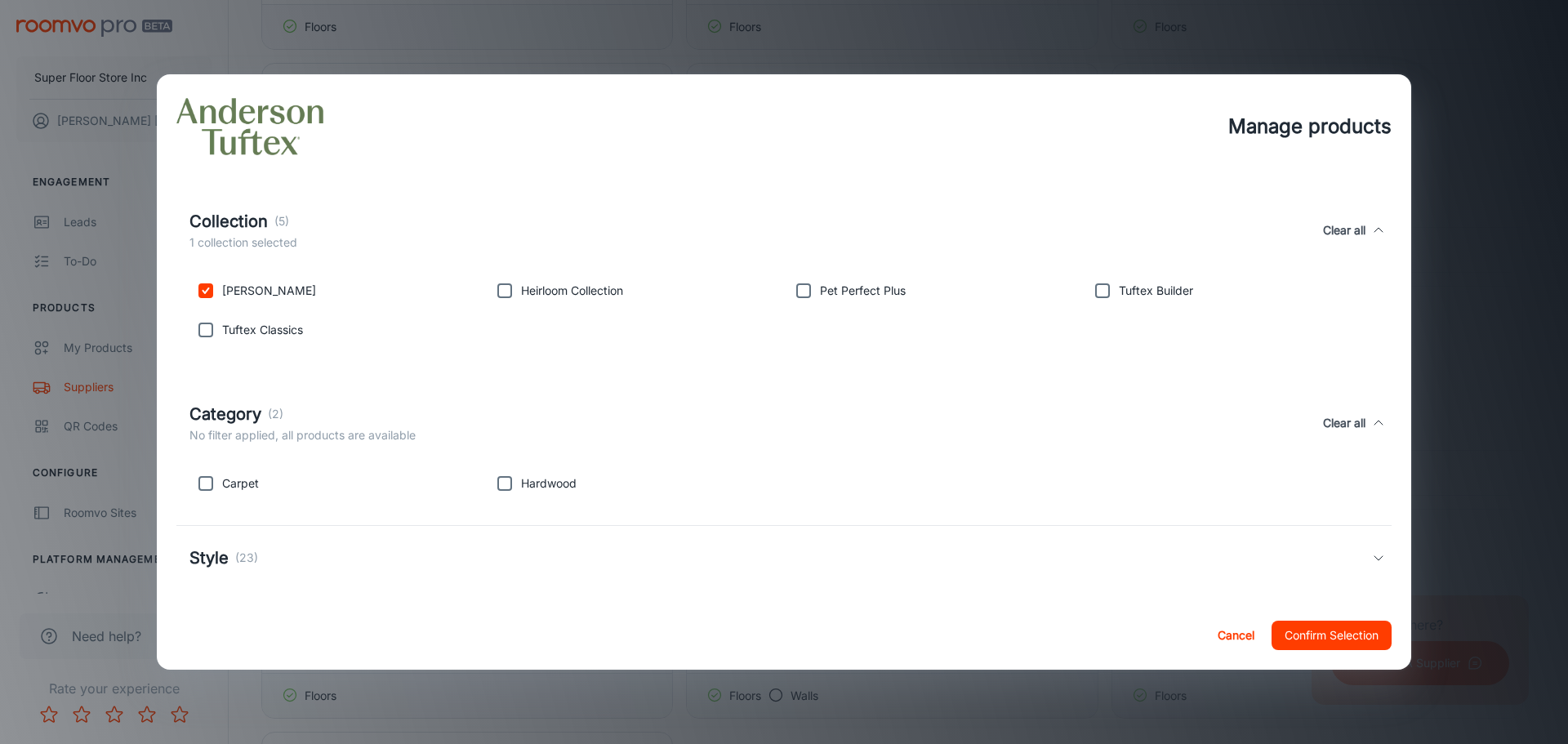
click at [504, 488] on input "checkbox" at bounding box center [504, 482] width 33 height 33
checkbox input "true"
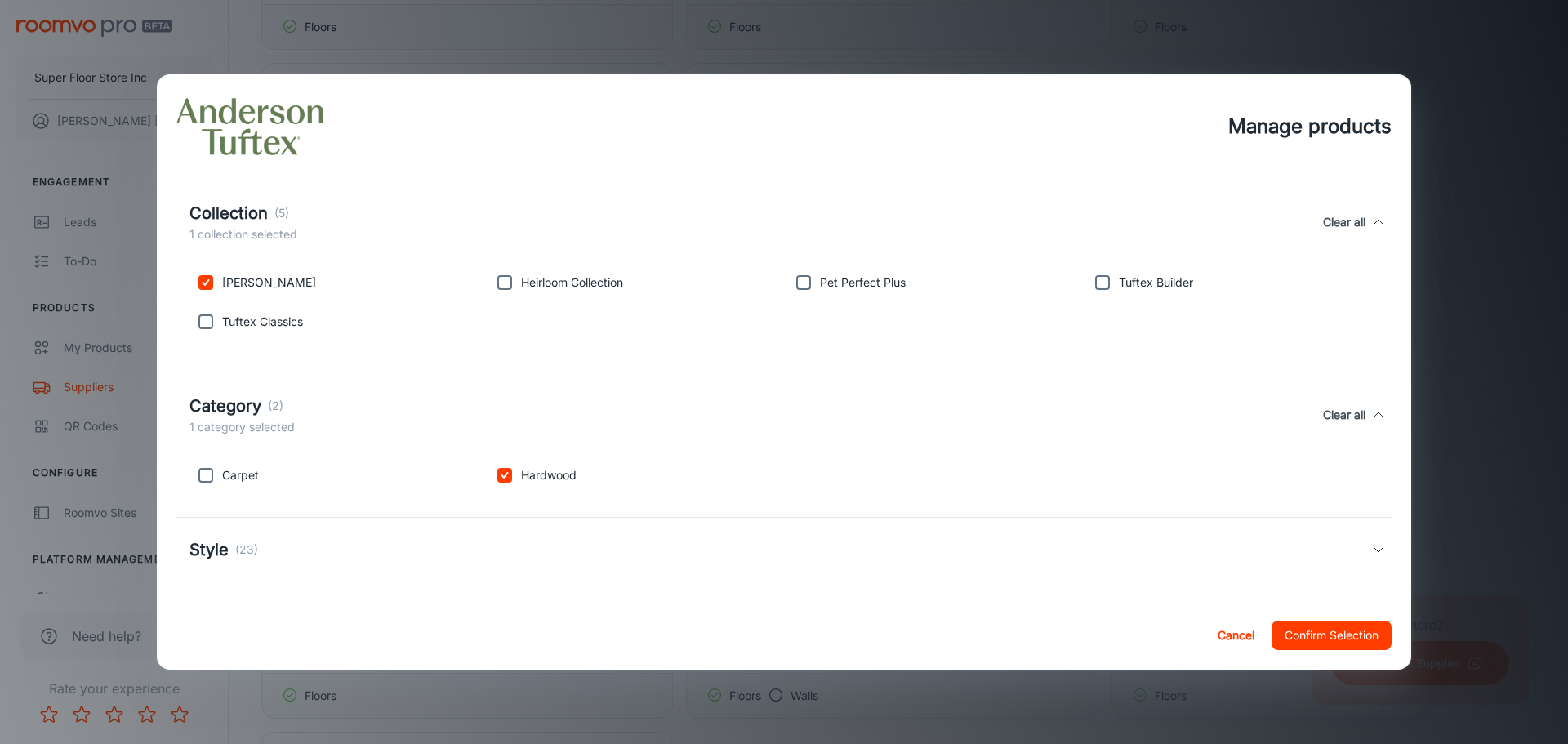
click at [442, 551] on div "Style (23)" at bounding box center [780, 549] width 1182 height 25
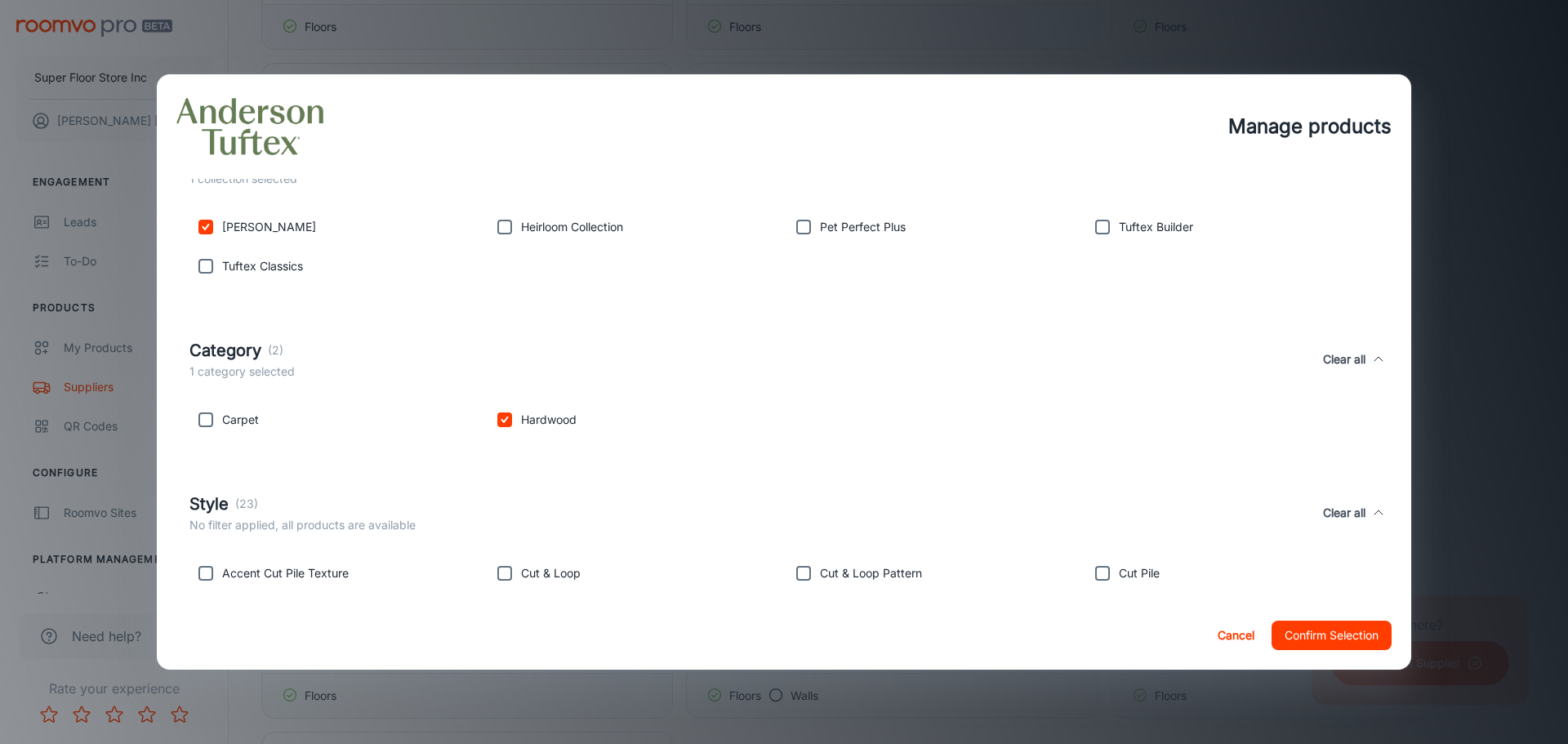
scroll to position [616, 0]
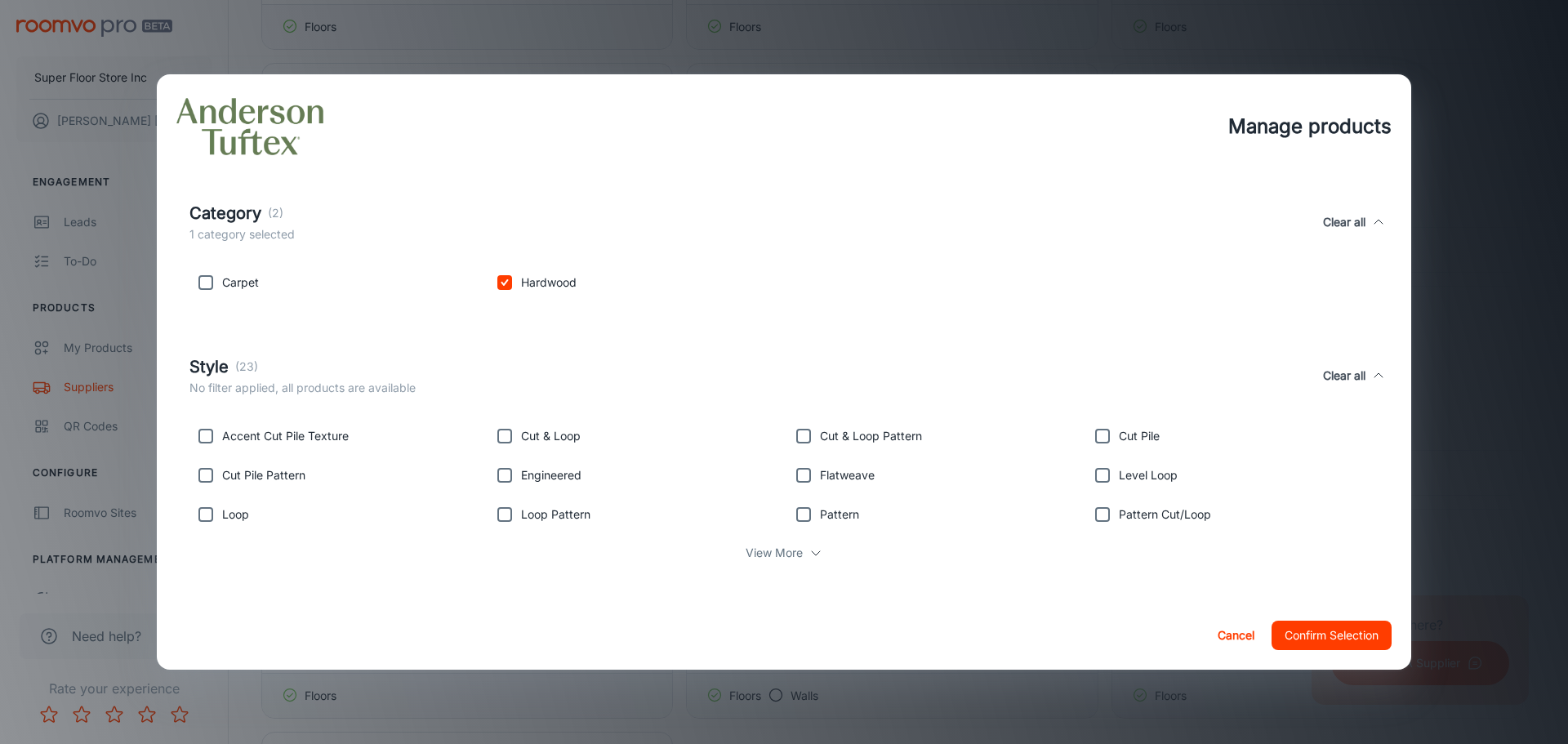
click at [1339, 639] on button "Confirm Selection" at bounding box center [1331, 635] width 120 height 30
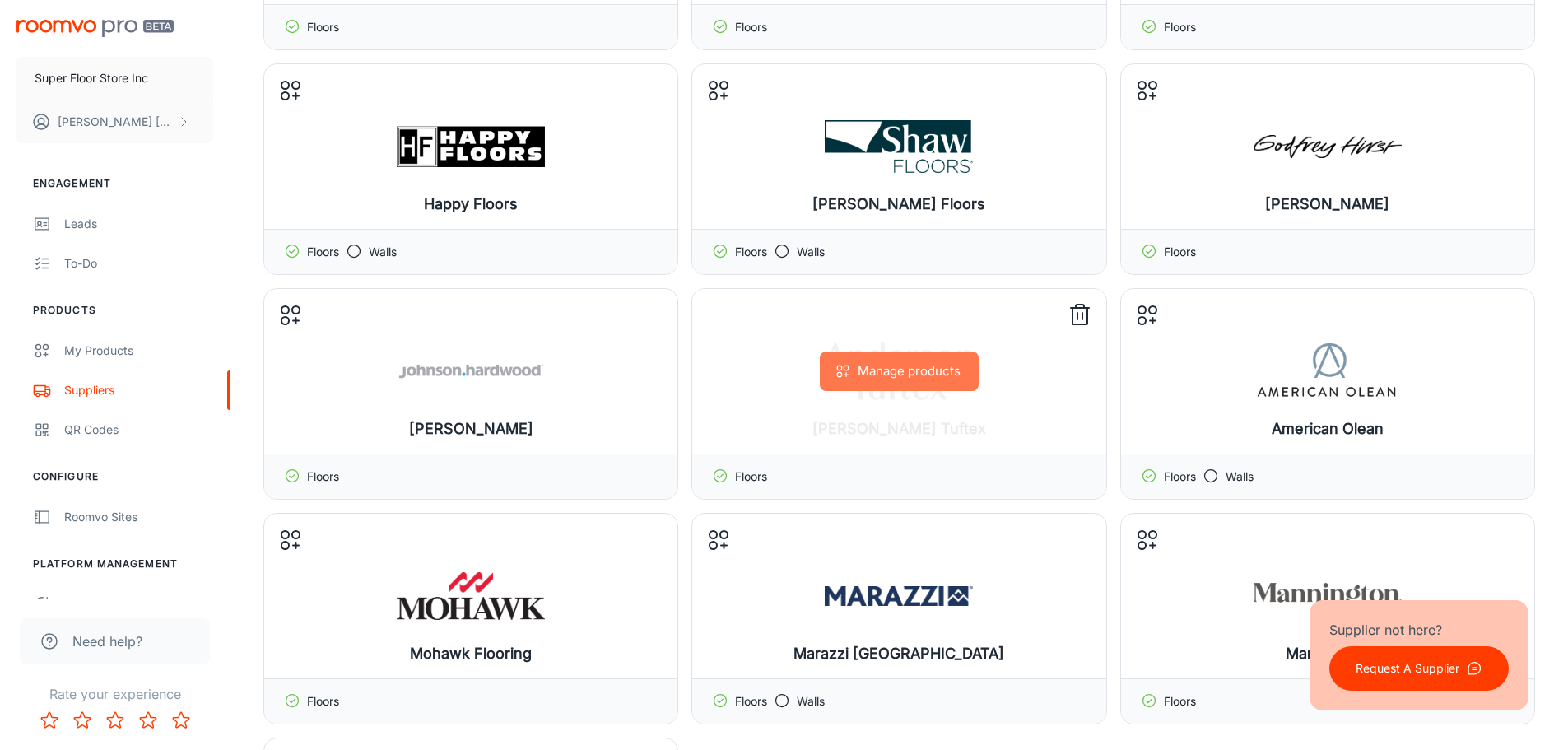
click at [914, 383] on button "Manage products" at bounding box center [899, 372] width 159 height 40
